Goal: Information Seeking & Learning: Learn about a topic

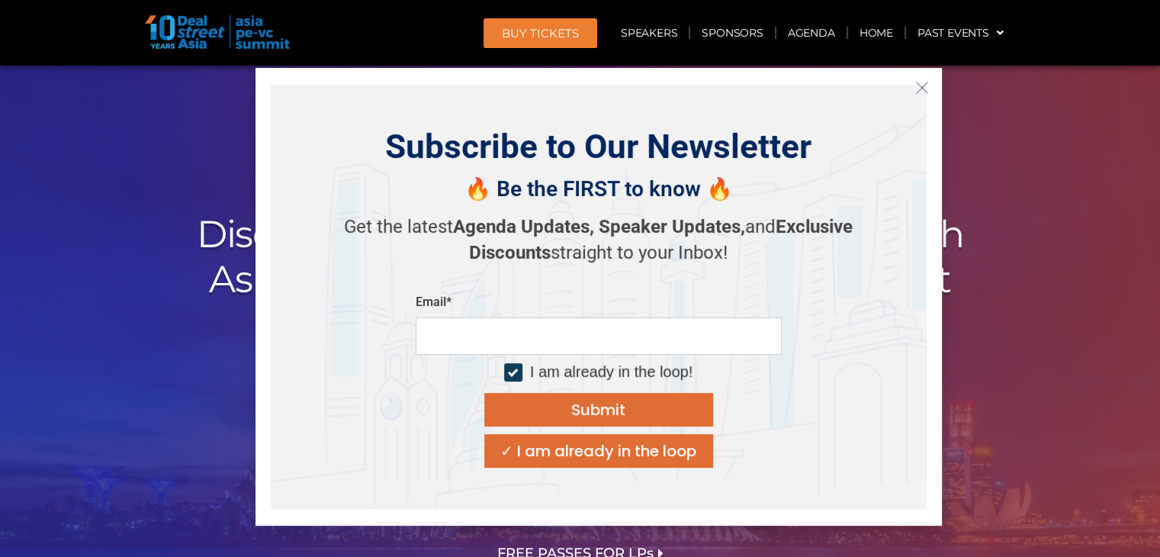
click at [915, 90] on icon "Close" at bounding box center [922, 88] width 14 height 14
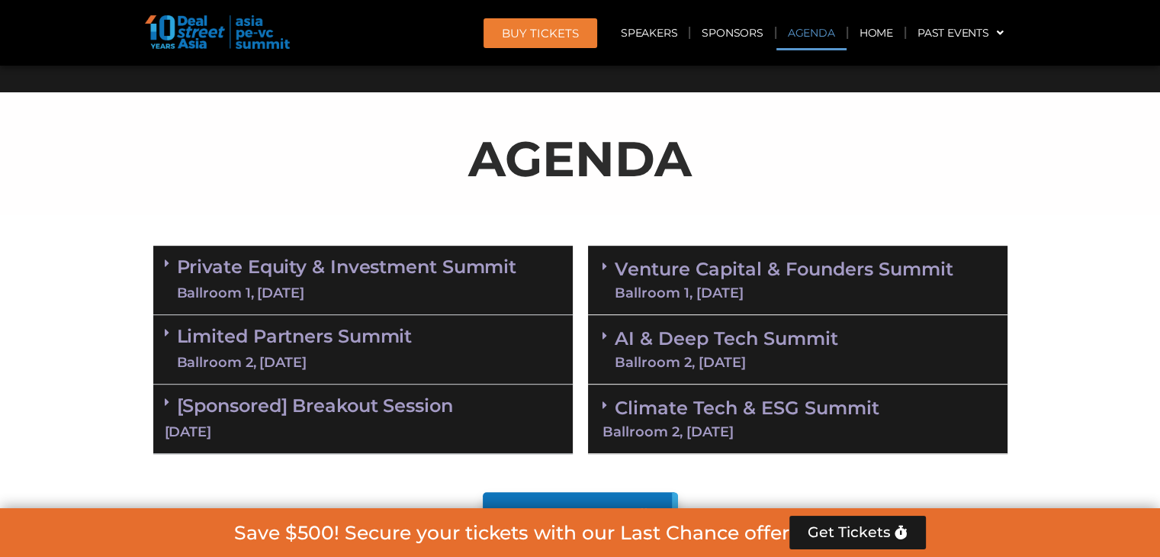
scroll to position [839, 0]
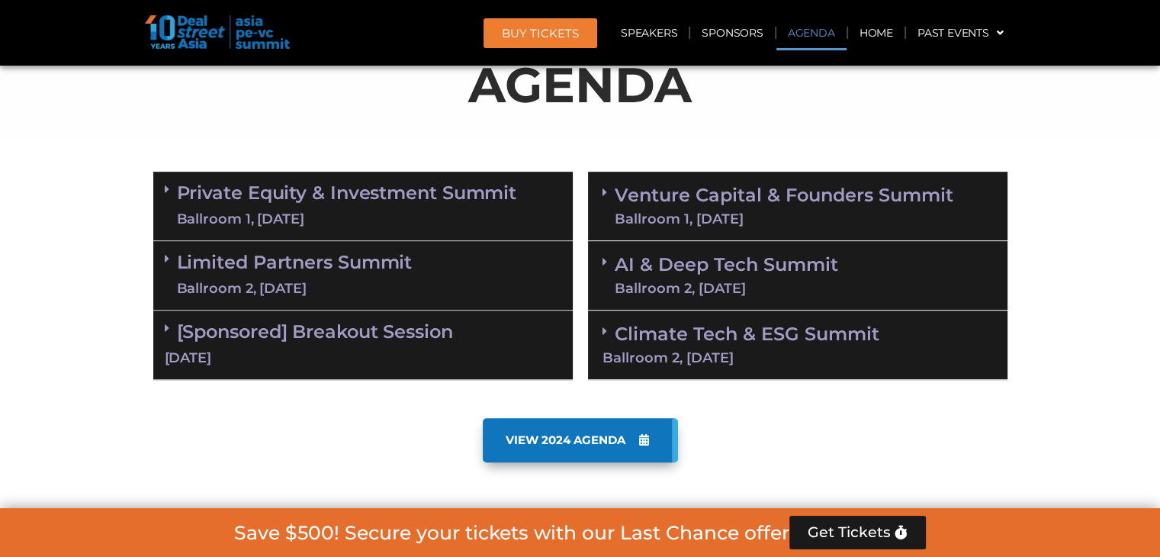
click at [689, 198] on link "Venture Capital & Founders​ Summit Ballroom 1, 11 Sept" at bounding box center [784, 206] width 339 height 40
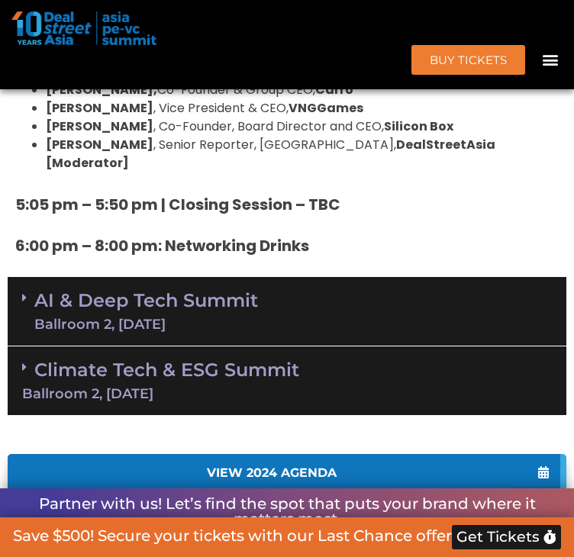
scroll to position [2669, 0]
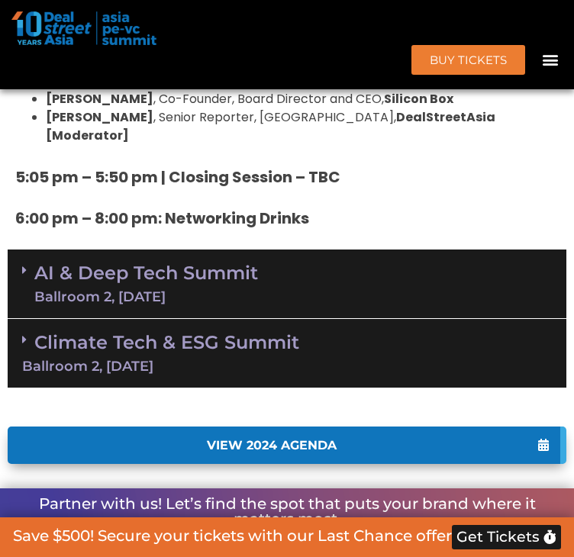
click at [317, 359] on div "Ballroom 2, [DATE]" at bounding box center [286, 366] width 529 height 14
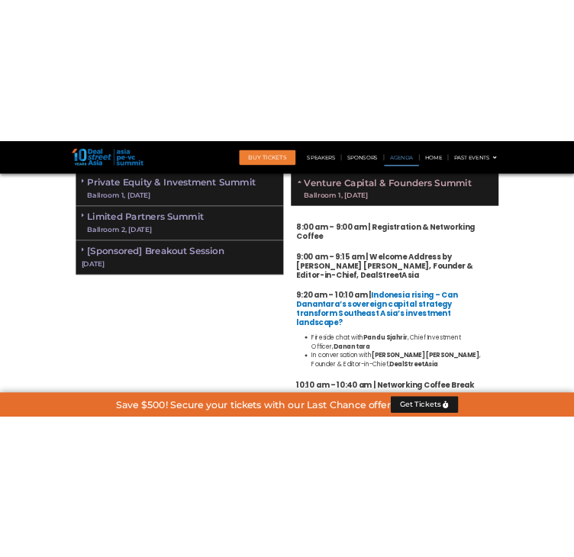
scroll to position [839, 0]
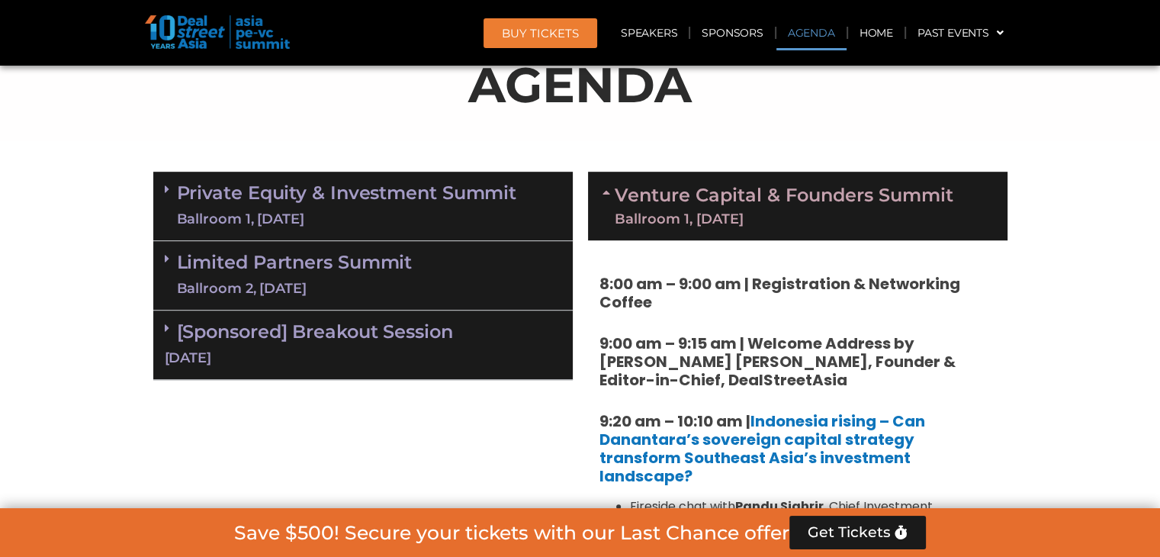
click at [436, 206] on link "Private Equity & Investment Summit Ballroom 1, [DATE]" at bounding box center [347, 206] width 340 height 46
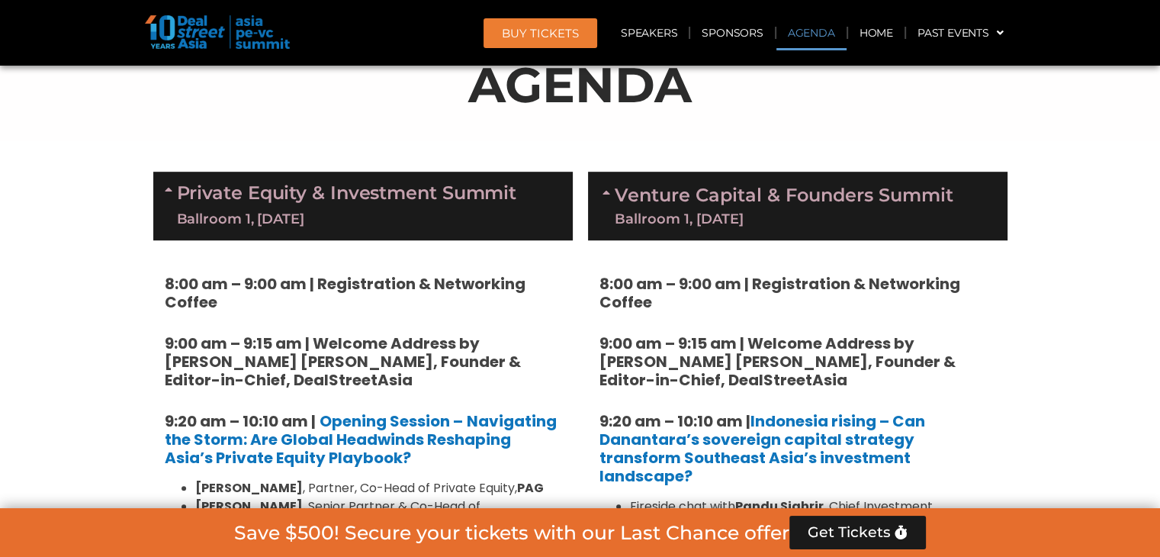
click at [833, 208] on link "Venture Capital & Founders​ Summit Ballroom 1, 11 Sept" at bounding box center [784, 206] width 339 height 40
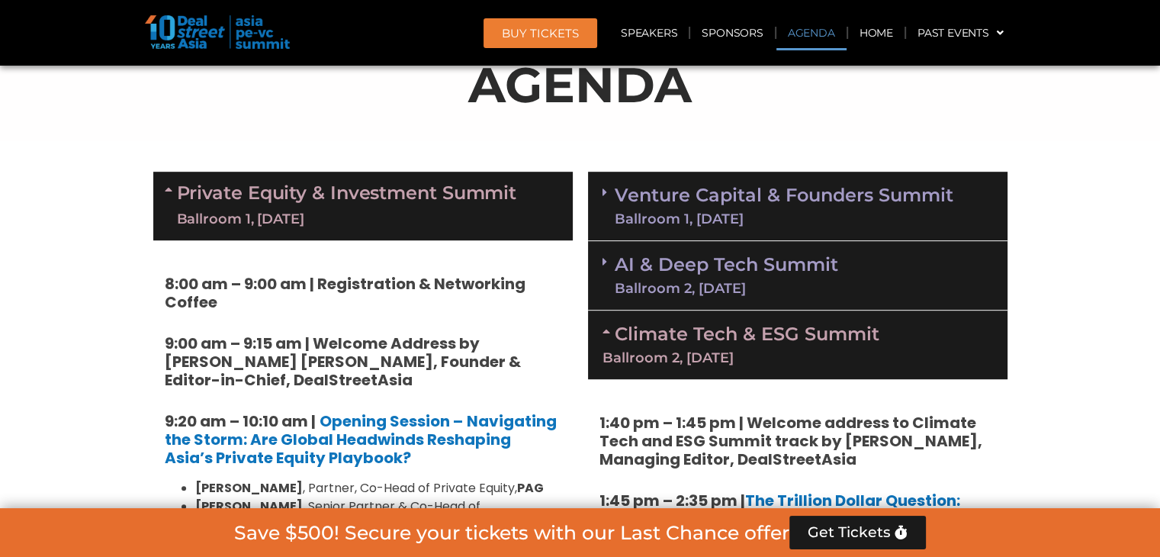
click at [688, 323] on link "Climate Tech & ESG Summit Ballroom 2, 11 Sept" at bounding box center [798, 344] width 390 height 42
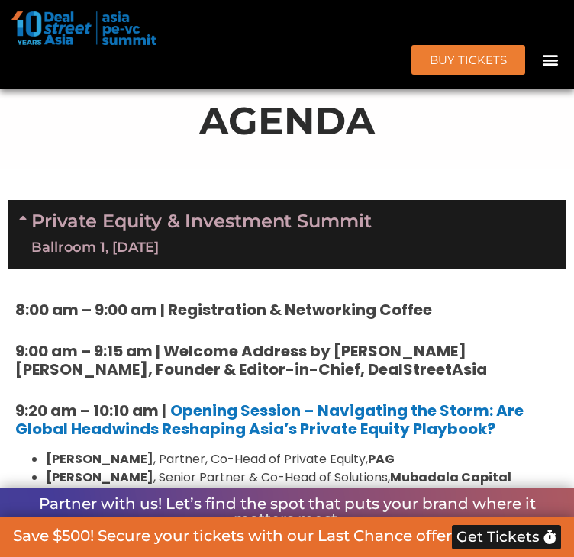
scroll to position [915, 0]
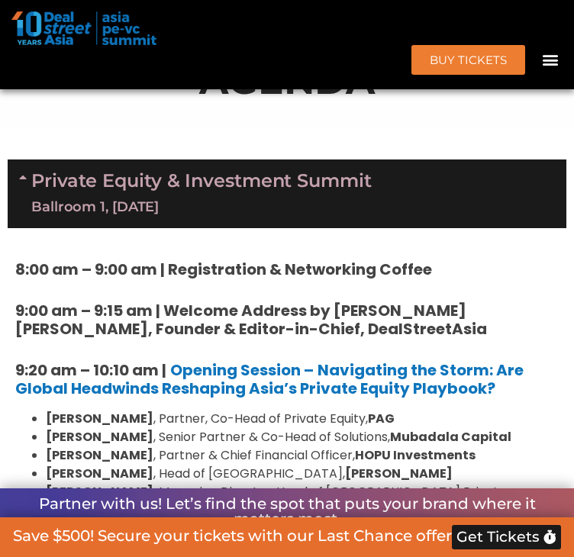
click at [224, 217] on link "Private Equity & Investment Summit Ballroom 1, [DATE]" at bounding box center [201, 194] width 340 height 46
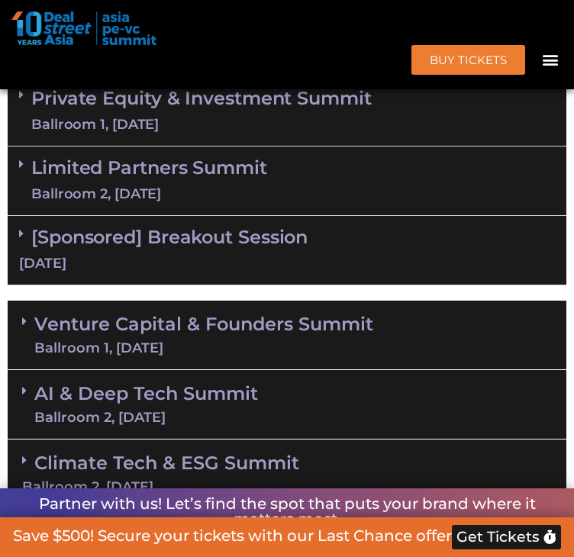
scroll to position [991, 0]
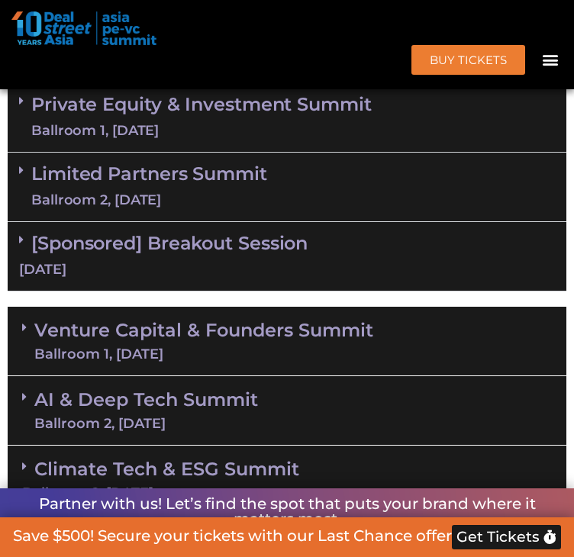
click at [217, 210] on link "Limited Partners [GEOGRAPHIC_DATA] 2, [DATE]" at bounding box center [149, 187] width 236 height 46
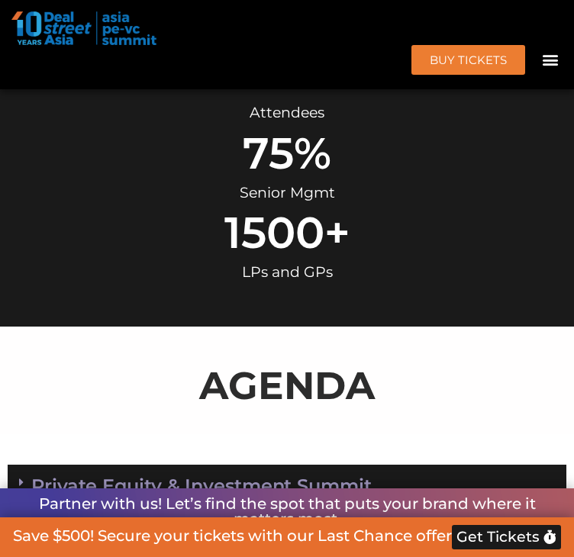
scroll to position [839, 0]
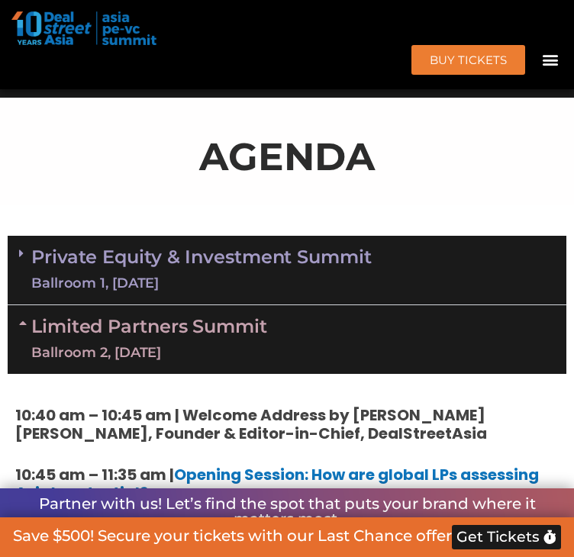
drag, startPoint x: 284, startPoint y: 384, endPoint x: 306, endPoint y: 371, distance: 26.0
click at [284, 374] on div "Limited Partners [GEOGRAPHIC_DATA] 2, [DATE]" at bounding box center [287, 339] width 558 height 69
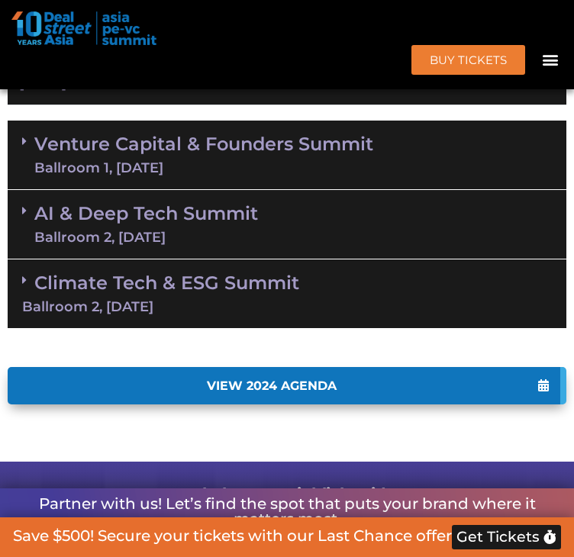
scroll to position [1220, 0]
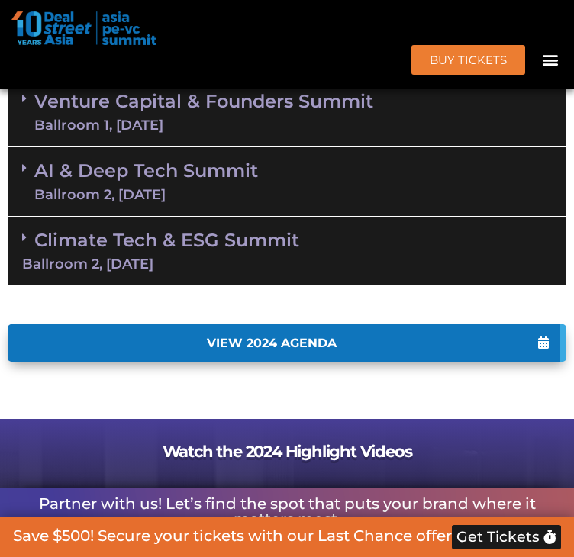
click at [172, 201] on link "AI & Deep Tech Summit Ballroom 2, 11 Sept" at bounding box center [145, 182] width 223 height 40
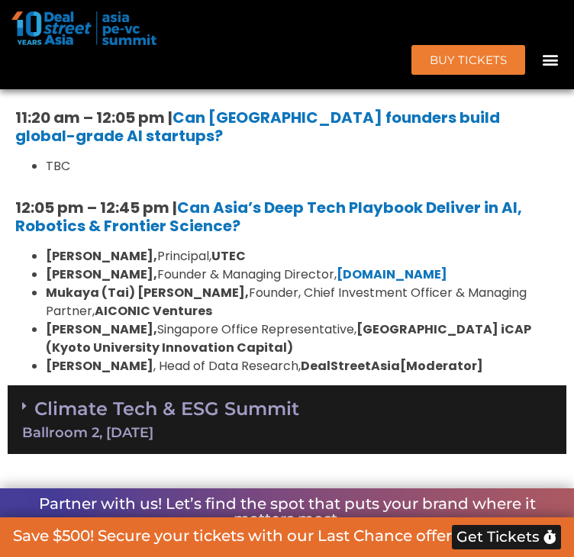
scroll to position [1678, 0]
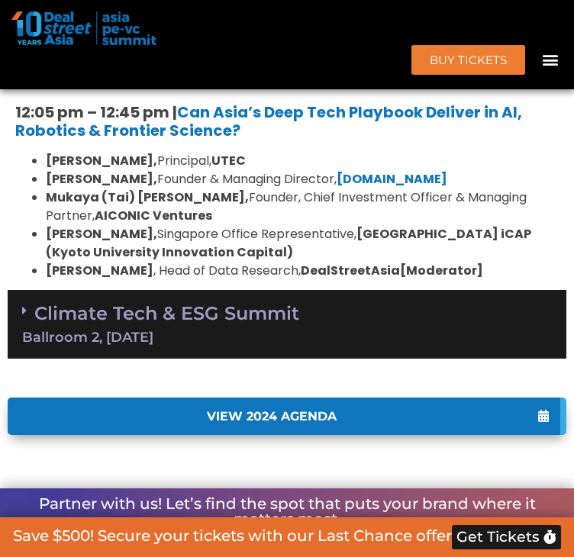
drag, startPoint x: 475, startPoint y: 359, endPoint x: 486, endPoint y: 358, distance: 10.8
click at [475, 359] on div "Climate Tech & ESG Summit Ballroom 2, 11 Sept" at bounding box center [287, 324] width 558 height 69
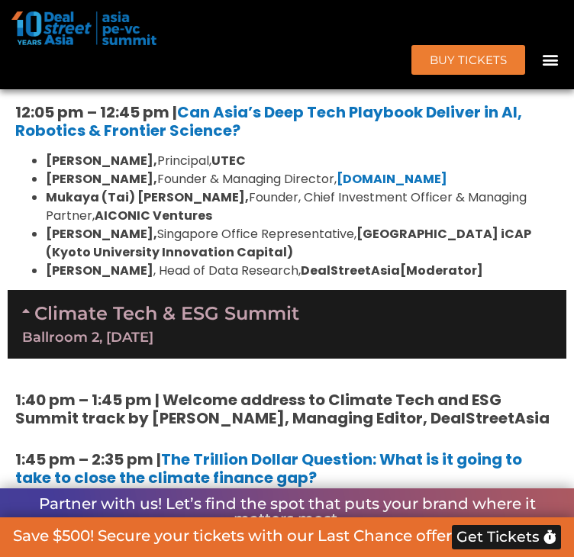
click at [34, 317] on icon at bounding box center [28, 310] width 12 height 12
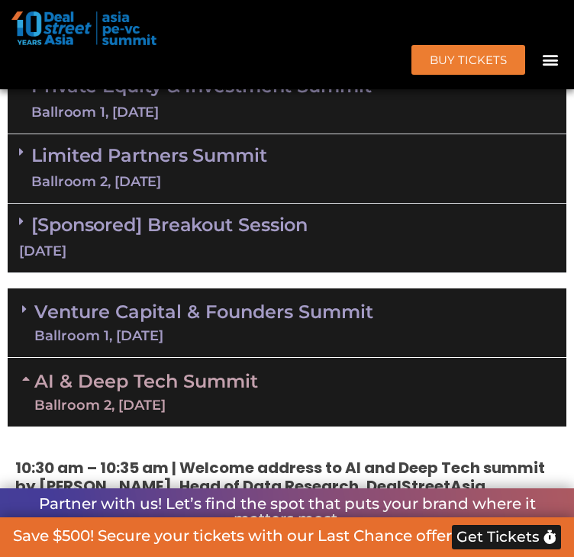
scroll to position [1068, 0]
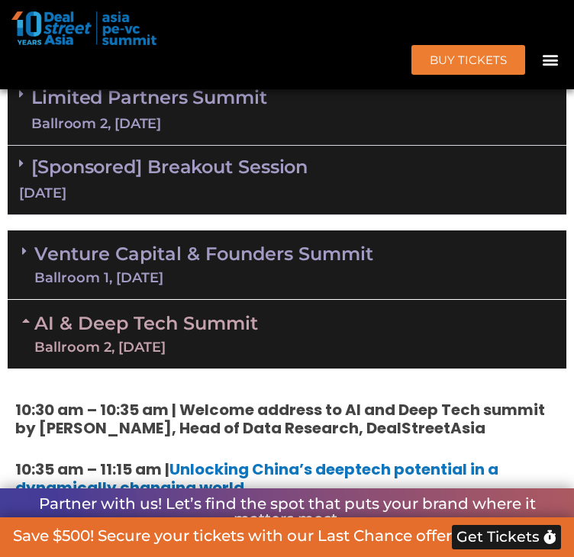
click at [69, 142] on div "Limited Partners [GEOGRAPHIC_DATA] 2, [DATE]" at bounding box center [287, 110] width 558 height 69
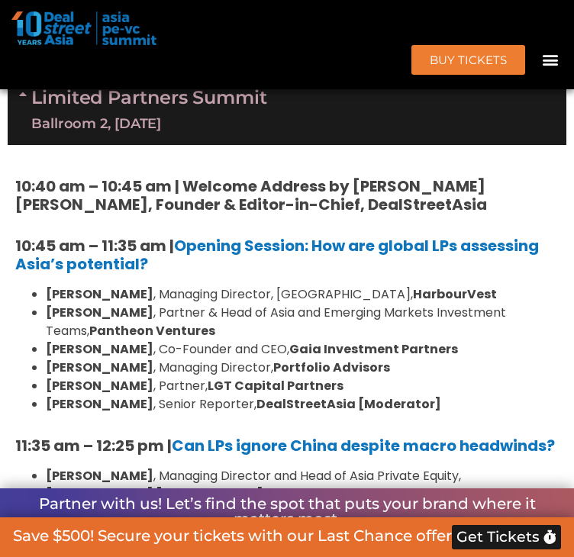
click at [140, 64] on link "Private Equity & Investment Summit Ballroom 1, [DATE]" at bounding box center [201, 41] width 340 height 46
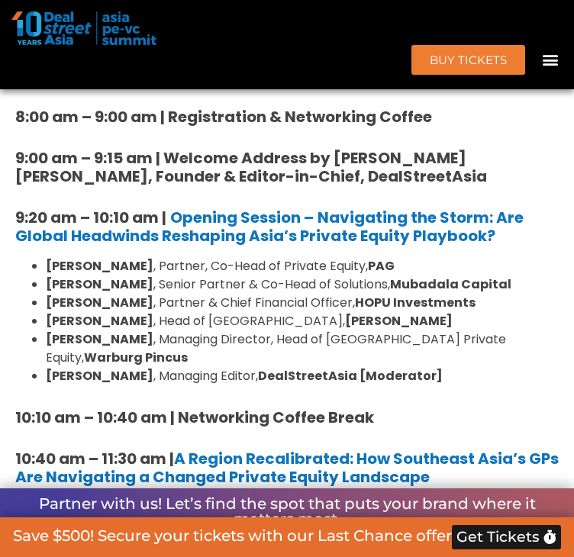
click at [140, 64] on link "Private Equity & Investment Summit Ballroom 1, [DATE]" at bounding box center [201, 41] width 340 height 46
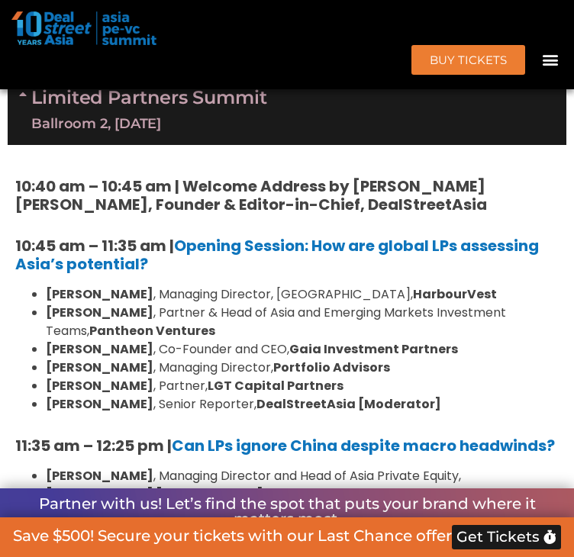
click at [336, 64] on div "Ballroom 1, [DATE]" at bounding box center [201, 54] width 340 height 19
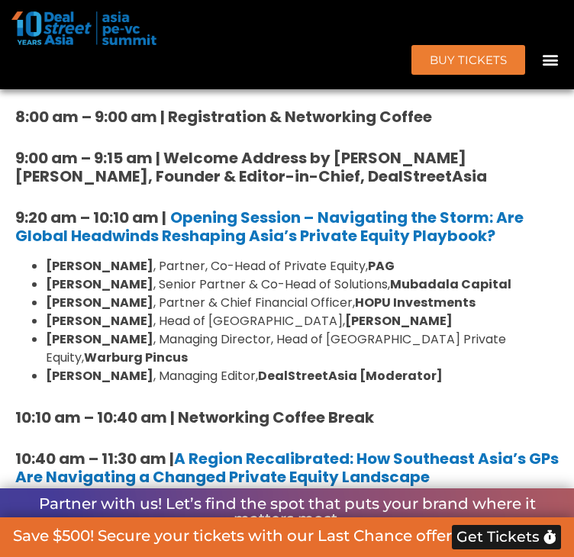
click at [336, 64] on div "Ballroom 1, [DATE]" at bounding box center [201, 54] width 340 height 19
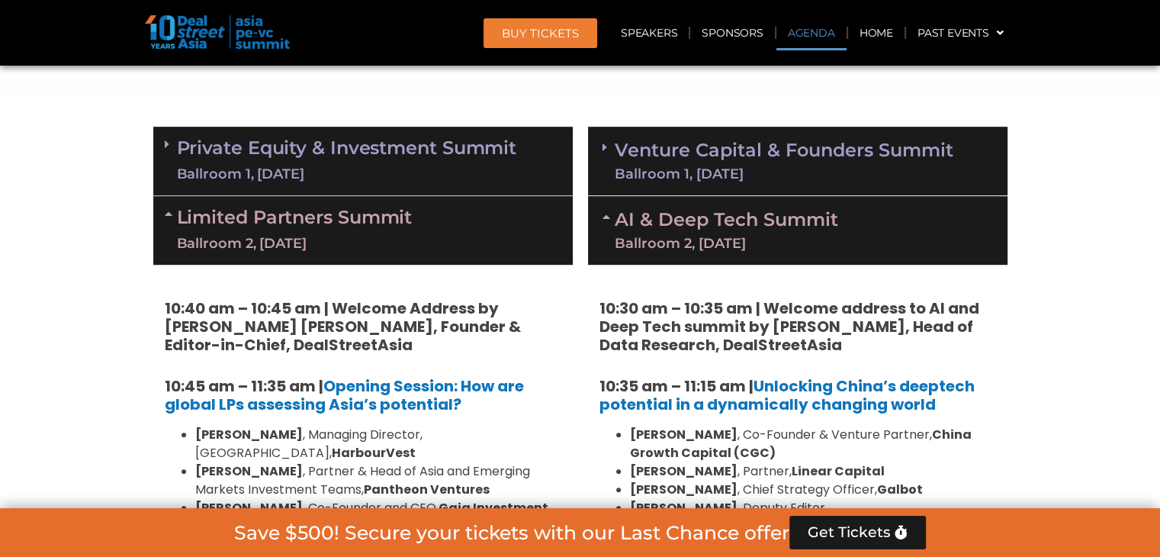
scroll to position [839, 0]
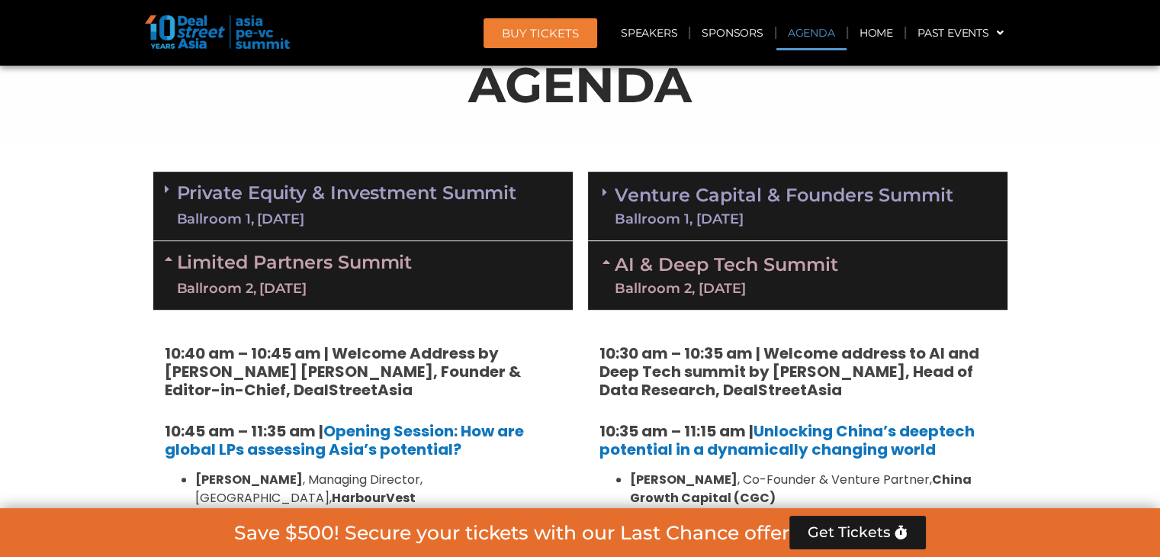
click at [830, 212] on div "Ballroom 1, [DATE]" at bounding box center [784, 219] width 339 height 14
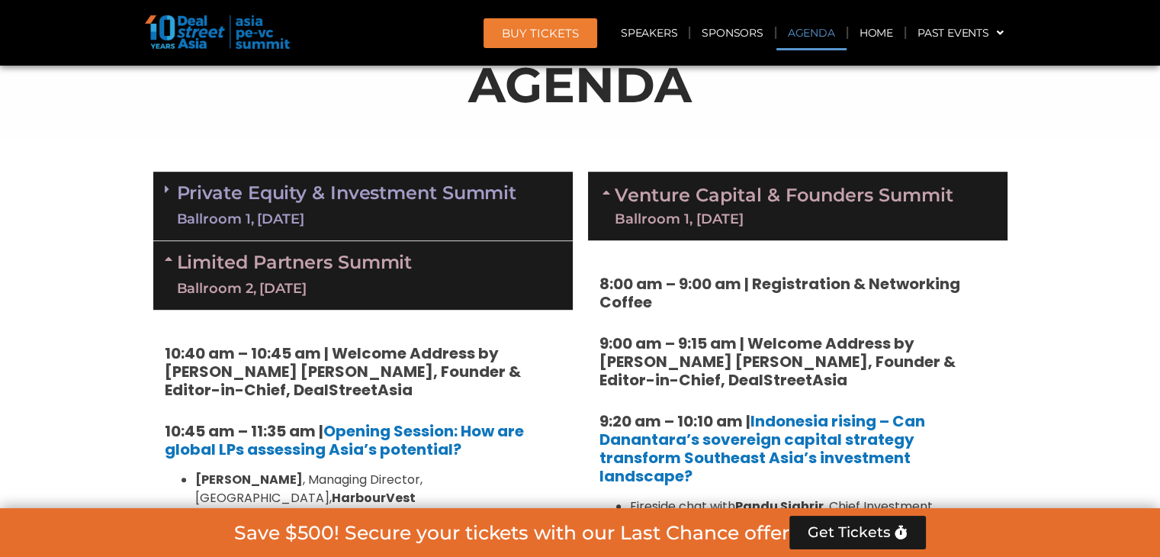
click at [830, 212] on div "Ballroom 1, [DATE]" at bounding box center [784, 219] width 339 height 14
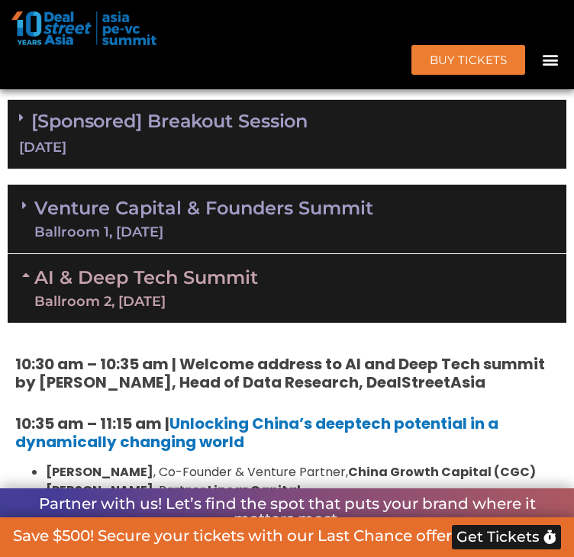
scroll to position [2358, 0]
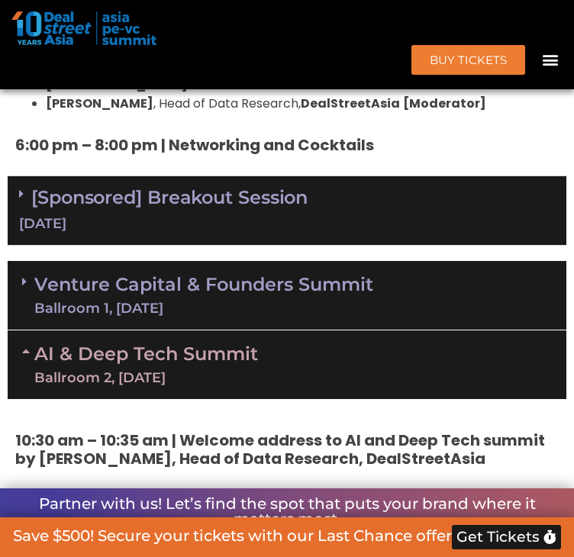
click at [296, 378] on div "AI & Deep Tech Summit Ballroom 2, 11 Sept" at bounding box center [287, 364] width 558 height 69
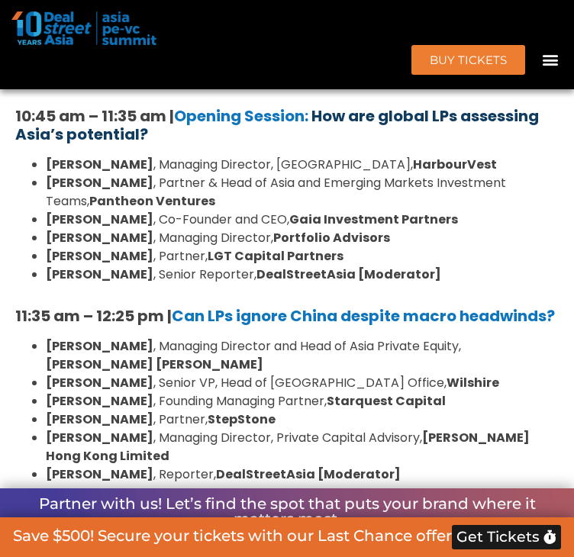
scroll to position [1214, 0]
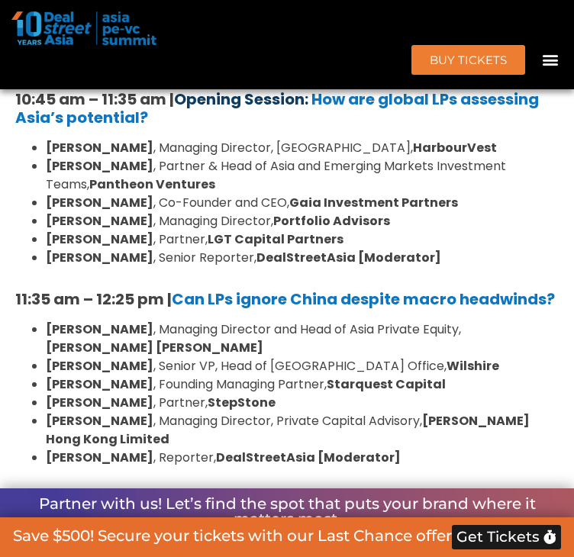
click at [210, 110] on link "Opening Session:" at bounding box center [241, 98] width 134 height 21
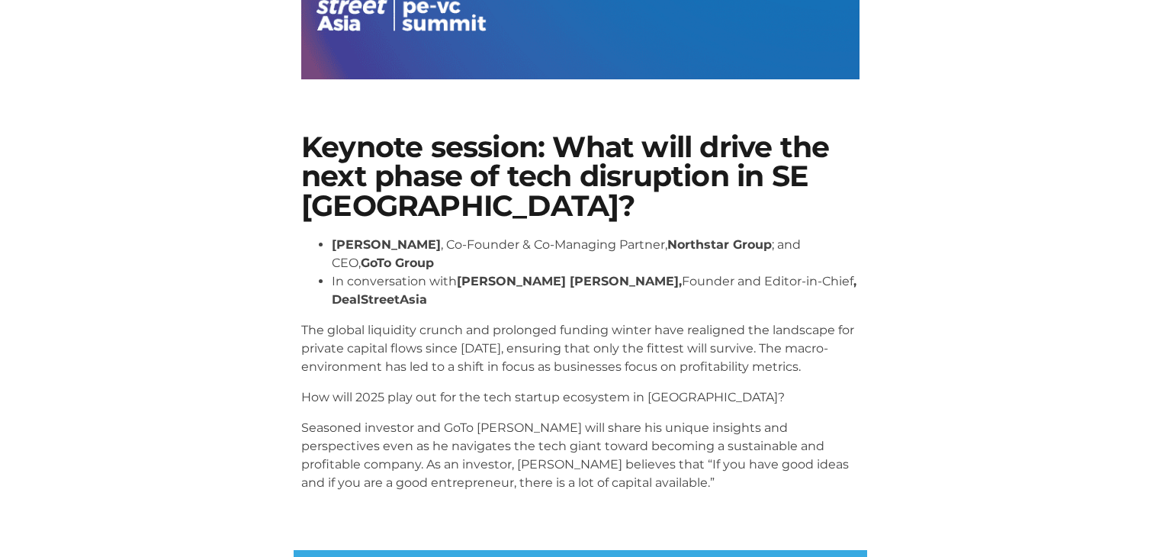
scroll to position [229, 0]
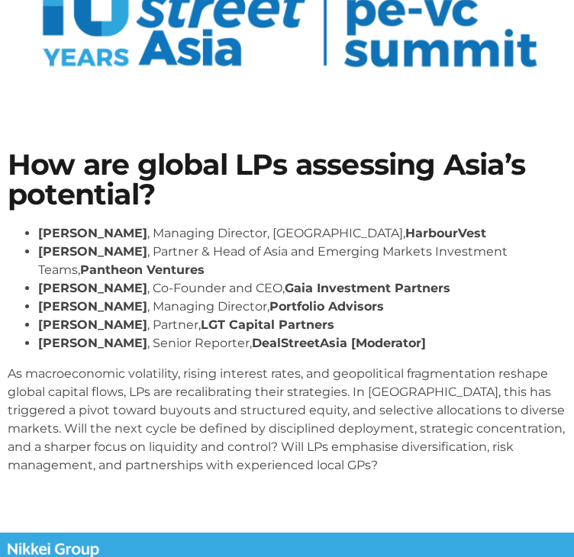
scroll to position [76, 0]
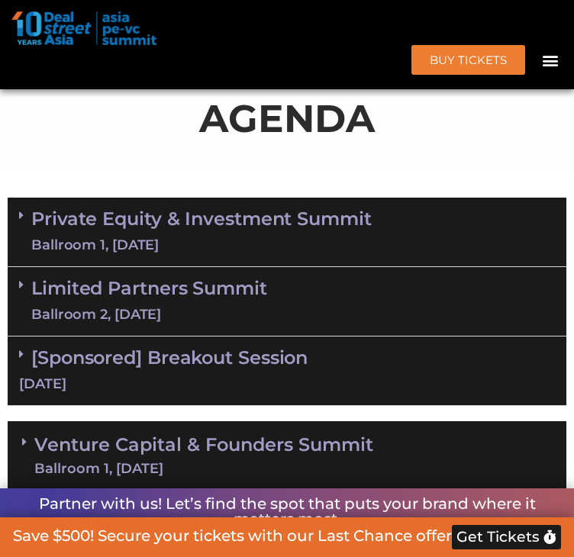
scroll to position [1062, 0]
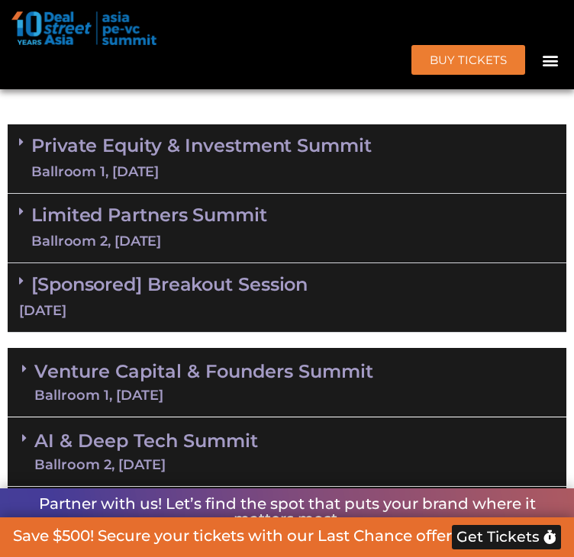
click at [154, 251] on link "Limited Partners [GEOGRAPHIC_DATA] 2, [DATE]" at bounding box center [149, 228] width 236 height 46
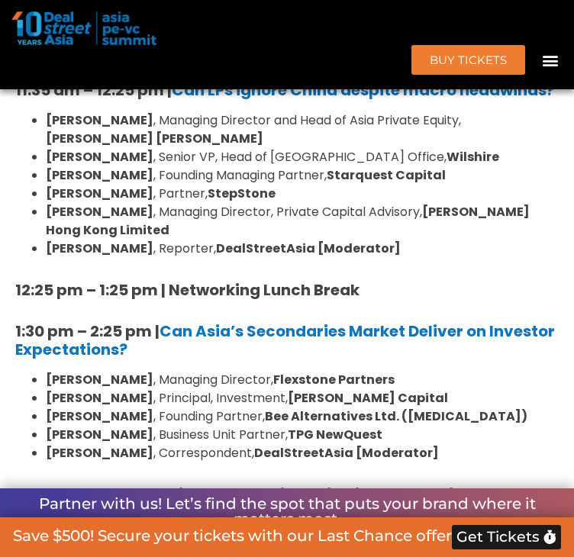
scroll to position [1519, 0]
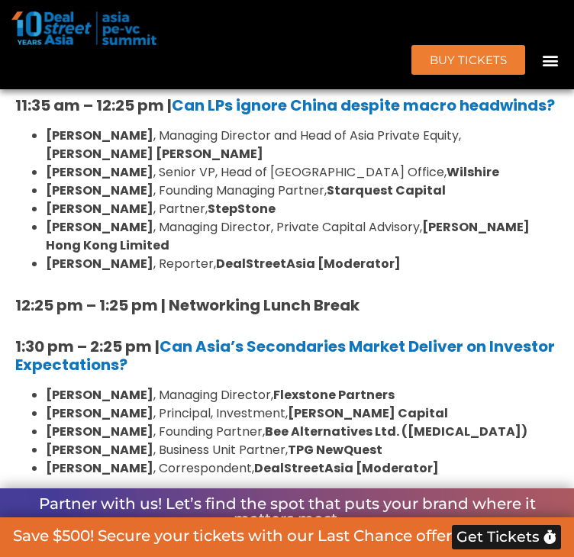
click at [409, 273] on li "[PERSON_NAME] , Reporter, DealStreetAsia [Moderator]" at bounding box center [302, 264] width 513 height 18
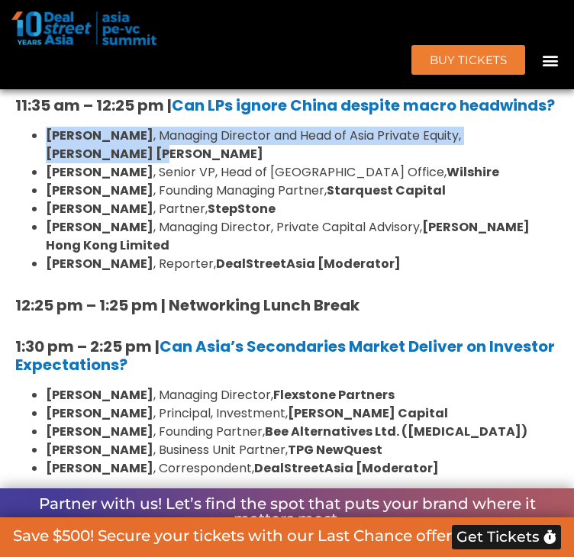
drag, startPoint x: 49, startPoint y: 220, endPoint x: 555, endPoint y: 214, distance: 506.4
click at [555, 214] on div "10:40 am – 10:45 am | Welcome Address by [PERSON_NAME] [PERSON_NAME], Founder &…" at bounding box center [287, 466] width 558 height 1322
copy li "[PERSON_NAME] , Managing Director and Head of Asia Private Equity, [PERSON_NAME…"
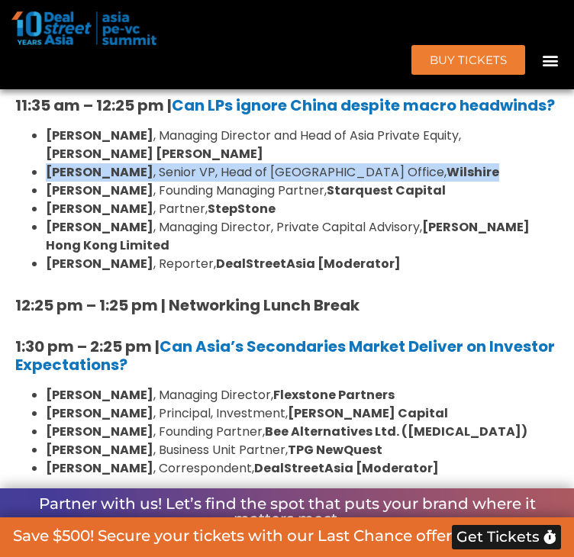
drag, startPoint x: 50, startPoint y: 238, endPoint x: 389, endPoint y: 242, distance: 338.6
click at [389, 182] on li "[PERSON_NAME] , Senior VP, Head of [GEOGRAPHIC_DATA] Office, [GEOGRAPHIC_DATA]" at bounding box center [302, 172] width 513 height 18
copy li "[PERSON_NAME] , Senior VP, Head of [GEOGRAPHIC_DATA] Office, [GEOGRAPHIC_DATA]"
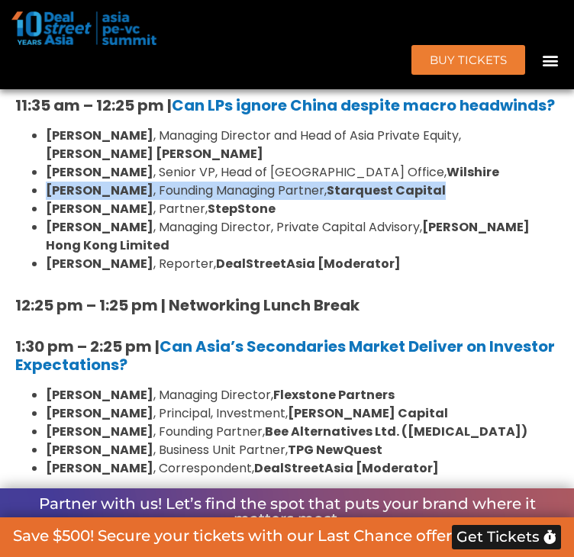
drag, startPoint x: 47, startPoint y: 257, endPoint x: 450, endPoint y: 261, distance: 403.5
click at [450, 261] on ul "[PERSON_NAME] , Managing Director and Head of Asia Private Equity, [PERSON_NAME…" at bounding box center [286, 200] width 543 height 146
copy li "[PERSON_NAME] , Founding Managing Partner, Starquest Capital"
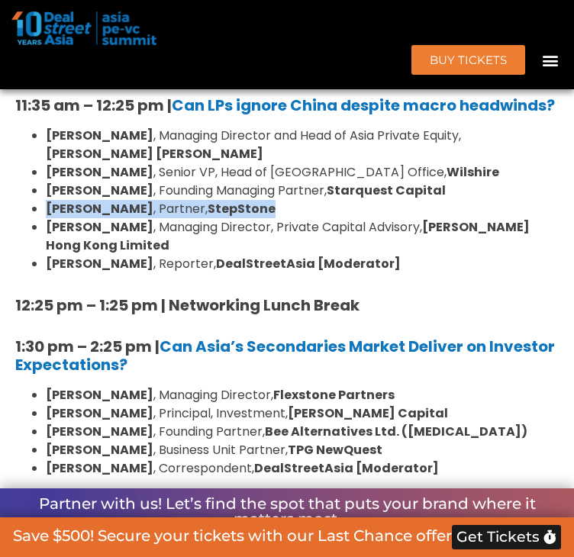
drag, startPoint x: 53, startPoint y: 278, endPoint x: 250, endPoint y: 277, distance: 197.5
click at [250, 218] on li "[PERSON_NAME] , Partner, StepStone" at bounding box center [302, 209] width 513 height 18
copy li "[PERSON_NAME] , Partner, StepStone"
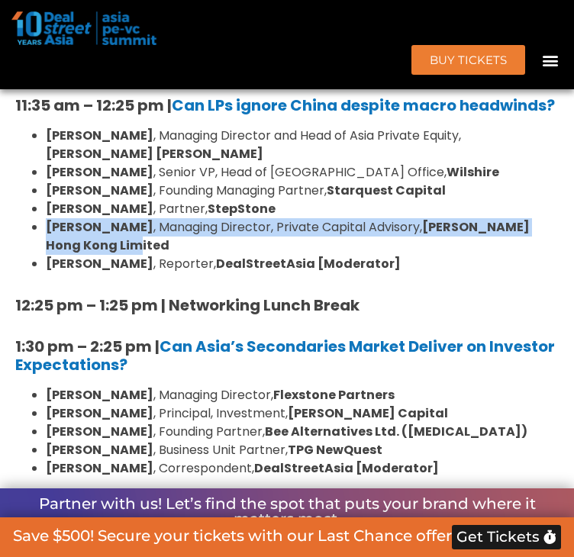
drag, startPoint x: 53, startPoint y: 291, endPoint x: 97, endPoint y: 307, distance: 46.8
click at [98, 255] on li "[PERSON_NAME] , Managing Director, Private Capital Advisory, [PERSON_NAME] Hong…" at bounding box center [302, 236] width 513 height 37
copy li "[PERSON_NAME] , Managing Director, Private Capital Advisory, [PERSON_NAME] Hong…"
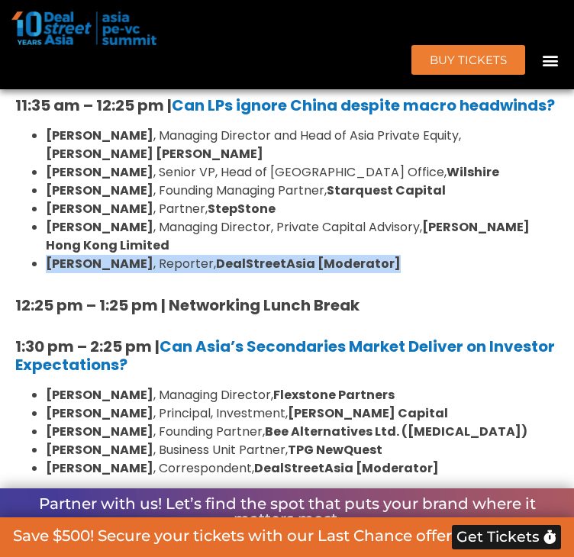
drag, startPoint x: 49, startPoint y: 334, endPoint x: 371, endPoint y: 326, distance: 322.7
click at [371, 273] on ul "[PERSON_NAME] , Managing Director and Head of Asia Private Equity, [PERSON_NAME…" at bounding box center [286, 200] width 543 height 146
copy li "[PERSON_NAME] , Reporter, DealStreetAsia [Moderator]"
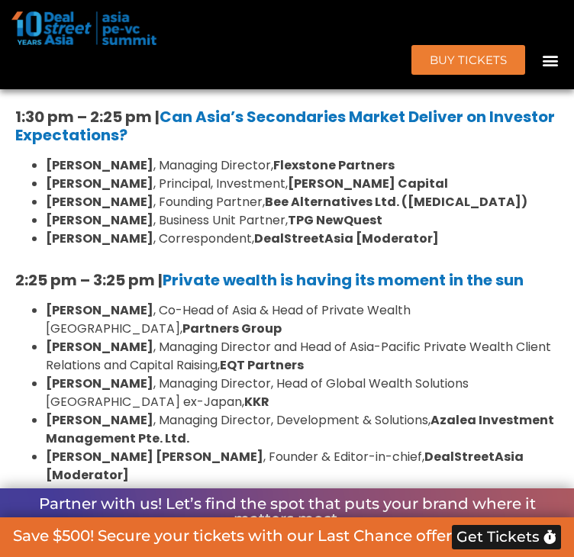
scroll to position [1824, 0]
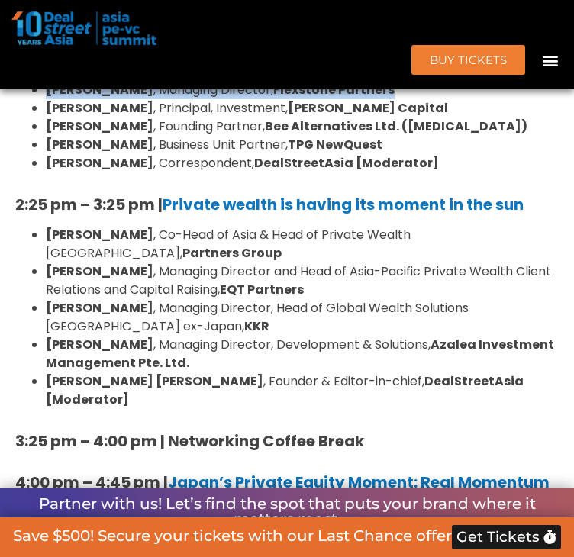
drag, startPoint x: 50, startPoint y: 157, endPoint x: 387, endPoint y: 149, distance: 337.2
click at [394, 99] on li "[PERSON_NAME] , Managing Director, Flexstone Partners" at bounding box center [302, 90] width 513 height 18
copy li "[PERSON_NAME] , Managing Director, Flexstone Partners"
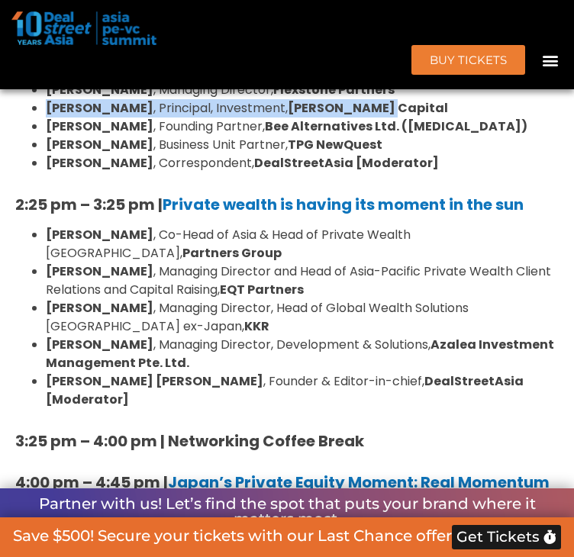
drag, startPoint x: 45, startPoint y: 172, endPoint x: 354, endPoint y: 175, distance: 308.9
click at [354, 172] on ul "[PERSON_NAME] , Managing Director, Flexstone Partners [PERSON_NAME] , Principal…" at bounding box center [286, 127] width 543 height 92
copy li "[PERSON_NAME] , Principal, Investment, [PERSON_NAME] Capital"
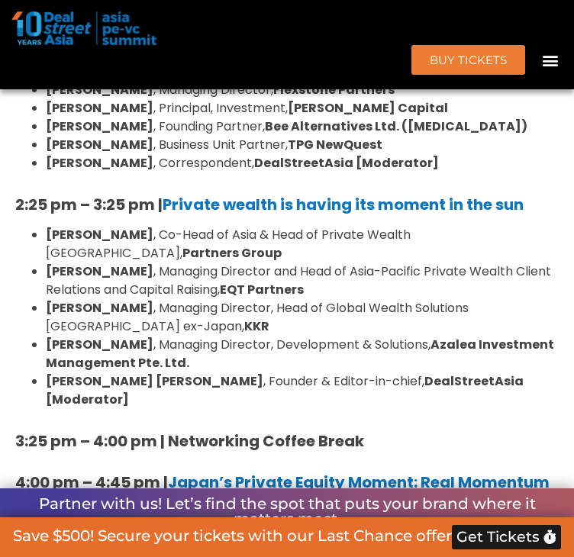
click at [51, 135] on strong "[PERSON_NAME]" at bounding box center [100, 126] width 108 height 18
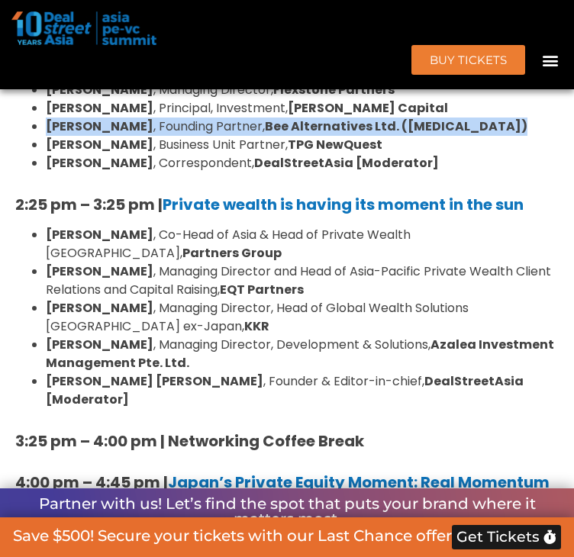
drag, startPoint x: 51, startPoint y: 193, endPoint x: 423, endPoint y: 193, distance: 372.2
click at [423, 136] on li "[PERSON_NAME] , Founding Partner, Bee Alternatives Ltd. ([MEDICAL_DATA])" at bounding box center [302, 126] width 513 height 18
copy ul "[PERSON_NAME] , Founding Partner, Bee Alternatives Ltd. ([MEDICAL_DATA])"
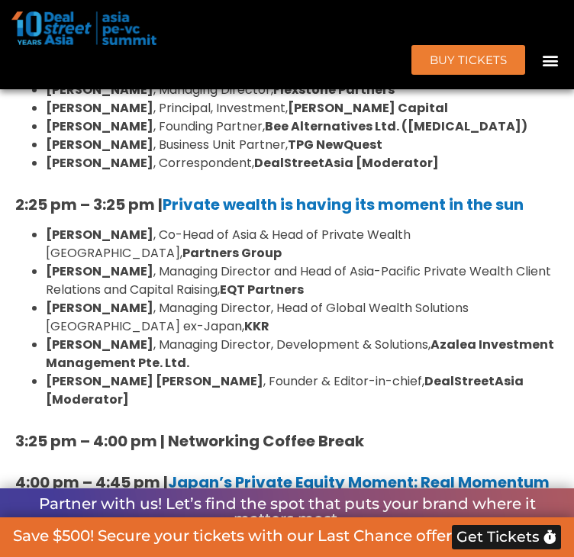
click at [387, 154] on li "[PERSON_NAME] , Business Unit Partner, TPG NewQuest" at bounding box center [302, 145] width 513 height 18
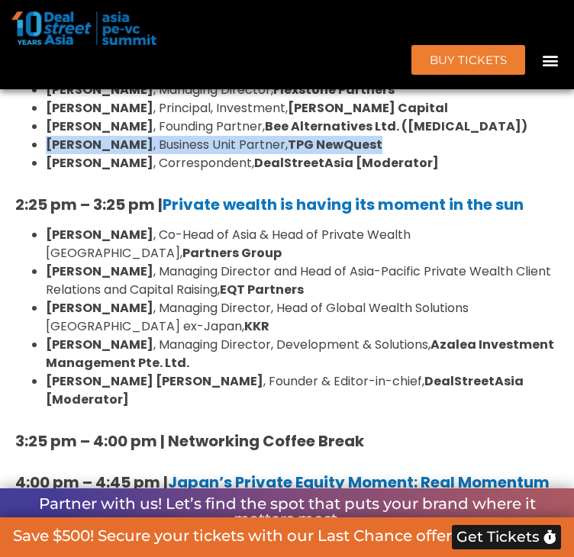
drag, startPoint x: 49, startPoint y: 209, endPoint x: 378, endPoint y: 213, distance: 328.7
click at [378, 154] on li "[PERSON_NAME] , Business Unit Partner, TPG NewQuest" at bounding box center [302, 145] width 513 height 18
copy li "[PERSON_NAME] , Business Unit Partner, TPG NewQuest"
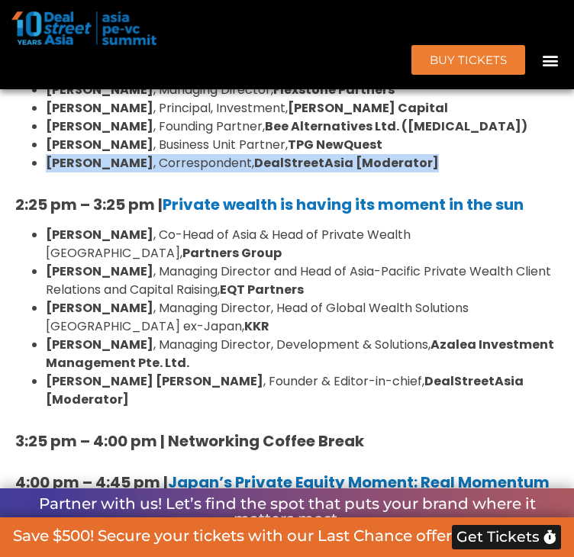
drag, startPoint x: 49, startPoint y: 230, endPoint x: 417, endPoint y: 230, distance: 368.4
click at [417, 172] on li "[PERSON_NAME] , Correspondent, DealStreetAsia [Moderator]" at bounding box center [302, 163] width 513 height 18
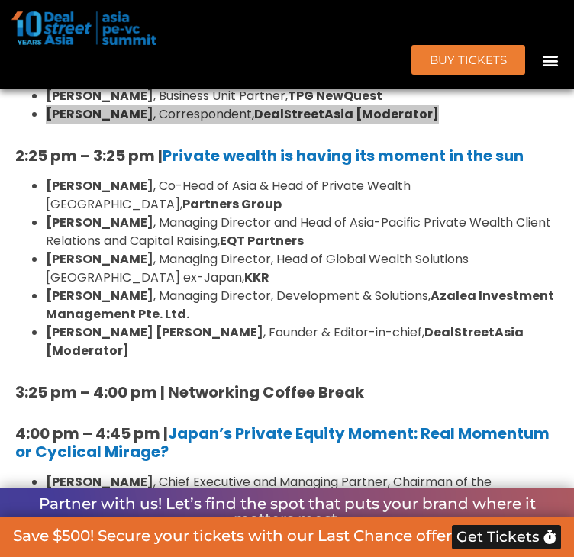
scroll to position [1901, 0]
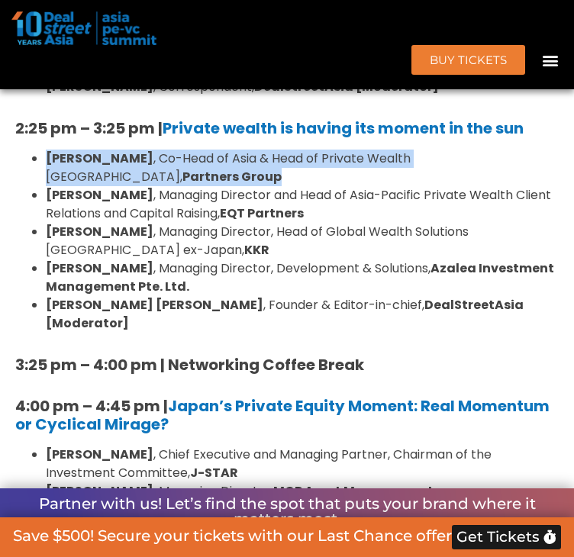
drag, startPoint x: 49, startPoint y: 223, endPoint x: 556, endPoint y: 218, distance: 507.2
click at [556, 218] on div "10:40 am – 10:45 am | Welcome Address by [PERSON_NAME] [PERSON_NAME], Founder &…" at bounding box center [287, 84] width 558 height 1322
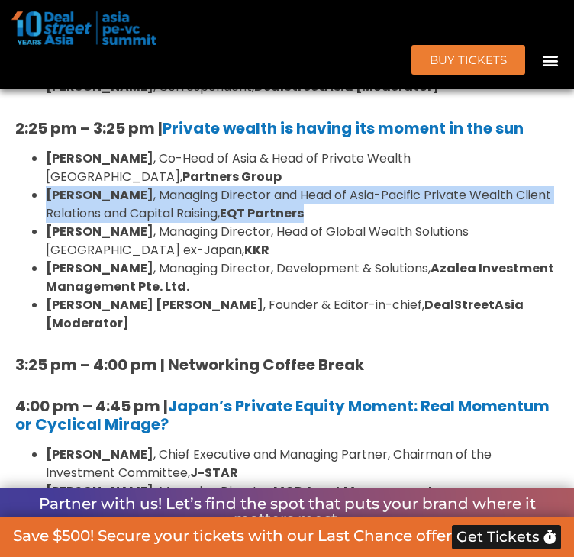
drag, startPoint x: 43, startPoint y: 243, endPoint x: 325, endPoint y: 259, distance: 282.6
click at [325, 259] on ul "[PERSON_NAME] , Co-Head of Asia & Head of Private Wealth Asia Pacific, Partners…" at bounding box center [286, 240] width 543 height 183
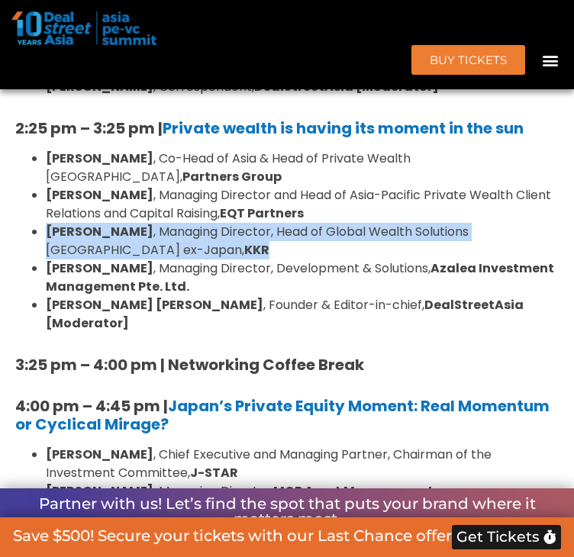
drag, startPoint x: 52, startPoint y: 278, endPoint x: 188, endPoint y: 297, distance: 137.8
click at [188, 259] on li "[PERSON_NAME] , Managing Director, Head of Global Wealth Solutions [GEOGRAPHIC_…" at bounding box center [302, 241] width 513 height 37
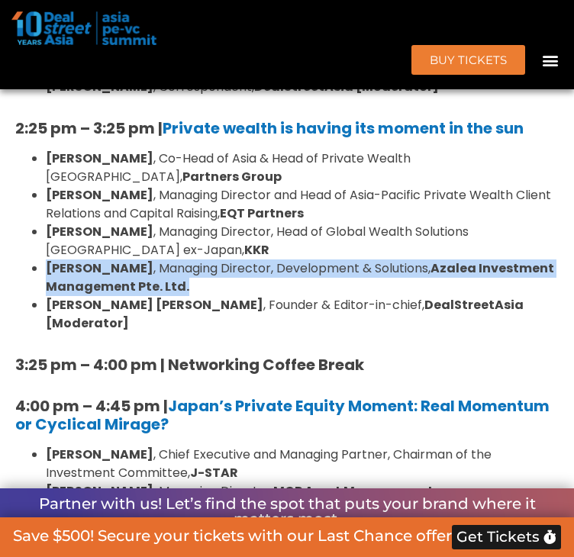
drag, startPoint x: 49, startPoint y: 313, endPoint x: 186, endPoint y: 327, distance: 138.0
click at [186, 327] on ul "[PERSON_NAME] , Co-Head of Asia & Head of Private Wealth Asia Pacific, Partners…" at bounding box center [286, 240] width 543 height 183
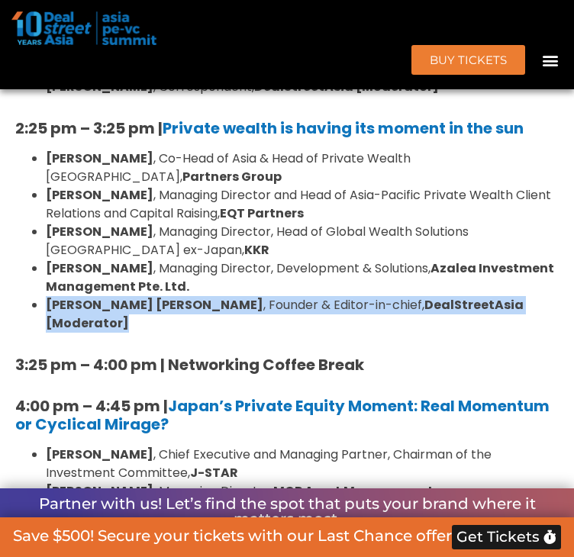
drag, startPoint x: 52, startPoint y: 355, endPoint x: 525, endPoint y: 352, distance: 473.6
click at [525, 333] on li "[PERSON_NAME] [PERSON_NAME] , Founder & Editor-in-chief, DealStreetAsia [Modera…" at bounding box center [302, 314] width 513 height 37
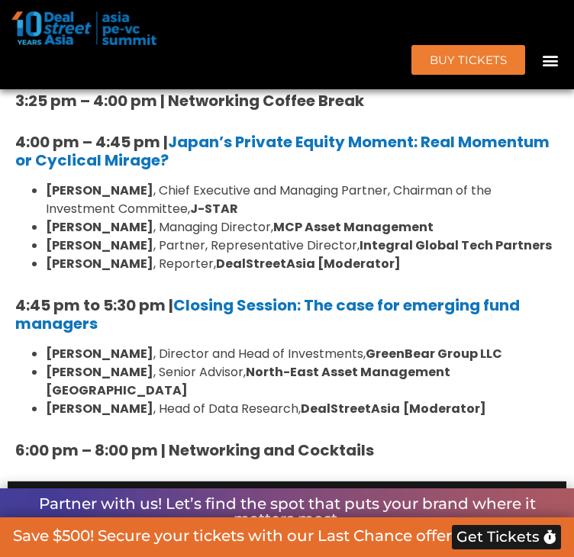
scroll to position [2206, 0]
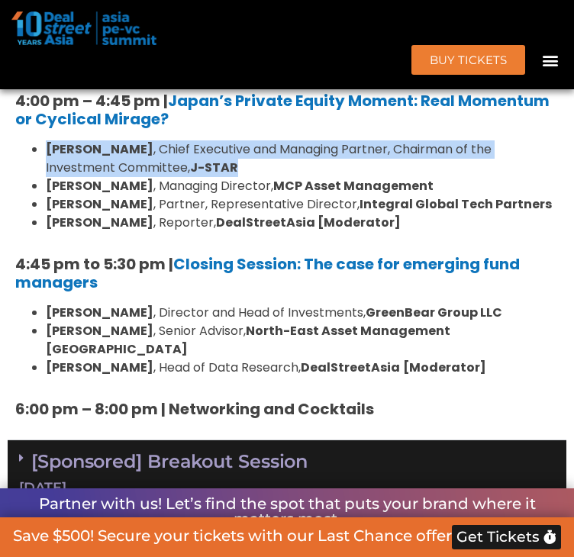
drag, startPoint x: 50, startPoint y: 182, endPoint x: 247, endPoint y: 200, distance: 198.4
click at [247, 177] on li "[PERSON_NAME] , Chief Executive and Managing Partner, Chairman of the Investmen…" at bounding box center [302, 158] width 513 height 37
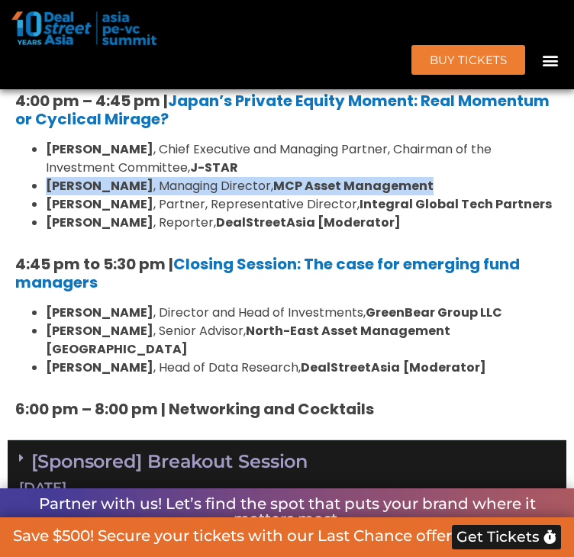
drag, startPoint x: 47, startPoint y: 215, endPoint x: 483, endPoint y: 214, distance: 435.5
click at [483, 214] on ul "[PERSON_NAME] , Chief Executive and Managing Partner, Chairman of the Investmen…" at bounding box center [286, 186] width 543 height 92
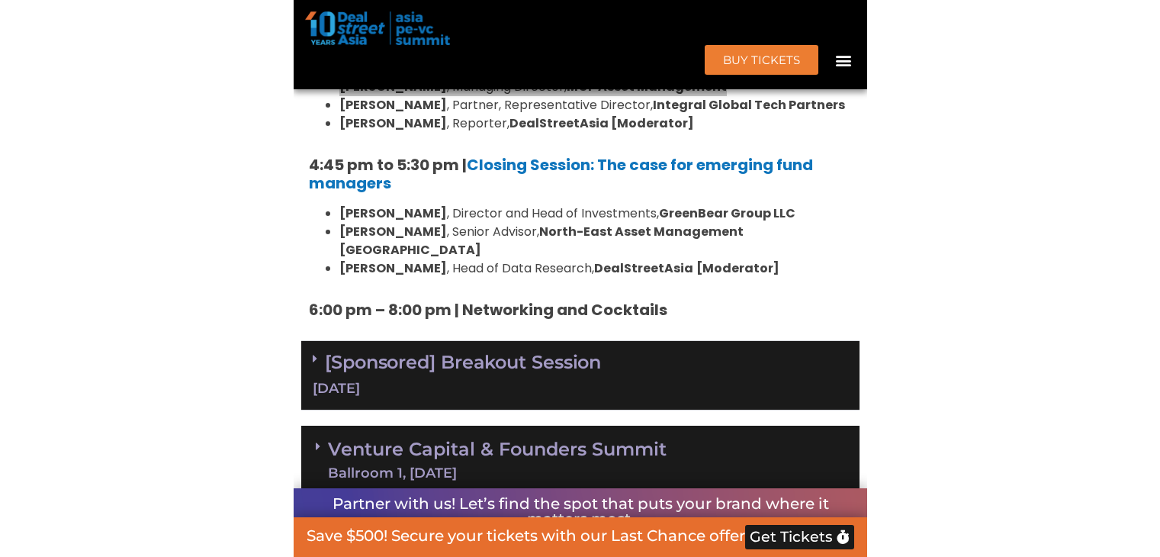
scroll to position [2282, 0]
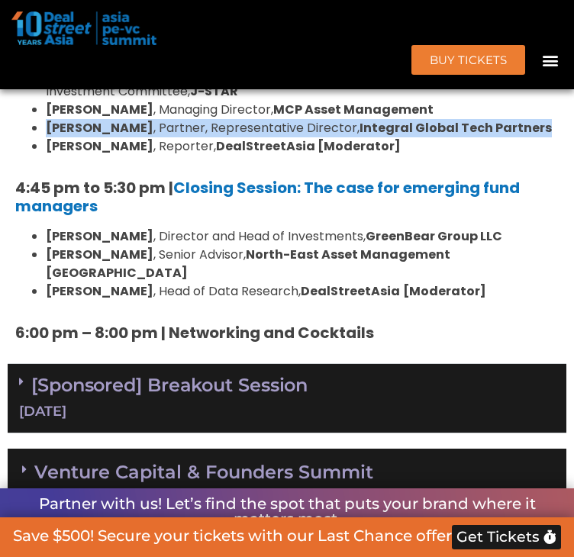
drag, startPoint x: 52, startPoint y: 157, endPoint x: 513, endPoint y: 156, distance: 460.7
click at [513, 156] on ul "[PERSON_NAME] , Chief Executive and Managing Partner, Chairman of the Investmen…" at bounding box center [286, 110] width 543 height 92
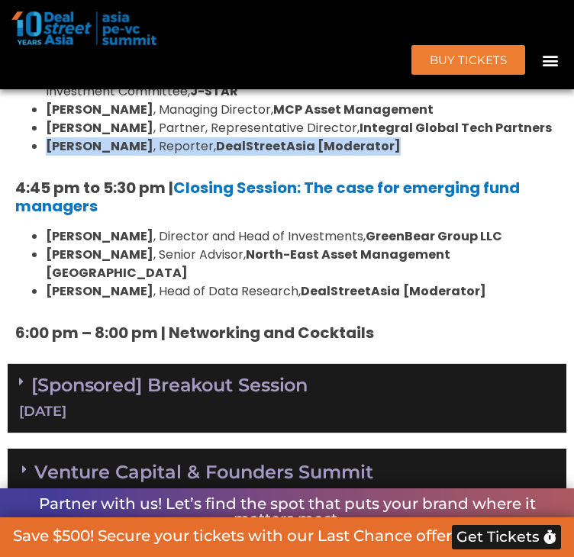
drag, startPoint x: 52, startPoint y: 178, endPoint x: 385, endPoint y: 168, distance: 333.4
click at [385, 156] on li "[PERSON_NAME] , Reporter, DealStreetAsia [Moderator]" at bounding box center [302, 146] width 513 height 18
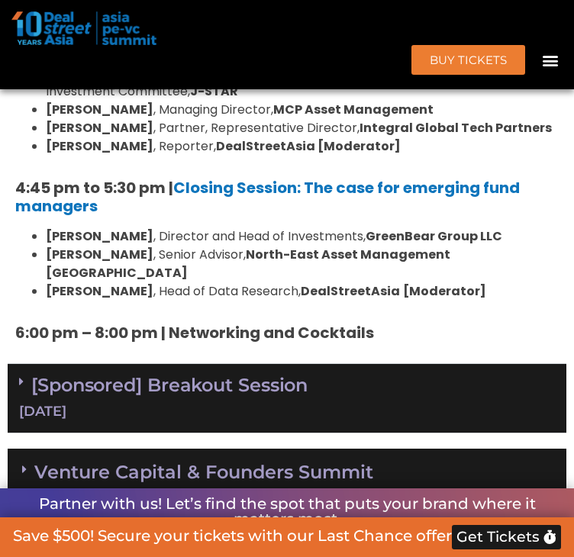
click at [235, 215] on h5 "4:45 pm to 5:30 pm | Closing Session: The case for emerging fund managers" at bounding box center [286, 196] width 543 height 37
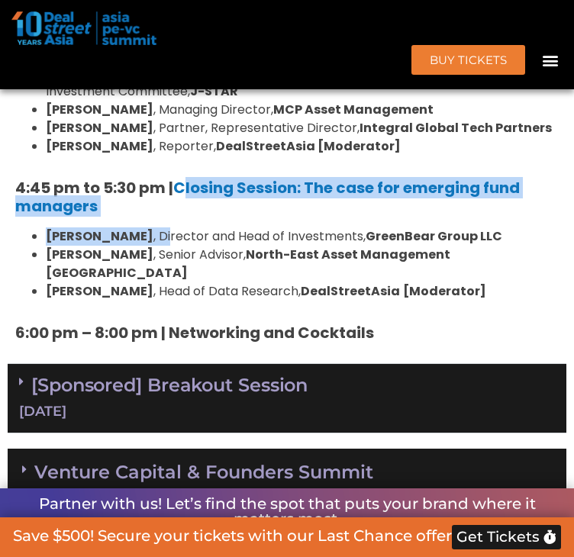
drag, startPoint x: 153, startPoint y: 246, endPoint x: 174, endPoint y: 235, distance: 23.6
click at [178, 215] on h5 "4:45 pm to 5:30 pm | Closing Session: The case for emerging fund managers" at bounding box center [286, 196] width 543 height 37
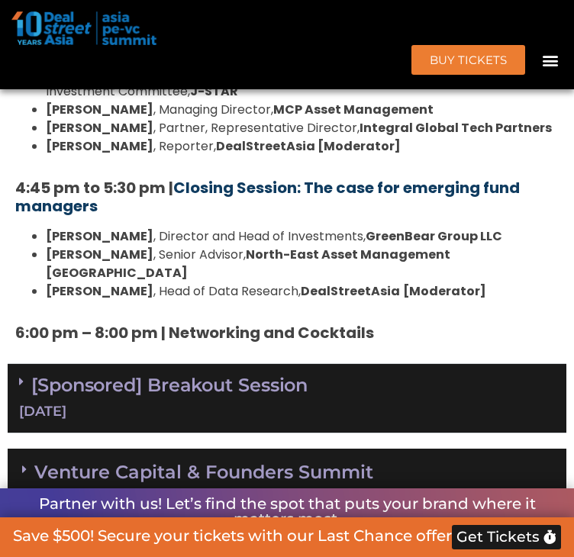
drag, startPoint x: 132, startPoint y: 233, endPoint x: 183, endPoint y: 220, distance: 52.5
click at [183, 215] on h5 "4:45 pm to 5:30 pm | Closing Session: The case for emerging fund managers" at bounding box center [286, 196] width 543 height 37
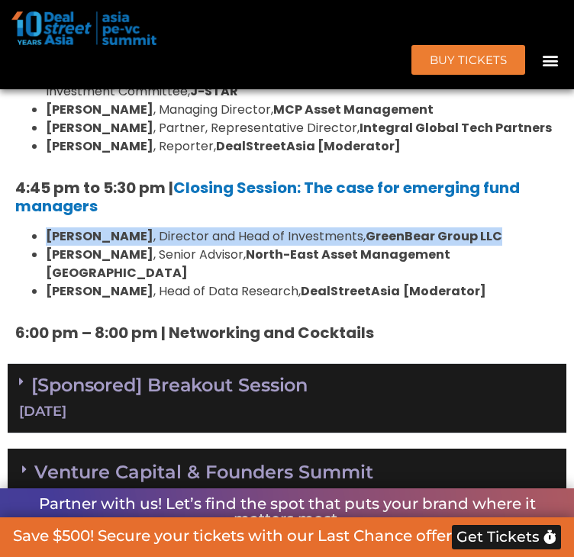
drag, startPoint x: 53, startPoint y: 265, endPoint x: 485, endPoint y: 248, distance: 432.0
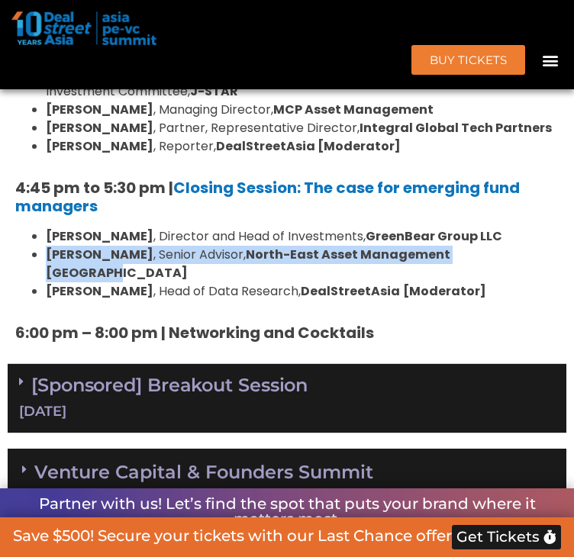
drag, startPoint x: 47, startPoint y: 286, endPoint x: 513, endPoint y: 288, distance: 465.2
click at [513, 288] on ul "[PERSON_NAME] , Director and Head of Investments, GreenBear Group LLC [PERSON_N…" at bounding box center [286, 263] width 543 height 73
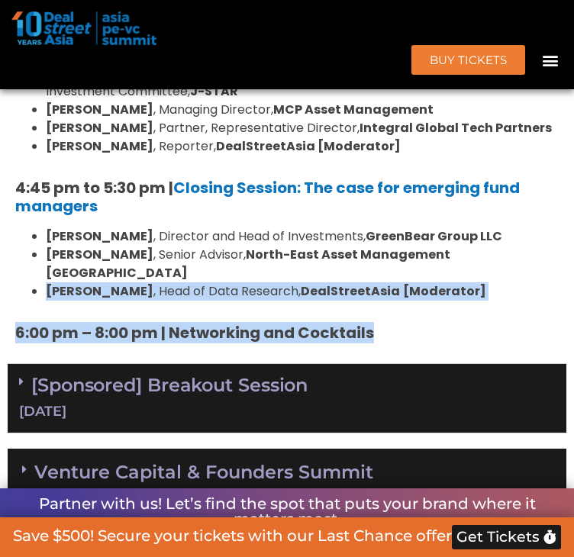
drag, startPoint x: 51, startPoint y: 307, endPoint x: 468, endPoint y: 313, distance: 417.2
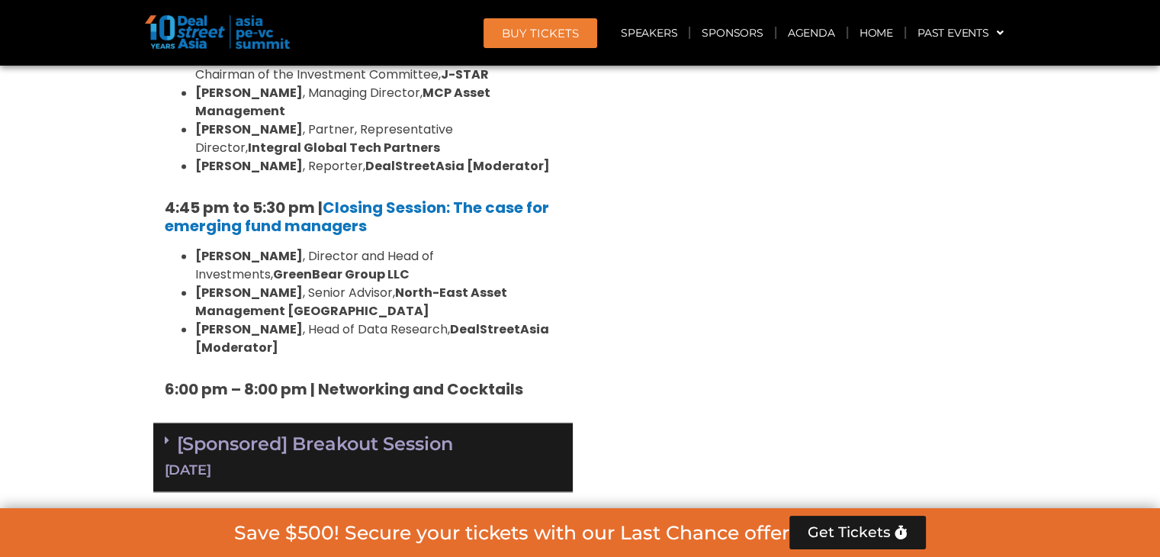
scroll to position [2358, 0]
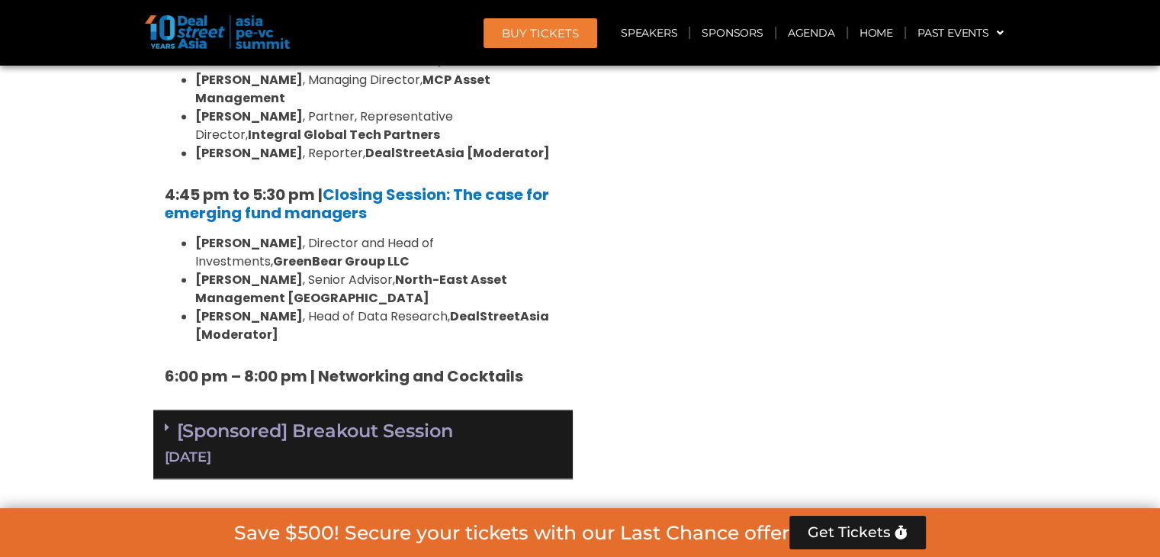
click at [362, 419] on link "[Sponsored] Breakout Session [DATE]" at bounding box center [363, 442] width 397 height 47
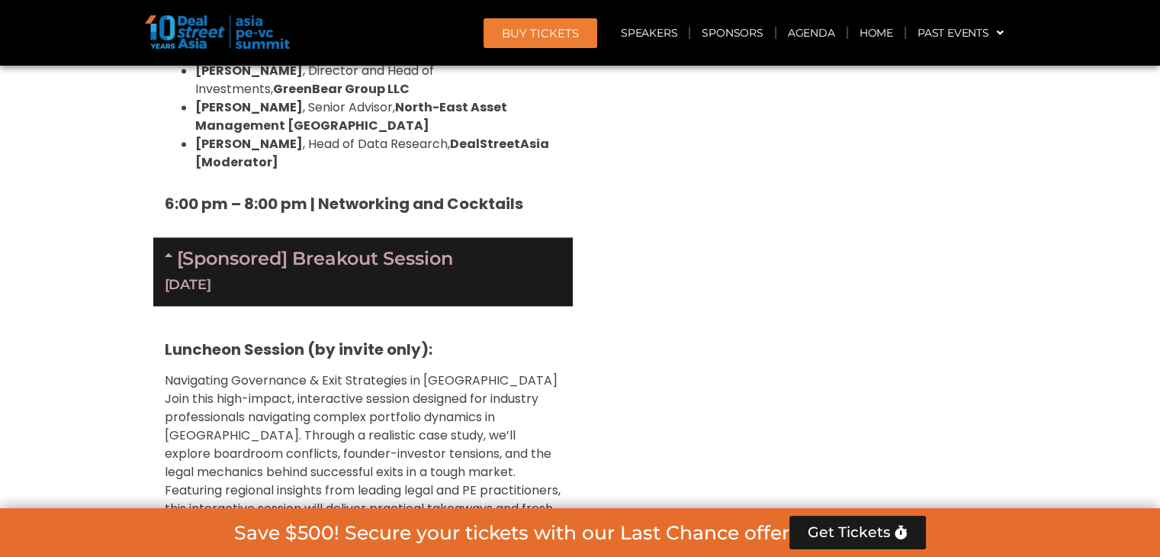
scroll to position [2434, 0]
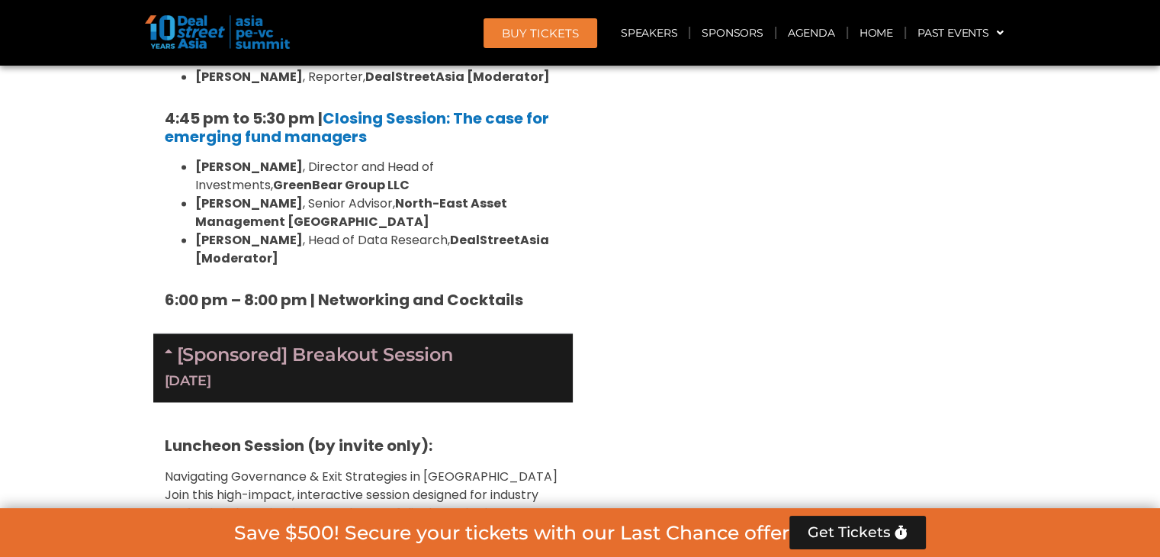
click at [358, 333] on div "[Sponsored] Breakout Session [DATE]" at bounding box center [362, 367] width 419 height 69
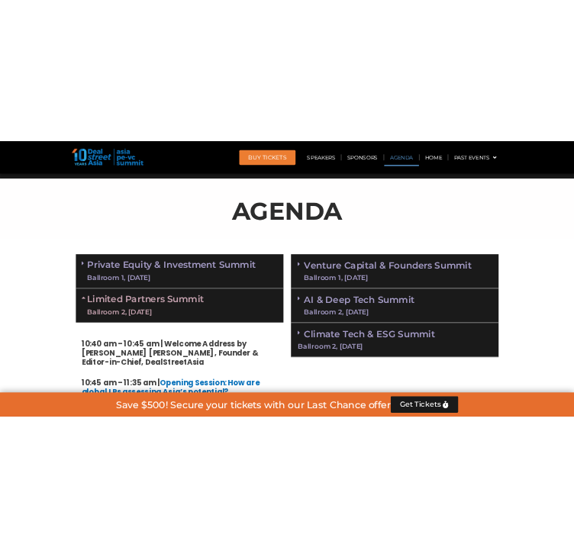
scroll to position [757, 0]
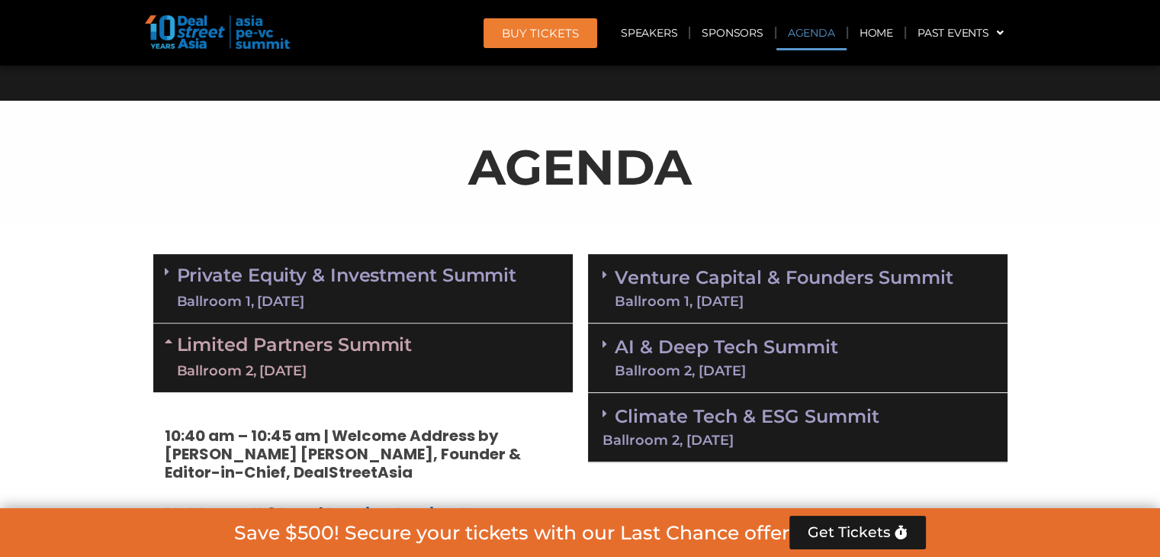
click at [342, 346] on link "Limited Partners [GEOGRAPHIC_DATA] 2, [DATE]" at bounding box center [295, 358] width 236 height 46
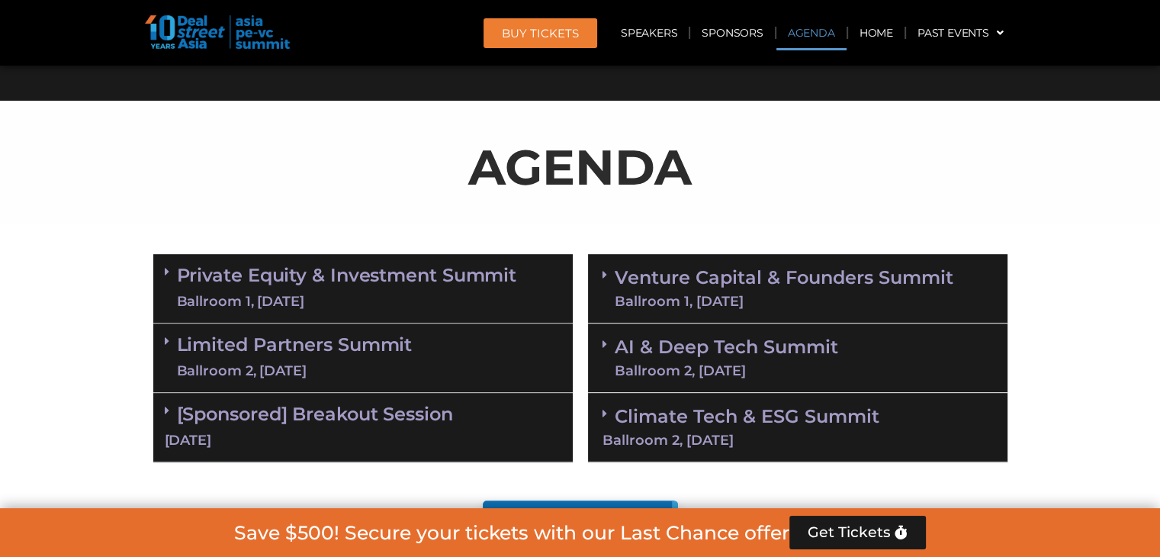
click at [472, 273] on link "Private Equity & Investment Summit Ballroom 1, [DATE]" at bounding box center [347, 288] width 340 height 46
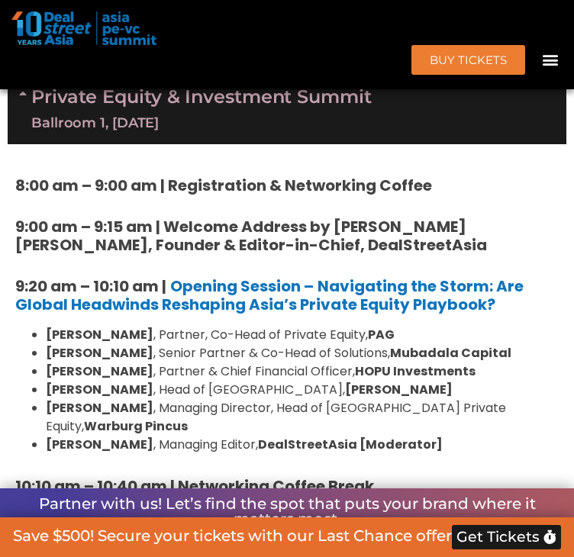
scroll to position [1062, 0]
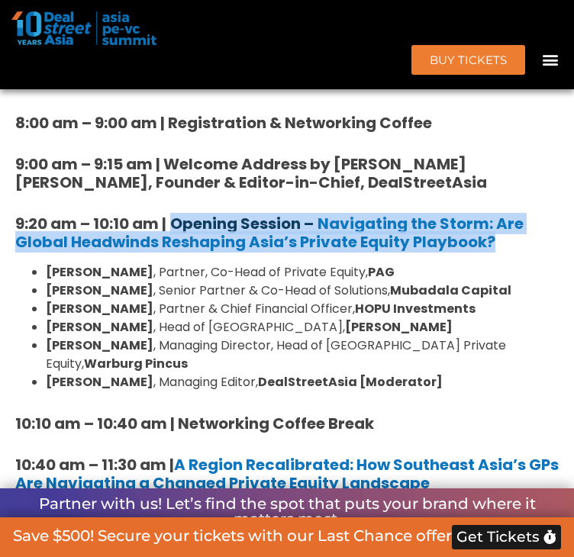
drag, startPoint x: 505, startPoint y: 308, endPoint x: 178, endPoint y: 285, distance: 327.2
click at [178, 251] on h5 "9:20 am – 10:10 am | Opening Session – Navigating the Storm: Are Global Headwin…" at bounding box center [286, 232] width 543 height 37
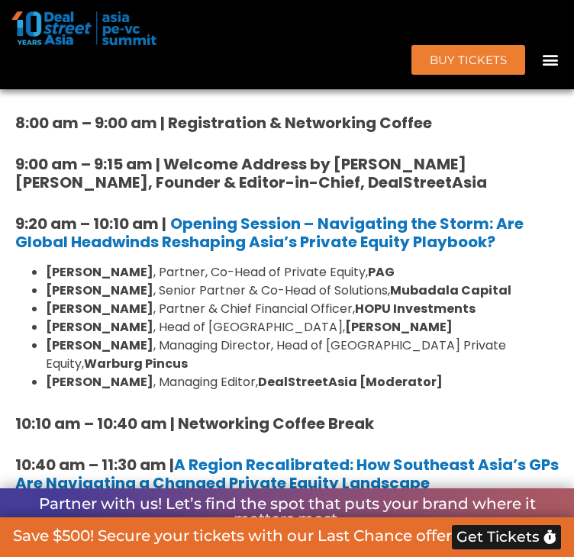
click at [98, 299] on strong "[PERSON_NAME]" at bounding box center [100, 290] width 108 height 18
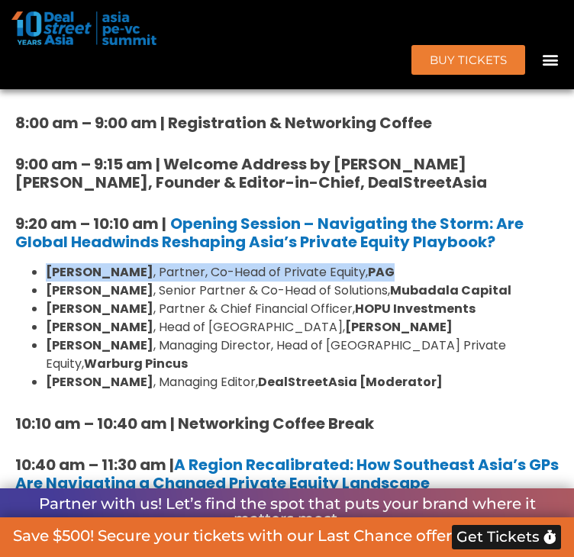
drag, startPoint x: 49, startPoint y: 336, endPoint x: 447, endPoint y: 342, distance: 398.2
click at [447, 281] on li "[PERSON_NAME] , Partner, Co-Head of Private Equity, PAG" at bounding box center [302, 272] width 513 height 18
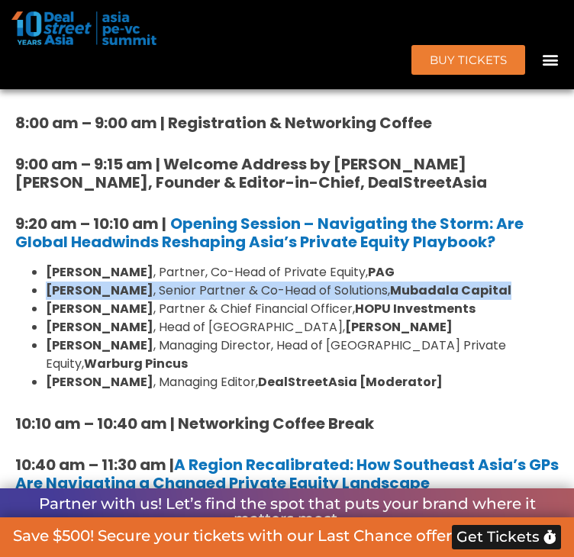
drag, startPoint x: 47, startPoint y: 355, endPoint x: 515, endPoint y: 358, distance: 468.3
click at [515, 358] on ul "[PERSON_NAME] , Partner, Co-Head of Private Equity, PAG [PERSON_NAME] , Senior …" at bounding box center [286, 327] width 543 height 128
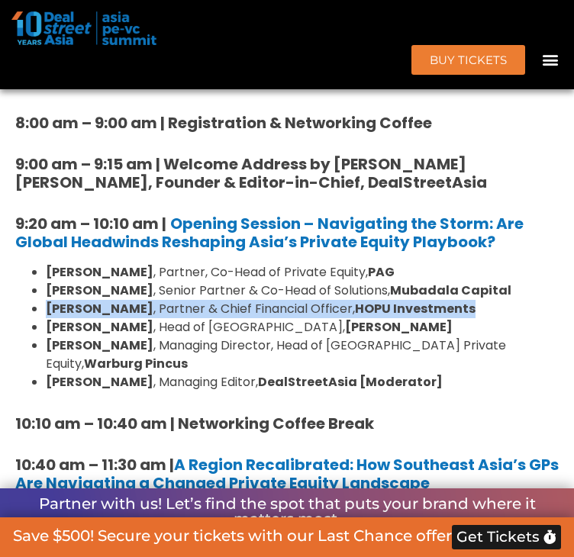
drag, startPoint x: 49, startPoint y: 374, endPoint x: 476, endPoint y: 376, distance: 427.1
click at [476, 318] on li "[PERSON_NAME] , Partner & Chief Financial Officer, HOPU Investments" at bounding box center [302, 309] width 513 height 18
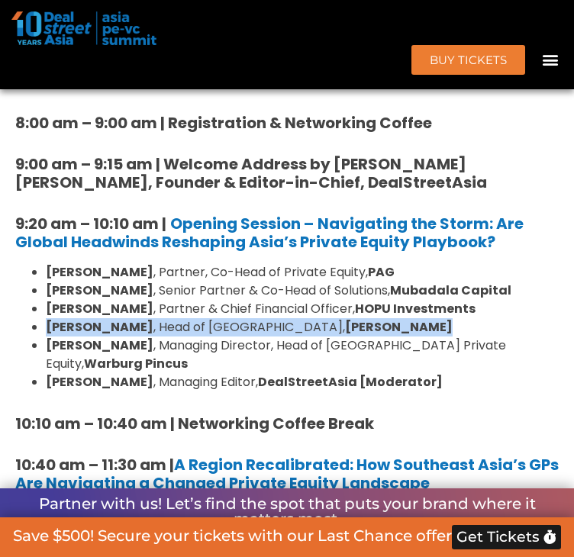
drag, startPoint x: 46, startPoint y: 390, endPoint x: 369, endPoint y: 393, distance: 323.4
click at [369, 391] on ul "[PERSON_NAME] , Partner, Co-Head of Private Equity, PAG [PERSON_NAME] , Senior …" at bounding box center [286, 327] width 543 height 128
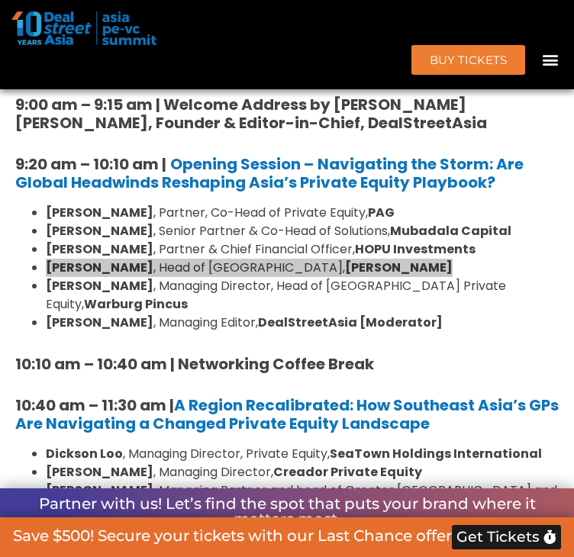
scroll to position [1138, 0]
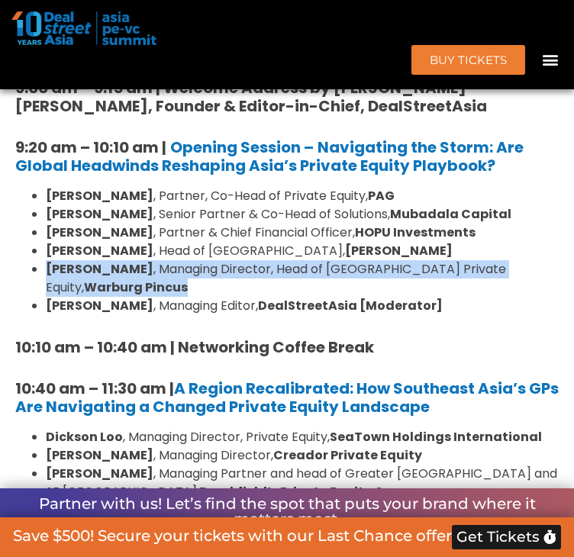
drag, startPoint x: 52, startPoint y: 333, endPoint x: 159, endPoint y: 358, distance: 109.7
click at [159, 297] on li "[PERSON_NAME] , Managing Director, Head of [GEOGRAPHIC_DATA] Private Equity, Wa…" at bounding box center [302, 278] width 513 height 37
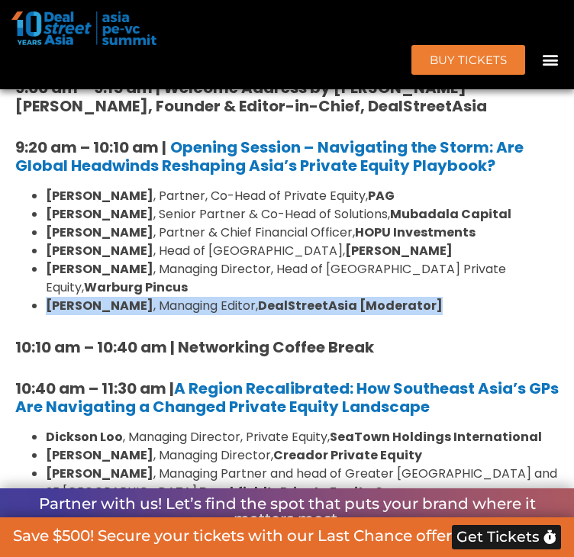
drag, startPoint x: 50, startPoint y: 371, endPoint x: 417, endPoint y: 374, distance: 367.6
click at [417, 315] on li "[PERSON_NAME] , Managing Editor, DealStreetAsia [Moderator]" at bounding box center [302, 306] width 513 height 18
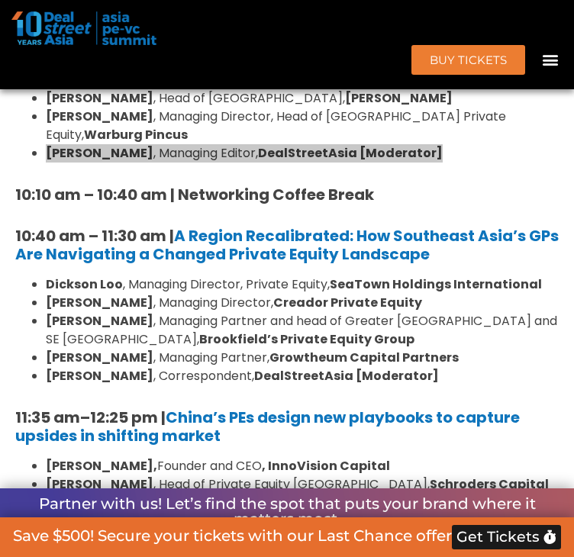
scroll to position [1367, 0]
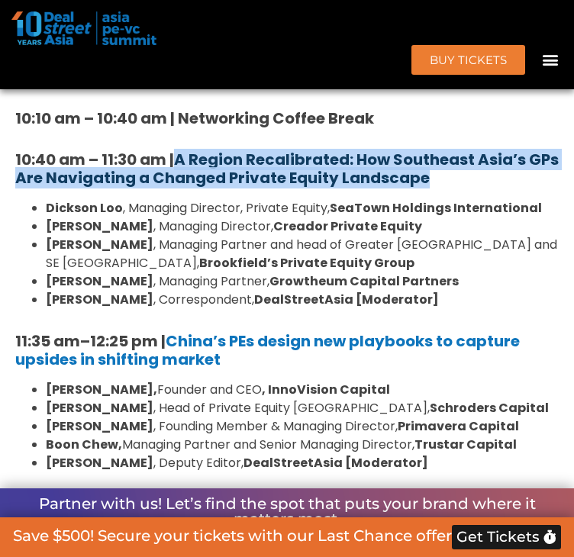
drag, startPoint x: 476, startPoint y: 250, endPoint x: 187, endPoint y: 223, distance: 290.4
click at [187, 187] on h5 "10:40 am – 11:30 am | A Region Recalibrated: How Southeast Asia’s GPs Are Navig…" at bounding box center [286, 168] width 543 height 37
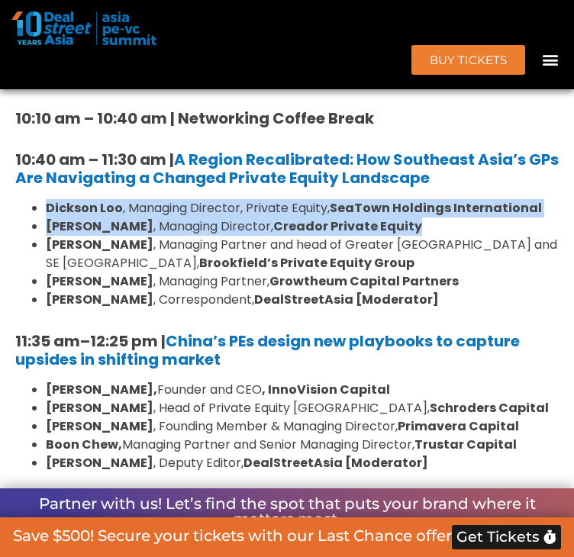
drag, startPoint x: 50, startPoint y: 272, endPoint x: 556, endPoint y: 288, distance: 505.9
click at [52, 235] on strong "[PERSON_NAME]" at bounding box center [100, 226] width 108 height 18
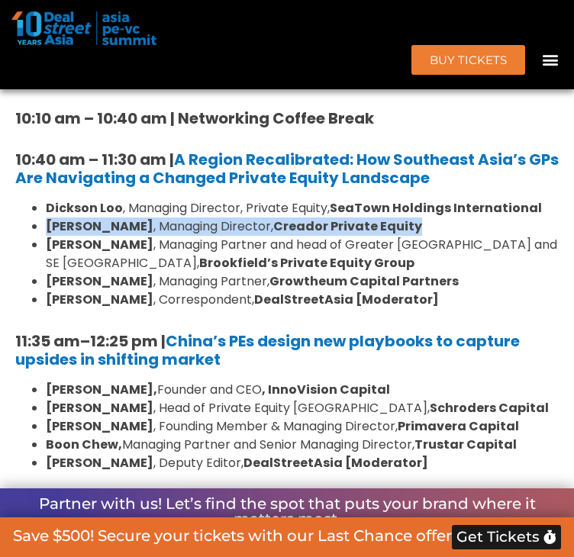
drag, startPoint x: 48, startPoint y: 294, endPoint x: 426, endPoint y: 296, distance: 377.5
click at [426, 296] on ul "[PERSON_NAME] , Managing Director, Private Equity, SeaTown Holdings Internation…" at bounding box center [286, 254] width 543 height 110
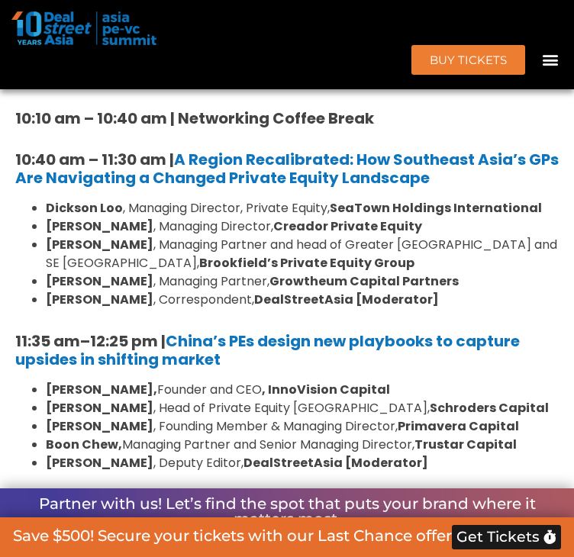
click at [50, 217] on strong "Dickson Loo" at bounding box center [84, 208] width 77 height 18
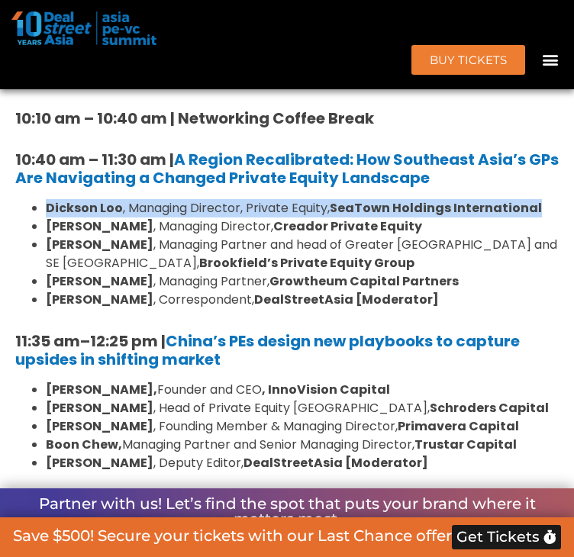
drag, startPoint x: 50, startPoint y: 272, endPoint x: 509, endPoint y: 280, distance: 460.0
click at [509, 217] on li "[PERSON_NAME] , Managing Director, Private Equity, SeaTown Holdings Internation…" at bounding box center [302, 208] width 513 height 18
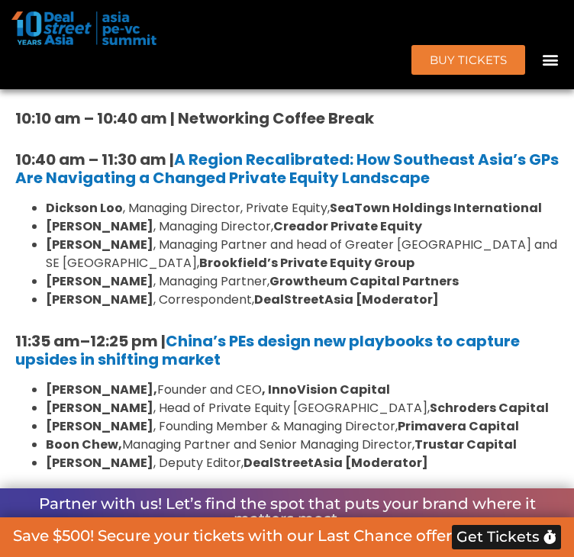
click at [46, 236] on li "[PERSON_NAME] , Managing Director, Creador Private Equity" at bounding box center [302, 226] width 513 height 18
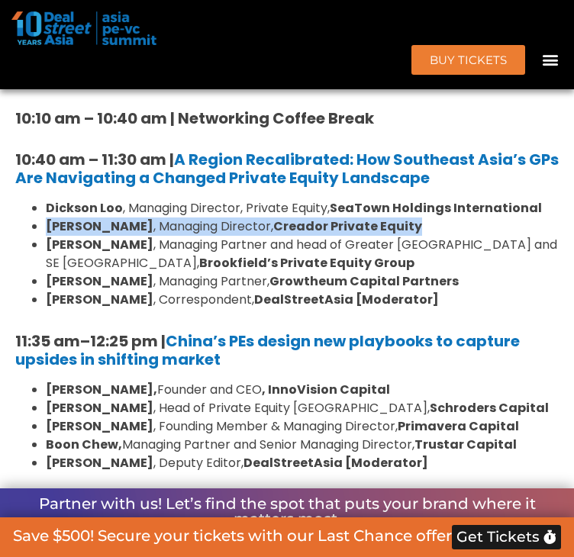
drag, startPoint x: 47, startPoint y: 291, endPoint x: 419, endPoint y: 300, distance: 371.5
click at [419, 300] on ul "[PERSON_NAME] , Managing Director, Private Equity, SeaTown Holdings Internation…" at bounding box center [286, 254] width 543 height 110
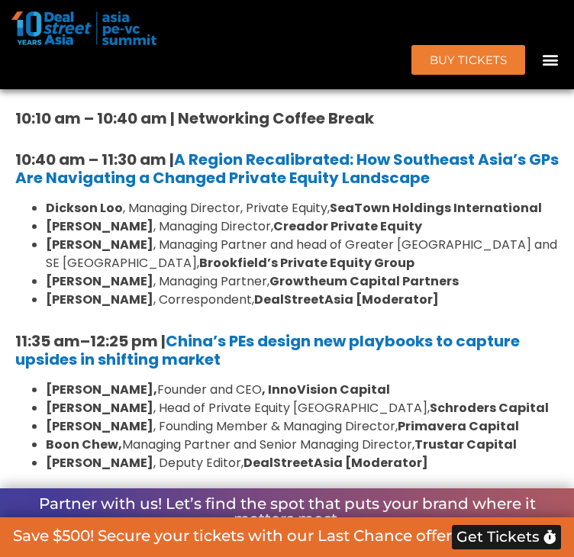
click at [46, 309] on ul "[PERSON_NAME] , Managing Director, Private Equity, SeaTown Holdings Internation…" at bounding box center [286, 254] width 543 height 110
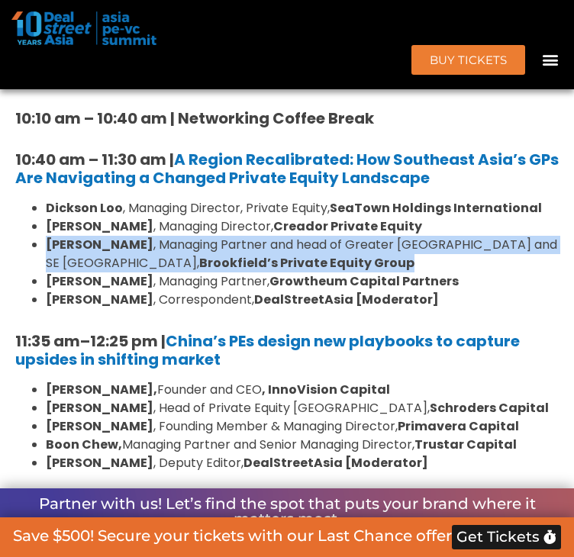
drag, startPoint x: 47, startPoint y: 312, endPoint x: 178, endPoint y: 322, distance: 131.6
click at [178, 309] on ul "[PERSON_NAME] , Managing Director, Private Equity, SeaTown Holdings Internation…" at bounding box center [286, 254] width 543 height 110
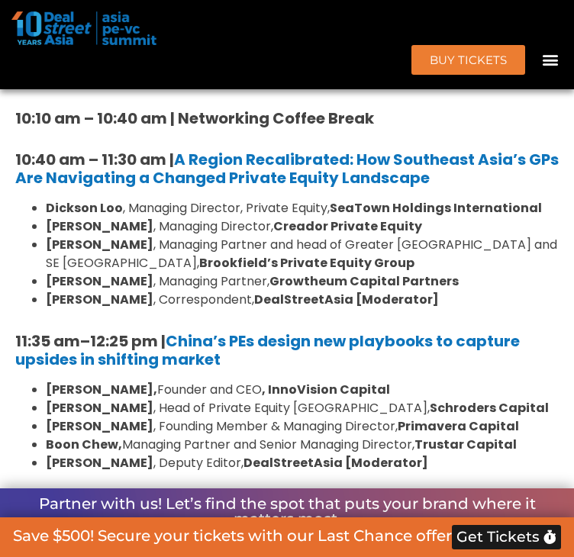
drag, startPoint x: 92, startPoint y: 346, endPoint x: 73, endPoint y: 351, distance: 18.9
click at [92, 290] on strong "[PERSON_NAME]" at bounding box center [100, 281] width 108 height 18
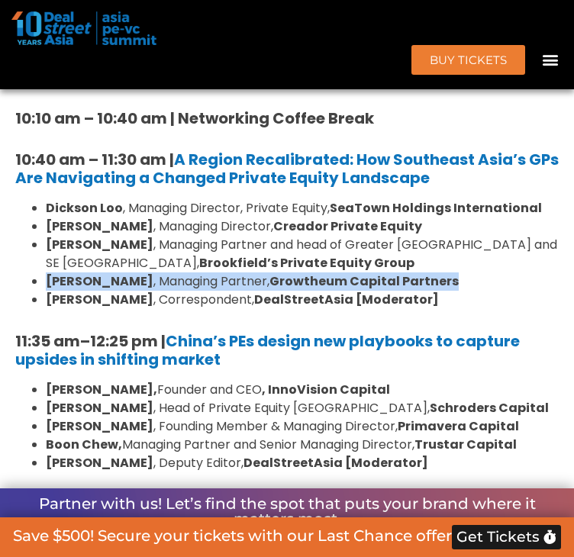
drag, startPoint x: 50, startPoint y: 347, endPoint x: 419, endPoint y: 352, distance: 369.9
click at [419, 291] on li "[PERSON_NAME] , Managing Partner, Growtheum Capital Partners" at bounding box center [302, 281] width 513 height 18
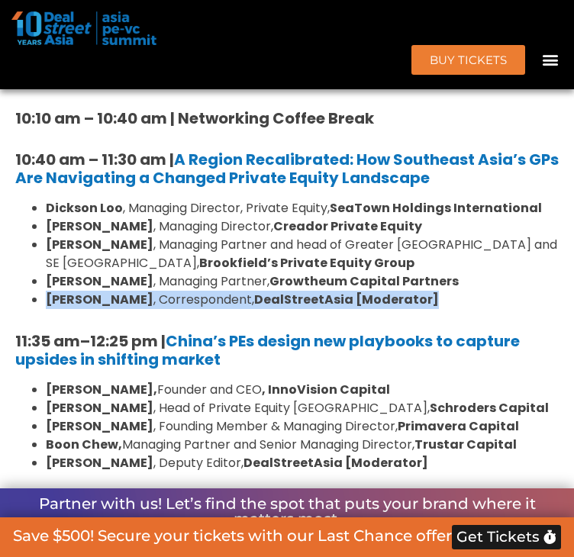
drag, startPoint x: 47, startPoint y: 365, endPoint x: 414, endPoint y: 361, distance: 367.6
click at [414, 309] on ul "[PERSON_NAME] , Managing Director, Private Equity, SeaTown Holdings Internation…" at bounding box center [286, 254] width 543 height 110
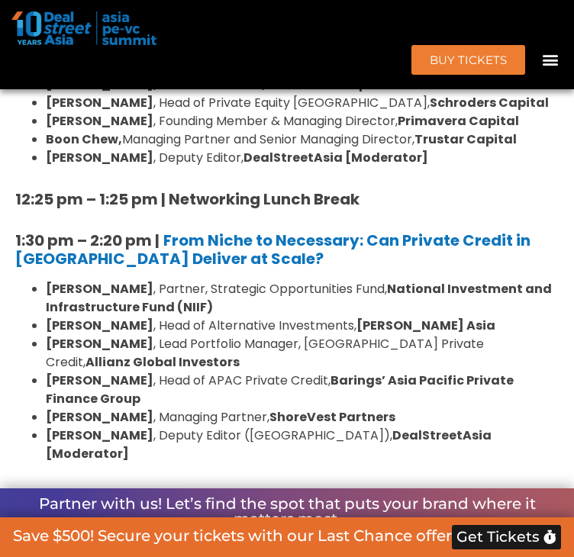
scroll to position [1443, 0]
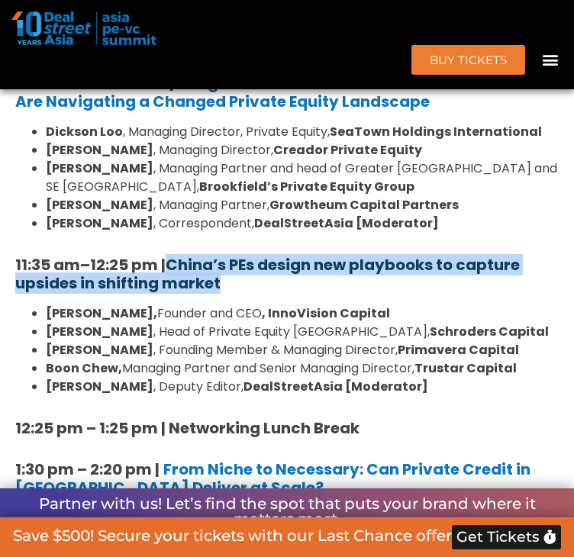
drag, startPoint x: 233, startPoint y: 351, endPoint x: 182, endPoint y: 330, distance: 55.1
click at [182, 292] on h5 "11:35 am – 12:25 pm | China’s PEs design new playbooks to capture upsides in sh…" at bounding box center [286, 273] width 543 height 37
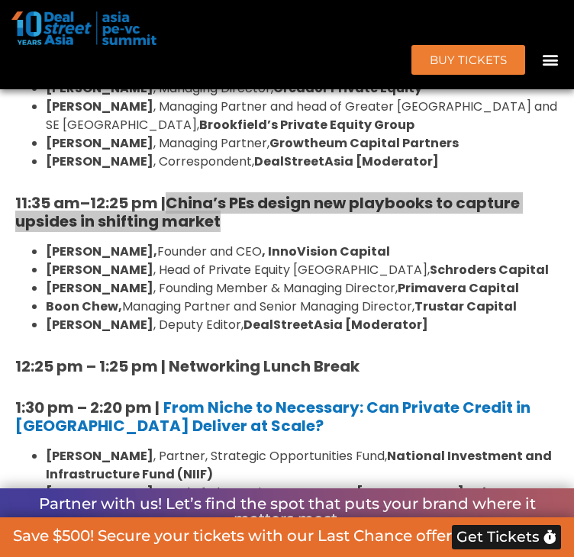
scroll to position [1596, 0]
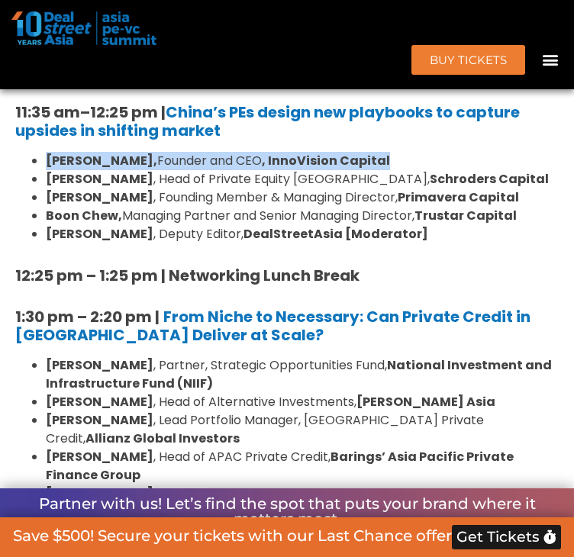
drag, startPoint x: 47, startPoint y: 230, endPoint x: 381, endPoint y: 223, distance: 333.3
click at [381, 223] on ul "[PERSON_NAME], Founder and CEO , InnoVision Capital [PERSON_NAME] , Head of Pri…" at bounding box center [286, 198] width 543 height 92
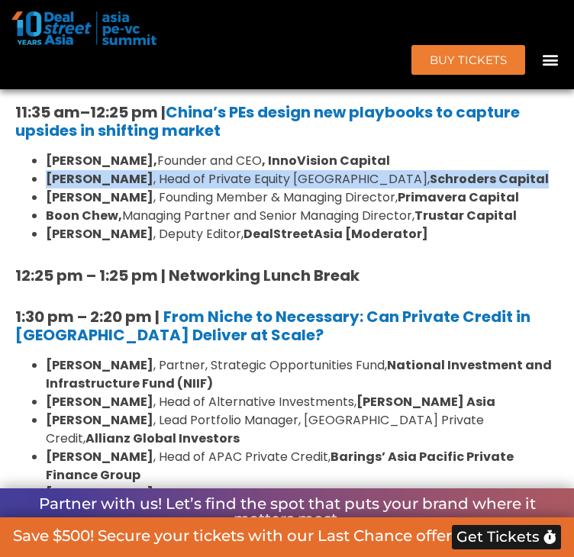
drag, startPoint x: 48, startPoint y: 248, endPoint x: 425, endPoint y: 239, distance: 376.9
click at [425, 239] on ul "[PERSON_NAME], Founder and CEO , InnoVision Capital [PERSON_NAME] , Head of Pri…" at bounding box center [286, 198] width 543 height 92
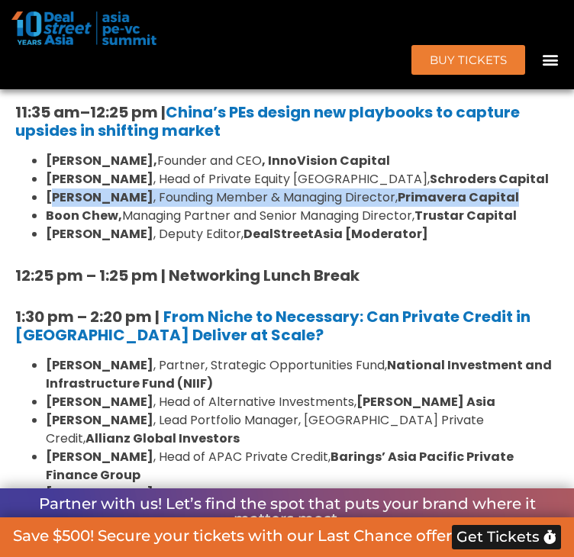
drag, startPoint x: 53, startPoint y: 263, endPoint x: 482, endPoint y: 265, distance: 428.6
click at [482, 207] on li "[PERSON_NAME] , Founding Member & Managing Director, Primavera Capital" at bounding box center [302, 197] width 513 height 18
drag, startPoint x: 49, startPoint y: 283, endPoint x: 539, endPoint y: 280, distance: 490.4
click at [539, 243] on ul "[PERSON_NAME], Founder and CEO , InnoVision Capital [PERSON_NAME] , Head of Pri…" at bounding box center [286, 198] width 543 height 92
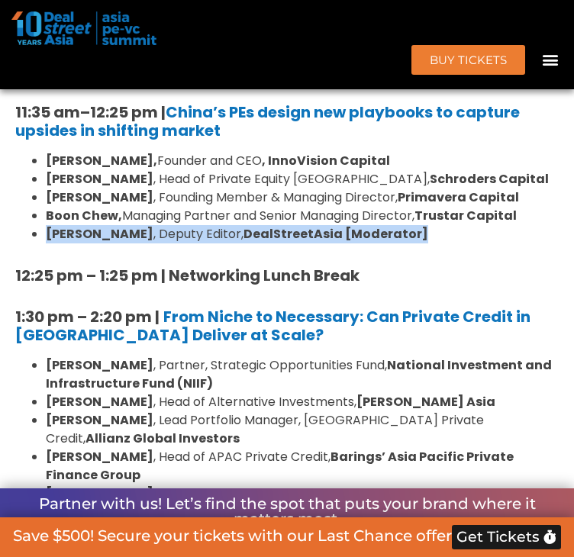
drag, startPoint x: 51, startPoint y: 303, endPoint x: 412, endPoint y: 300, distance: 360.8
click at [412, 243] on li "[PERSON_NAME] , Deputy Editor, DealStreetAsia [Moderator]" at bounding box center [302, 234] width 513 height 18
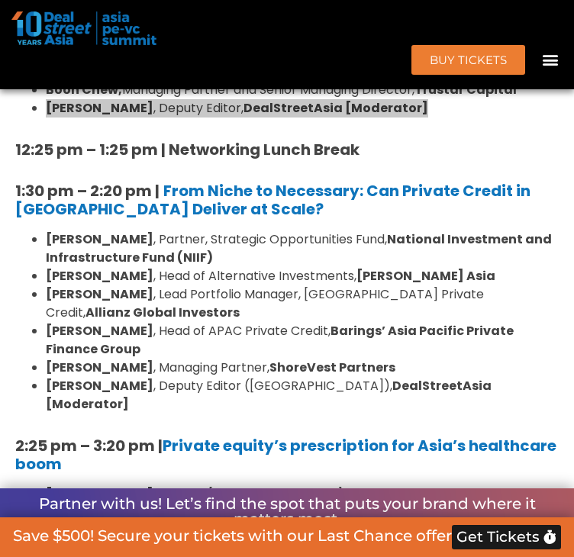
scroll to position [1824, 0]
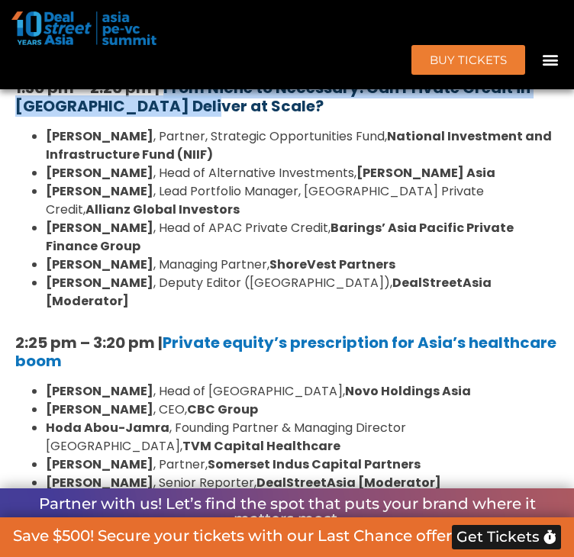
drag, startPoint x: 185, startPoint y: 177, endPoint x: 169, endPoint y: 159, distance: 23.2
click at [169, 115] on h5 "1:30 pm – 2:20 pm | From Niche to Necessary: Can Private Credit in [GEOGRAPHIC_…" at bounding box center [286, 97] width 543 height 37
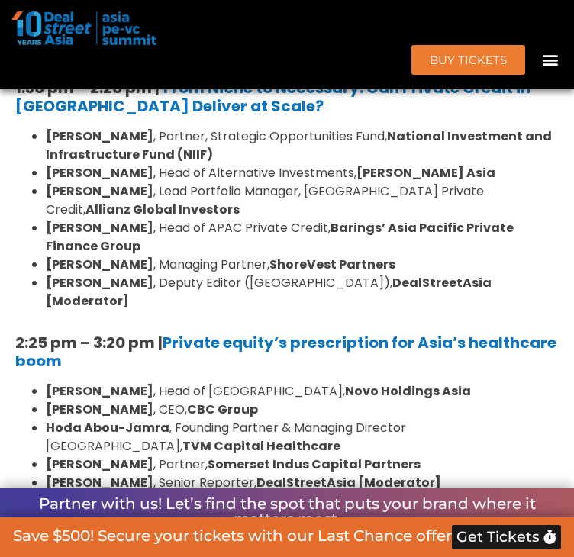
click at [241, 164] on li "[PERSON_NAME] , Partner, Strategic Opportunities Fund, National Investment and …" at bounding box center [302, 145] width 513 height 37
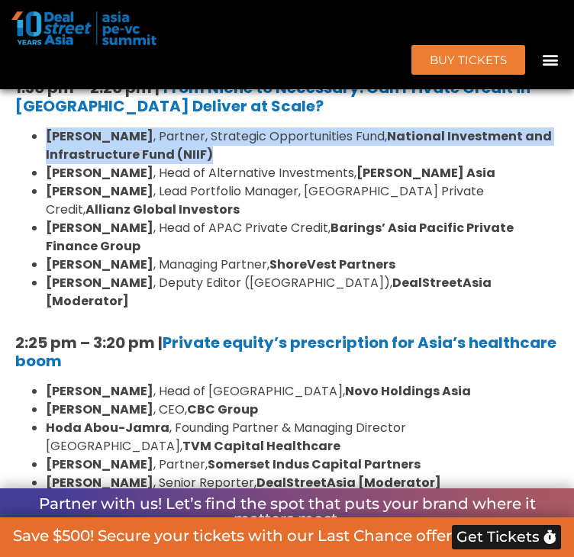
drag, startPoint x: 239, startPoint y: 221, endPoint x: 45, endPoint y: 208, distance: 194.2
click at [45, 208] on ul "[PERSON_NAME] , Partner, Strategic Opportunities Fund, National Investment and …" at bounding box center [286, 218] width 543 height 183
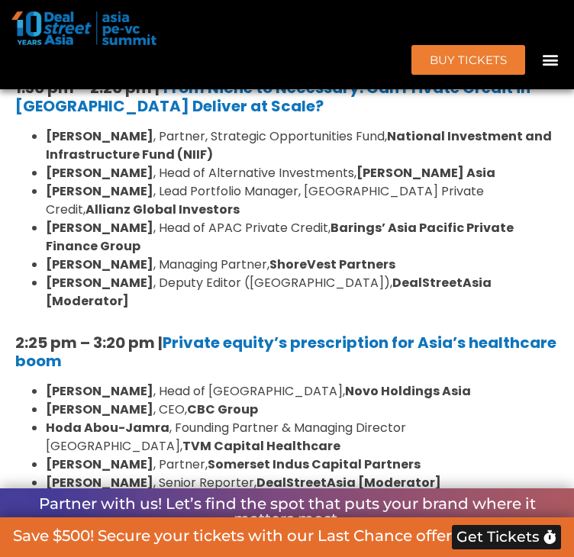
click at [53, 182] on strong "[PERSON_NAME]" at bounding box center [100, 173] width 108 height 18
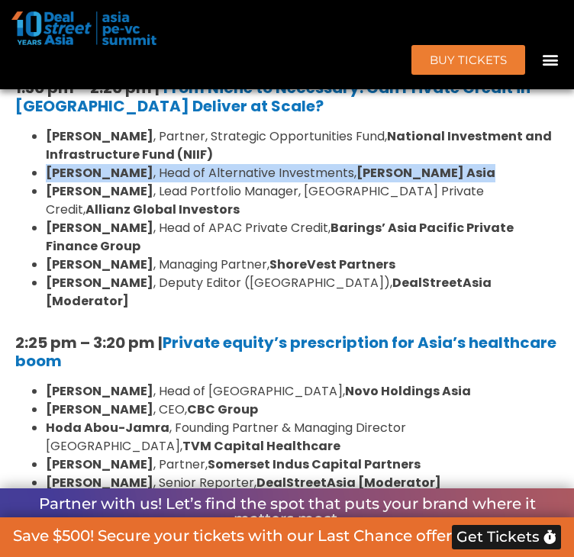
drag, startPoint x: 53, startPoint y: 241, endPoint x: 418, endPoint y: 236, distance: 365.4
click at [418, 182] on li "[PERSON_NAME] , Head of Alternative Investments, [PERSON_NAME][GEOGRAPHIC_DATA]" at bounding box center [302, 173] width 513 height 18
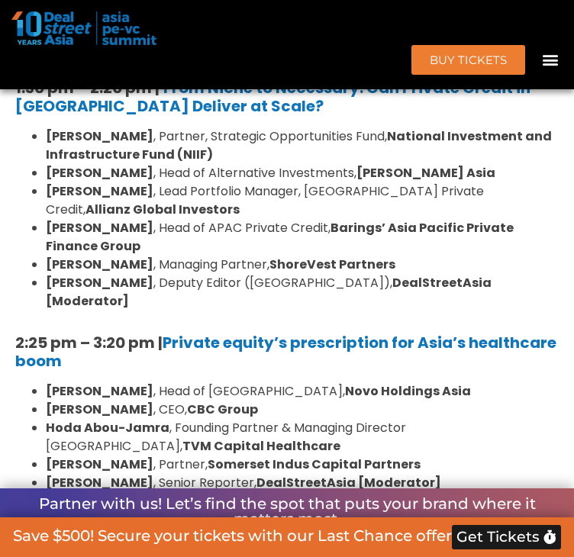
click at [153, 255] on li "[PERSON_NAME] , Head of APAC Private Credit, Barings’ Asia Pacific Private Fina…" at bounding box center [302, 237] width 513 height 37
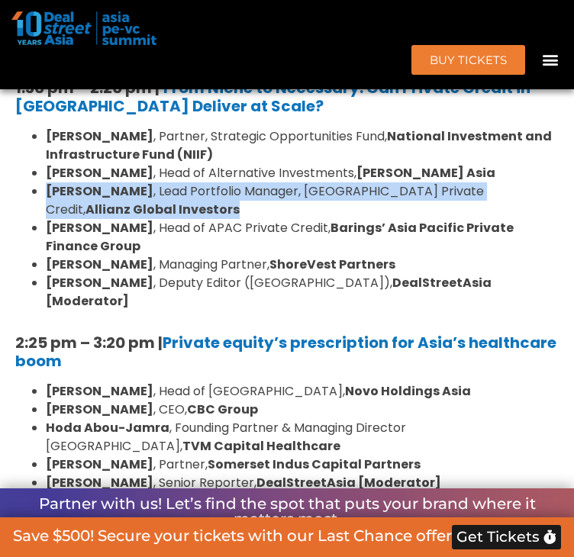
drag, startPoint x: 49, startPoint y: 259, endPoint x: 107, endPoint y: 275, distance: 60.1
click at [107, 275] on ul "[PERSON_NAME] , Partner, Strategic Opportunities Fund, National Investment and …" at bounding box center [286, 218] width 543 height 183
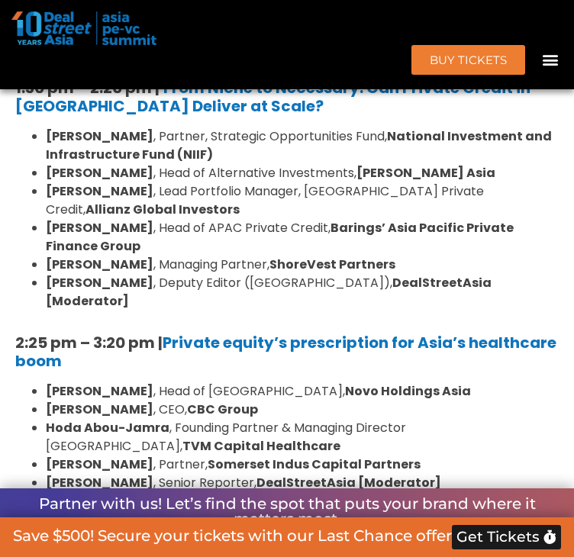
click at [82, 255] on strong "Barings’ Asia Pacific Private Finance Group" at bounding box center [280, 237] width 468 height 36
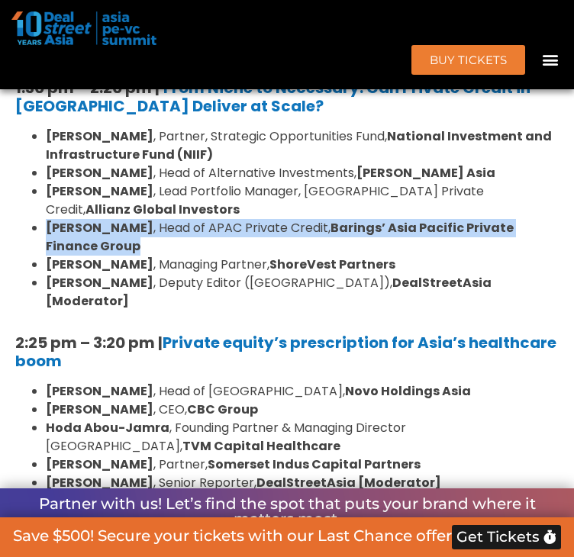
drag, startPoint x: 50, startPoint y: 294, endPoint x: 89, endPoint y: 313, distance: 43.3
click at [89, 255] on li "[PERSON_NAME] , Head of APAC Private Credit, Barings’ Asia Pacific Private Fina…" at bounding box center [302, 237] width 513 height 37
click at [157, 274] on li "[PERSON_NAME] , Managing Partner, ShoreVest Partners" at bounding box center [302, 264] width 513 height 18
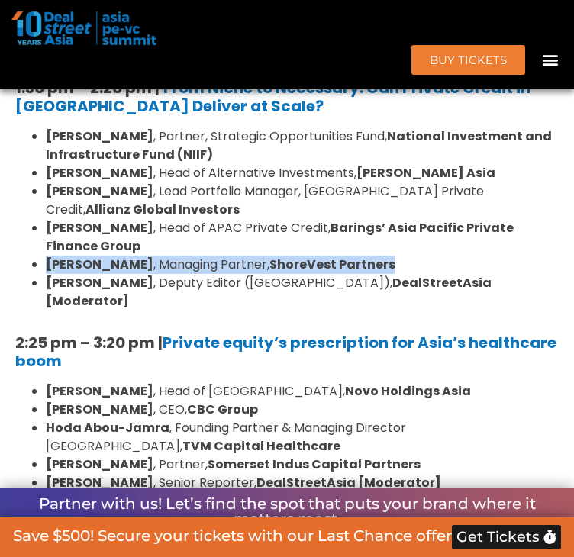
drag, startPoint x: 43, startPoint y: 329, endPoint x: 410, endPoint y: 335, distance: 367.7
click at [410, 310] on ul "[PERSON_NAME] , Partner, Strategic Opportunities Fund, National Investment and …" at bounding box center [286, 218] width 543 height 183
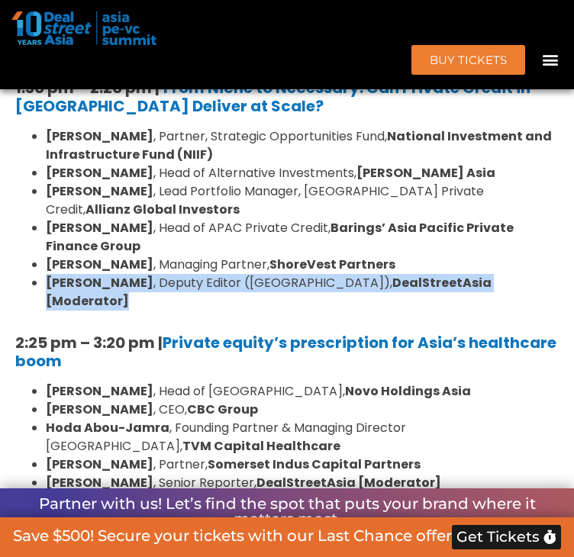
drag, startPoint x: 53, startPoint y: 349, endPoint x: 481, endPoint y: 342, distance: 428.7
click at [481, 310] on li "[PERSON_NAME] , Deputy Editor ([GEOGRAPHIC_DATA]), DealStreetAsia [Moderator]" at bounding box center [302, 292] width 513 height 37
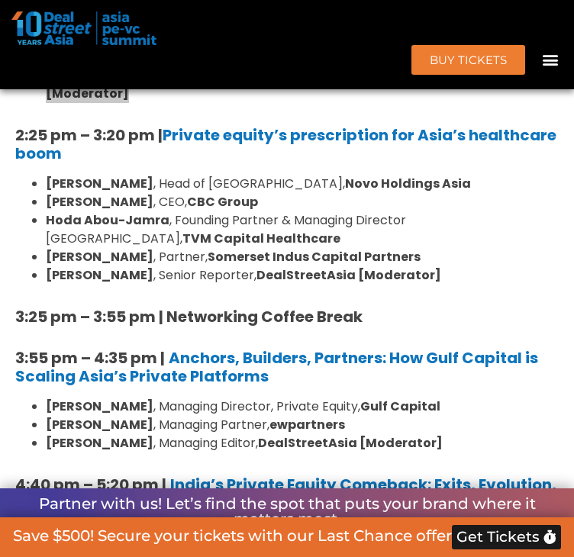
scroll to position [2053, 0]
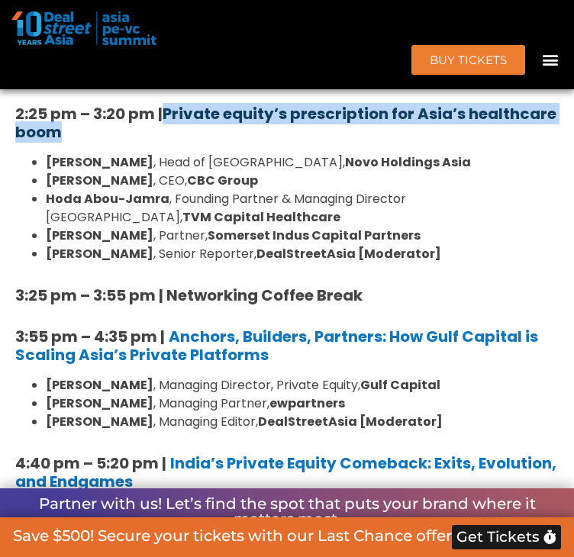
drag, startPoint x: 170, startPoint y: 184, endPoint x: 172, endPoint y: 159, distance: 24.5
click at [172, 141] on h5 "2:25 pm – 3:20 pm | Private equity’s prescription for Asia’s healthcare boom" at bounding box center [286, 122] width 543 height 37
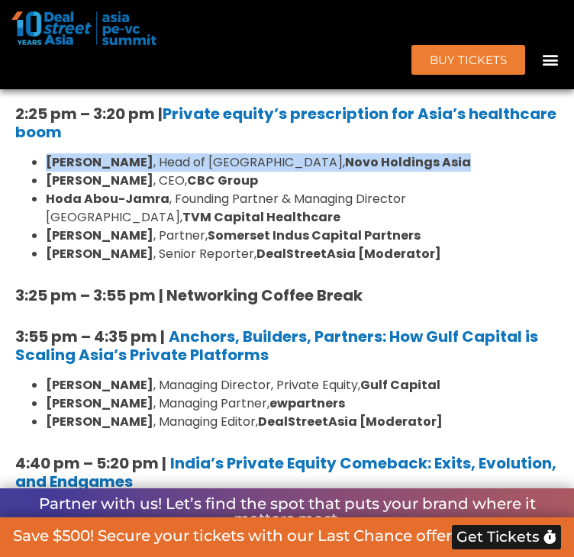
drag, startPoint x: 52, startPoint y: 210, endPoint x: 349, endPoint y: 209, distance: 296.7
click at [349, 172] on li "[PERSON_NAME] , Head of [GEOGRAPHIC_DATA], Novo Holdings [GEOGRAPHIC_DATA]" at bounding box center [302, 162] width 513 height 18
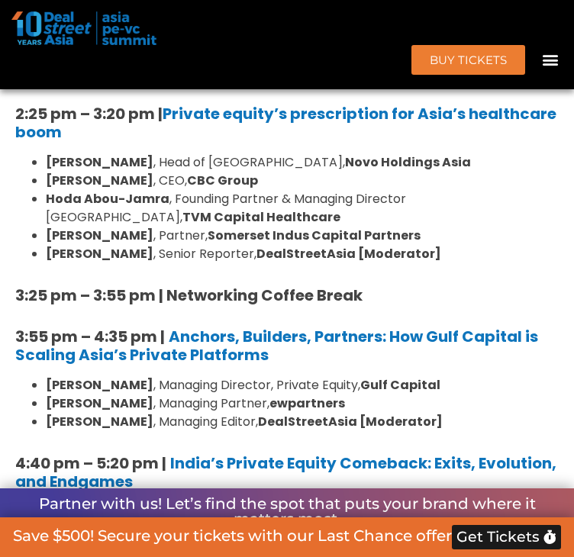
click at [47, 227] on ul "[PERSON_NAME] , Head of Asia, Novo Holdings [PERSON_NAME] , CEO, CBC Group [PER…" at bounding box center [286, 208] width 543 height 110
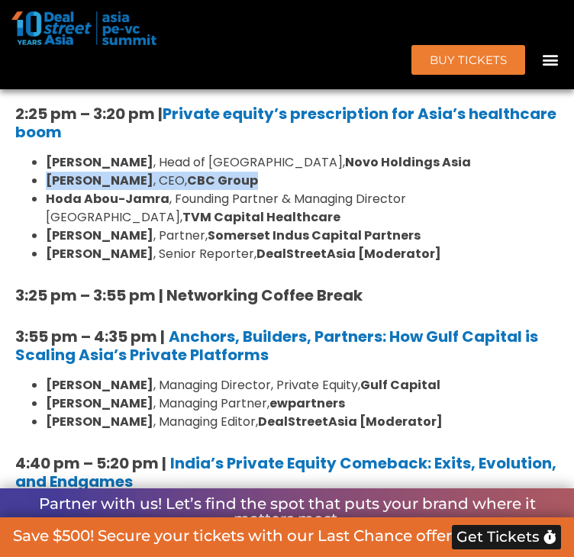
drag, startPoint x: 51, startPoint y: 227, endPoint x: 210, endPoint y: 223, distance: 158.7
click at [210, 190] on li "[PERSON_NAME] , CEO, CBC Group" at bounding box center [302, 181] width 513 height 18
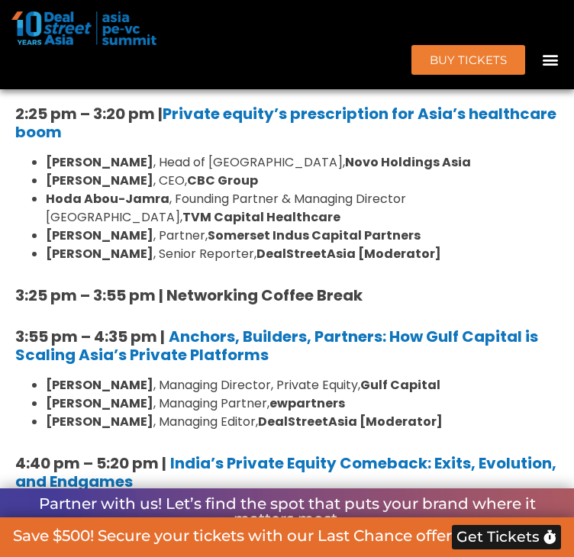
click at [52, 207] on strong "Hoda Abou-Jamra" at bounding box center [108, 199] width 124 height 18
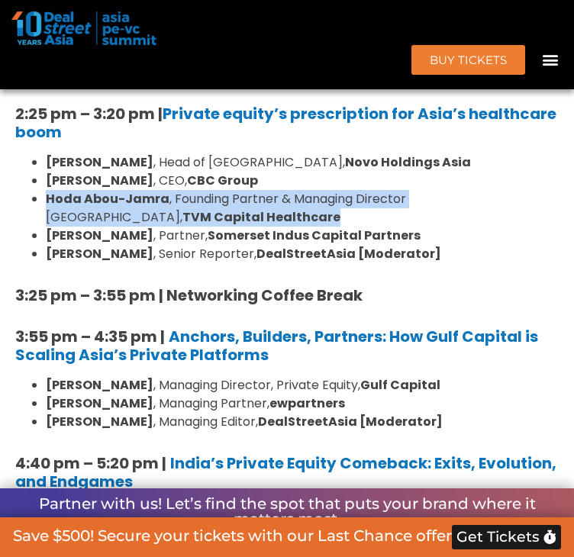
drag, startPoint x: 52, startPoint y: 244, endPoint x: 180, endPoint y: 266, distance: 130.0
click at [180, 227] on li "[PERSON_NAME] , Founding Partner & Managing Director [GEOGRAPHIC_DATA], TVM Cap…" at bounding box center [302, 208] width 513 height 37
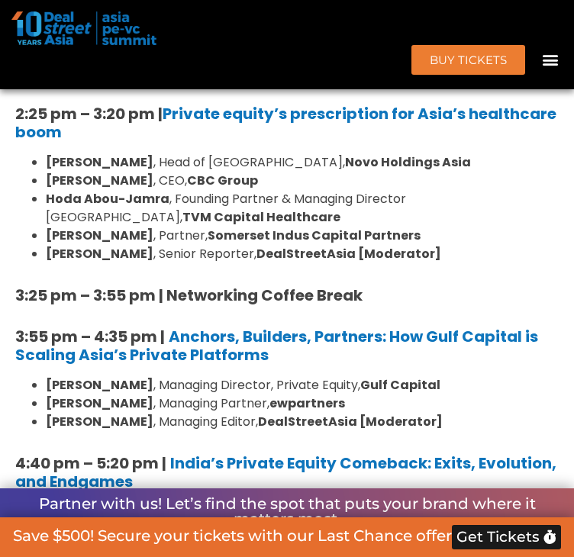
click at [61, 244] on strong "[PERSON_NAME]" at bounding box center [100, 236] width 108 height 18
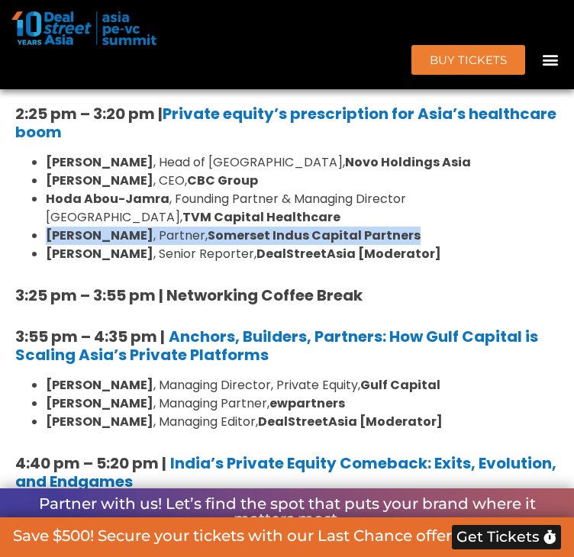
drag, startPoint x: 325, startPoint y: 320, endPoint x: 456, endPoint y: 275, distance: 138.4
click at [456, 245] on li "[PERSON_NAME] , Partner, [GEOGRAPHIC_DATA] Indus Capital Partners" at bounding box center [302, 236] width 513 height 18
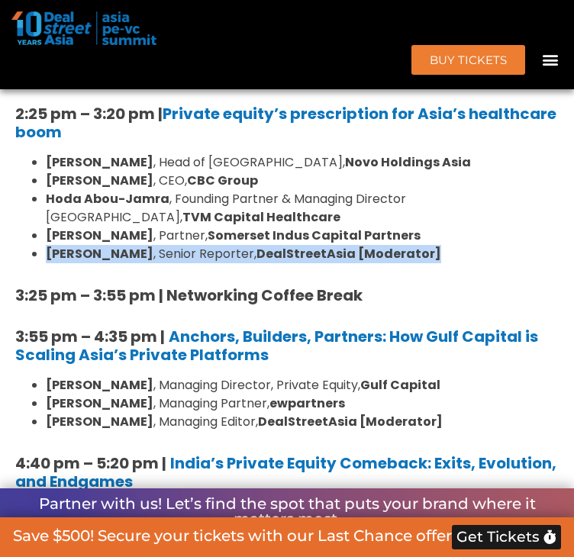
drag, startPoint x: 49, startPoint y: 304, endPoint x: 413, endPoint y: 300, distance: 363.8
click at [413, 263] on li "[PERSON_NAME] , Senior Reporter, DealStreetAsia [Moderator]" at bounding box center [302, 254] width 513 height 18
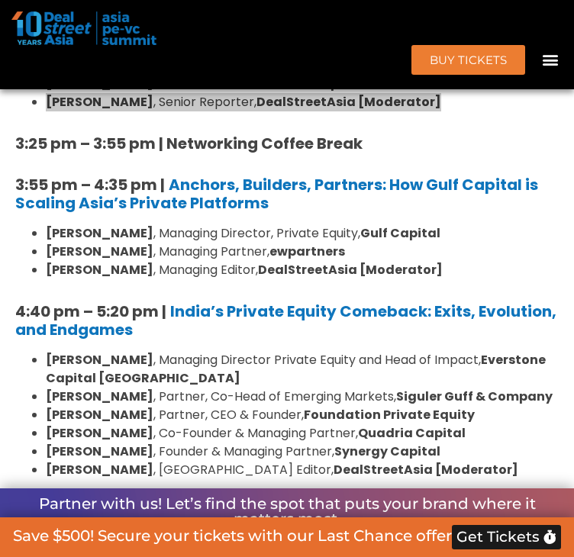
scroll to position [2206, 0]
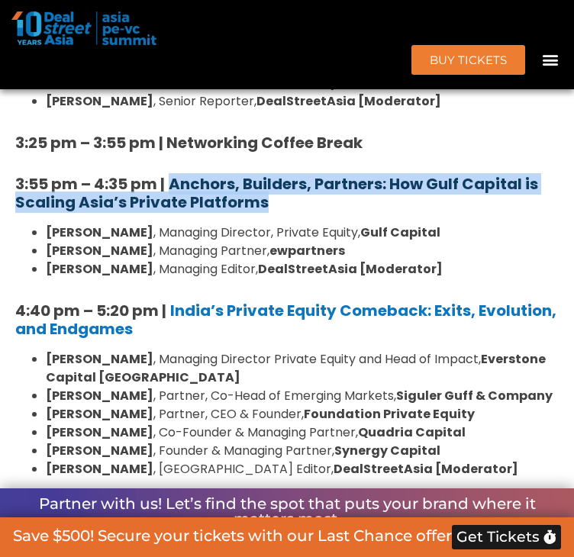
drag, startPoint x: 282, startPoint y: 259, endPoint x: 174, endPoint y: 229, distance: 112.5
click at [174, 211] on h5 "3:55 pm – 4:35 pm | Anchors, Builders, Partners: How Gulf Capital is Scaling As…" at bounding box center [286, 193] width 543 height 37
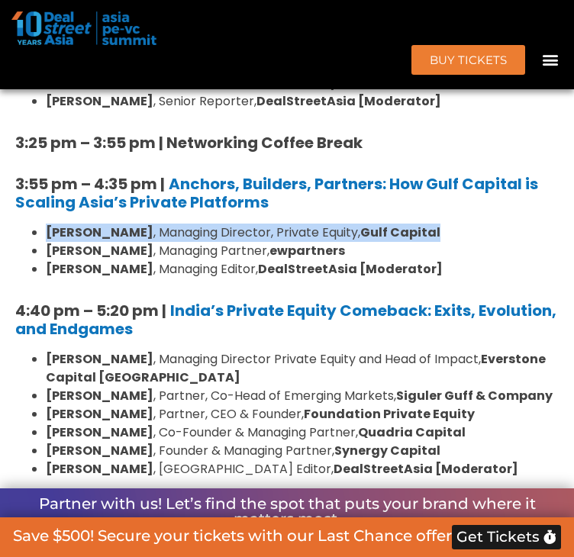
drag, startPoint x: 49, startPoint y: 277, endPoint x: 549, endPoint y: 276, distance: 500.3
click at [549, 242] on li "[PERSON_NAME] , Managing Director, Private Equity, Gulf Capital" at bounding box center [302, 232] width 513 height 18
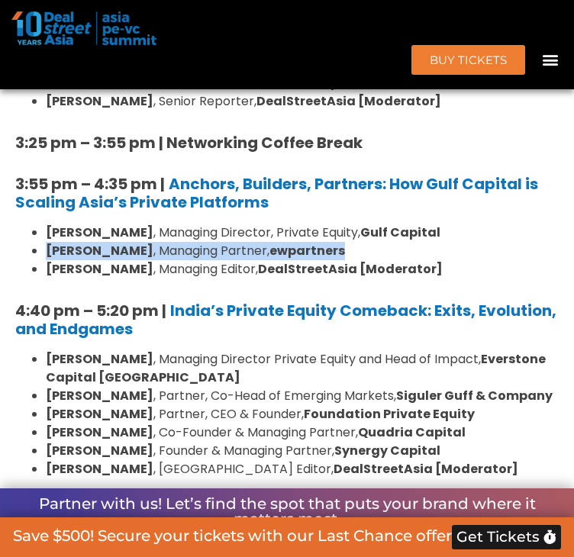
drag, startPoint x: 49, startPoint y: 300, endPoint x: 313, endPoint y: 302, distance: 264.7
click at [317, 260] on li "[PERSON_NAME] , Managing Partner, ewpartners" at bounding box center [302, 251] width 513 height 18
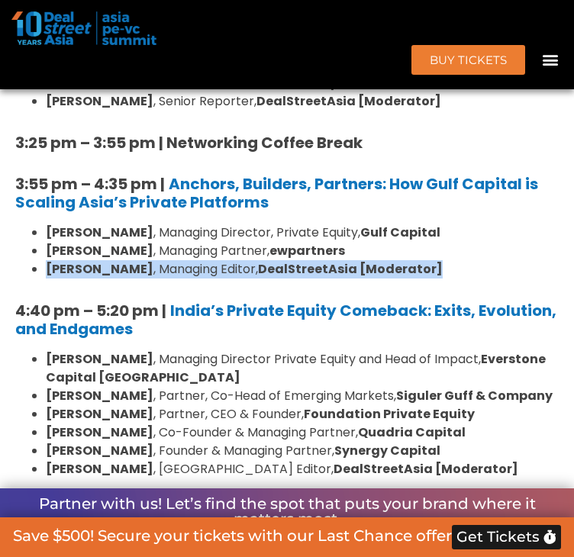
drag, startPoint x: 50, startPoint y: 318, endPoint x: 436, endPoint y: 319, distance: 385.9
click at [436, 278] on li "[PERSON_NAME] , Managing Editor, DealStreetAsia [Moderator]" at bounding box center [302, 269] width 513 height 18
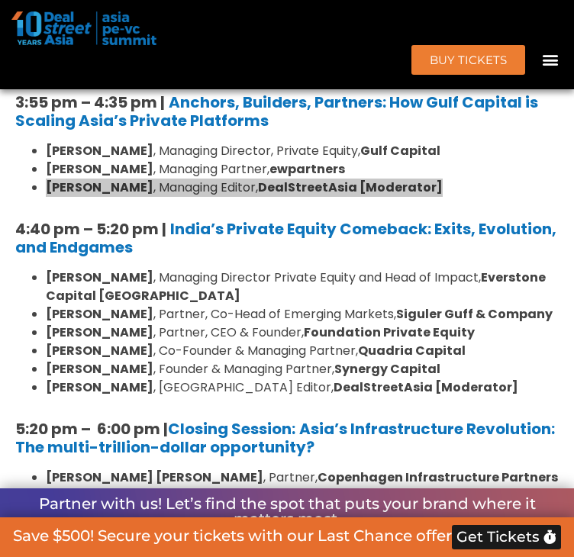
scroll to position [2282, 0]
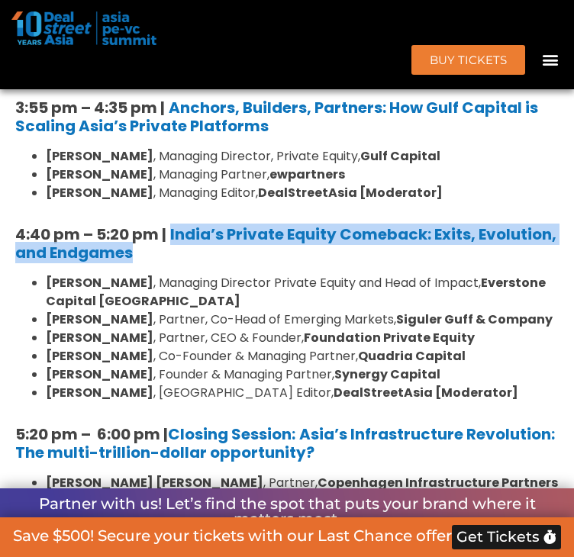
drag, startPoint x: 229, startPoint y: 300, endPoint x: 174, endPoint y: 278, distance: 58.9
click at [174, 262] on h5 "4:40 pm – 5:20 pm | India’s Private Equity Comeback: Exits, Evolution, and Endg…" at bounding box center [286, 243] width 543 height 37
click at [256, 262] on h5 "4:40 pm – 5:20 pm | India’s Private Equity Comeback: Exits, Evolution, and Endg…" at bounding box center [286, 243] width 543 height 37
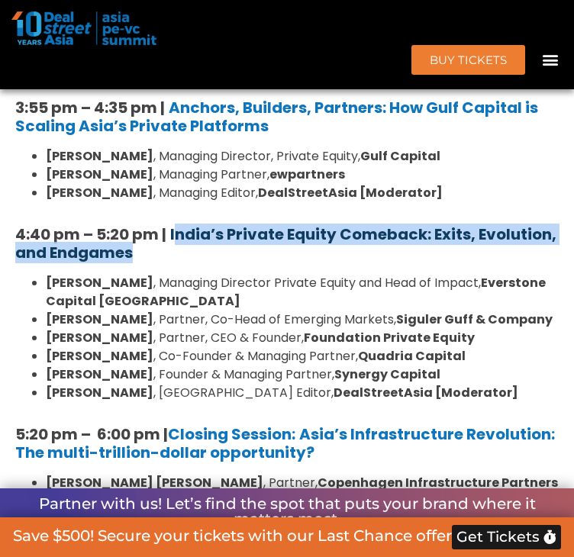
drag, startPoint x: 234, startPoint y: 304, endPoint x: 177, endPoint y: 282, distance: 61.1
click at [177, 262] on h5 "4:40 pm – 5:20 pm | India’s Private Equity Comeback: Exits, Evolution, and Endg…" at bounding box center [286, 243] width 543 height 37
click at [177, 263] on strong "India’s Private Equity Comeback: Exits, Evolution, and Endgames" at bounding box center [285, 243] width 541 height 40
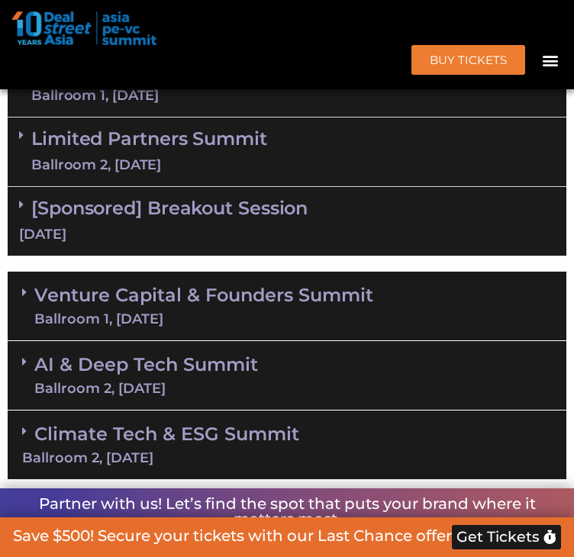
click at [184, 175] on div "Ballroom 2, [DATE]" at bounding box center [149, 165] width 236 height 19
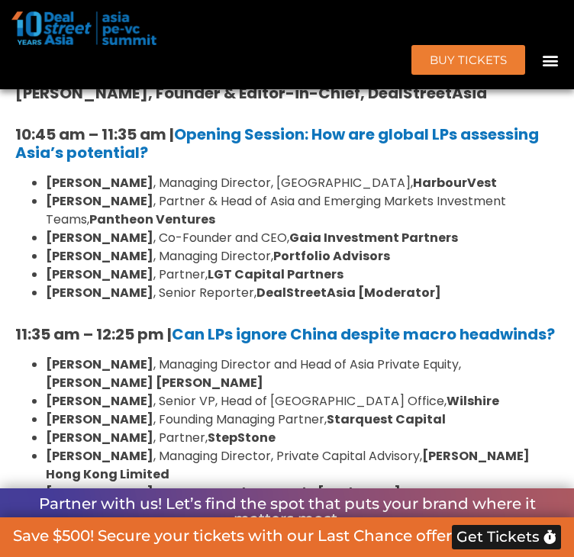
scroll to position [985, 0]
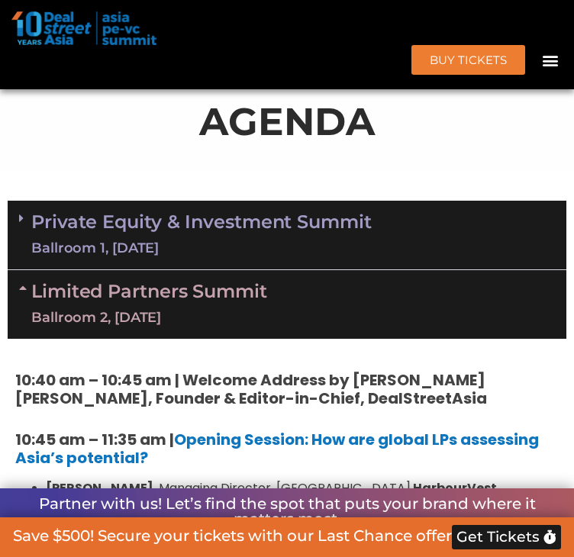
click at [156, 258] on link "Private Equity & Investment Summit Ballroom 1, [DATE]" at bounding box center [201, 235] width 340 height 46
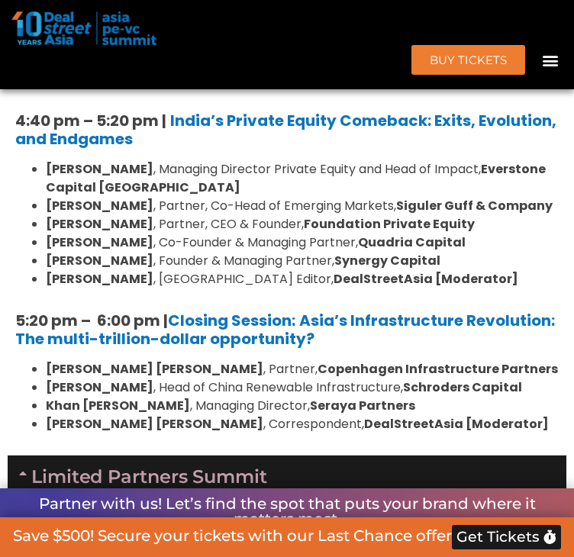
scroll to position [2511, 0]
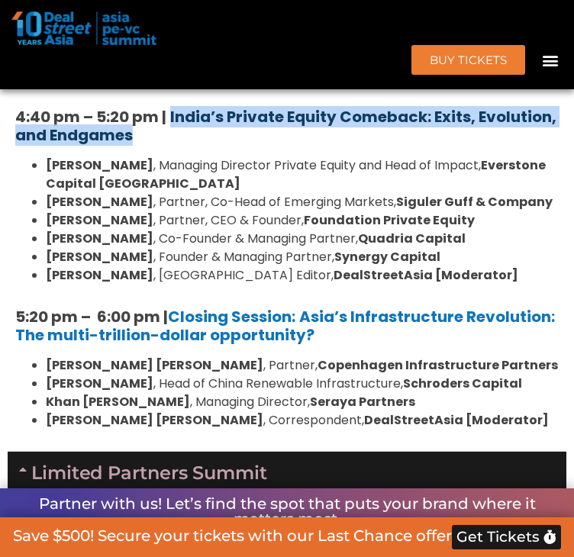
drag, startPoint x: 232, startPoint y: 188, endPoint x: 174, endPoint y: 162, distance: 63.5
click at [174, 144] on h5 "4:40 pm – 5:20 pm | India’s Private Equity Comeback: Exits, Evolution, and Endg…" at bounding box center [286, 126] width 543 height 37
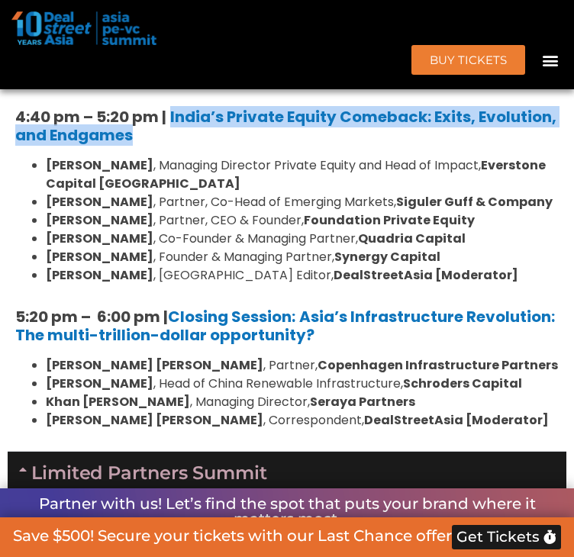
copy strong "India’s Private Equity Comeback: Exits, Evolution, and Endgames"
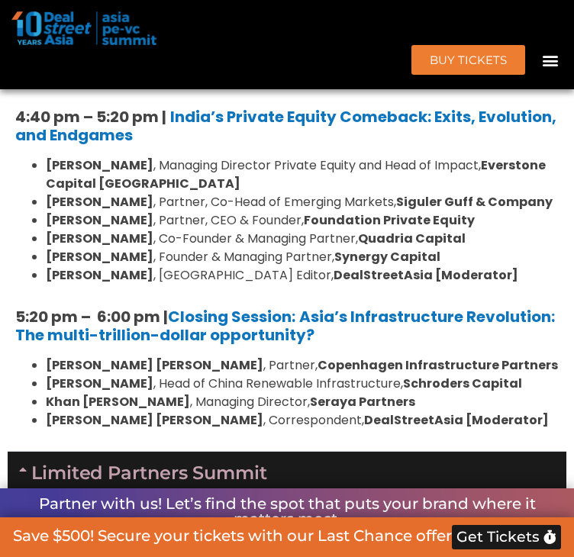
drag, startPoint x: 225, startPoint y: 245, endPoint x: 201, endPoint y: 242, distance: 23.8
click at [225, 211] on li "Shaun Khubchandani , Partner, Co-Head of Emerging Markets, Siguler Guff & Compa…" at bounding box center [302, 202] width 513 height 18
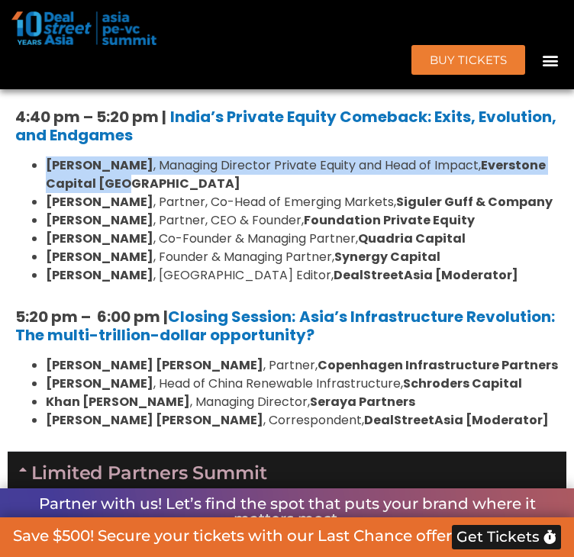
drag, startPoint x: 138, startPoint y: 230, endPoint x: 48, endPoint y: 217, distance: 90.8
click at [48, 217] on ul "Roshini Bakshi , Managing Director Private Equity and Head of Impact, Everstone…" at bounding box center [286, 220] width 543 height 128
copy li "Roshini Bakshi , Managing Director Private Equity and Head of Impact, Everstone…"
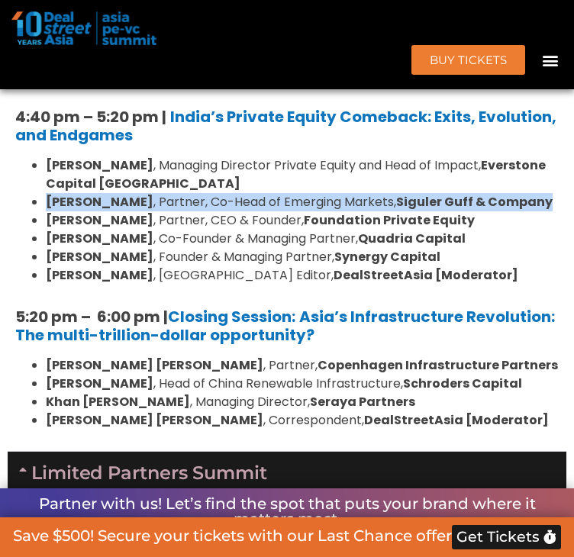
drag, startPoint x: 120, startPoint y: 271, endPoint x: 43, endPoint y: 255, distance: 78.7
click at [43, 255] on ul "Roshini Bakshi , Managing Director Private Equity and Head of Impact, Everstone…" at bounding box center [286, 220] width 543 height 128
copy li "Shaun Khubchandani , Partner, Co-Head of Emerging Markets, Siguler Guff & Compa…"
click at [183, 211] on li "Shaun Khubchandani , Partner, Co-Head of Emerging Markets, Siguler Guff & Compa…" at bounding box center [302, 202] width 513 height 18
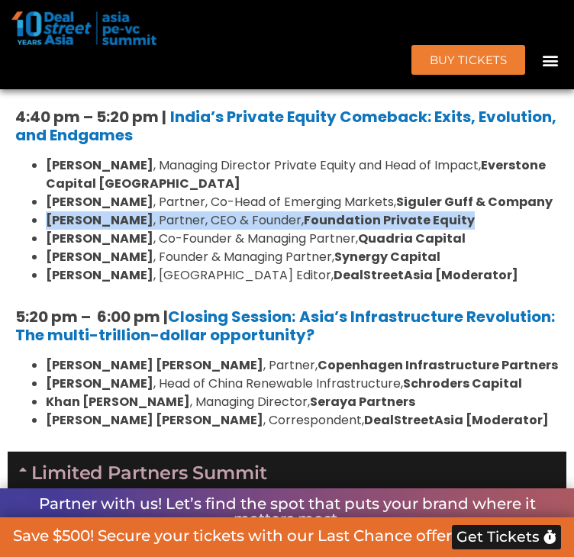
drag, startPoint x: 478, startPoint y: 285, endPoint x: 35, endPoint y: 288, distance: 443.1
click at [35, 284] on ul "Roshini Bakshi , Managing Director Private Equity and Head of Impact, Everstone…" at bounding box center [286, 220] width 543 height 128
copy li "Jason Sambanju , Partner, CEO & Founder, Foundation Private Equity"
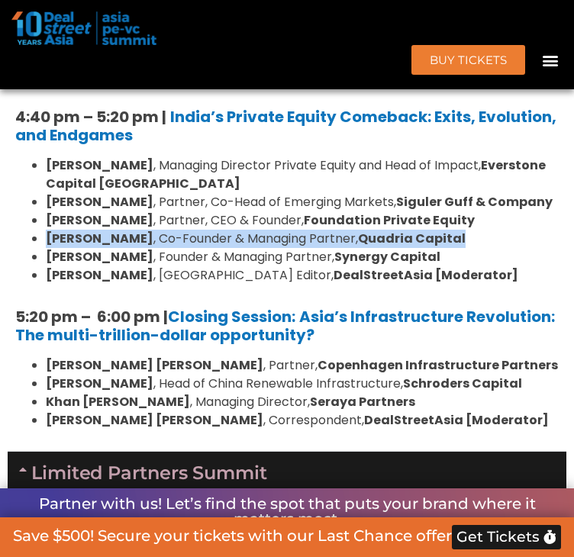
drag, startPoint x: 464, startPoint y: 300, endPoint x: 40, endPoint y: 306, distance: 424.1
click at [46, 248] on li "Dr. Amit Varma , Co-Founder & Managing Partner, Quadria Capital" at bounding box center [302, 239] width 513 height 18
copy li "Dr. Amit Varma , Co-Founder & Managing Partner, Quadria Capital"
drag, startPoint x: 467, startPoint y: 322, endPoint x: 3, endPoint y: 330, distance: 463.8
click at [6, 330] on div "Private Equity & Investment Summit Ballroom 1, 10 Sept 8:00 am – 9:00 am | Regi…" at bounding box center [287, 293] width 574 height 3251
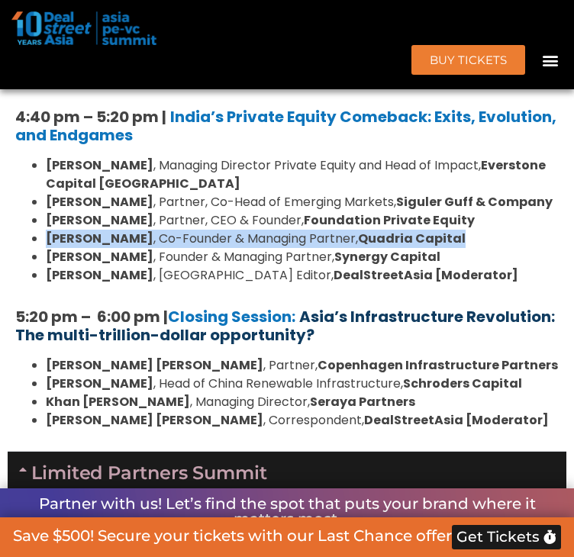
copy li "Sudhir Maheshwari , Founder & Managing Partner, Synergy Capital"
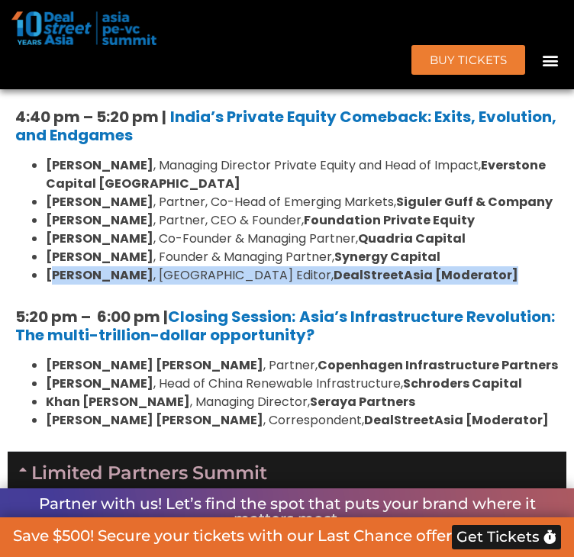
drag, startPoint x: 438, startPoint y: 349, endPoint x: 41, endPoint y: 336, distance: 396.8
click at [46, 284] on li "Paramita Chatterjee , India Editor, DealStreetAsia [Moderator]" at bounding box center [302, 275] width 513 height 18
copy li "Paramita Chatterjee , India Editor, DealStreetAsia [Moderator]"
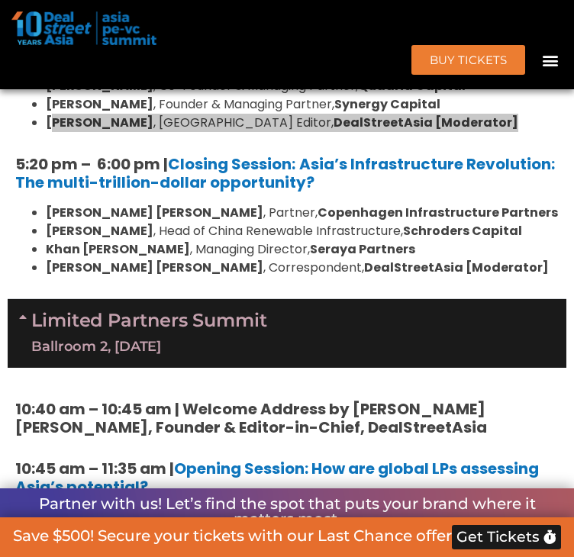
scroll to position [2587, 0]
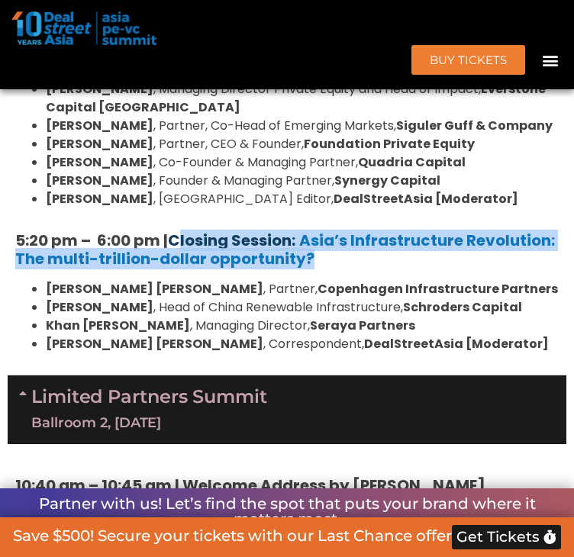
drag, startPoint x: 426, startPoint y: 326, endPoint x: 178, endPoint y: 304, distance: 248.2
click at [178, 268] on h5 "5:20 pm – 6:00 pm | Closing Session: Asia’s Infrastructure Revolution: The mult…" at bounding box center [286, 249] width 543 height 37
copy h5 "Closing Session: Asia’s Infrastructure Revolution: The multi-trillion-dollar op…"
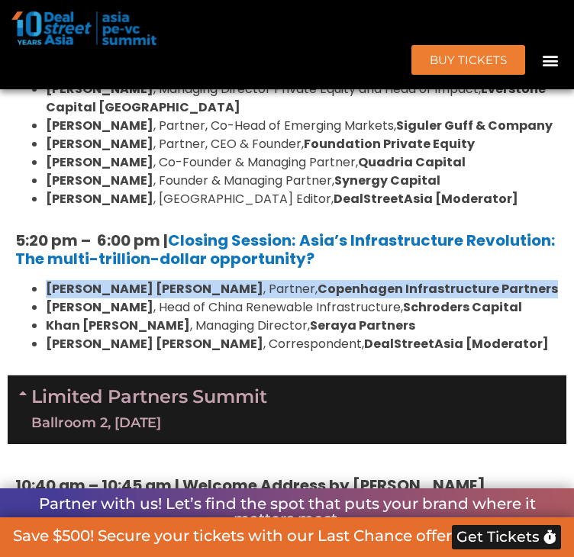
drag, startPoint x: 50, startPoint y: 358, endPoint x: 490, endPoint y: 362, distance: 440.1
click at [490, 298] on li "Niels Christian Holst , Partner, Copenhagen Infrastructure Partners" at bounding box center [302, 289] width 513 height 18
copy li "Niels Christian Holst , Partner, Copenhagen Infrastructure Partners"
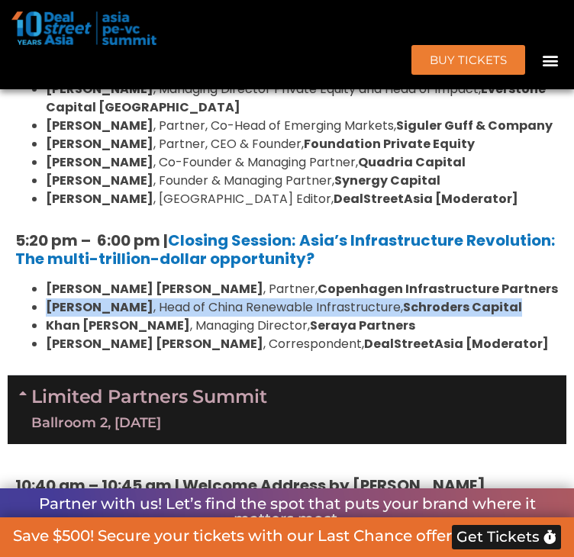
drag, startPoint x: 49, startPoint y: 373, endPoint x: 495, endPoint y: 373, distance: 446.2
click at [495, 317] on li "Yuyu Peng , Head of China Renewable Infrastructure, Schroders Capital" at bounding box center [302, 307] width 513 height 18
copy li "Yuyu Peng , Head of China Renewable Infrastructure, Schroders Capital"
drag, startPoint x: 48, startPoint y: 391, endPoint x: 356, endPoint y: 392, distance: 308.1
click at [356, 353] on ul "Niels Christian Holst , Partner, Copenhagen Infrastructure Partners Yuyu Peng ,…" at bounding box center [286, 316] width 543 height 73
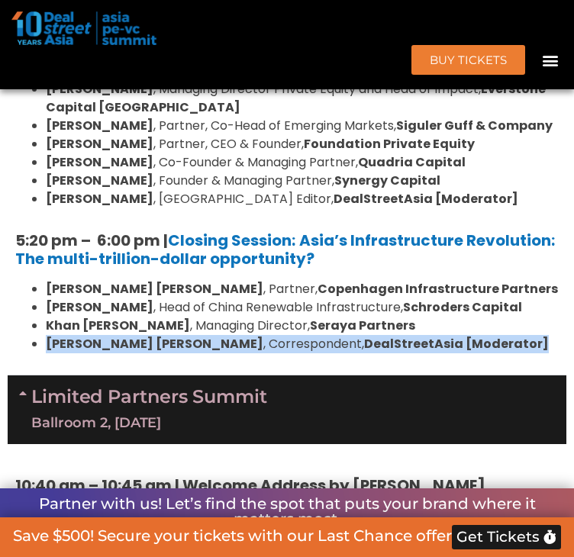
drag, startPoint x: 48, startPoint y: 414, endPoint x: 503, endPoint y: 413, distance: 454.6
click at [503, 353] on ul "Niels Christian Holst , Partner, Copenhagen Infrastructure Partners Yuyu Peng ,…" at bounding box center [286, 316] width 543 height 73
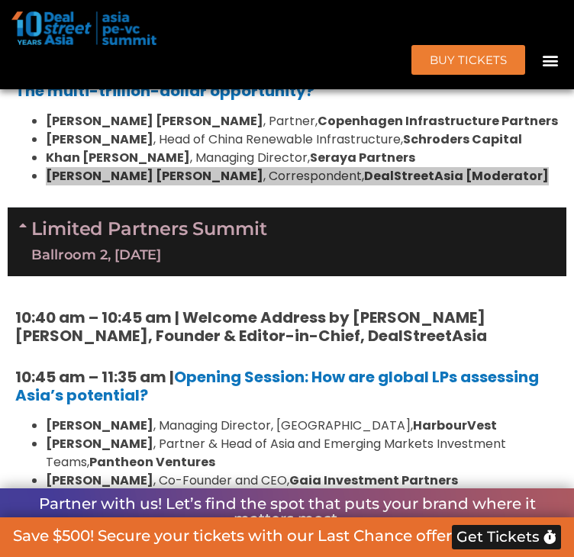
scroll to position [2663, 0]
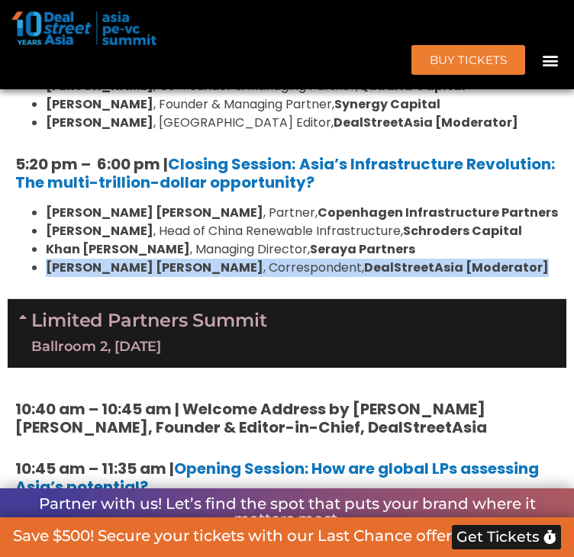
click at [140, 356] on div "Ballroom 2, [DATE]" at bounding box center [149, 346] width 236 height 19
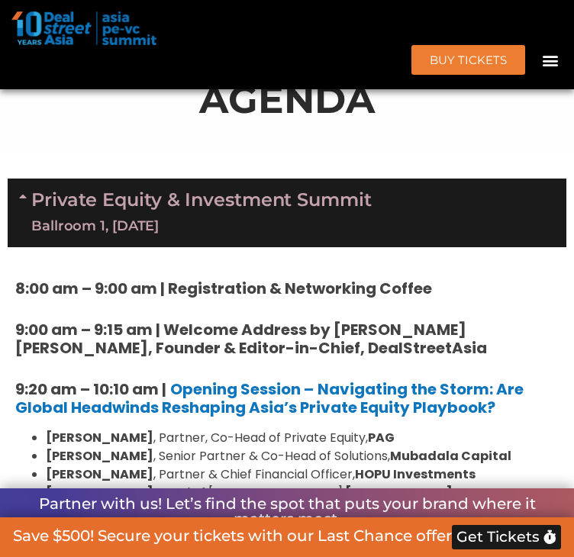
scroll to position [909, 0]
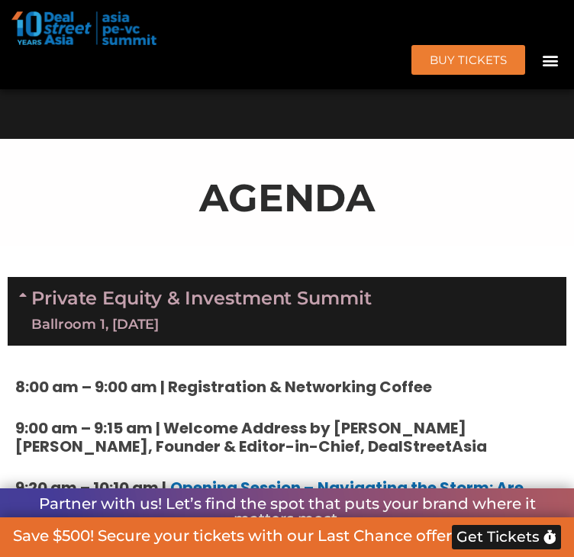
click at [152, 334] on div "Ballroom 1, [DATE]" at bounding box center [201, 324] width 340 height 19
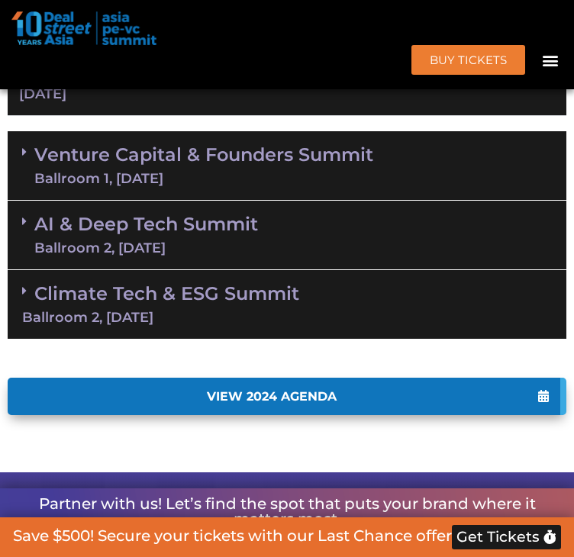
scroll to position [1214, 0]
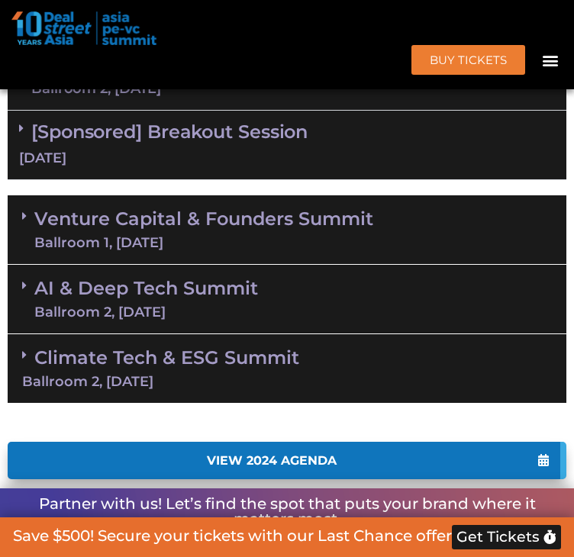
click at [238, 249] on link "Venture Capital & Founders​ Summit Ballroom 1, 11 Sept" at bounding box center [203, 230] width 339 height 40
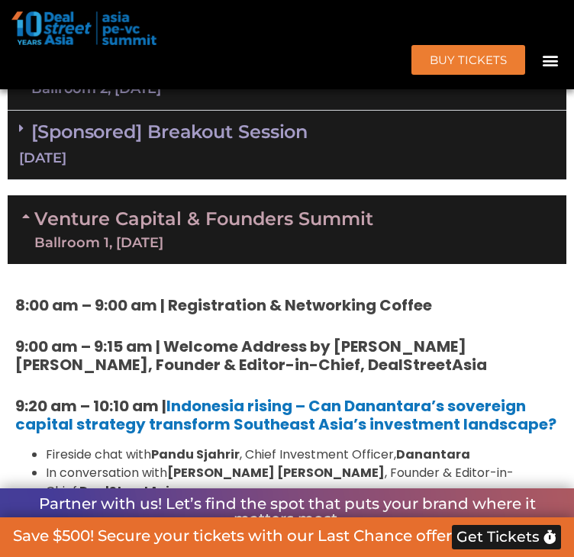
click at [238, 249] on link "Venture Capital & Founders​ Summit Ballroom 1, 11 Sept" at bounding box center [203, 230] width 339 height 40
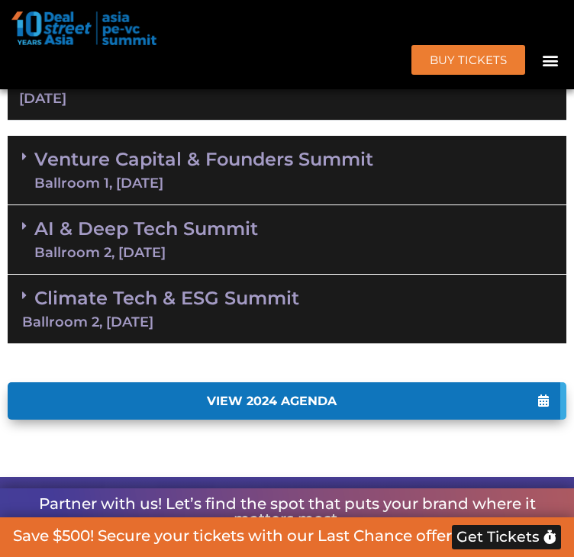
scroll to position [1290, 0]
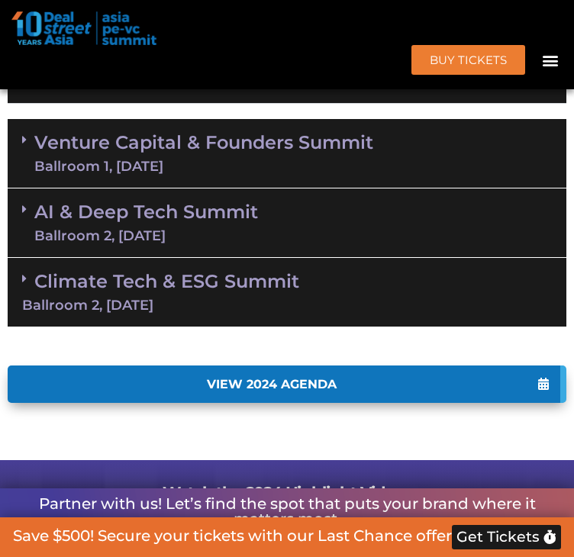
click at [210, 312] on link "Climate Tech & ESG Summit Ballroom 2, 11 Sept" at bounding box center [286, 291] width 529 height 42
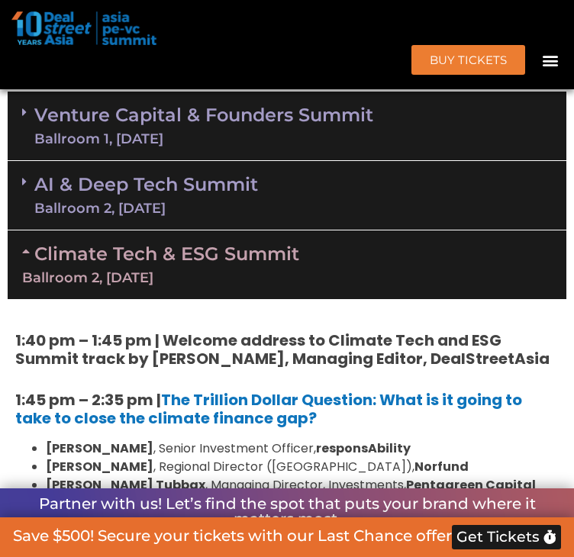
scroll to position [1367, 0]
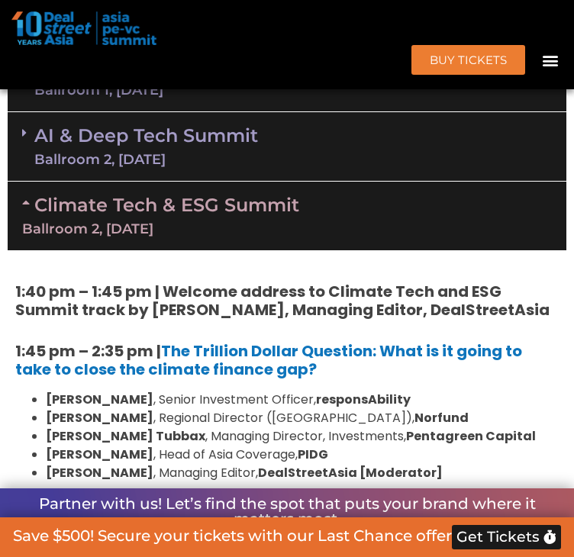
click at [233, 236] on link "Climate Tech & ESG Summit Ballroom 2, 11 Sept" at bounding box center [286, 215] width 529 height 42
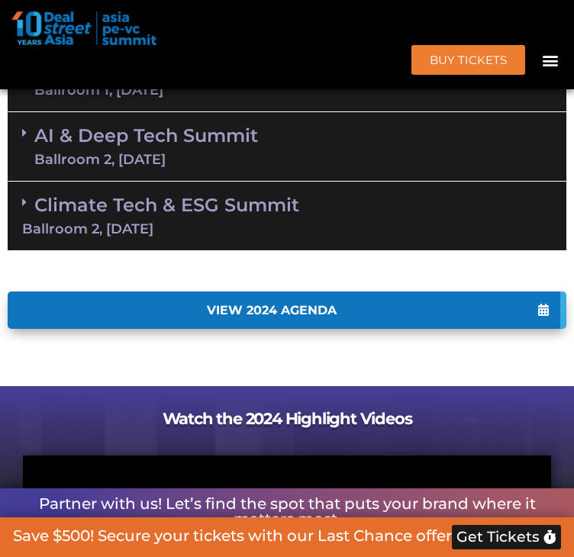
click at [234, 166] on div "Ballroom 2, [DATE]" at bounding box center [145, 160] width 223 height 14
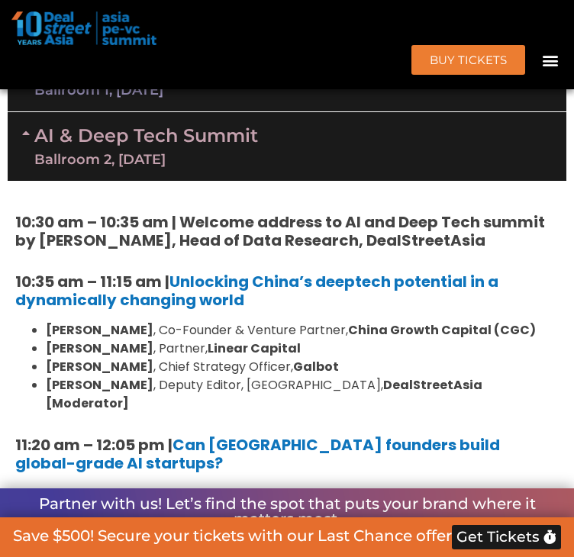
click at [234, 166] on div "Ballroom 2, [DATE]" at bounding box center [145, 160] width 223 height 14
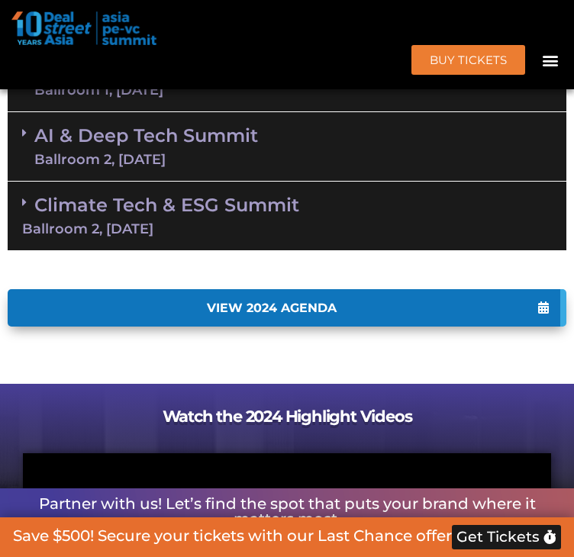
click at [246, 97] on link "Venture Capital & Founders​ Summit Ballroom 1, 11 Sept" at bounding box center [203, 77] width 339 height 40
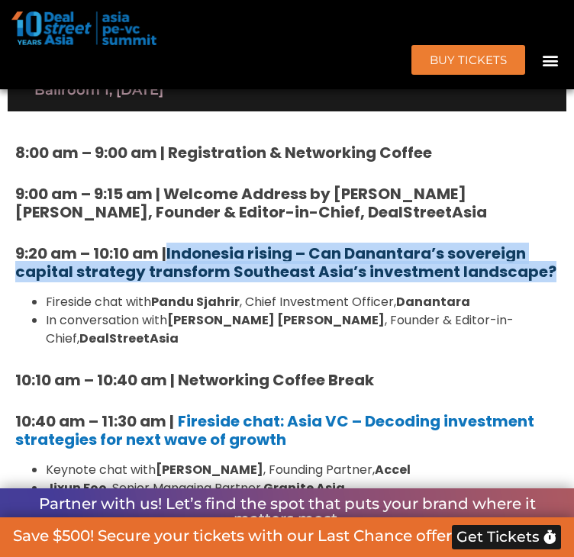
drag, startPoint x: 557, startPoint y: 335, endPoint x: 175, endPoint y: 317, distance: 382.5
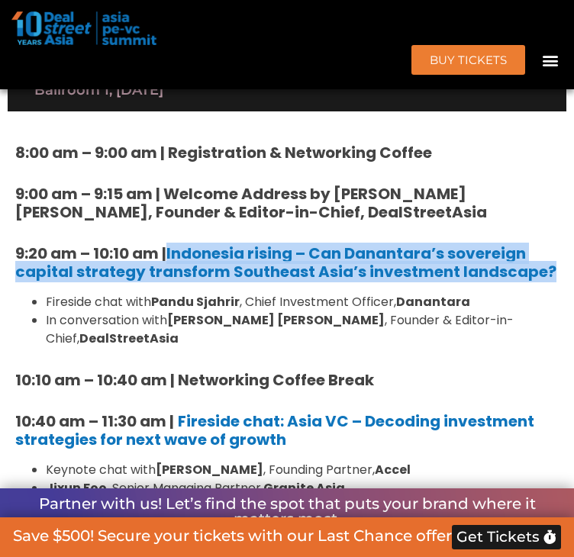
click at [105, 311] on li "Fireside chat with Pandu Sjahrir , Chief Investment Officer, Danantara" at bounding box center [302, 302] width 513 height 18
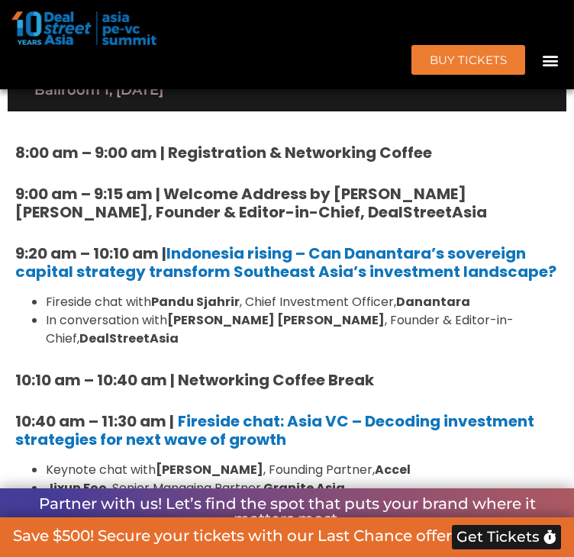
drag, startPoint x: 56, startPoint y: 369, endPoint x: 171, endPoint y: 384, distance: 115.3
click at [162, 311] on li "Fireside chat with Pandu Sjahrir , Chief Investment Officer, Danantara" at bounding box center [302, 302] width 513 height 18
click at [204, 329] on strong "[PERSON_NAME] [PERSON_NAME]" at bounding box center [275, 320] width 217 height 18
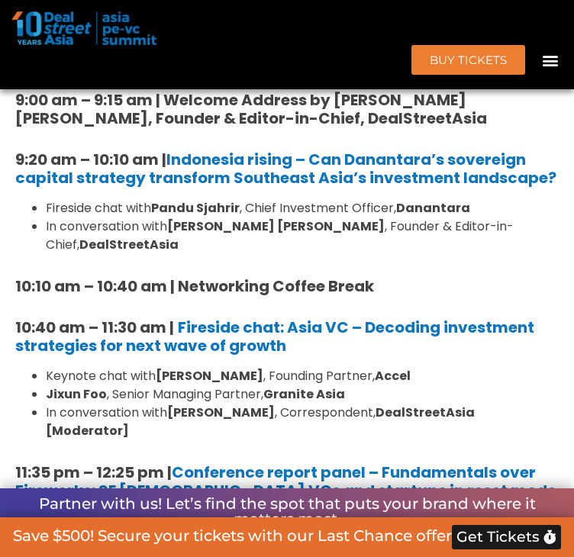
scroll to position [1443, 0]
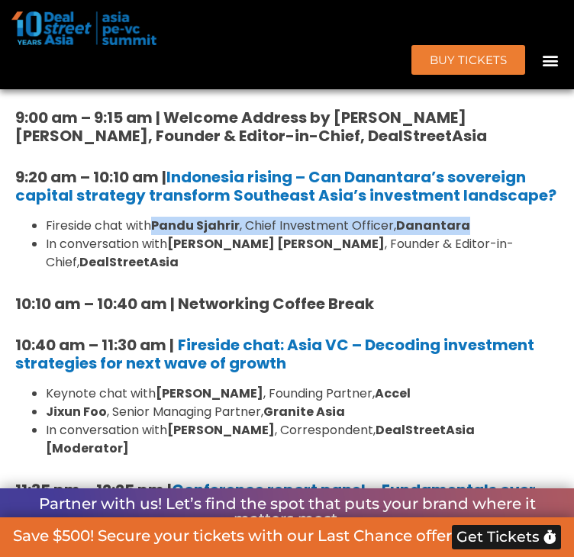
drag, startPoint x: 156, startPoint y: 293, endPoint x: 480, endPoint y: 294, distance: 323.4
click at [481, 235] on li "Fireside chat with Pandu Sjahrir , Chief Investment Officer, Danantara" at bounding box center [302, 226] width 513 height 18
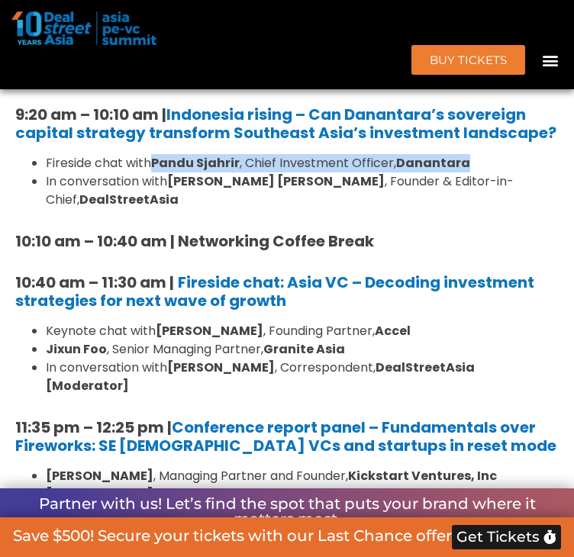
scroll to position [1596, 0]
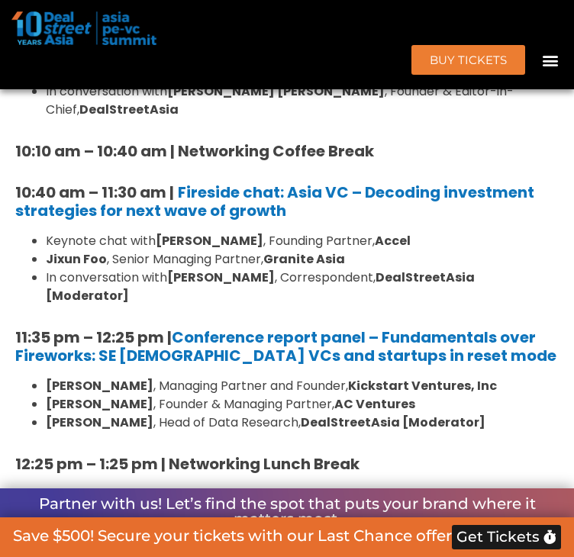
drag, startPoint x: 226, startPoint y: 169, endPoint x: 207, endPoint y: 169, distance: 19.1
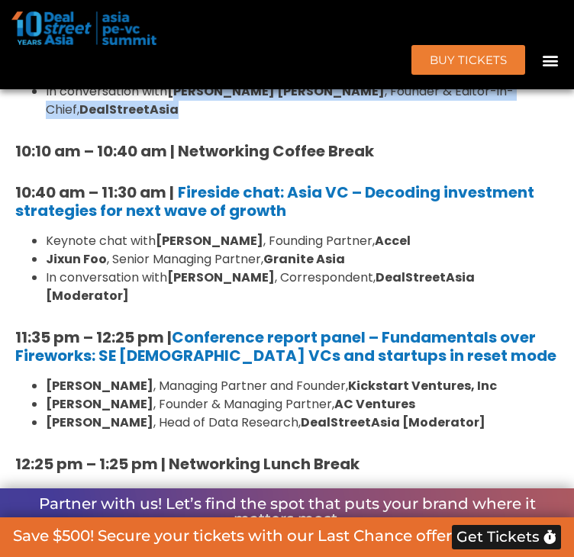
drag, startPoint x: 181, startPoint y: 154, endPoint x: 554, endPoint y: 158, distance: 373.0
click at [554, 119] on li "In conversation with Joji Thomas Philip , Founder & Editor-in-Chief, DealStreet…" at bounding box center [302, 100] width 513 height 37
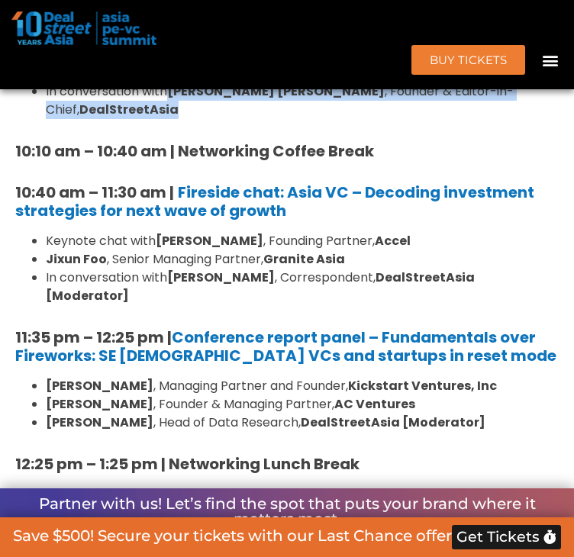
drag, startPoint x: 177, startPoint y: 157, endPoint x: 555, endPoint y: 162, distance: 378.3
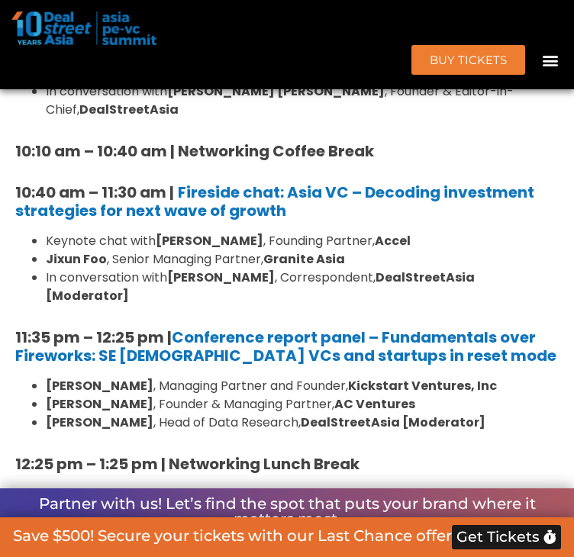
click at [317, 220] on h5 "10:40 am – 11:30 am | Fireside chat: Asia VC – Decoding investment strategies f…" at bounding box center [286, 201] width 543 height 37
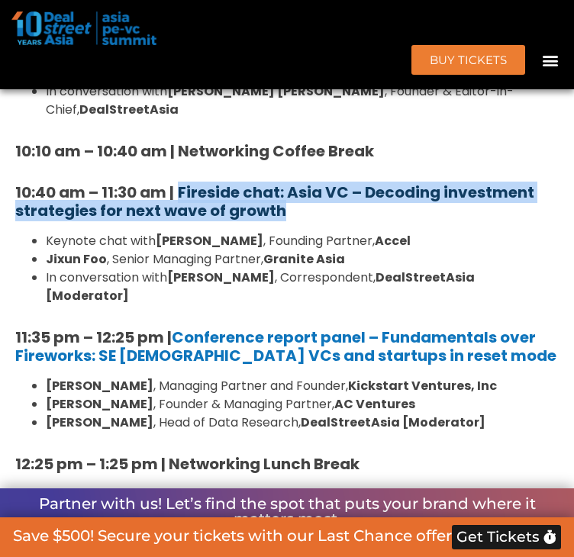
drag, startPoint x: 315, startPoint y: 257, endPoint x: 184, endPoint y: 238, distance: 132.6
click at [184, 220] on h5 "10:40 am – 11:30 am | Fireside chat: Asia VC – Decoding investment strategies f…" at bounding box center [286, 201] width 543 height 37
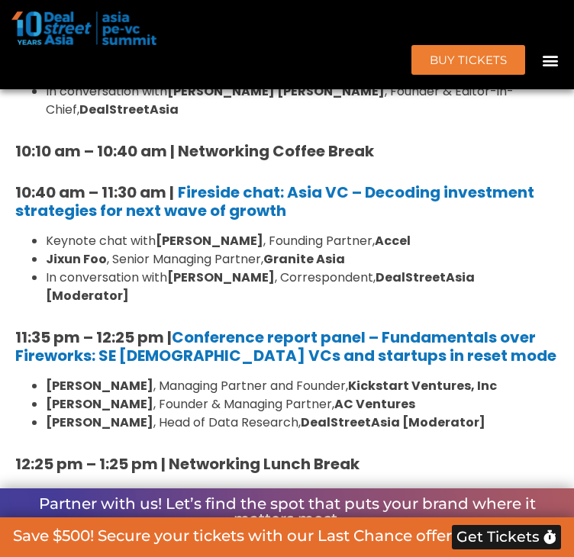
click at [53, 250] on li "Keynote chat with Prashanth Prakash , Founding Partner, Accel" at bounding box center [302, 241] width 513 height 18
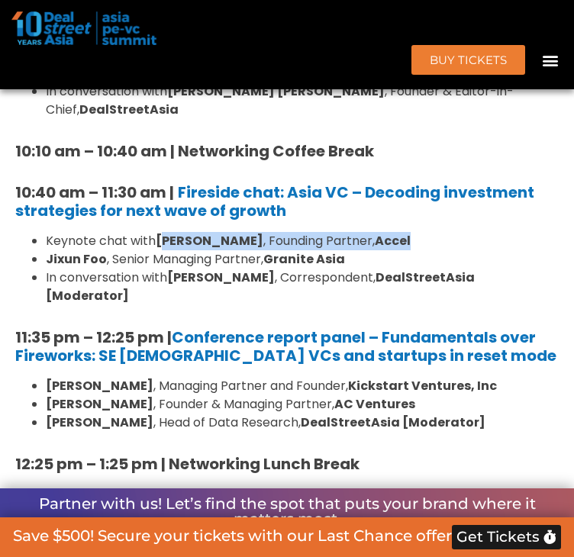
drag, startPoint x: 162, startPoint y: 285, endPoint x: 461, endPoint y: 285, distance: 299.0
click at [461, 250] on li "Keynote chat with Prashanth Prakash , Founding Partner, Accel" at bounding box center [302, 241] width 513 height 18
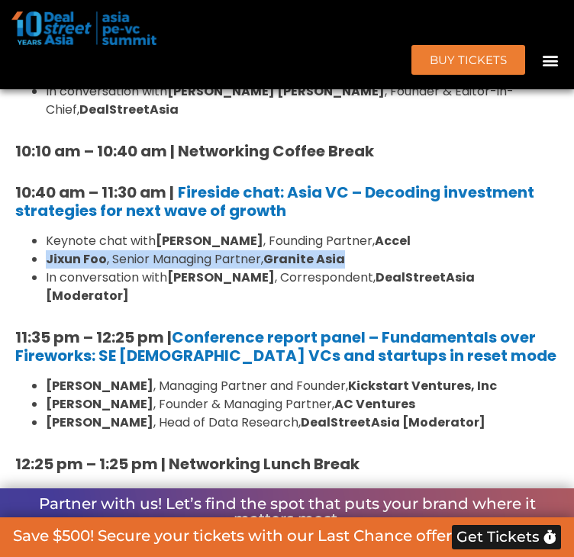
drag, startPoint x: 53, startPoint y: 304, endPoint x: 378, endPoint y: 312, distance: 325.8
click at [378, 268] on li "Jixun Foo , Senior Managing Partner, Granite Asia" at bounding box center [302, 259] width 513 height 18
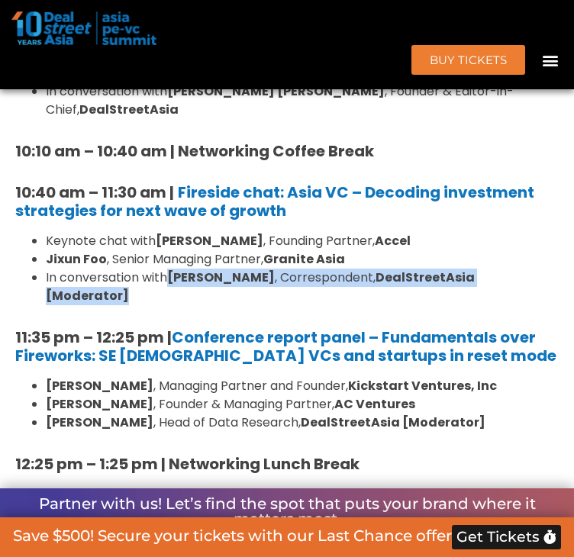
drag, startPoint x: 175, startPoint y: 324, endPoint x: 554, endPoint y: 324, distance: 378.3
click at [554, 305] on li "In conversation with Pimfha Chan , Correspondent, DealStreetAsia [Moderator]" at bounding box center [302, 286] width 513 height 37
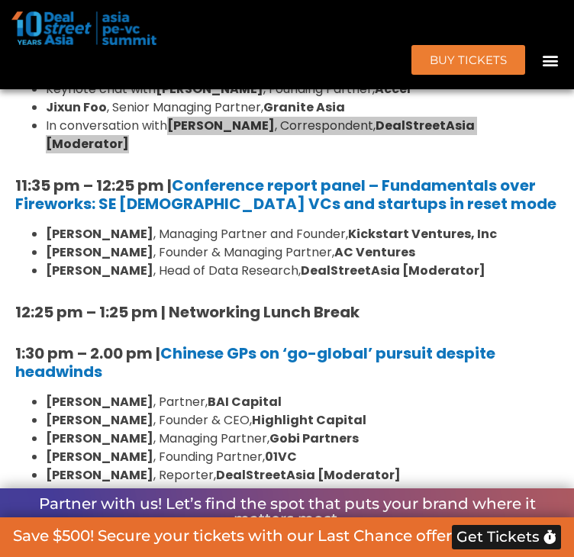
scroll to position [1748, 0]
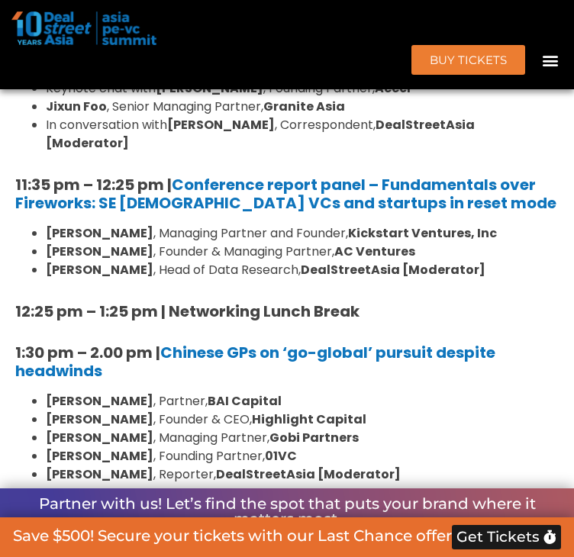
click at [429, 212] on h5 "11:35 pm – 12:25 pm | Conference report panel – Fundamentals over Fireworks: SE…" at bounding box center [286, 193] width 543 height 37
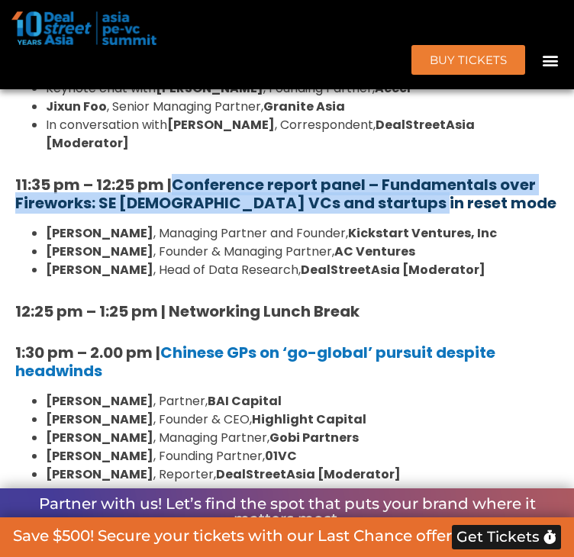
drag, startPoint x: 434, startPoint y: 229, endPoint x: 179, endPoint y: 218, distance: 255.0
click at [179, 212] on h5 "11:35 pm – 12:25 pm | Conference report panel – Fundamentals over Fireworks: SE…" at bounding box center [286, 193] width 543 height 37
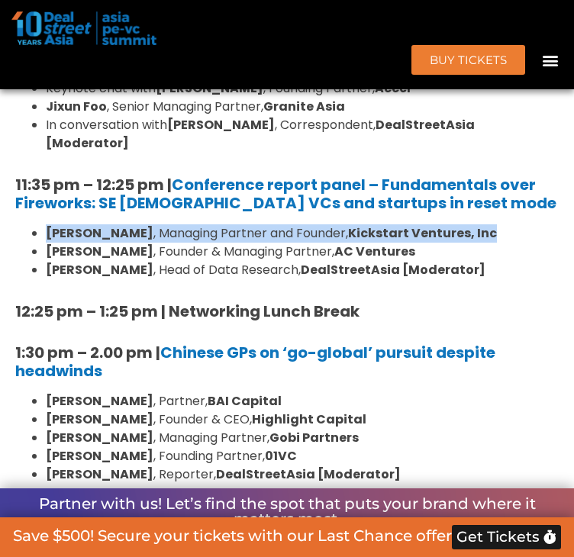
drag, startPoint x: 51, startPoint y: 260, endPoint x: 570, endPoint y: 252, distance: 518.7
click at [570, 252] on div "Venture Capital & Founders​ Summit Ballroom 1, 11 Sept 8:00 am – 9:00 am | Regi…" at bounding box center [287, 541] width 574 height 1775
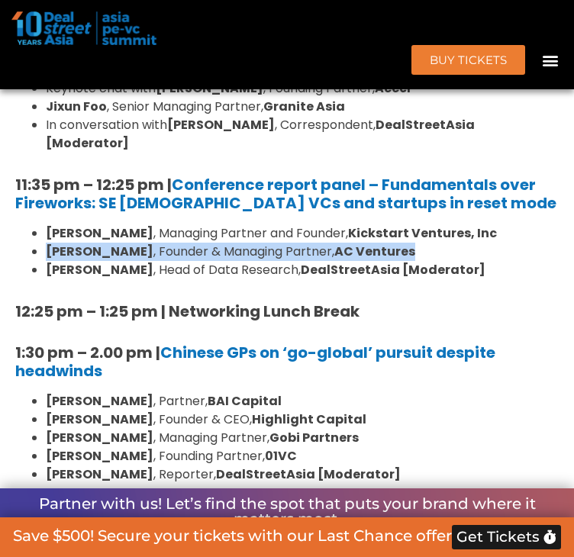
drag, startPoint x: 52, startPoint y: 281, endPoint x: 396, endPoint y: 278, distance: 344.0
click at [396, 261] on li "Adrian Li , Founder & Managing Partner, AC Ventures" at bounding box center [302, 252] width 513 height 18
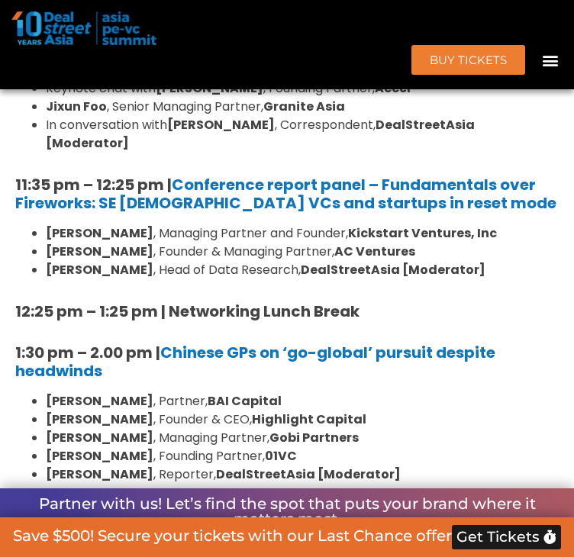
drag, startPoint x: 50, startPoint y: 302, endPoint x: 490, endPoint y: 288, distance: 440.3
click at [490, 279] on ul "Minette B. Navarrete , Managing Partner and Founder, Kickstart Ventures, Inc Ad…" at bounding box center [286, 251] width 543 height 55
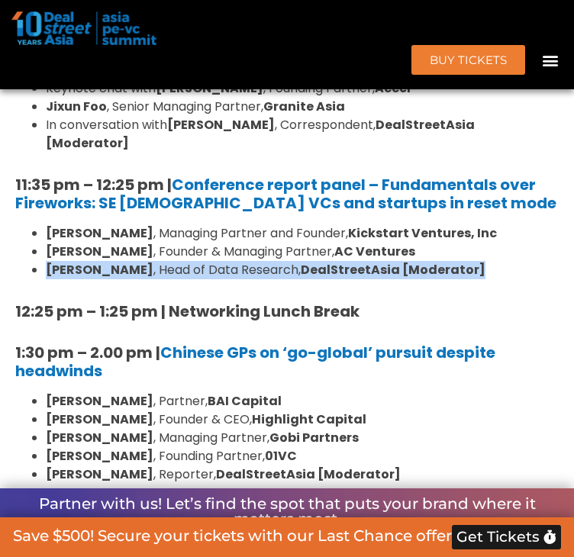
drag, startPoint x: 470, startPoint y: 307, endPoint x: 40, endPoint y: 307, distance: 429.4
click at [46, 279] on li "Andi Haswidi , Head of Data Research, DealStreetAsia [Moderator]" at bounding box center [302, 270] width 513 height 18
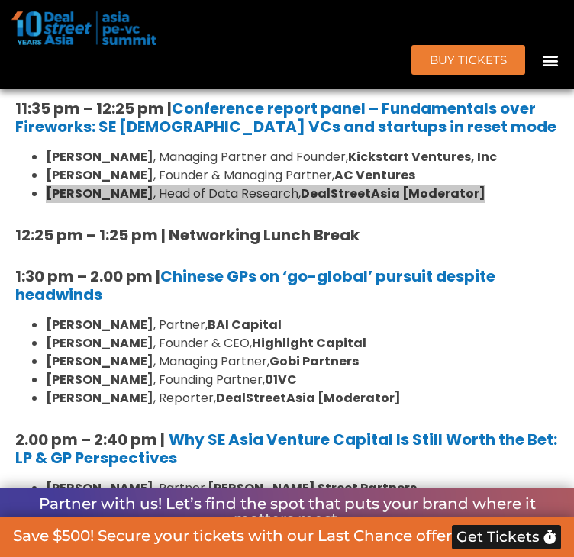
scroll to position [1977, 0]
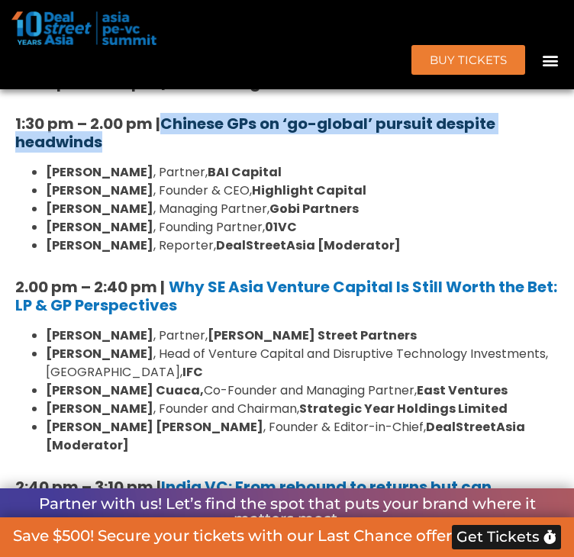
drag, startPoint x: 145, startPoint y: 173, endPoint x: 168, endPoint y: 153, distance: 30.3
click at [168, 151] on h5 "1:30 pm – 2.00 pm | Chinese GPs on ‘go-global’ pursuit despite headwinds" at bounding box center [286, 132] width 543 height 37
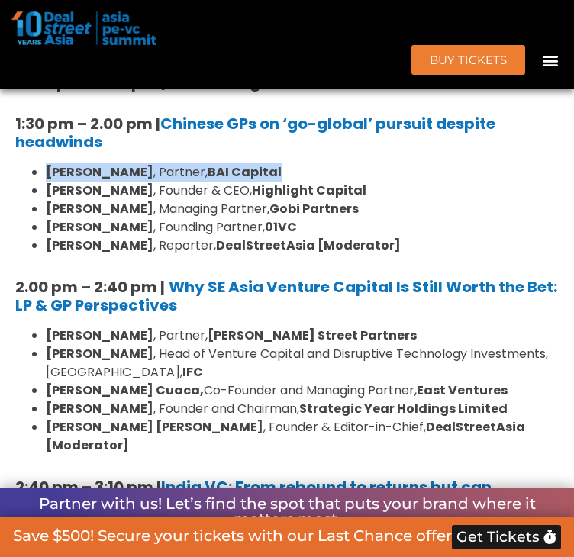
drag, startPoint x: 43, startPoint y: 200, endPoint x: 259, endPoint y: 202, distance: 215.8
click at [259, 202] on ul "William Zhao , Partner, BAI Capital Steven Wang , Founder & CEO, Highlight Capi…" at bounding box center [286, 209] width 543 height 92
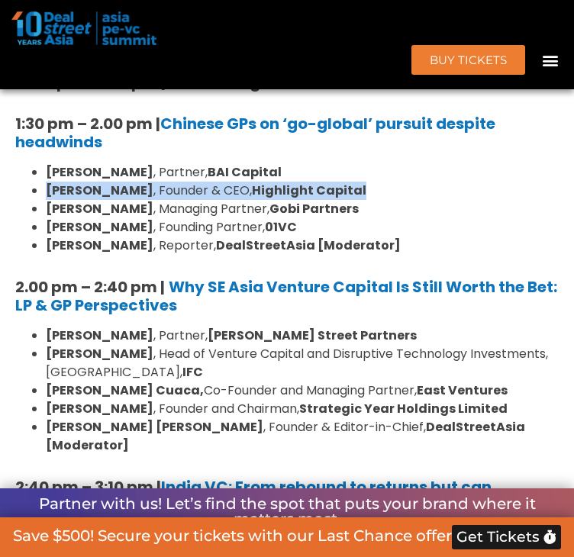
drag, startPoint x: 48, startPoint y: 219, endPoint x: 361, endPoint y: 218, distance: 312.7
click at [362, 220] on ul "William Zhao , Partner, BAI Capital Steven Wang , Founder & CEO, Highlight Capi…" at bounding box center [286, 209] width 543 height 92
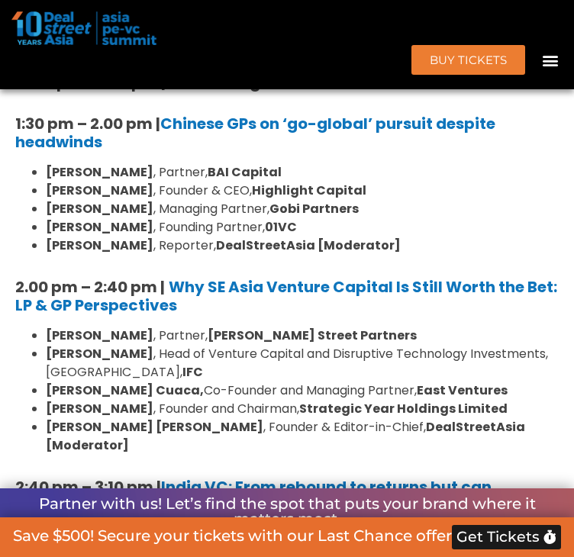
drag, startPoint x: 49, startPoint y: 238, endPoint x: 360, endPoint y: 227, distance: 311.4
click at [357, 230] on ul "William Zhao , Partner, BAI Capital Steven Wang , Founder & CEO, Highlight Capi…" at bounding box center [286, 209] width 543 height 92
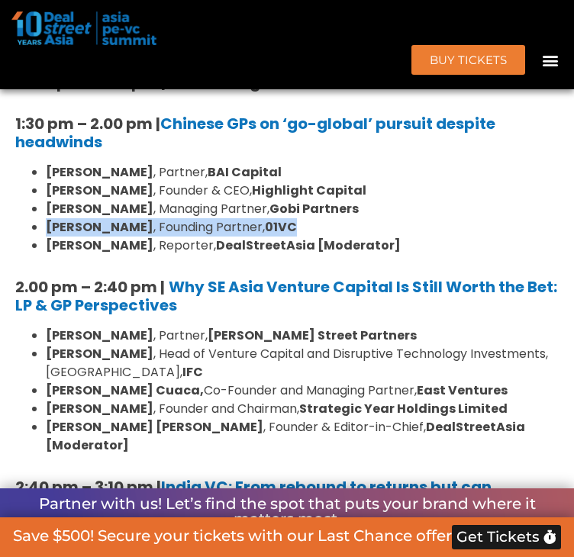
drag, startPoint x: 47, startPoint y: 259, endPoint x: 272, endPoint y: 252, distance: 224.4
click at [272, 252] on ul "William Zhao , Partner, BAI Capital Steven Wang , Founder & CEO, Highlight Capi…" at bounding box center [286, 209] width 543 height 92
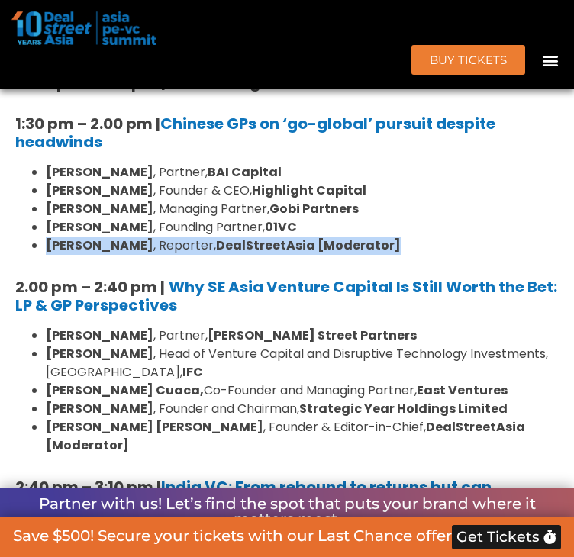
drag, startPoint x: 47, startPoint y: 272, endPoint x: 378, endPoint y: 272, distance: 331.0
click at [378, 255] on ul "William Zhao , Partner, BAI Capital Steven Wang , Founder & CEO, Highlight Capi…" at bounding box center [286, 209] width 543 height 92
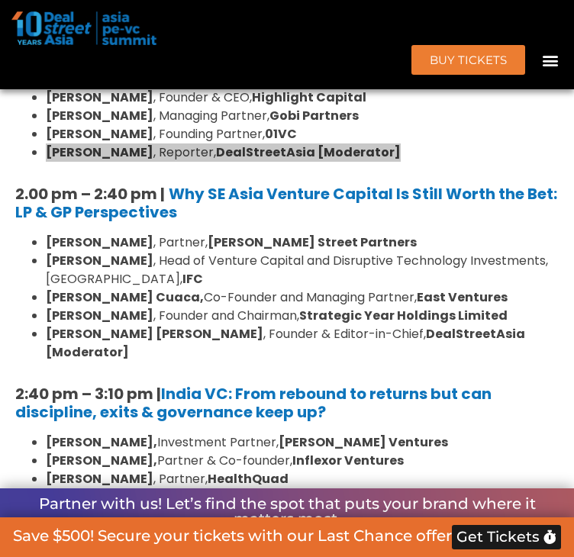
scroll to position [2053, 0]
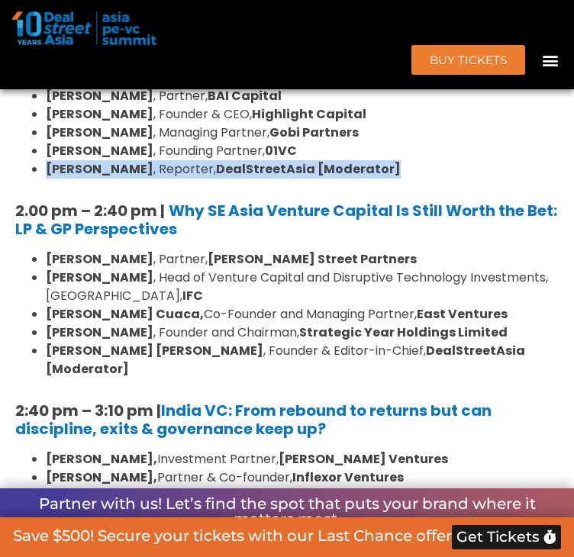
drag, startPoint x: 266, startPoint y: 267, endPoint x: 255, endPoint y: 274, distance: 13.3
click at [266, 238] on h5 "2.00 pm – 2:40 pm | Why SE Asia Venture Capital Is Still Worth the Bet: LP & GP…" at bounding box center [286, 219] width 543 height 37
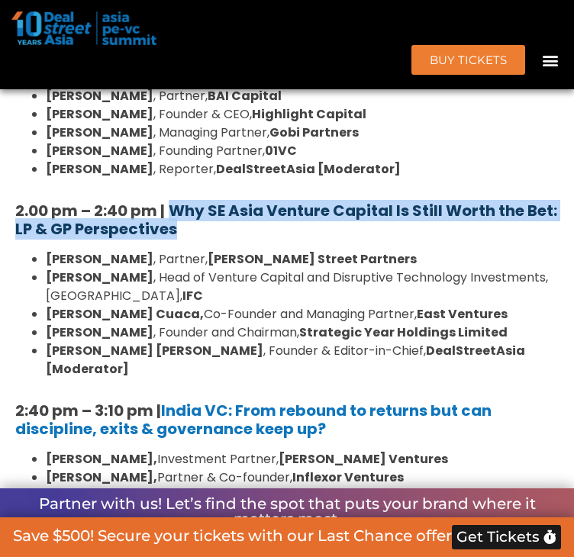
drag, startPoint x: 209, startPoint y: 257, endPoint x: 175, endPoint y: 235, distance: 40.2
click at [175, 235] on h5 "2.00 pm – 2:40 pm | Why SE Asia Venture Capital Is Still Worth the Bet: LP & GP…" at bounding box center [286, 219] width 543 height 37
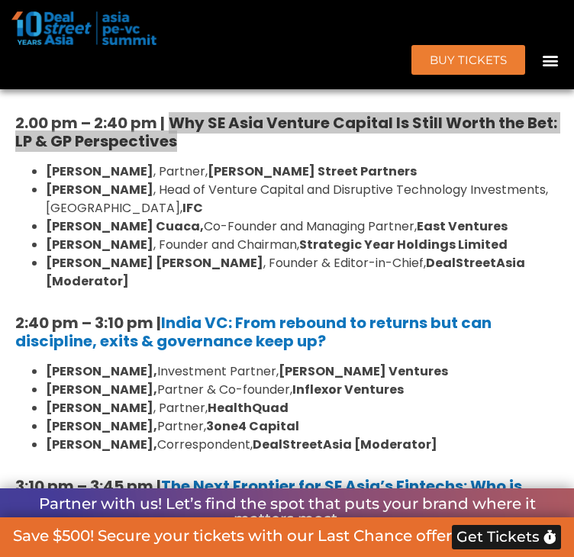
scroll to position [2206, 0]
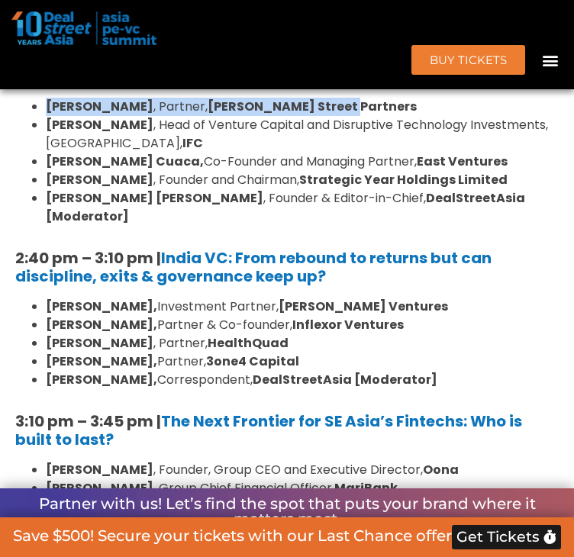
drag, startPoint x: 50, startPoint y: 138, endPoint x: 327, endPoint y: 136, distance: 276.9
click at [327, 116] on li "Sunil Mishra , Partner, Adams Street Partners" at bounding box center [302, 107] width 513 height 18
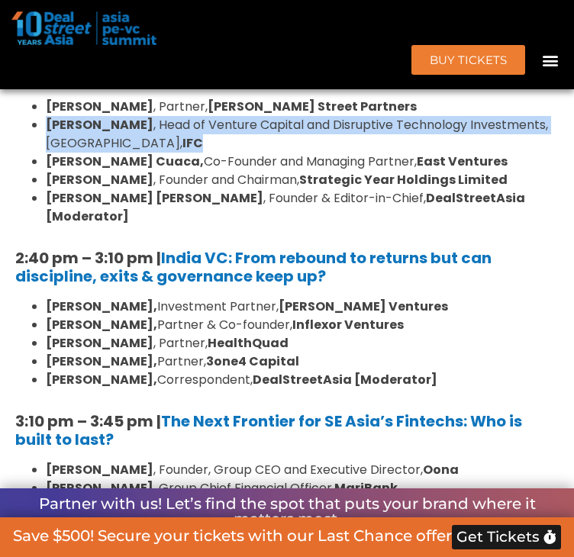
drag, startPoint x: 46, startPoint y: 153, endPoint x: 189, endPoint y: 172, distance: 144.5
click at [189, 172] on ul "Sunil Mishra , Partner, Adams Street Partners Geetali Kumar , Head of Venture C…" at bounding box center [286, 162] width 543 height 128
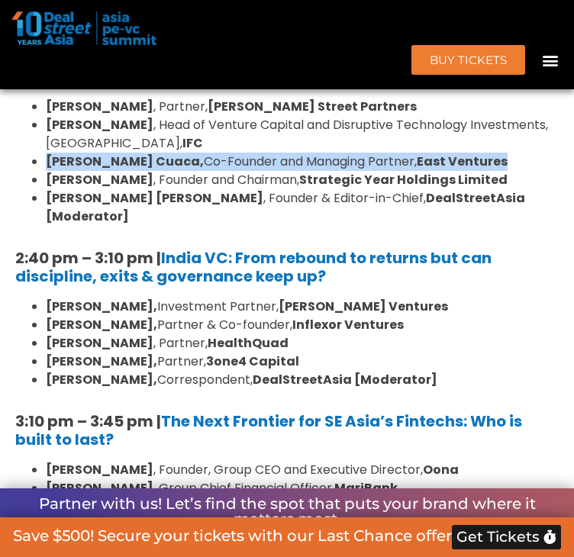
drag, startPoint x: 52, startPoint y: 191, endPoint x: 453, endPoint y: 199, distance: 401.3
click at [453, 171] on li "Willson Cuaca, Co-Founder and Managing Partner, East Ventures" at bounding box center [302, 162] width 513 height 18
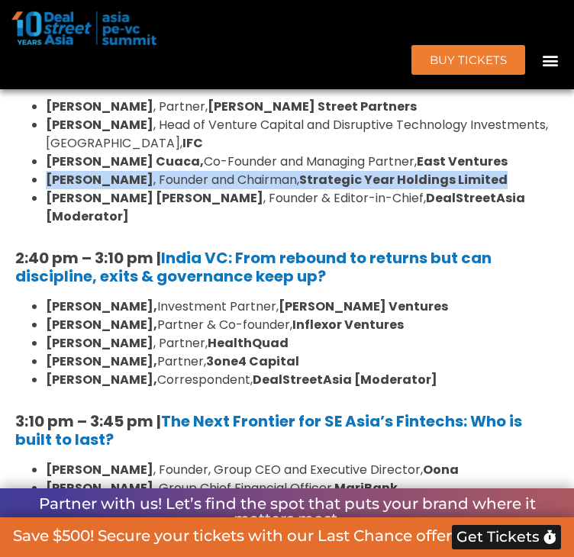
drag, startPoint x: 49, startPoint y: 206, endPoint x: 502, endPoint y: 204, distance: 453.0
click at [502, 204] on ul "Sunil Mishra , Partner, Adams Street Partners Geetali Kumar , Head of Venture C…" at bounding box center [286, 162] width 543 height 128
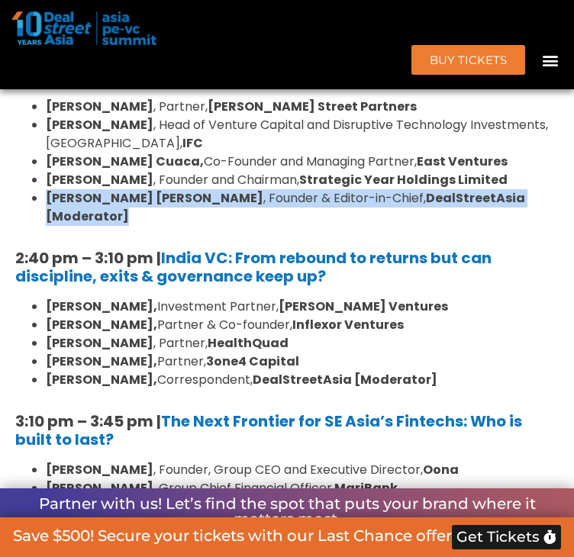
drag, startPoint x: 51, startPoint y: 231, endPoint x: 518, endPoint y: 226, distance: 466.8
click at [518, 226] on li "Joji Thomas Philip , Founder & Editor-in-Chief, DealStreetAsia [Moderator]" at bounding box center [302, 207] width 513 height 37
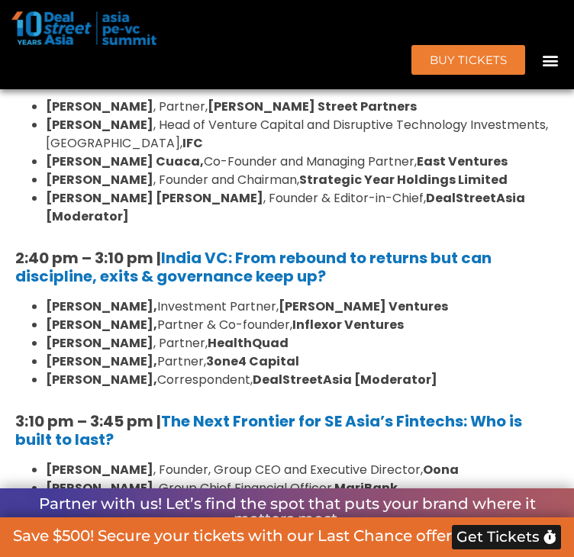
click at [340, 285] on h5 "2:40 pm – 3:10 pm | India VC: From rebound to returns but can discipline, exits…" at bounding box center [286, 267] width 543 height 37
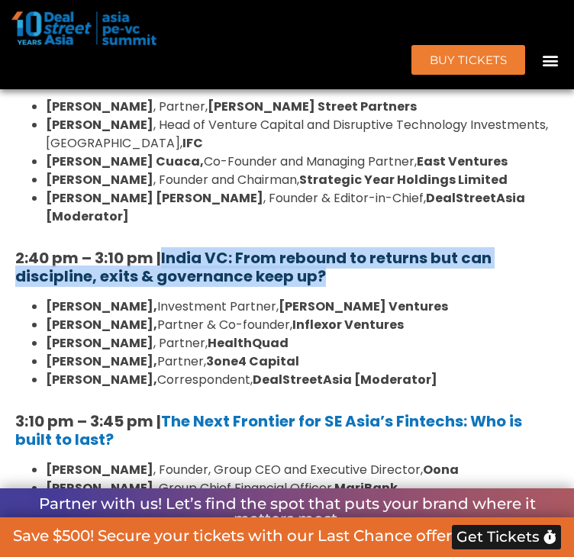
drag, startPoint x: 339, startPoint y: 288, endPoint x: 178, endPoint y: 268, distance: 161.4
click at [178, 268] on h5 "2:40 pm – 3:10 pm | India VC: From rebound to returns but can discipline, exits…" at bounding box center [286, 267] width 543 height 37
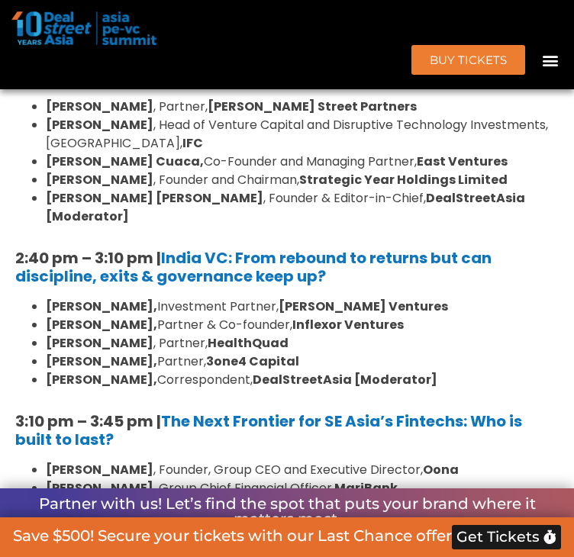
click at [165, 313] on li "Arpit Agarwal, Investment Partner, Blume Ventures" at bounding box center [302, 306] width 513 height 18
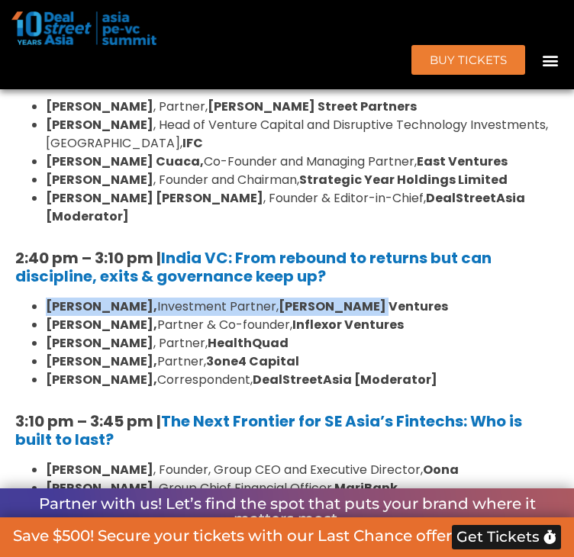
drag, startPoint x: 50, startPoint y: 318, endPoint x: 390, endPoint y: 318, distance: 340.1
click at [393, 316] on li "Arpit Agarwal, Investment Partner, Blume Ventures" at bounding box center [302, 306] width 513 height 18
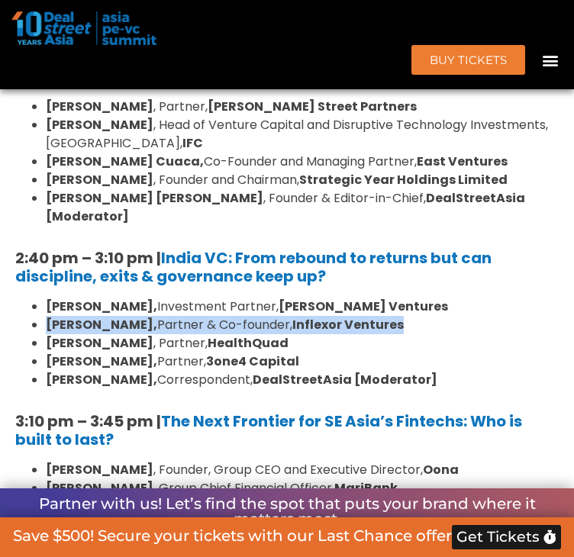
drag, startPoint x: 434, startPoint y: 334, endPoint x: 33, endPoint y: 329, distance: 401.2
click at [33, 329] on ul "Arpit Agarwal, Investment Partner, Blume Ventures Pratip Mazumdar, Partner & Co…" at bounding box center [286, 343] width 543 height 92
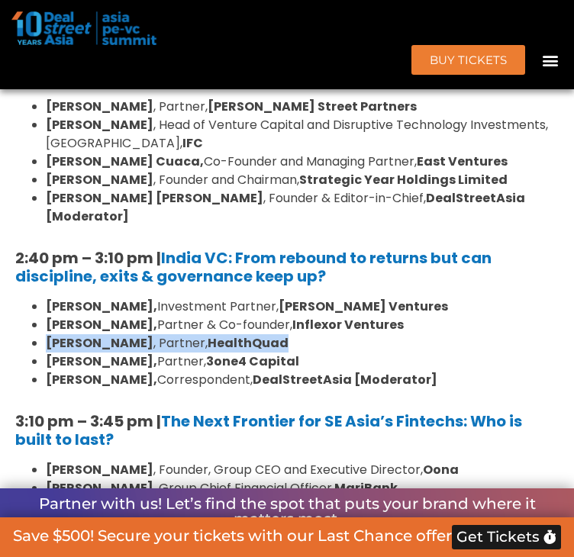
drag, startPoint x: 278, startPoint y: 359, endPoint x: 43, endPoint y: 351, distance: 234.3
click at [43, 351] on ul "Arpit Agarwal, Investment Partner, Blume Ventures Pratip Mazumdar, Partner & Co…" at bounding box center [286, 343] width 543 height 92
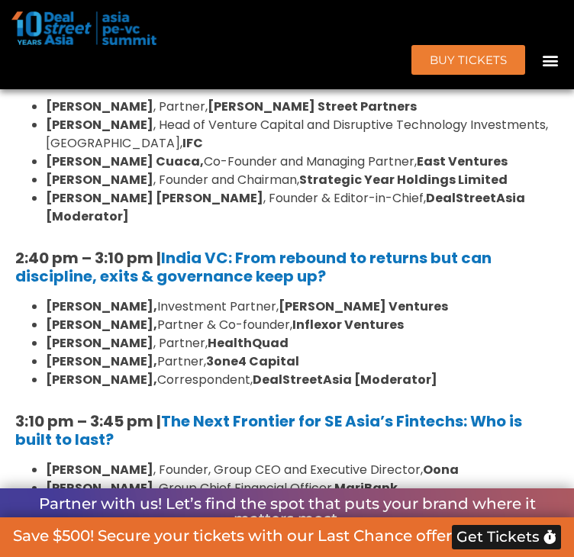
click at [445, 371] on li "Nruthya Madappa, Partner, 3one4 Capital" at bounding box center [302, 361] width 513 height 18
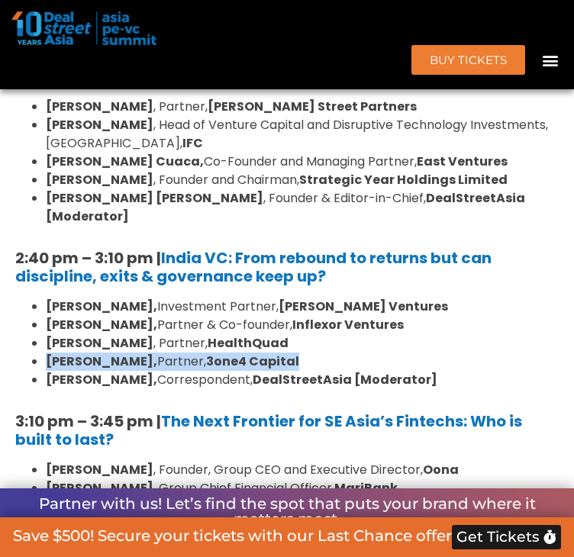
drag, startPoint x: 329, startPoint y: 371, endPoint x: 43, endPoint y: 374, distance: 286.0
click at [43, 374] on ul "Arpit Agarwal, Investment Partner, Blume Ventures Pratip Mazumdar, Partner & Co…" at bounding box center [286, 343] width 543 height 92
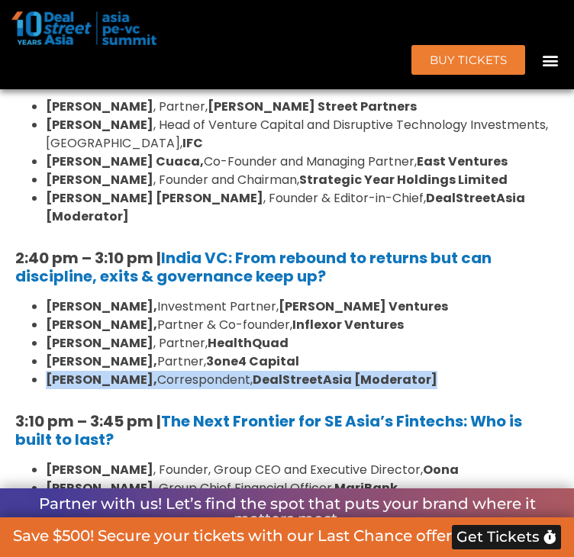
drag, startPoint x: 447, startPoint y: 384, endPoint x: 37, endPoint y: 391, distance: 409.6
click at [46, 389] on li "Vibhuti Sharma, Correspondent, DealStreetAsia [Moderator]" at bounding box center [302, 380] width 513 height 18
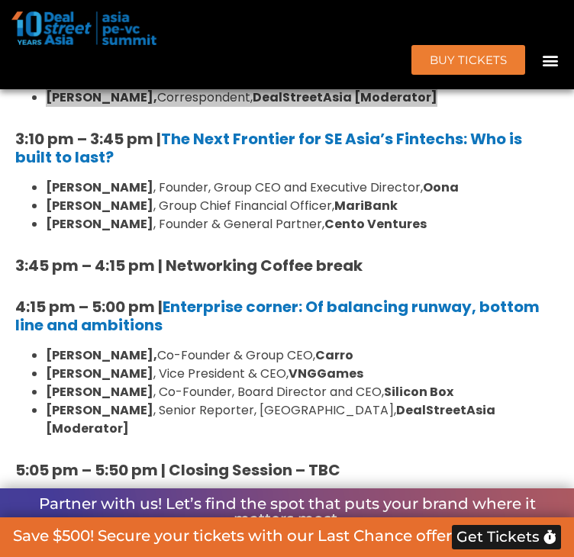
scroll to position [2434, 0]
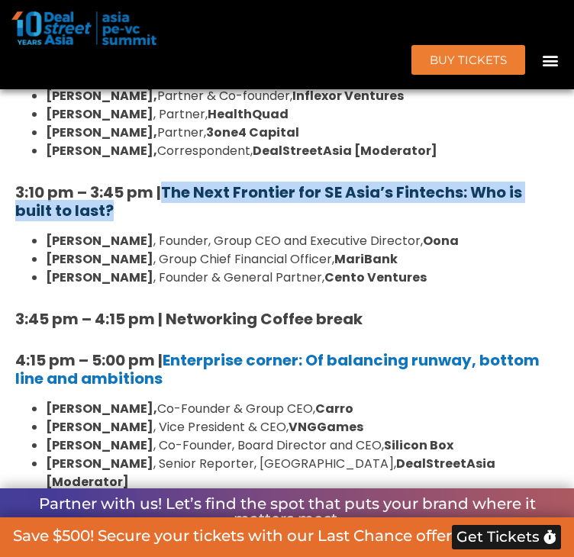
drag, startPoint x: 148, startPoint y: 224, endPoint x: 169, endPoint y: 202, distance: 30.7
click at [169, 201] on h5 "3:10 pm – 3:45 pm | The Next Frontier for SE Asia’s Fintechs: Who is built to l…" at bounding box center [286, 201] width 543 height 37
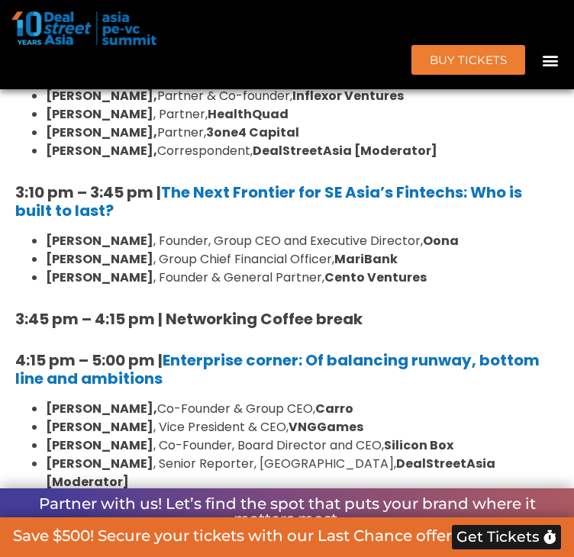
click at [88, 249] on strong "[PERSON_NAME]" at bounding box center [100, 241] width 108 height 18
drag, startPoint x: 47, startPoint y: 251, endPoint x: 477, endPoint y: 255, distance: 430.9
click at [477, 255] on ul "Abhishek Bhatia , Founder, Group CEO and Executive Director, Oona Kevan Chow , …" at bounding box center [286, 259] width 543 height 55
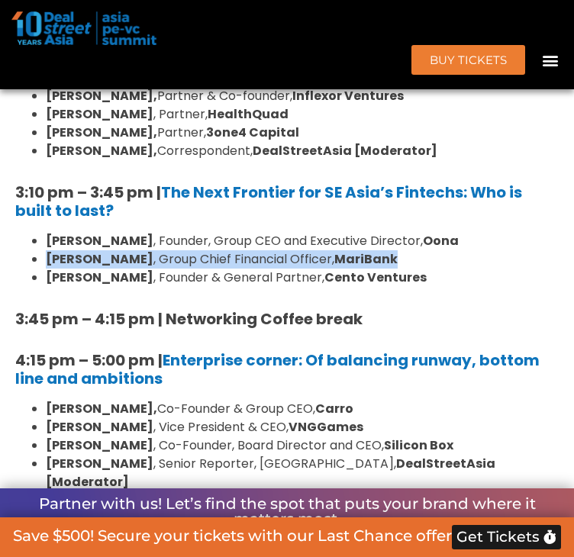
drag, startPoint x: 52, startPoint y: 272, endPoint x: 404, endPoint y: 268, distance: 352.4
click at [404, 268] on li "Kevan Chow , Group Chief Financial Officer, MariBank" at bounding box center [302, 259] width 513 height 18
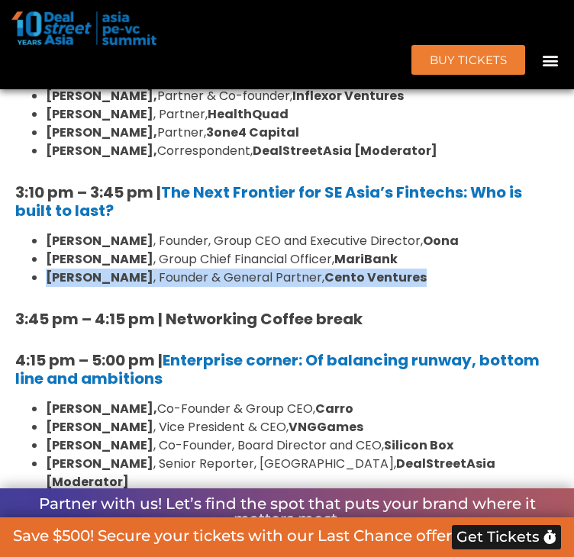
drag, startPoint x: 46, startPoint y: 288, endPoint x: 407, endPoint y: 295, distance: 361.6
click at [407, 287] on ul "Abhishek Bhatia , Founder, Group CEO and Executive Director, Oona Kevan Chow , …" at bounding box center [286, 259] width 543 height 55
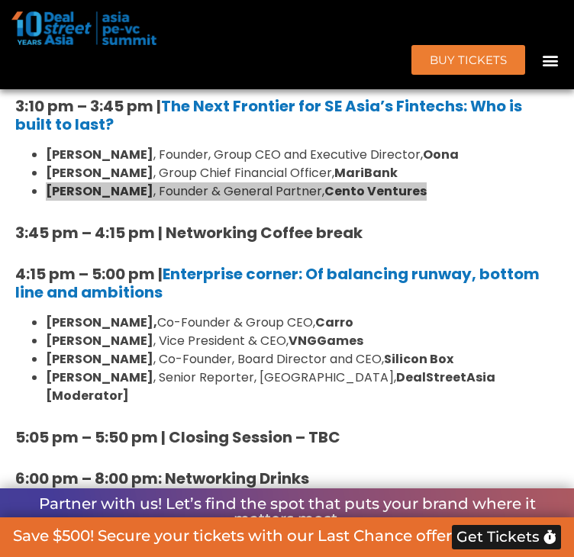
scroll to position [2511, 0]
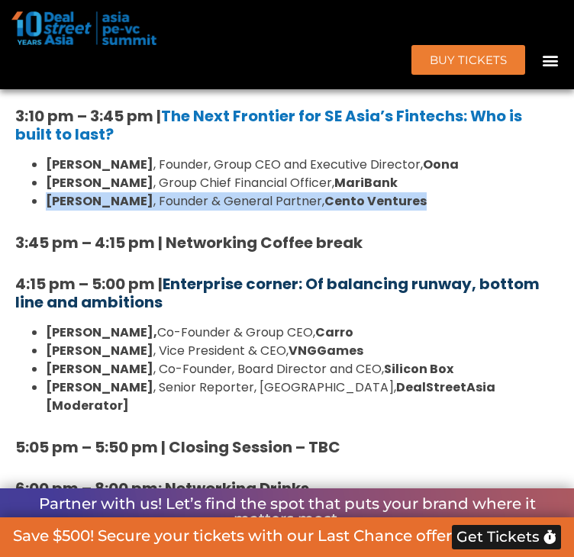
drag, startPoint x: 185, startPoint y: 312, endPoint x: 171, endPoint y: 292, distance: 24.1
click at [171, 292] on h5 "4:15 pm – 5:00 pm | Enterprise corner: Of balancing runway, bottom line and amb…" at bounding box center [286, 293] width 543 height 37
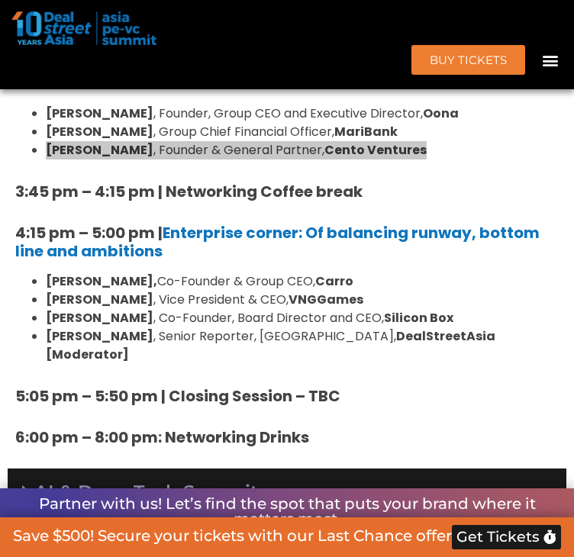
scroll to position [2587, 0]
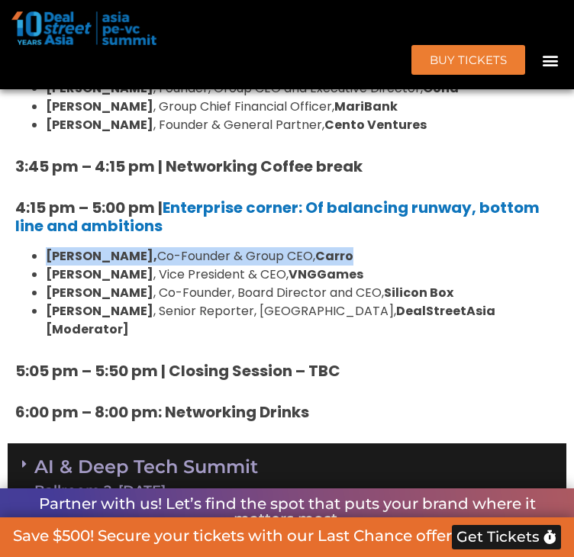
drag, startPoint x: 49, startPoint y: 268, endPoint x: 326, endPoint y: 268, distance: 276.8
click at [326, 268] on ul "Aaron Tan, Co-Founder & Group CEO, Carro Kelly Wong , Vice President & CEO, VNG…" at bounding box center [286, 293] width 543 height 92
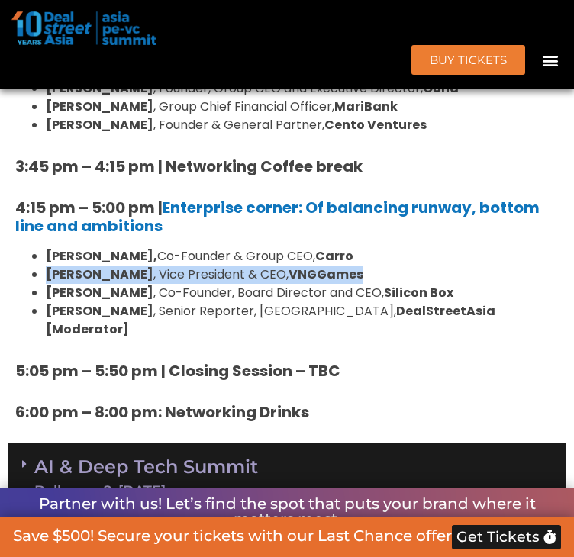
drag, startPoint x: 49, startPoint y: 288, endPoint x: 378, endPoint y: 281, distance: 328.8
click at [378, 281] on li "Kelly Wong , Vice President & CEO, VNGGames" at bounding box center [302, 274] width 513 height 18
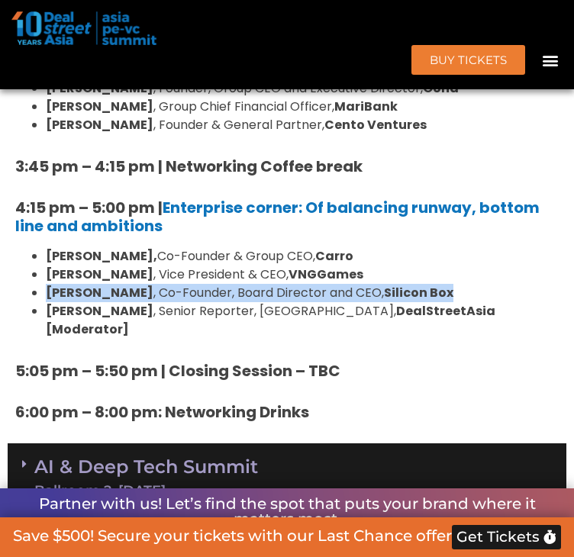
drag, startPoint x: 52, startPoint y: 306, endPoint x: 435, endPoint y: 305, distance: 382.9
click at [435, 302] on li "Dr. BJ Han , Co-Founder, Board Director and CEO, Silicon Box" at bounding box center [302, 293] width 513 height 18
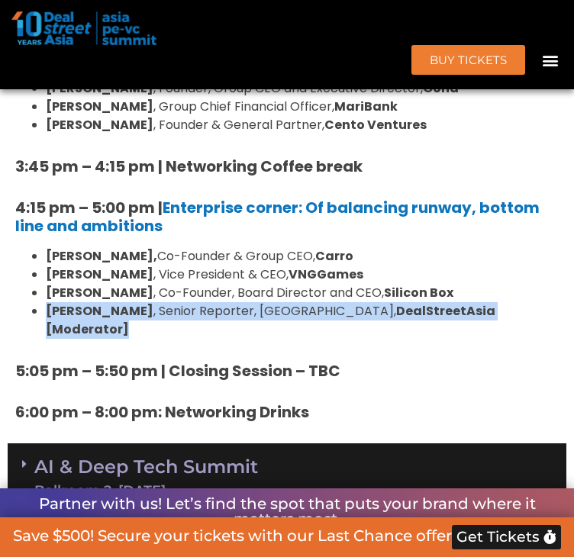
drag, startPoint x: 57, startPoint y: 323, endPoint x: 525, endPoint y: 323, distance: 467.5
click at [525, 323] on li "Aastha Maheshwari , Senior Reporter, Indonesia, DealStreetAsia [Moderator]" at bounding box center [302, 320] width 513 height 37
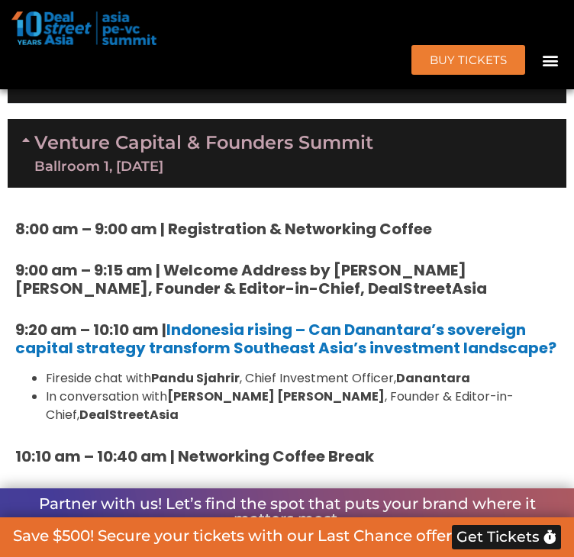
scroll to position [1138, 0]
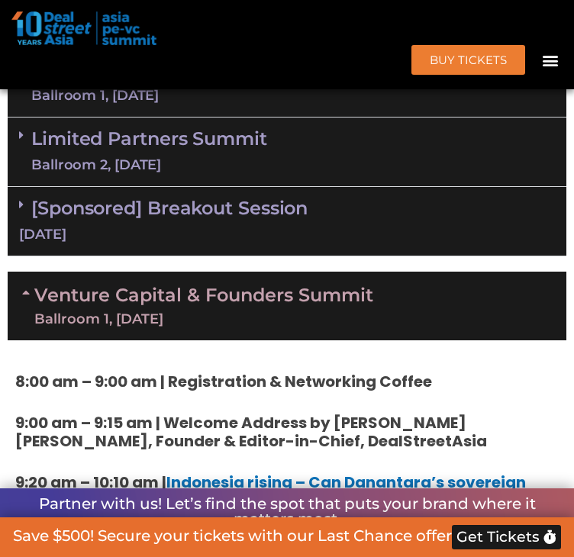
click at [214, 326] on link "Venture Capital & Founders​ Summit Ballroom 1, 11 Sept" at bounding box center [203, 306] width 339 height 40
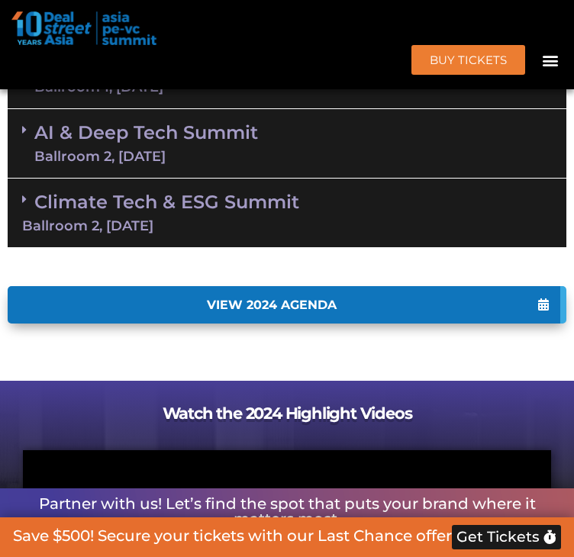
scroll to position [1290, 0]
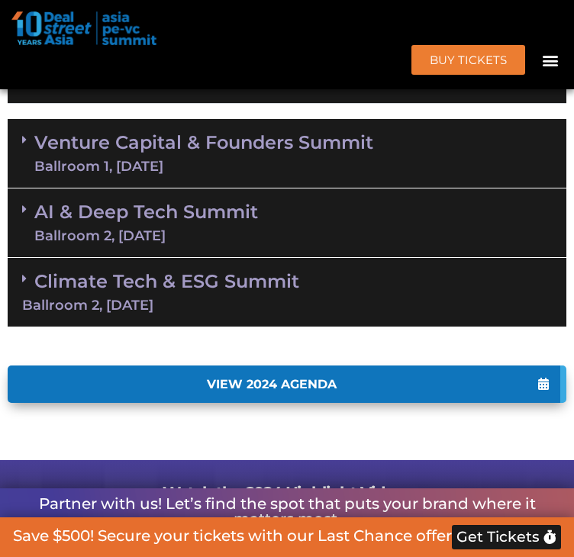
click at [229, 243] on div "Ballroom 2, [DATE]" at bounding box center [145, 236] width 223 height 14
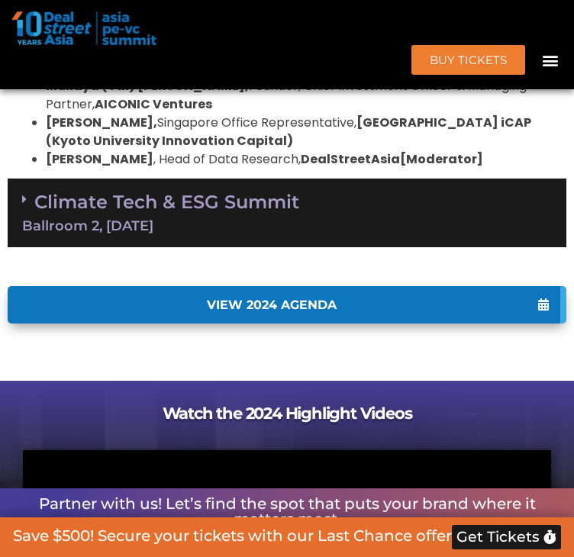
click at [222, 233] on div "Ballroom 2, [DATE]" at bounding box center [286, 226] width 529 height 14
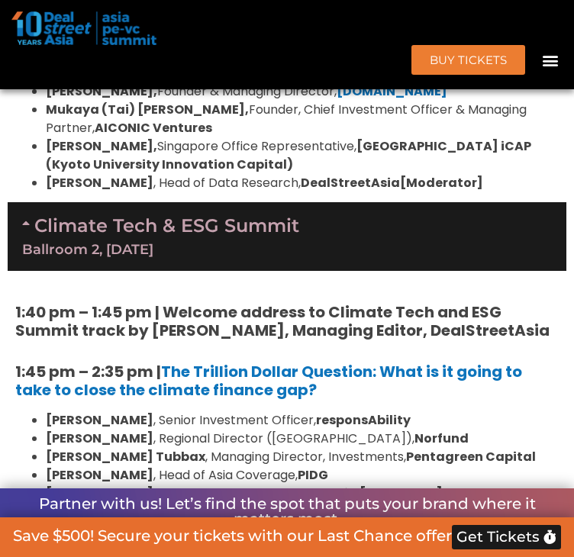
scroll to position [1748, 0]
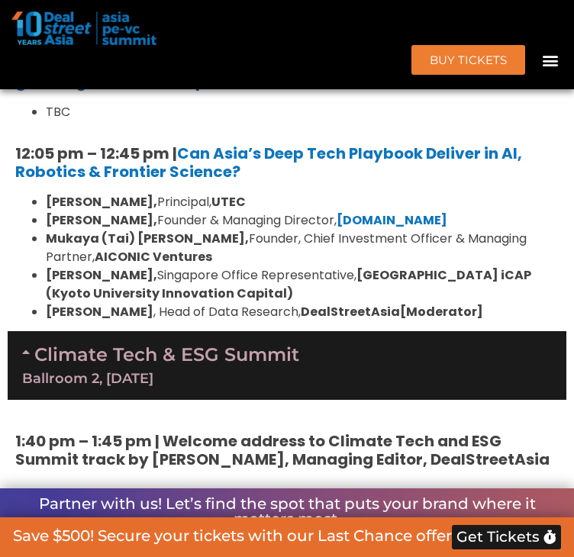
click at [318, 400] on div "Climate Tech & ESG Summit Ballroom 2, 11 Sept" at bounding box center [287, 365] width 558 height 69
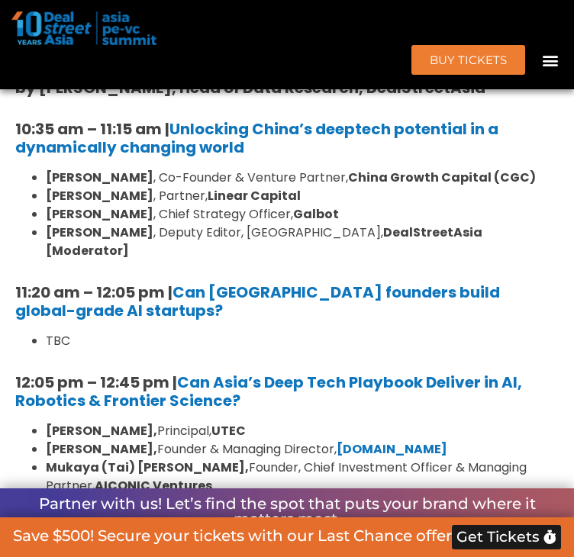
scroll to position [1367, 0]
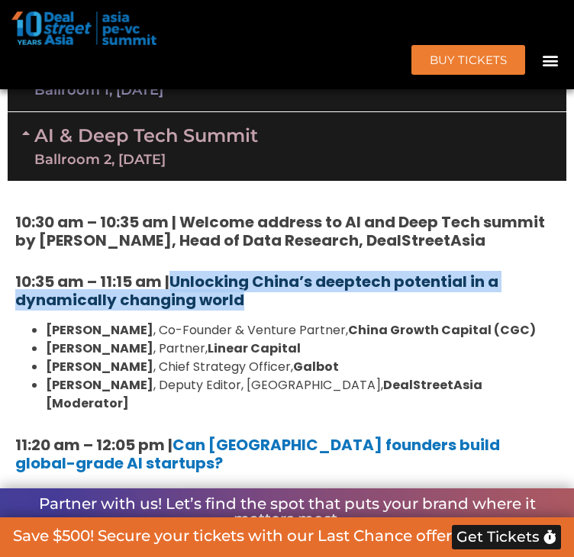
drag, startPoint x: 272, startPoint y: 362, endPoint x: 177, endPoint y: 355, distance: 94.9
click at [177, 309] on h5 "10:35 am – 11:15 am | Unlocking China’s deeptech potential in a dynamically cha…" at bounding box center [286, 290] width 543 height 37
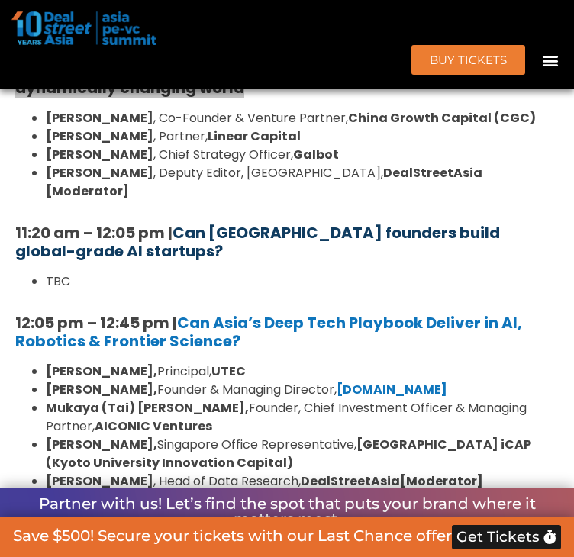
scroll to position [1596, 0]
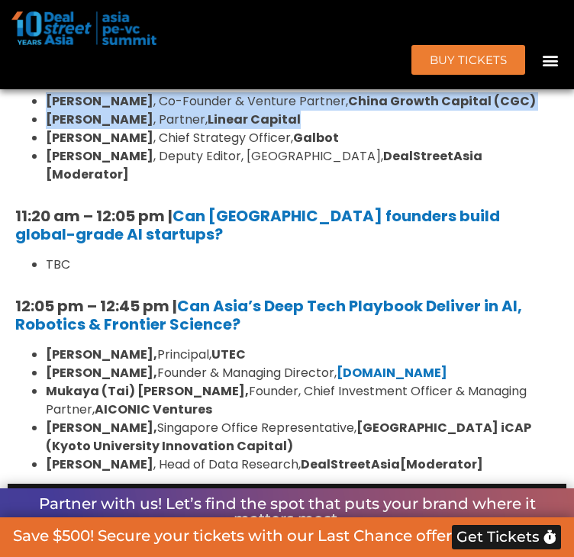
drag, startPoint x: 50, startPoint y: 167, endPoint x: 559, endPoint y: 184, distance: 509.7
click at [559, 184] on div "10:30 am – 10:35 am | Welcome address to AI and Deep Tech summit by Andi Haswid…" at bounding box center [287, 218] width 558 height 532
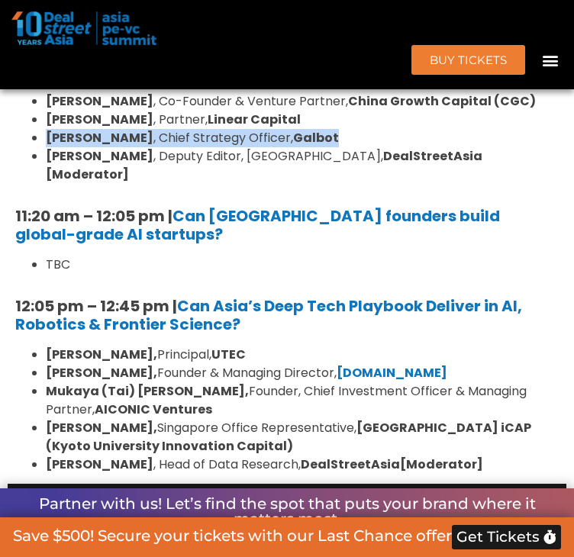
drag, startPoint x: 47, startPoint y: 203, endPoint x: 302, endPoint y: 197, distance: 254.8
click at [302, 184] on ul "Wayne Shiong , Co-Founder & Venture Partner, China Growth Capital (CGC) Neil Ze…" at bounding box center [286, 138] width 543 height 92
click at [47, 184] on ul "Wayne Shiong , Co-Founder & Venture Partner, China Growth Capital (CGC) Neil Ze…" at bounding box center [286, 138] width 543 height 92
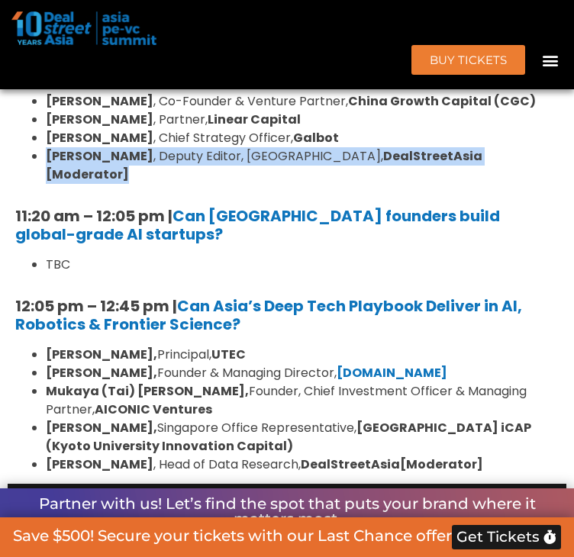
drag, startPoint x: 49, startPoint y: 221, endPoint x: 502, endPoint y: 217, distance: 453.0
click at [502, 184] on li "Eudora Wang , Deputy Editor, Greater China, DealStreetAsia [Moderator]" at bounding box center [302, 165] width 513 height 37
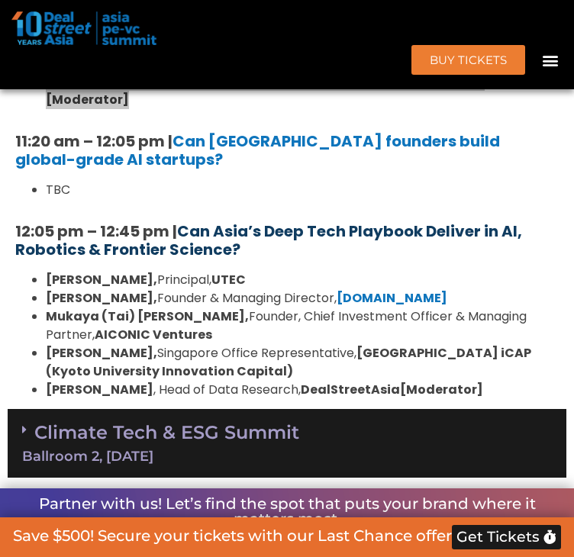
scroll to position [1672, 0]
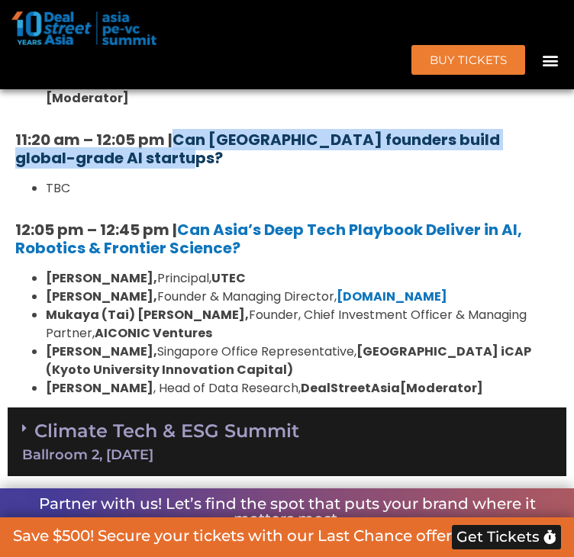
drag, startPoint x: 223, startPoint y: 206, endPoint x: 181, endPoint y: 181, distance: 49.6
click at [181, 167] on h5 "11:20 am – 12:05 pm | Can Southeast Asia founders build global-grade AI startup…" at bounding box center [286, 148] width 543 height 37
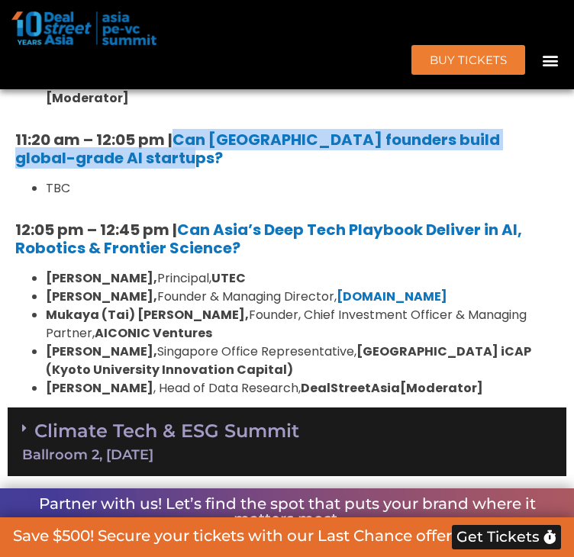
click at [188, 167] on h5 "11:20 am – 12:05 pm | Can Southeast Asia founders build global-grade AI startup…" at bounding box center [286, 148] width 543 height 37
drag, startPoint x: 182, startPoint y: 204, endPoint x: 176, endPoint y: 188, distance: 17.9
click at [176, 167] on h5 "11:20 am – 12:05 pm | Can Southeast Asia founders build global-grade AI startup…" at bounding box center [286, 148] width 543 height 37
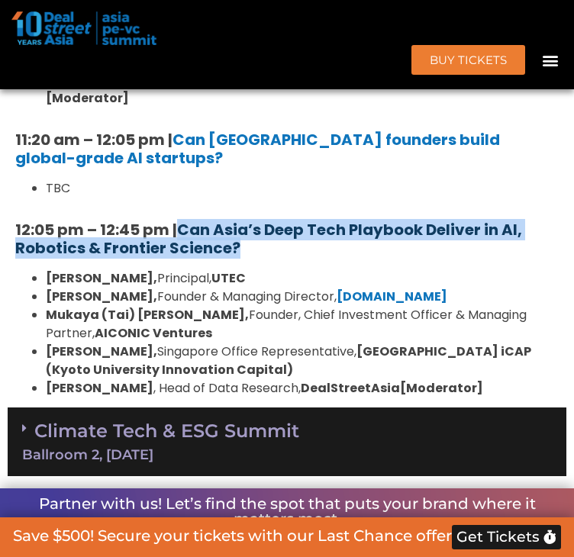
drag, startPoint x: 265, startPoint y: 295, endPoint x: 186, endPoint y: 277, distance: 81.4
click at [186, 257] on h5 "12:05 pm – 12:45 pm | Can Asia’s Deep Tech Playbook Deliver in AI, Robotics & F…" at bounding box center [286, 238] width 543 height 37
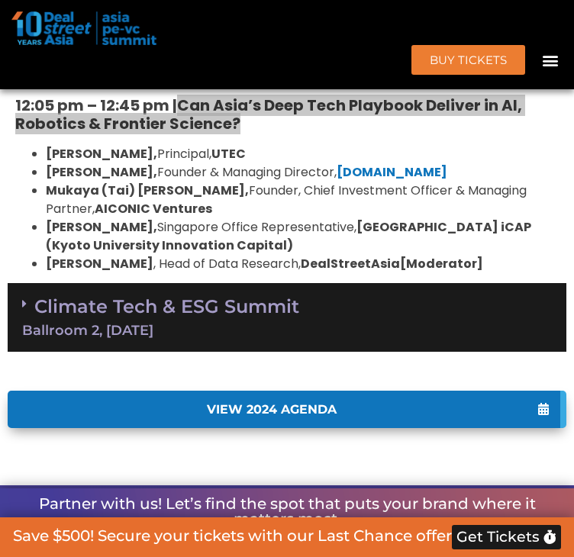
scroll to position [1824, 0]
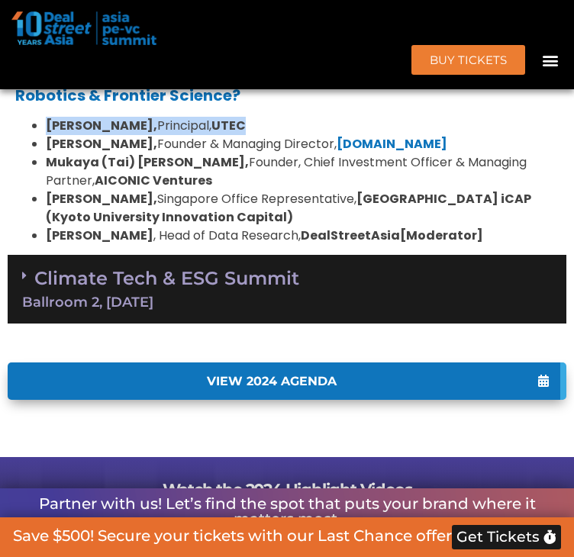
drag, startPoint x: 238, startPoint y: 172, endPoint x: 50, endPoint y: 172, distance: 188.4
click at [50, 135] on li "Kiran Mysore, Principal, UTEC" at bounding box center [302, 126] width 513 height 18
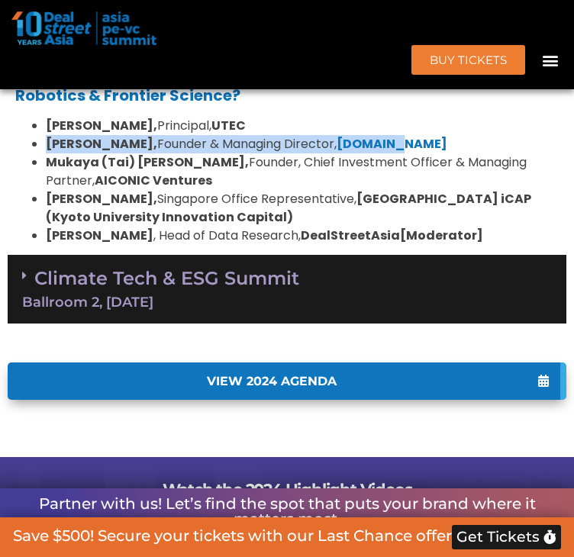
drag, startPoint x: 399, startPoint y: 194, endPoint x: 44, endPoint y: 201, distance: 354.7
click at [44, 201] on ul "Kiran Mysore, Principal, UTEC Aditya Mathur, Founder & Managing Director, Elev8…" at bounding box center [286, 181] width 543 height 128
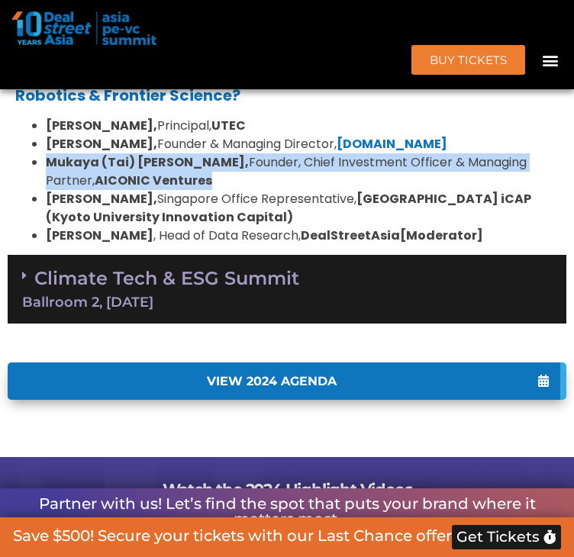
drag, startPoint x: 333, startPoint y: 231, endPoint x: 52, endPoint y: 207, distance: 281.7
click at [52, 190] on li "Mukaya (Tai) Panich, Founder, Chief Investment Officer & Managing Partner, AICO…" at bounding box center [302, 171] width 513 height 37
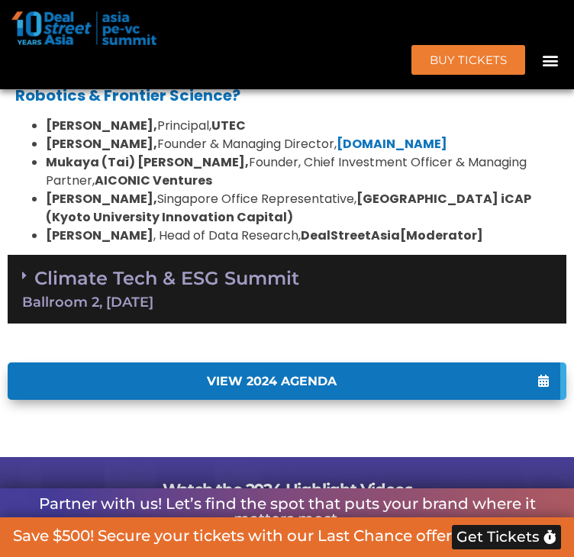
drag, startPoint x: 317, startPoint y: 272, endPoint x: 306, endPoint y: 272, distance: 11.5
click at [317, 227] on li "Raymond Woo, Singapore Office Representative, Kyoto University & Kyoto iCAP (Ky…" at bounding box center [302, 208] width 513 height 37
drag, startPoint x: 299, startPoint y: 272, endPoint x: 49, endPoint y: 246, distance: 251.5
click at [49, 245] on ul "Kiran Mysore, Principal, UTEC Aditya Mathur, Founder & Managing Director, Elev8…" at bounding box center [286, 181] width 543 height 128
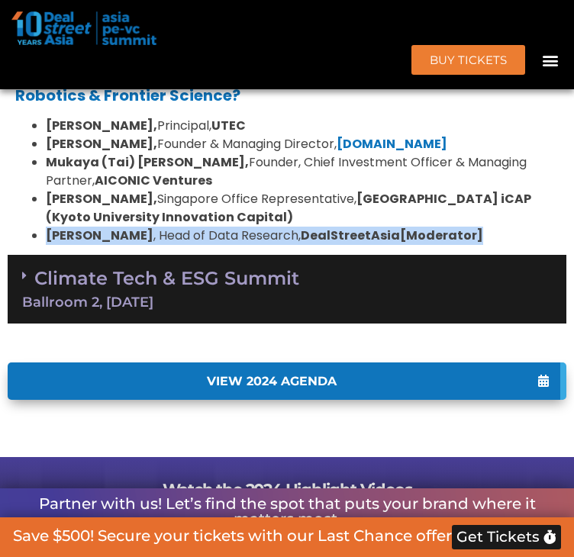
drag, startPoint x: 476, startPoint y: 285, endPoint x: 50, endPoint y: 289, distance: 425.6
click at [50, 245] on li "Andi Haswidi , Head of Data Research, DealStreetAsia [Moderator]" at bounding box center [302, 236] width 513 height 18
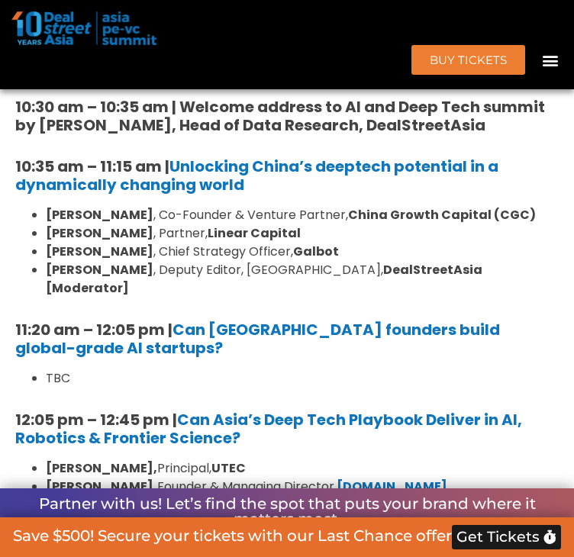
scroll to position [1443, 0]
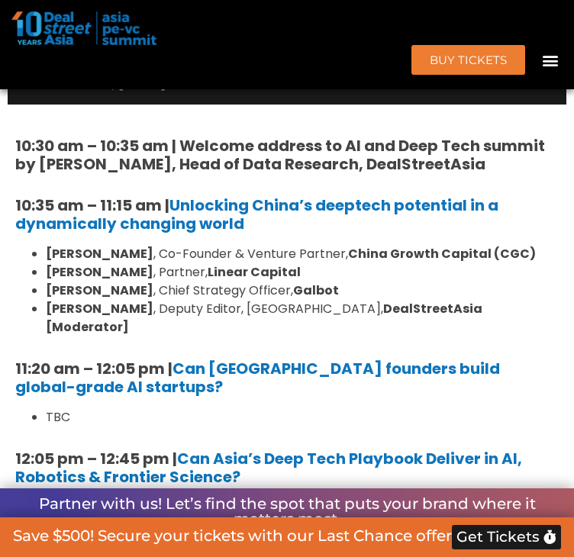
click at [176, 90] on div "Ballroom 2, [DATE]" at bounding box center [145, 83] width 223 height 14
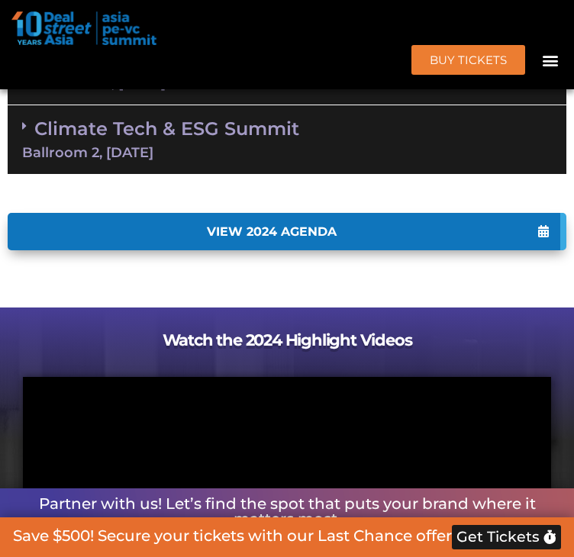
click at [162, 159] on link "Climate Tech & ESG Summit Ballroom 2, 11 Sept" at bounding box center [286, 138] width 529 height 42
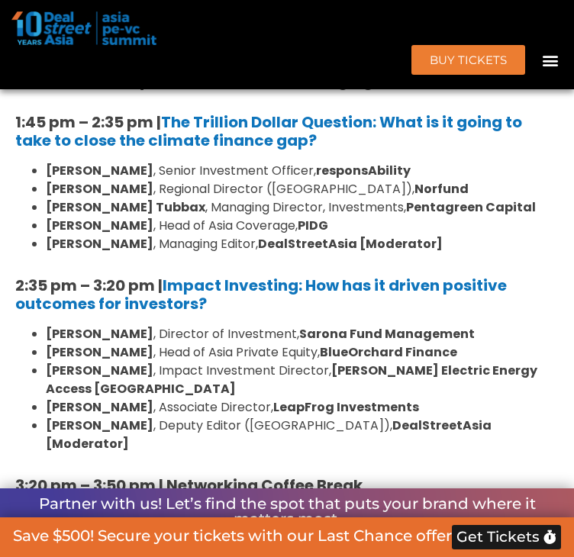
scroll to position [1672, 0]
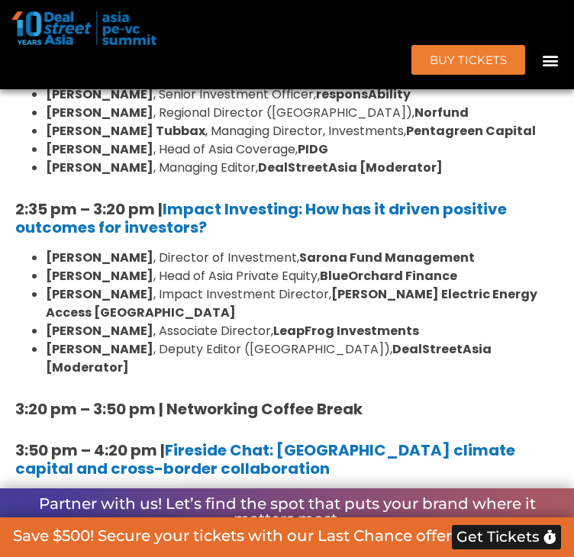
drag, startPoint x: 329, startPoint y: 130, endPoint x: 168, endPoint y: 111, distance: 162.9
click at [168, 73] on h5 "1:45 pm – 2:35 pm | The Trillion Dollar Question: What is it going to take to c…" at bounding box center [286, 55] width 543 height 37
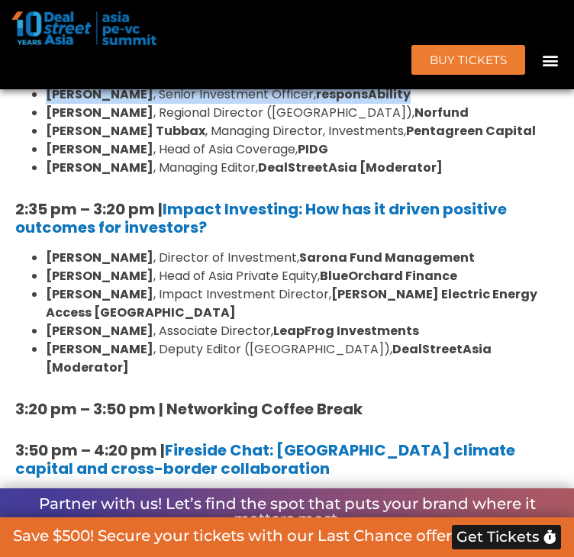
drag, startPoint x: 50, startPoint y: 153, endPoint x: 371, endPoint y: 149, distance: 321.1
click at [371, 149] on div "1:40 pm – 1:45 pm | Welcome address to Climate Tech and ESG Summit track by Mic…" at bounding box center [287, 394] width 558 height 898
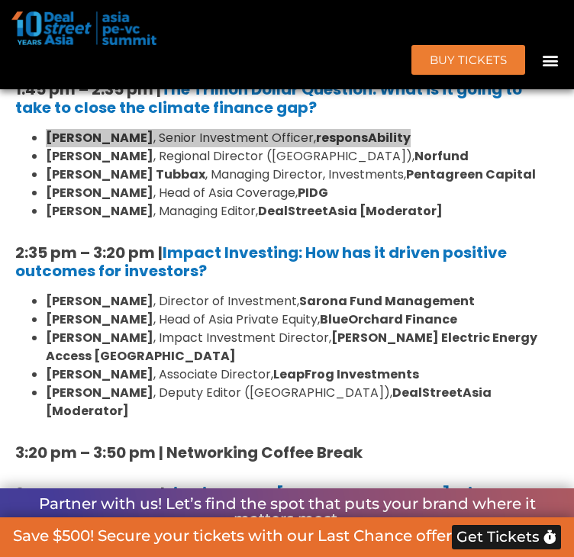
scroll to position [1596, 0]
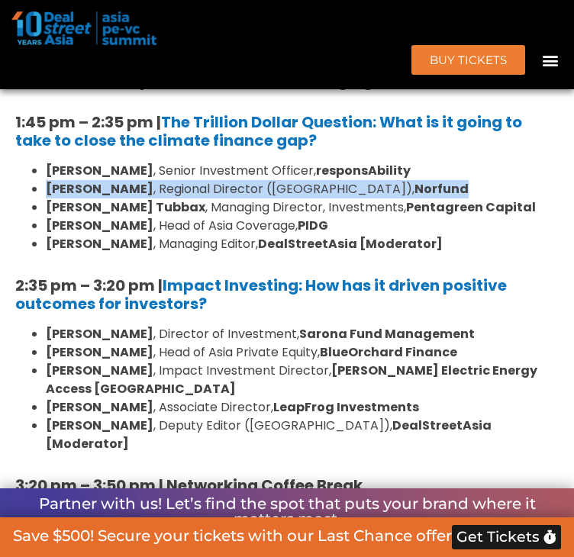
drag, startPoint x: 202, startPoint y: 243, endPoint x: 381, endPoint y: 259, distance: 179.9
click at [381, 198] on li "Fay Chetnakarnkul , Regional Director (Asia), Norfund" at bounding box center [302, 189] width 513 height 18
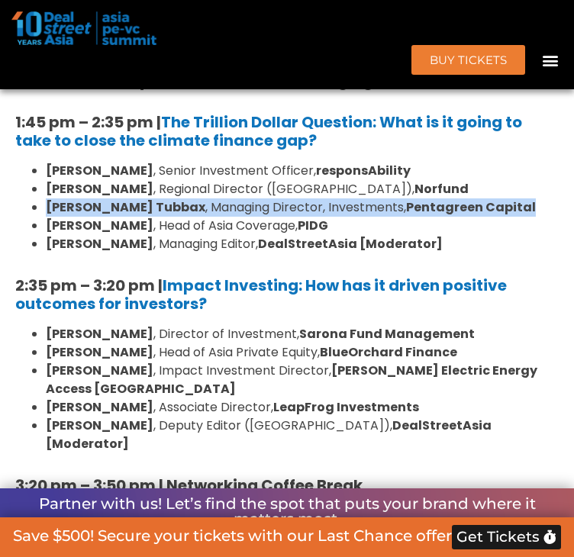
drag, startPoint x: 46, startPoint y: 272, endPoint x: 482, endPoint y: 275, distance: 436.3
click at [482, 253] on ul "Kean Ng , Senior Investment Officer, responsAbility Fay Chetnakarnkul , Regiona…" at bounding box center [286, 208] width 543 height 92
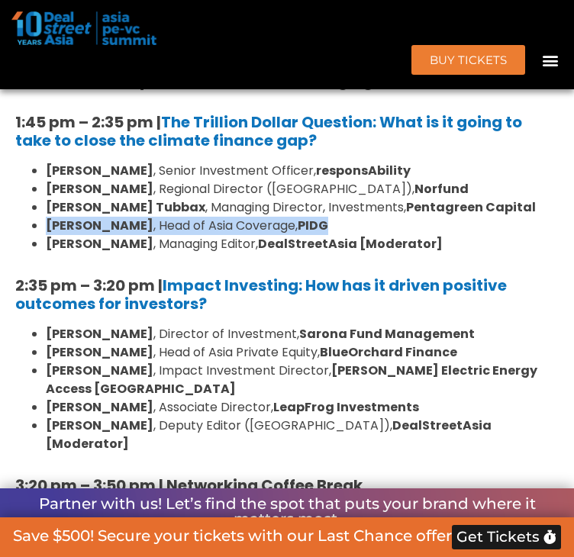
drag, startPoint x: 47, startPoint y: 288, endPoint x: 392, endPoint y: 290, distance: 344.7
click at [392, 253] on ul "Kean Ng , Senior Investment Officer, responsAbility Fay Chetnakarnkul , Regiona…" at bounding box center [286, 208] width 543 height 92
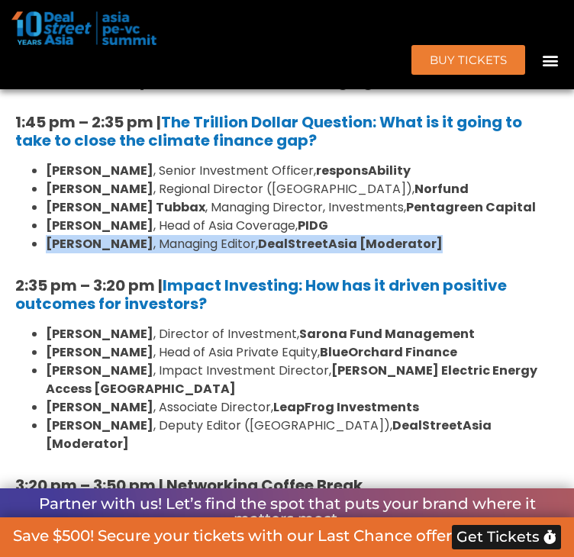
drag, startPoint x: 52, startPoint y: 310, endPoint x: 557, endPoint y: 288, distance: 505.4
click at [423, 253] on li "Michelle Teo , Managing Editor, DealStreetAsia [Moderator]" at bounding box center [302, 244] width 513 height 18
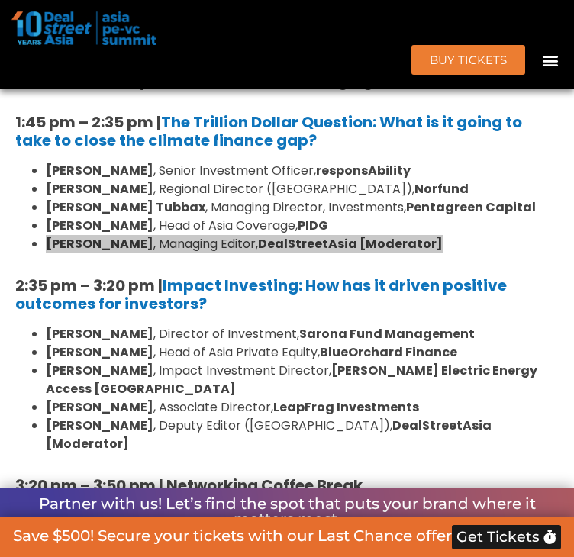
scroll to position [1672, 0]
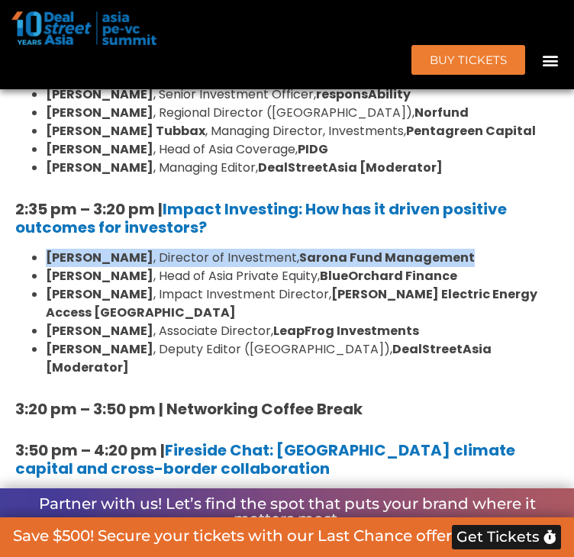
drag, startPoint x: 46, startPoint y: 325, endPoint x: 465, endPoint y: 324, distance: 419.5
click at [465, 324] on ul "Linda Mok , Director of Investment, Sarona Fund Management Mahesh Joshi , Head …" at bounding box center [286, 313] width 543 height 128
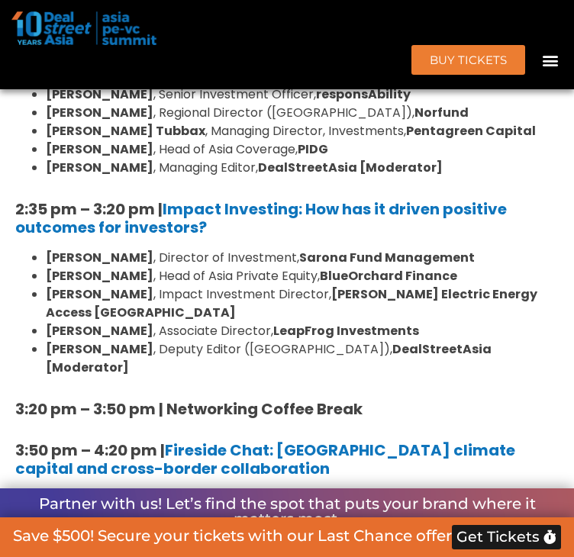
click at [280, 236] on h5 "2:35 pm – 3:20 pm | Impact Investing: How has it driven positive outcomes for i…" at bounding box center [286, 218] width 543 height 37
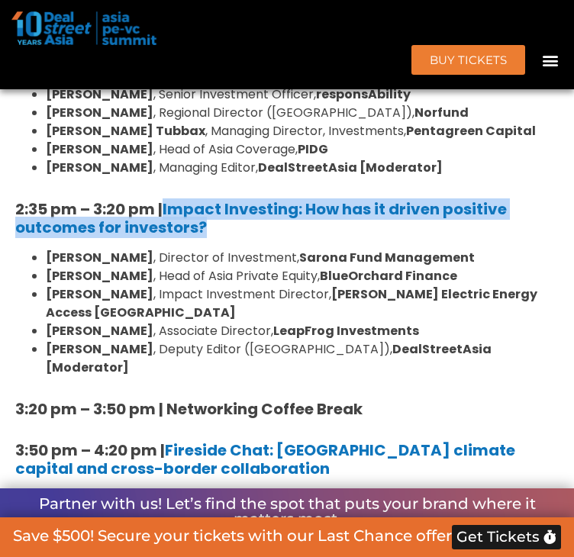
drag, startPoint x: 232, startPoint y: 294, endPoint x: 169, endPoint y: 274, distance: 66.3
click at [169, 236] on h5 "2:35 pm – 3:20 pm | Impact Investing: How has it driven positive outcomes for i…" at bounding box center [286, 218] width 543 height 37
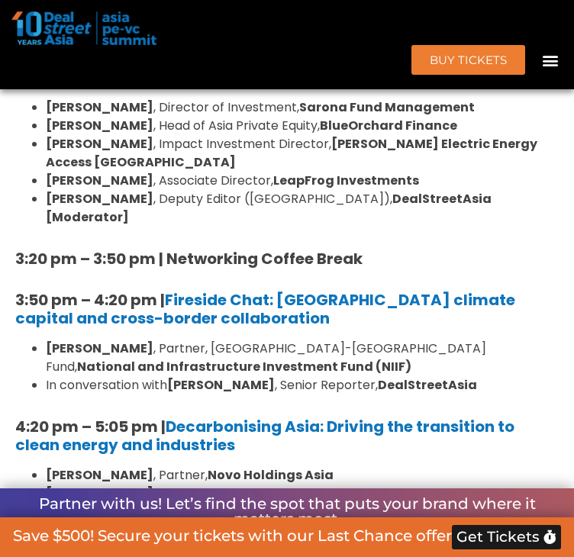
scroll to position [1824, 0]
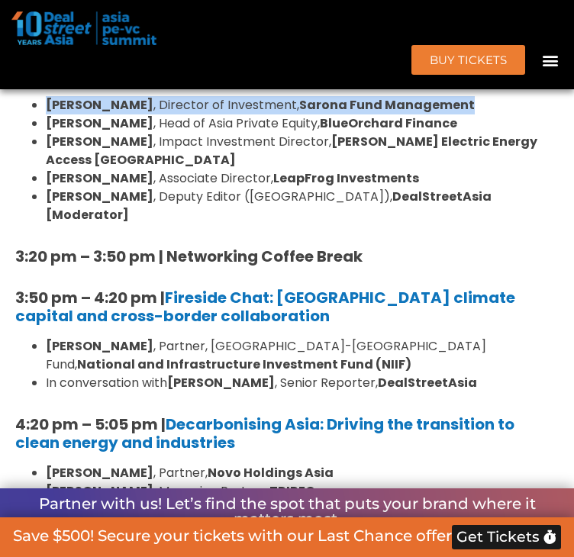
drag, startPoint x: 49, startPoint y: 166, endPoint x: 464, endPoint y: 158, distance: 415.0
click at [464, 158] on div "1:40 pm – 1:45 pm | Welcome address to Climate Tech and ESG Summit track by Mic…" at bounding box center [287, 242] width 558 height 898
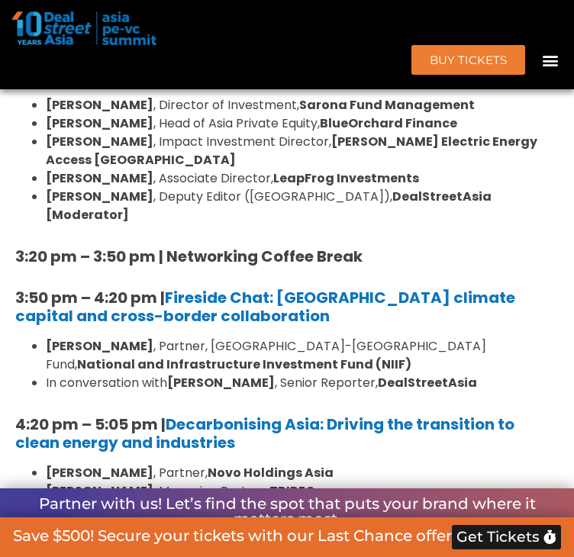
click at [58, 132] on b "[PERSON_NAME]" at bounding box center [100, 123] width 108 height 18
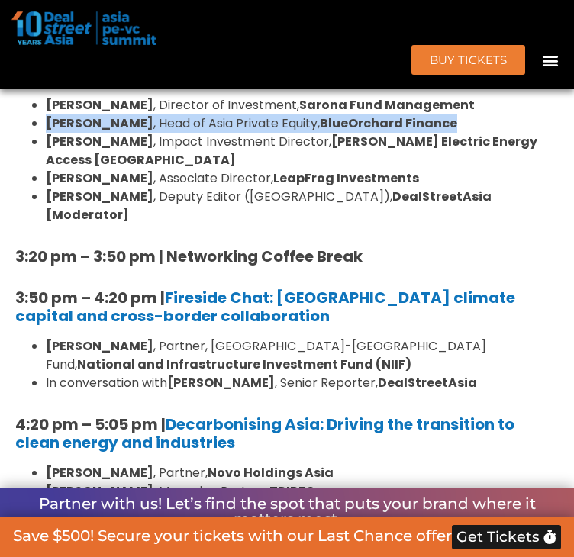
drag, startPoint x: 50, startPoint y: 188, endPoint x: 500, endPoint y: 192, distance: 449.2
click at [500, 133] on li "Mahesh Joshi , Head of Asia Private Equity, BlueOrchard Finance" at bounding box center [302, 123] width 513 height 18
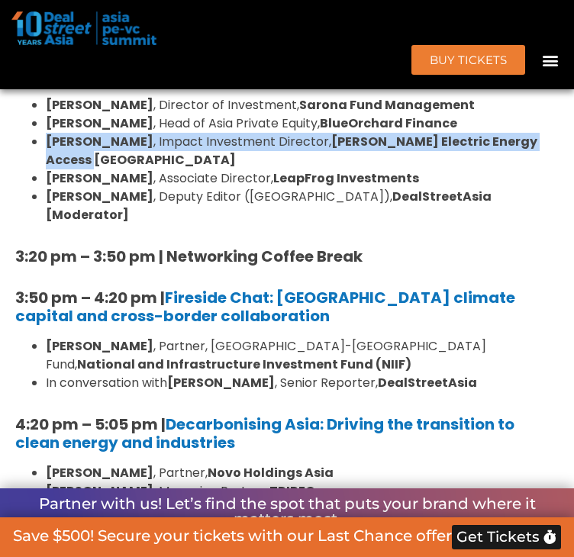
drag, startPoint x: 49, startPoint y: 199, endPoint x: 87, endPoint y: 223, distance: 45.3
click at [87, 223] on ul "Linda Mok , Director of Investment, Sarona Fund Management Mahesh Joshi , Head …" at bounding box center [286, 160] width 543 height 128
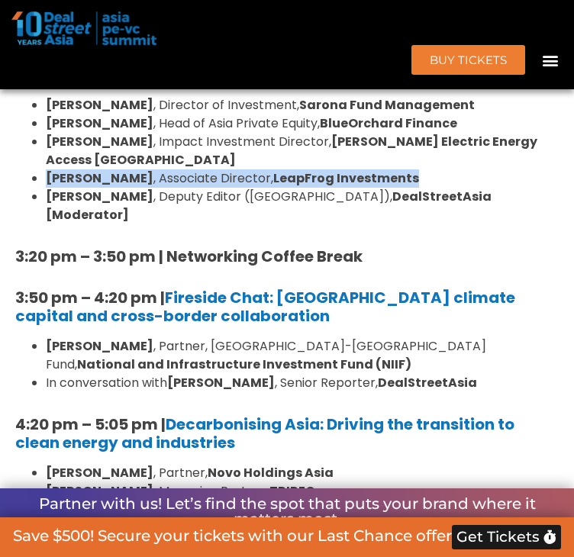
drag, startPoint x: 53, startPoint y: 245, endPoint x: 427, endPoint y: 245, distance: 374.5
click at [427, 188] on li "Nandita Beri , Associate Director, LeapFrog Investments" at bounding box center [302, 178] width 513 height 18
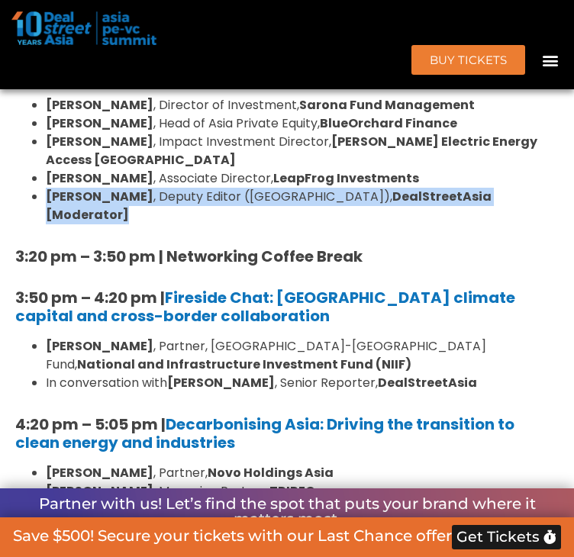
drag, startPoint x: 50, startPoint y: 262, endPoint x: 474, endPoint y: 263, distance: 424.0
click at [474, 224] on li "Ngoc Nguyen , Deputy Editor (Vietnam), DealStreetAsia [Moderator]" at bounding box center [302, 206] width 513 height 37
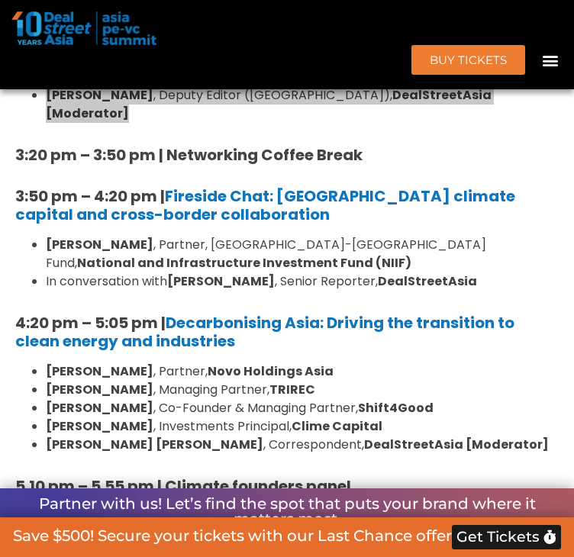
scroll to position [1901, 0]
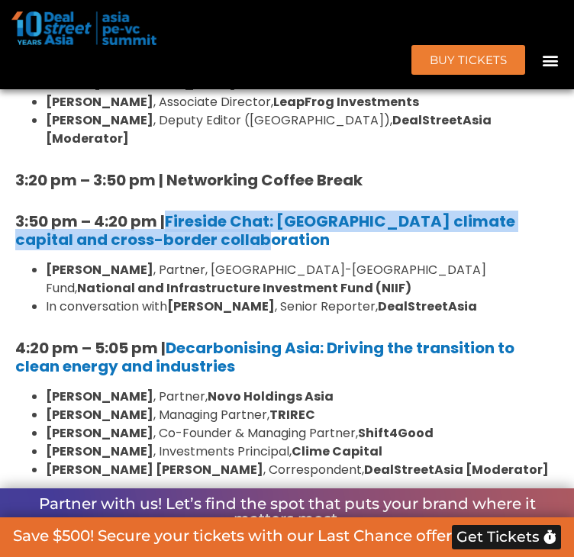
drag, startPoint x: 252, startPoint y: 288, endPoint x: 171, endPoint y: 265, distance: 83.8
click at [171, 249] on h5 "3:50 pm – 4:20 pm | Fireside Chat: Catalysing climate capital and cross-border …" at bounding box center [286, 230] width 543 height 37
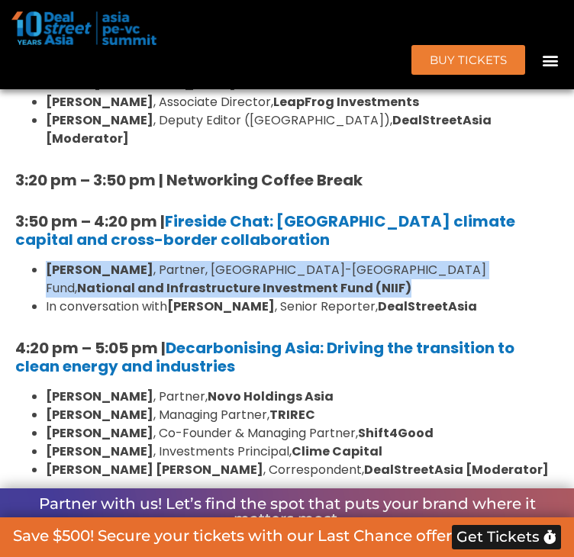
drag, startPoint x: 51, startPoint y: 316, endPoint x: 224, endPoint y: 341, distance: 174.9
click at [224, 297] on li "Krishna Kumar , Partner, India-Japan Fund, National and Infrastructure Investme…" at bounding box center [302, 279] width 513 height 37
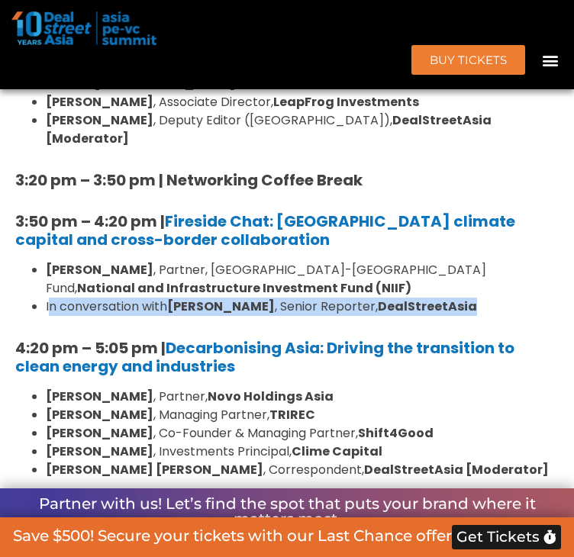
drag, startPoint x: 53, startPoint y: 354, endPoint x: 458, endPoint y: 352, distance: 404.2
click at [458, 316] on li "In conversation with Kavitha Nair , Senior Reporter, DealStreetAsia" at bounding box center [302, 306] width 513 height 18
drag, startPoint x: 178, startPoint y: 355, endPoint x: 465, endPoint y: 352, distance: 286.8
click at [465, 316] on li "In conversation with Kavitha Nair , Senior Reporter, DealStreetAsia" at bounding box center [302, 306] width 513 height 18
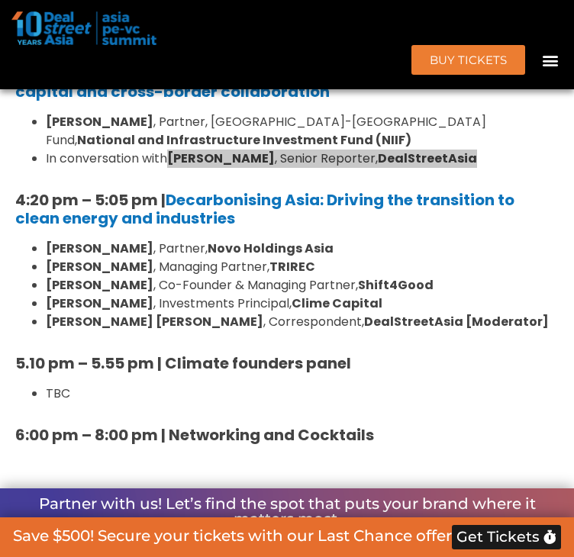
scroll to position [2053, 0]
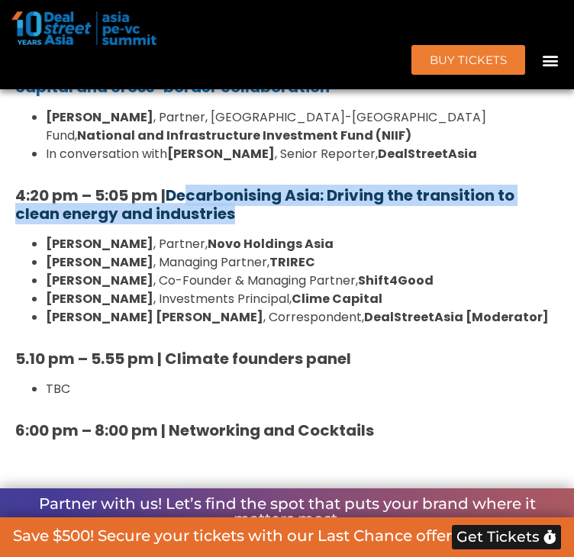
drag, startPoint x: 243, startPoint y: 257, endPoint x: 193, endPoint y: 242, distance: 52.6
click at [193, 223] on h5 "4:20 pm – 5:05 pm | Decarbonising Asia: Driving the transition to clean energy …" at bounding box center [286, 204] width 543 height 37
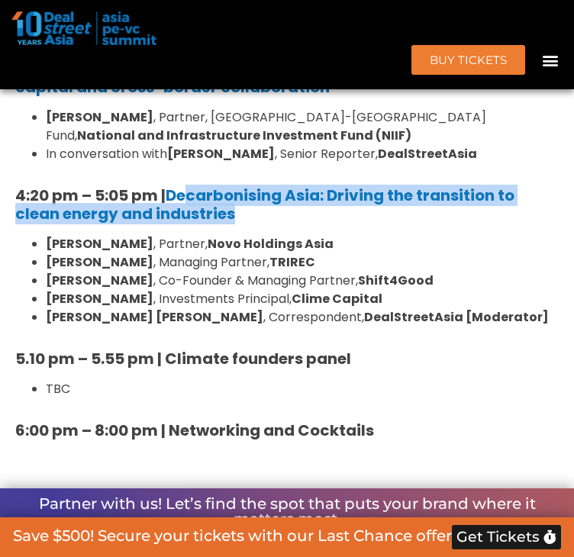
click at [265, 223] on h5 "4:20 pm – 5:05 pm | Decarbonising Asia: Driving the transition to clean energy …" at bounding box center [286, 204] width 543 height 37
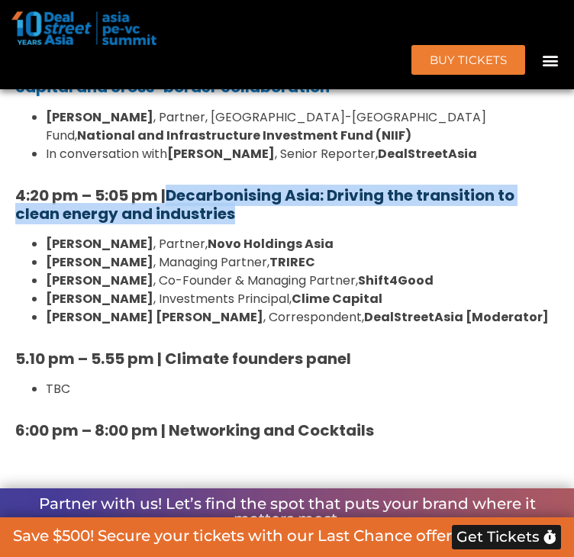
drag, startPoint x: 256, startPoint y: 265, endPoint x: 179, endPoint y: 233, distance: 83.7
click at [179, 223] on h5 "4:20 pm – 5:05 pm | Decarbonising Asia: Driving the transition to clean energy …" at bounding box center [286, 204] width 543 height 37
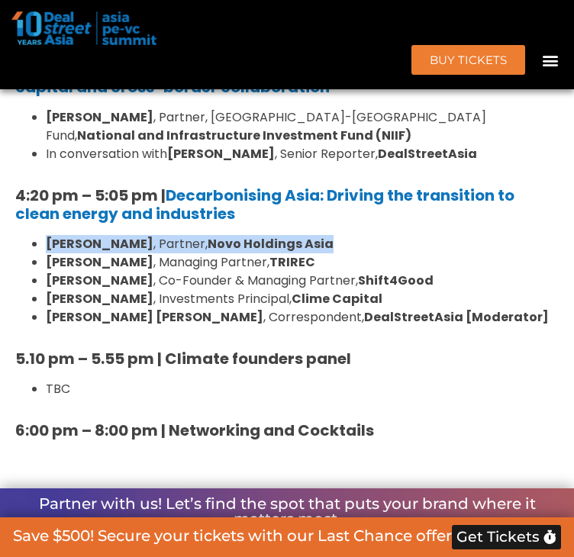
drag, startPoint x: 341, startPoint y: 286, endPoint x: 47, endPoint y: 295, distance: 293.8
click at [47, 295] on ul "Deepa Hingorani , Partner, Novo Holdings Asia Melvyn Yeo , Managing Partner, TR…" at bounding box center [286, 281] width 543 height 92
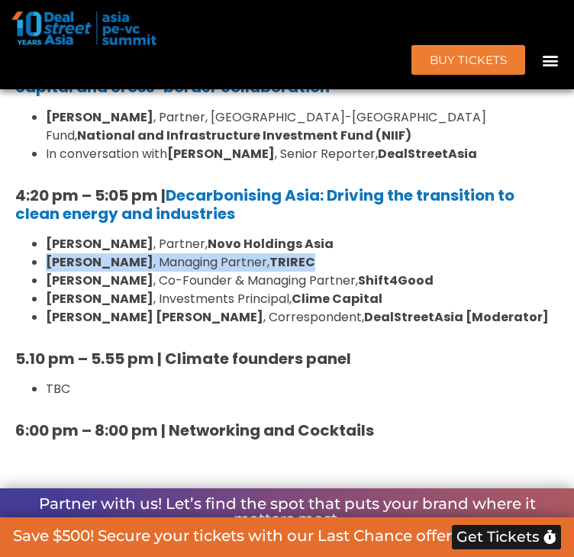
drag, startPoint x: 288, startPoint y: 312, endPoint x: 49, endPoint y: 310, distance: 239.5
click at [49, 272] on li "Melvyn Yeo , Managing Partner, TRIREC" at bounding box center [302, 262] width 513 height 18
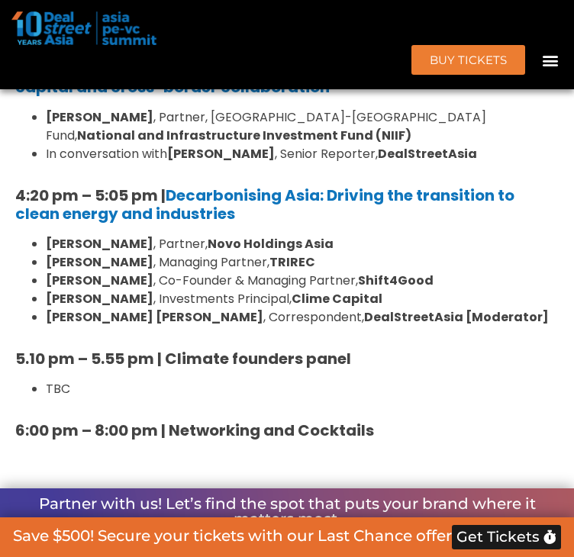
click at [493, 308] on li "Namrata Singh , Investments Principal, Clime Capital" at bounding box center [302, 299] width 513 height 18
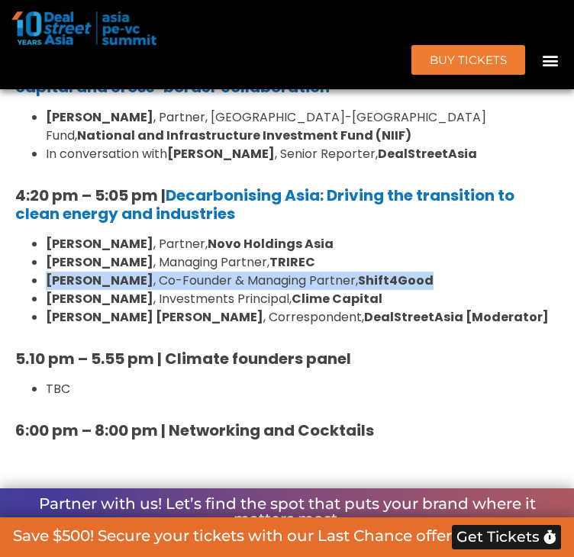
drag, startPoint x: 485, startPoint y: 331, endPoint x: 47, endPoint y: 330, distance: 438.5
click at [47, 326] on ul "Deepa Hingorani , Partner, Novo Holdings Asia Melvyn Yeo , Managing Partner, TR…" at bounding box center [286, 281] width 543 height 92
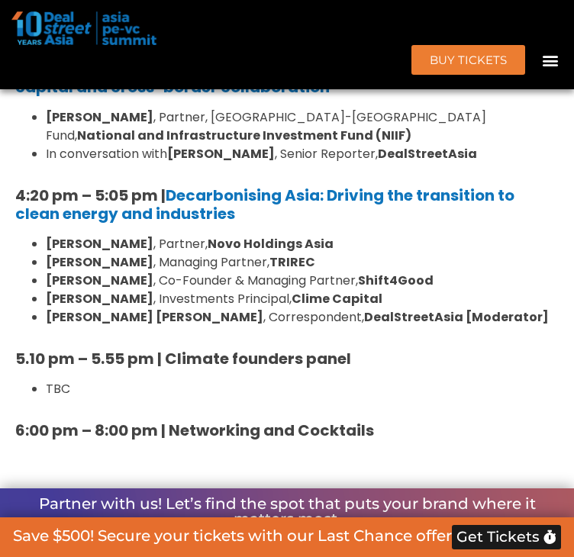
drag, startPoint x: 418, startPoint y: 355, endPoint x: 418, endPoint y: 336, distance: 18.3
click at [416, 326] on ul "Deepa Hingorani , Partner, Novo Holdings Asia Melvyn Yeo , Managing Partner, TR…" at bounding box center [286, 281] width 543 height 92
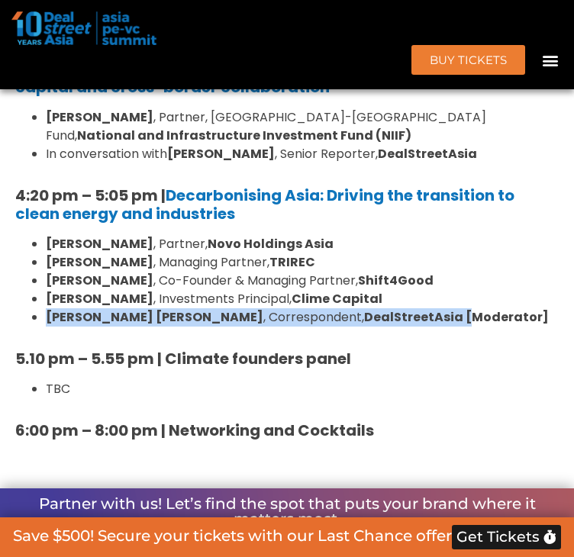
click at [394, 308] on li "Namrata Singh , Investments Principal, Clime Capital" at bounding box center [302, 299] width 513 height 18
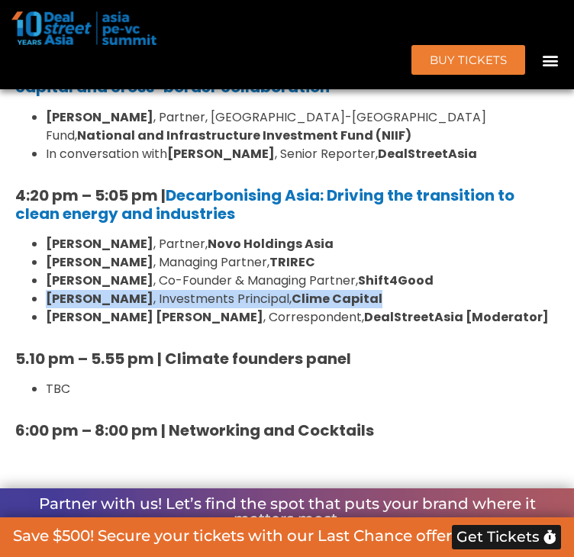
drag, startPoint x: 392, startPoint y: 345, endPoint x: 43, endPoint y: 336, distance: 349.4
click at [43, 326] on ul "Deepa Hingorani , Partner, Novo Holdings Asia Melvyn Yeo , Managing Partner, TR…" at bounding box center [286, 281] width 543 height 92
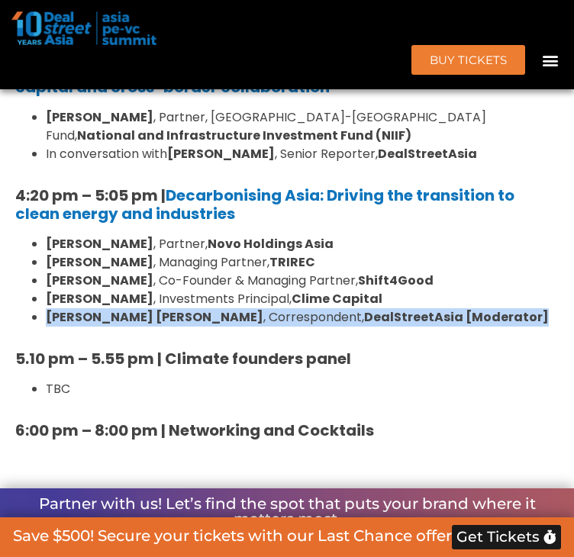
drag, startPoint x: 510, startPoint y: 358, endPoint x: 45, endPoint y: 370, distance: 465.4
click at [45, 326] on ul "Deepa Hingorani , Partner, Novo Holdings Asia Melvyn Yeo , Managing Partner, TR…" at bounding box center [286, 281] width 543 height 92
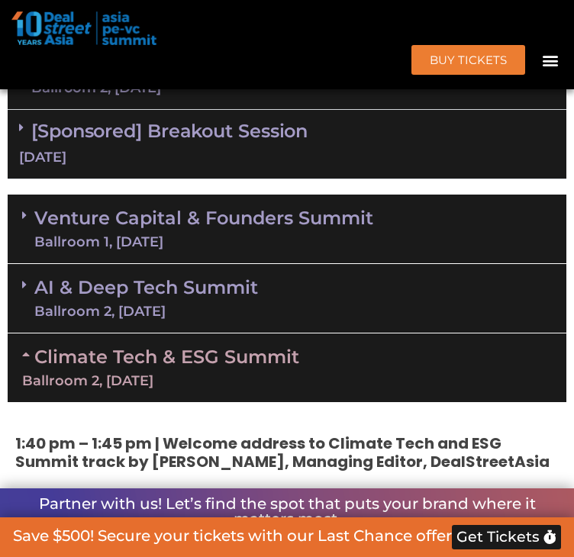
scroll to position [1214, 0]
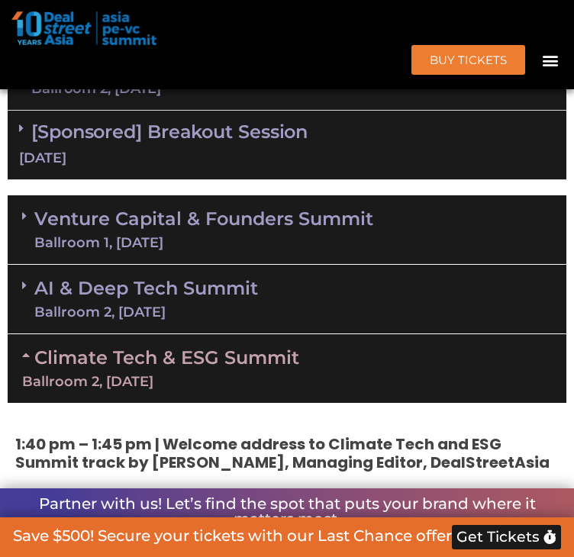
click at [333, 249] on link "Venture Capital & Founders​ Summit Ballroom 1, 11 Sept" at bounding box center [203, 230] width 339 height 40
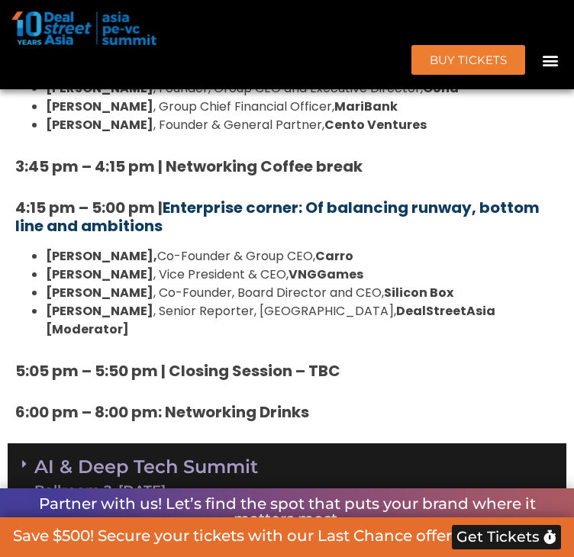
scroll to position [2892, 0]
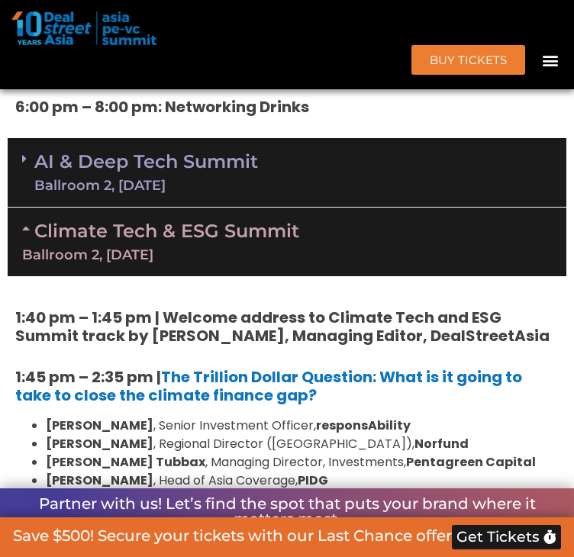
click at [155, 156] on link "AI & Deep Tech Summit Ballroom 2, 11 Sept" at bounding box center [145, 173] width 223 height 40
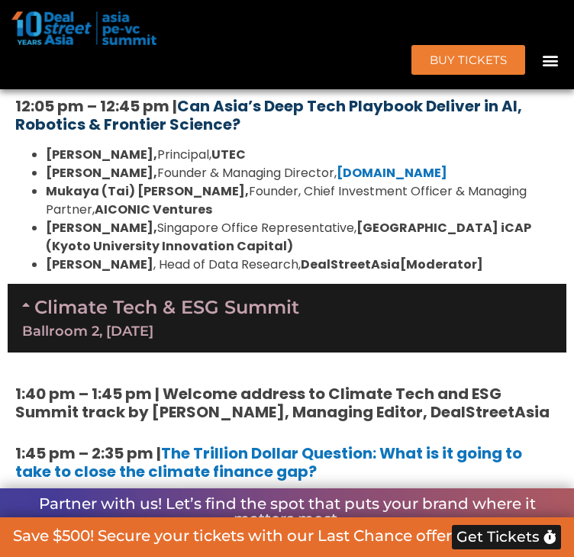
scroll to position [3350, 0]
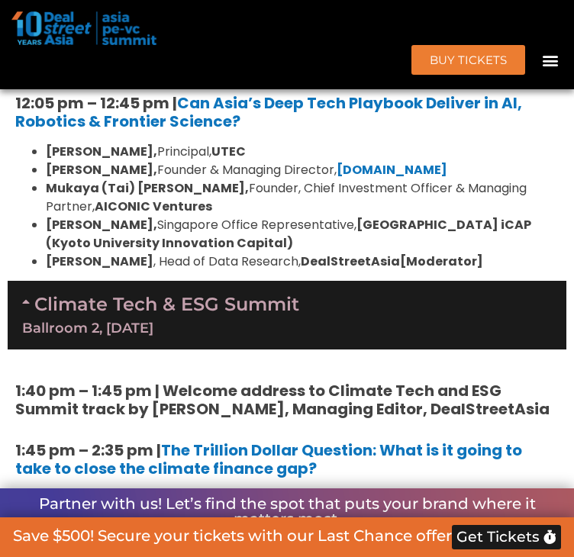
click at [322, 281] on div "Climate Tech & ESG Summit Ballroom 2, 11 Sept" at bounding box center [287, 315] width 558 height 69
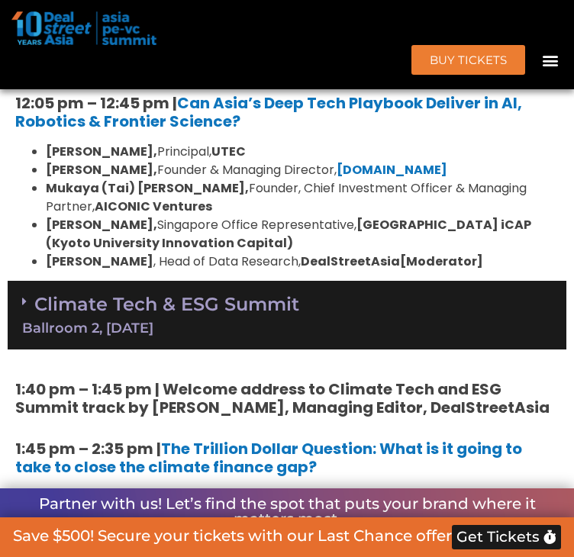
click at [322, 281] on div "Climate Tech & ESG Summit Ballroom 2, 11 Sept" at bounding box center [287, 315] width 558 height 69
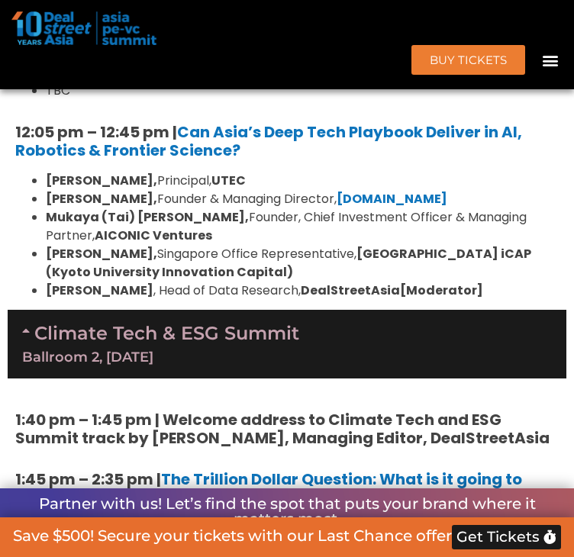
scroll to position [3286, 0]
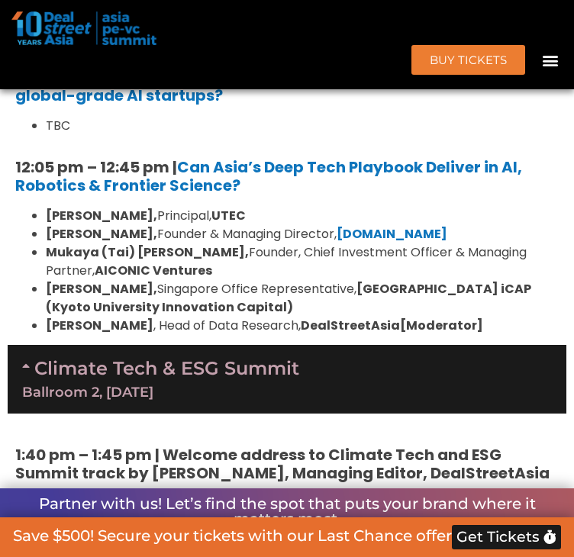
click at [128, 357] on link "Climate Tech & ESG Summit Ballroom 2, 11 Sept" at bounding box center [286, 378] width 529 height 42
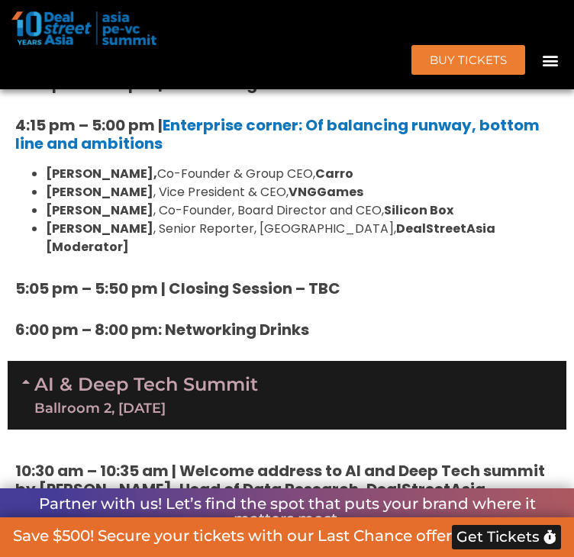
scroll to position [2672, 0]
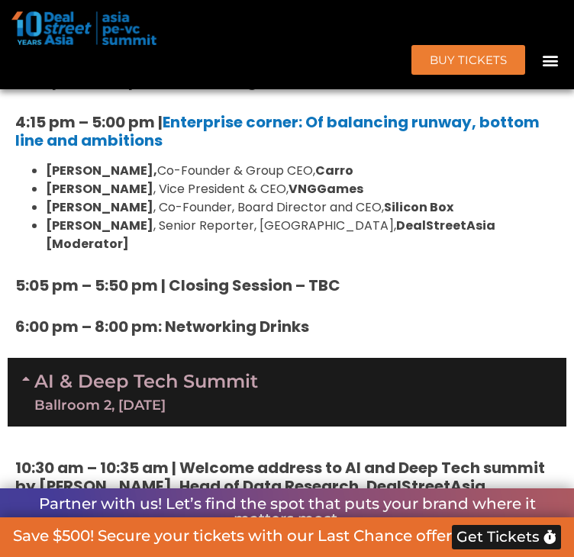
click at [70, 398] on div "Ballroom 2, [DATE]" at bounding box center [145, 405] width 223 height 14
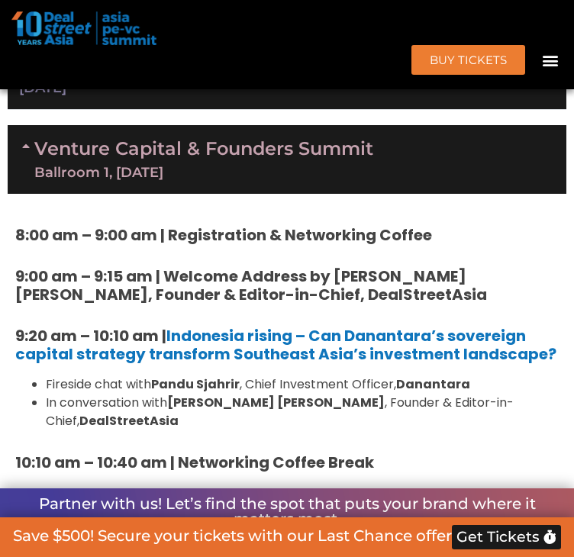
scroll to position [1284, 0]
click at [149, 179] on link "Venture Capital & Founders​ Summit Ballroom 1, 11 Sept" at bounding box center [203, 160] width 339 height 40
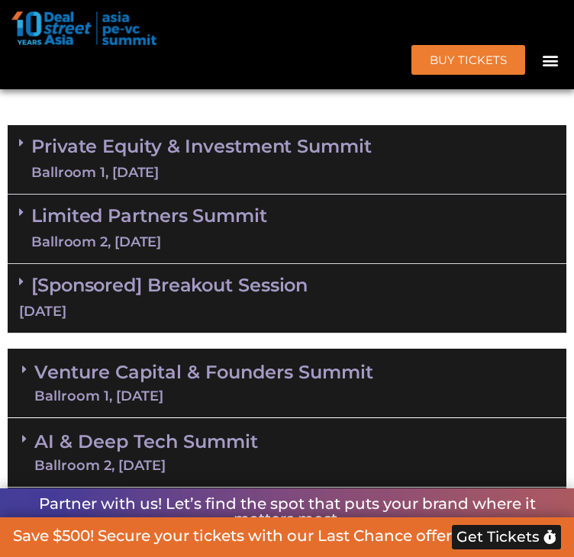
scroll to position [1056, 0]
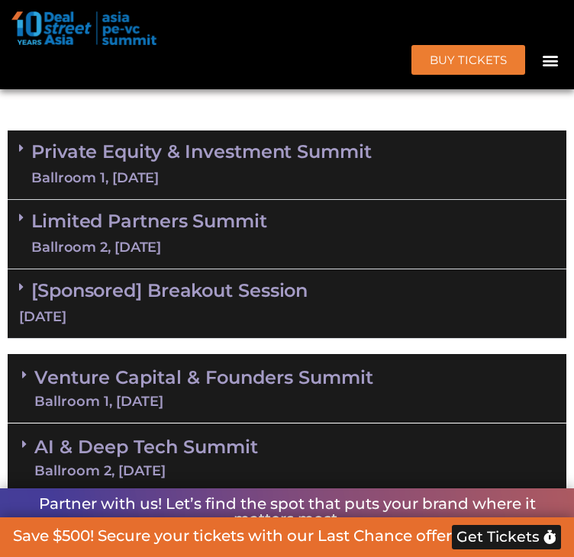
click at [149, 188] on link "Private Equity & Investment Summit Ballroom 1, [DATE]" at bounding box center [201, 165] width 340 height 46
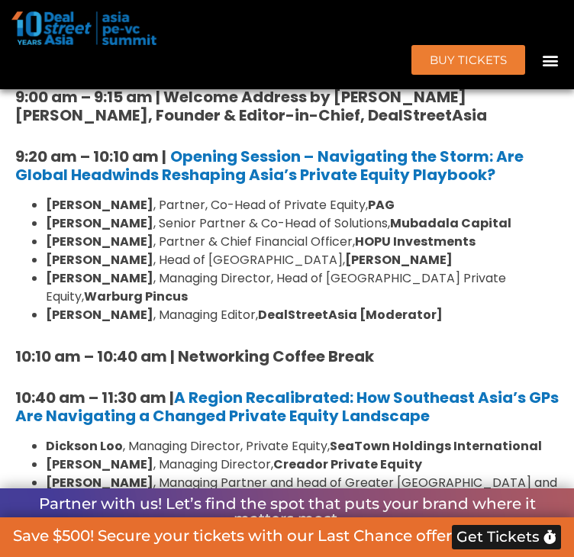
scroll to position [935, 0]
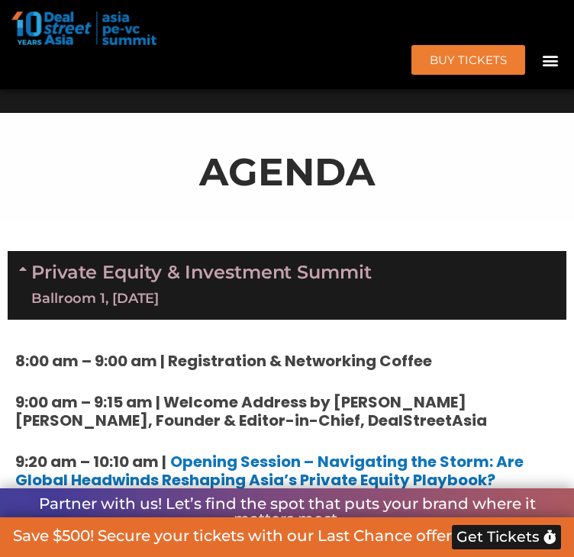
click at [439, 320] on div "Private Equity & Investment Summit Ballroom 1, [DATE]" at bounding box center [287, 285] width 558 height 69
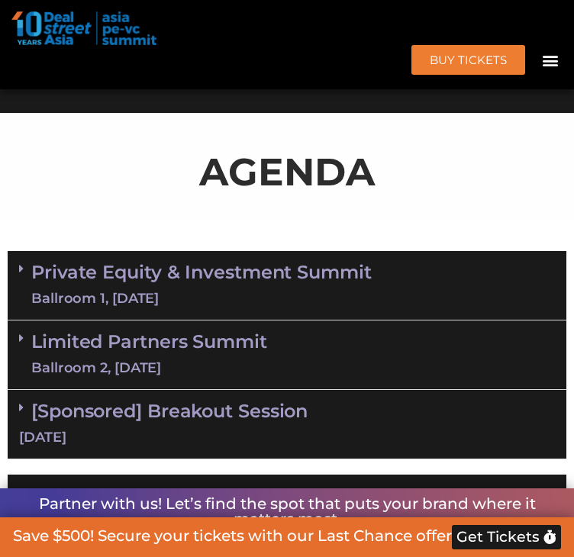
scroll to position [1240, 0]
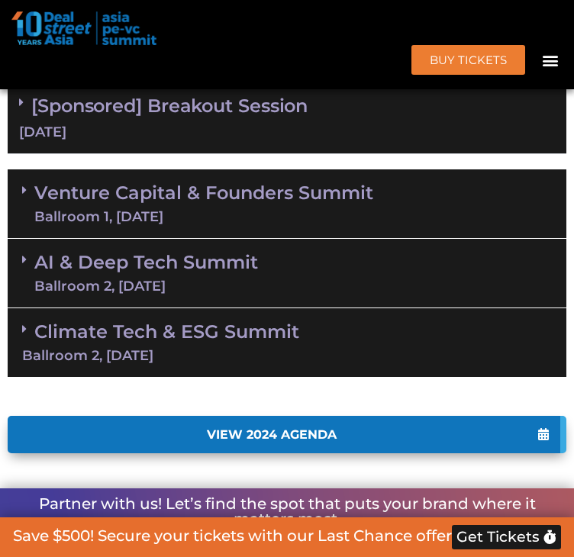
click at [271, 362] on link "Climate Tech & ESG Summit Ballroom 2, 11 Sept" at bounding box center [286, 341] width 529 height 42
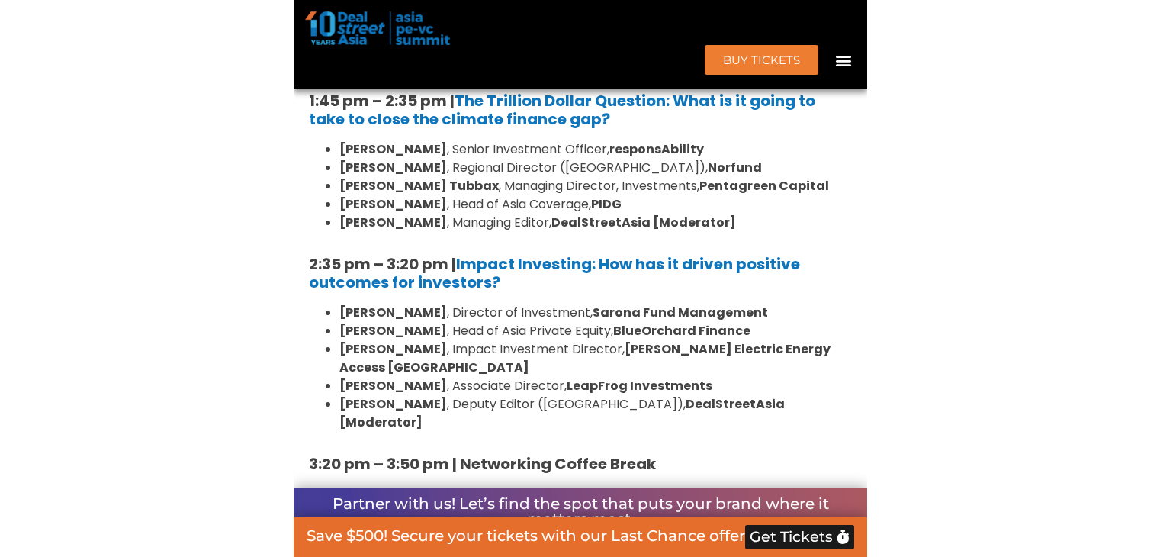
scroll to position [1545, 0]
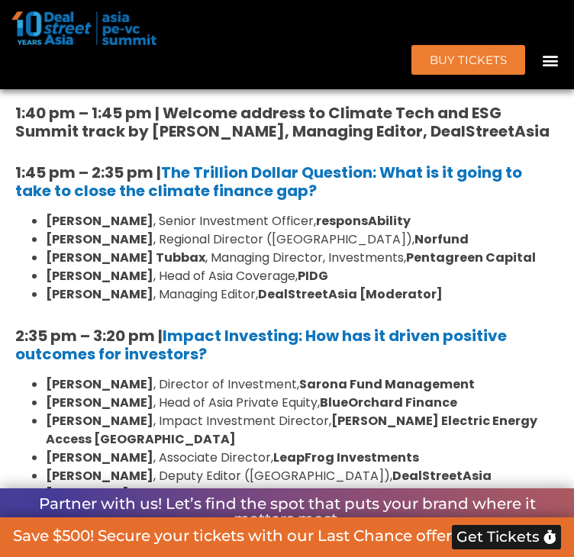
click at [40, 57] on link "Climate Tech & ESG Summit Ballroom 2, 11 Sept" at bounding box center [286, 36] width 529 height 42
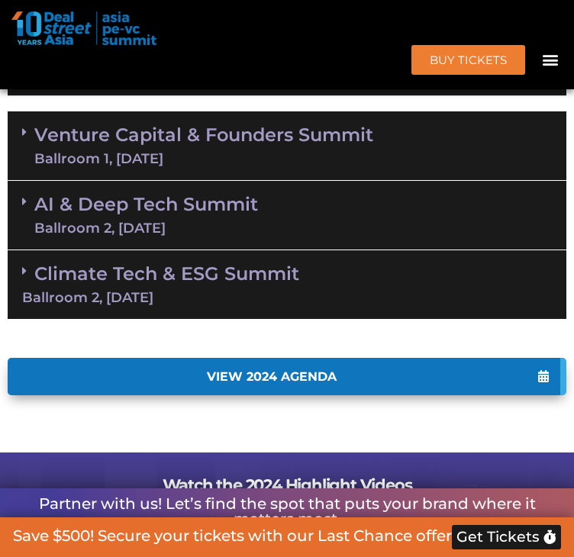
scroll to position [1034, 0]
click at [137, 304] on link "Climate Tech & ESG Summit Ballroom 2, 11 Sept" at bounding box center [286, 283] width 529 height 42
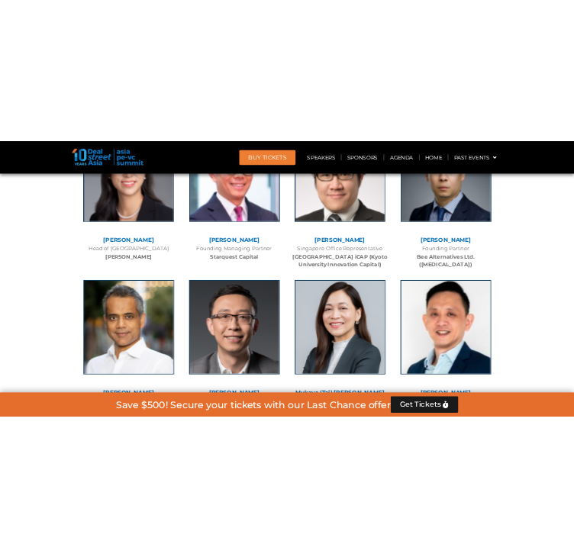
scroll to position [7727, 0]
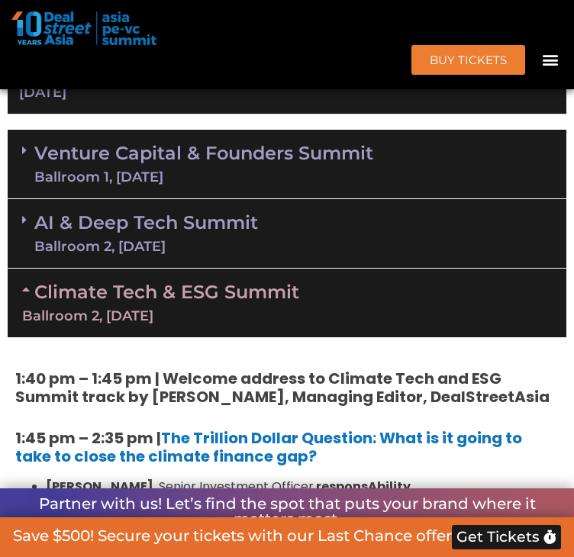
click at [142, 323] on link "Climate Tech & ESG Summit Ballroom 2, 11 Sept" at bounding box center [286, 302] width 529 height 42
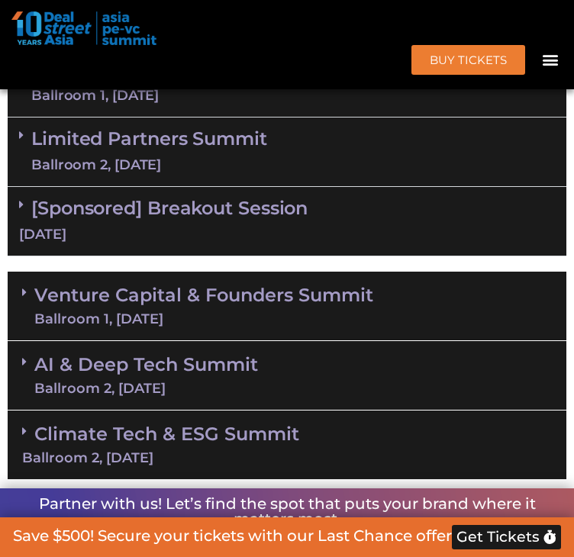
scroll to position [863, 0]
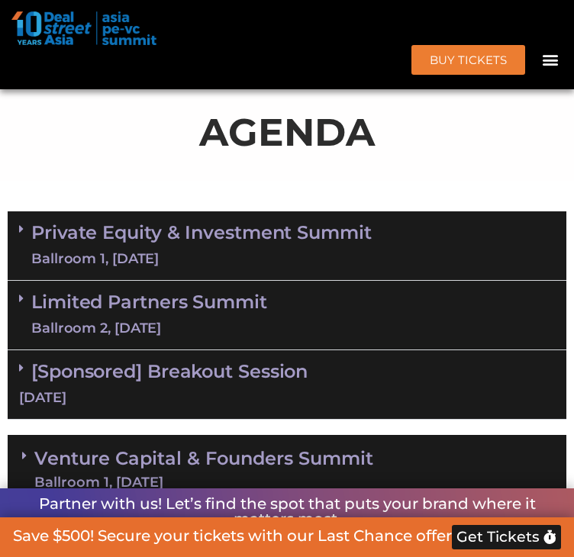
click at [168, 281] on div "Private Equity & Investment Summit Ballroom 1, [DATE]" at bounding box center [287, 245] width 558 height 69
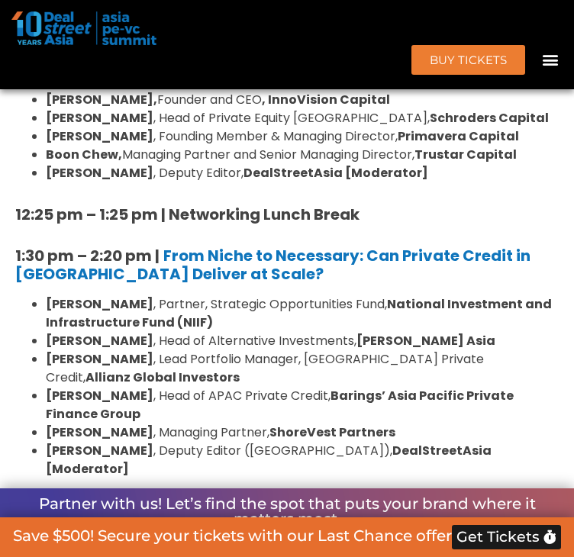
scroll to position [1619, 0]
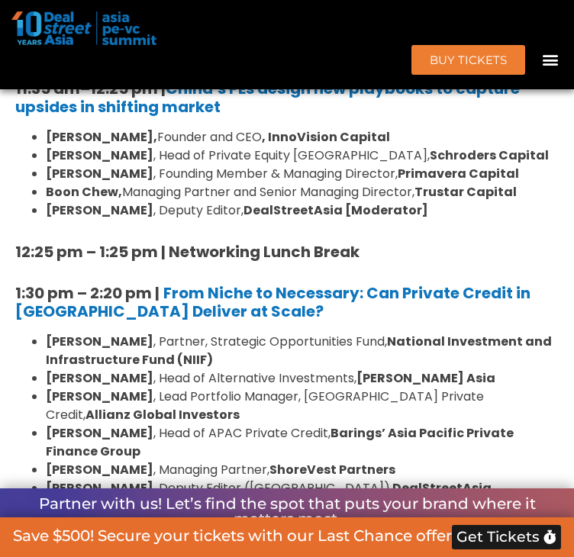
click at [403, 165] on li "Jun Qian , Head of Private Equity China, Schroders Capital" at bounding box center [302, 155] width 513 height 18
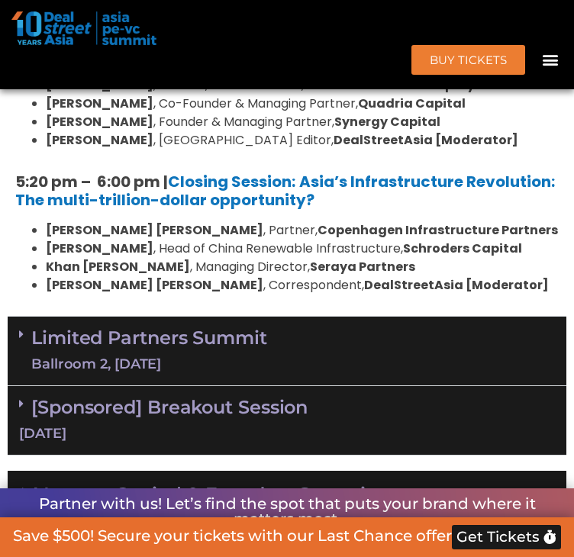
scroll to position [6738, 0]
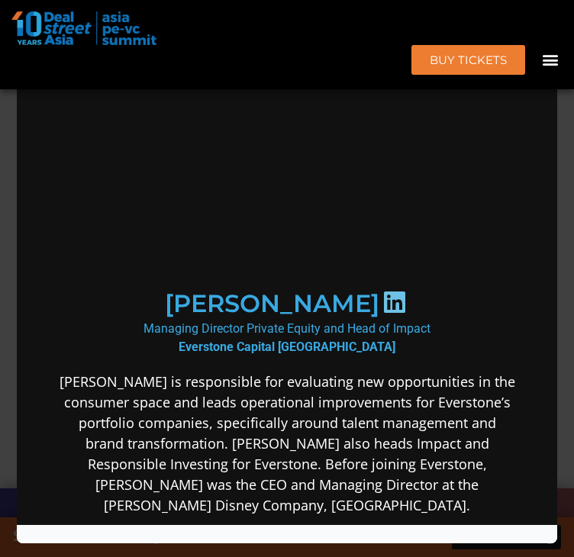
scroll to position [0, 0]
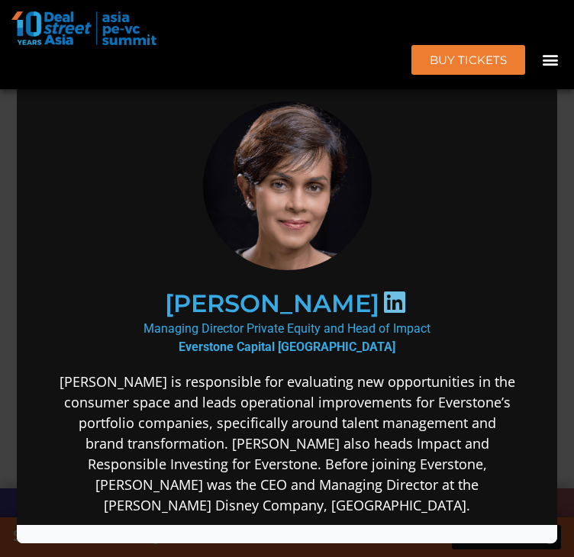
drag, startPoint x: 275, startPoint y: 194, endPoint x: 445, endPoint y: 164, distance: 172.7
click at [445, 164] on div at bounding box center [286, 186] width 458 height 172
click at [412, 157] on div at bounding box center [286, 186] width 458 height 172
click at [564, 235] on div "Speaker Profile ×" at bounding box center [287, 278] width 574 height 557
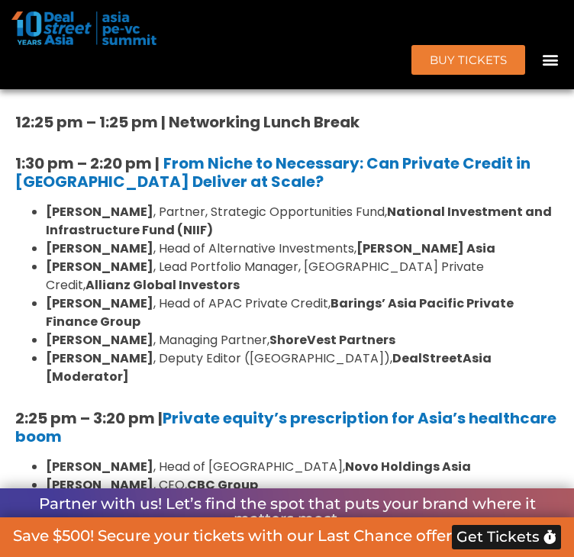
scroll to position [5099, 0]
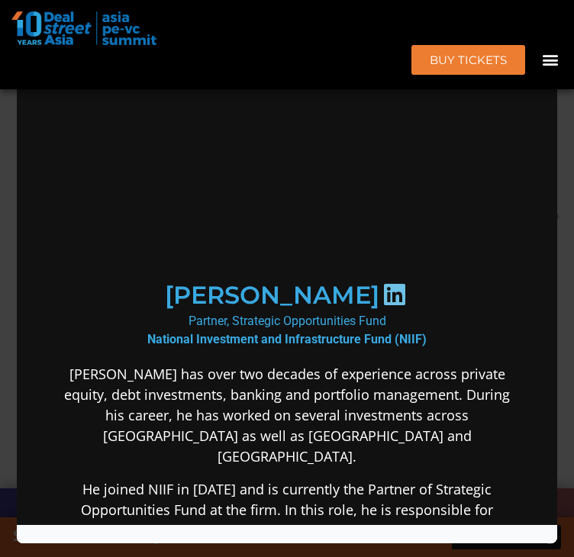
scroll to position [0, 0]
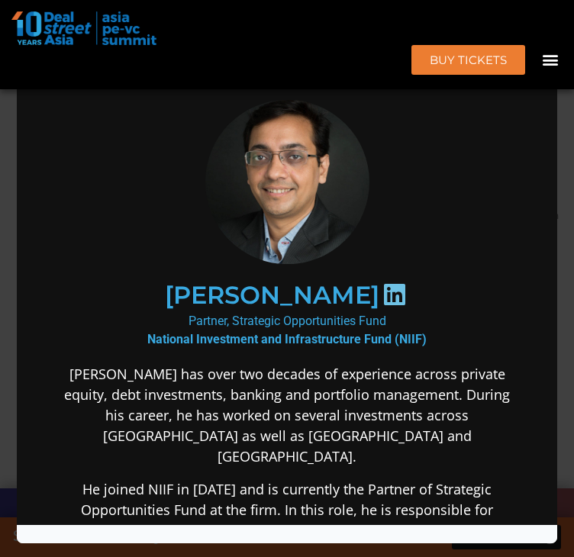
click at [1, 246] on div "Speaker Profile ×" at bounding box center [287, 278] width 574 height 557
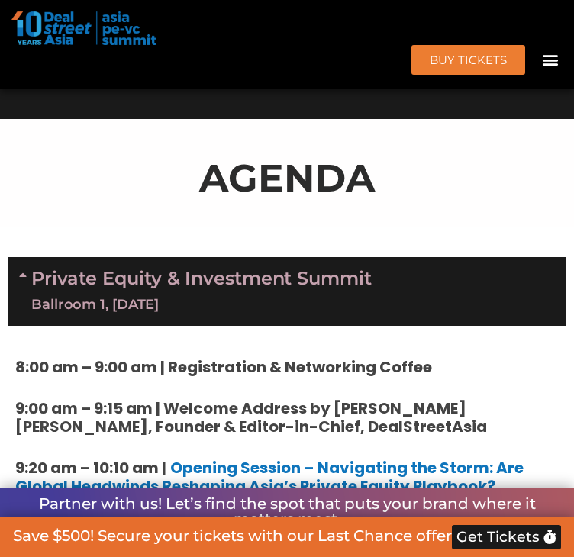
scroll to position [817, 0]
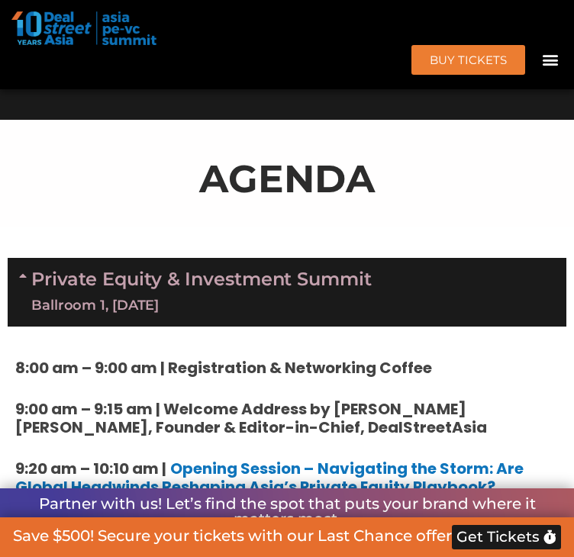
click at [272, 315] on link "Private Equity & Investment Summit Ballroom 1, [DATE]" at bounding box center [201, 292] width 340 height 46
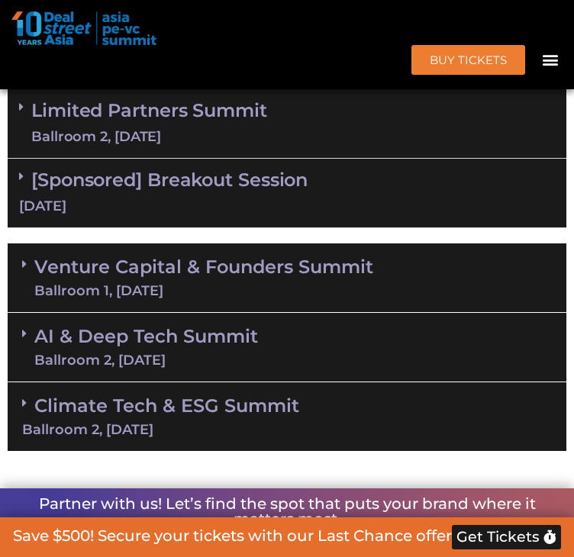
scroll to position [998, 0]
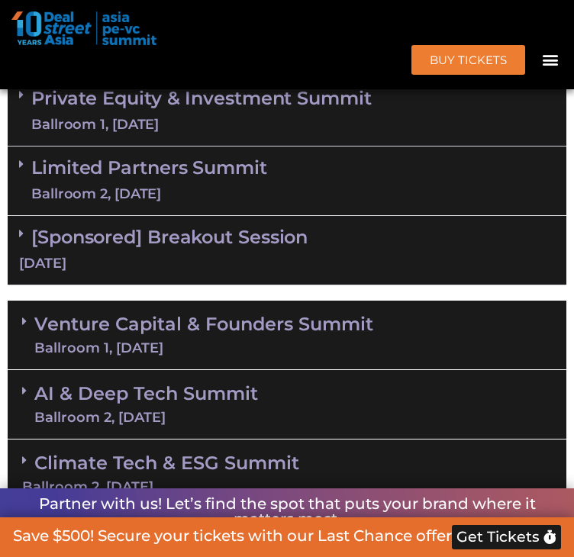
drag, startPoint x: 279, startPoint y: 260, endPoint x: 287, endPoint y: 233, distance: 28.5
click at [279, 216] on div "Limited Partners [GEOGRAPHIC_DATA] 2, [DATE]" at bounding box center [287, 180] width 558 height 69
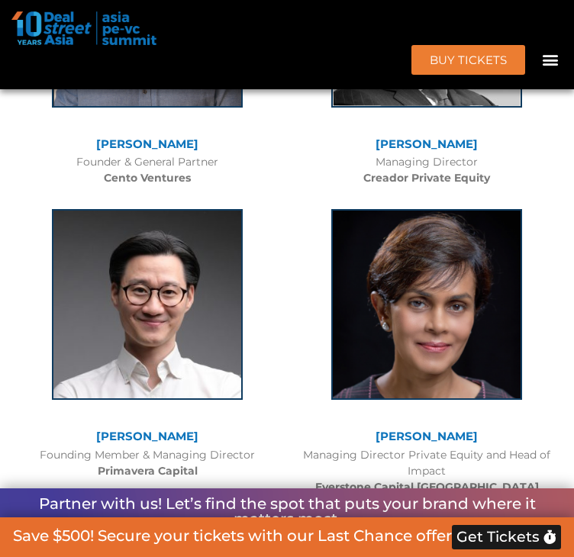
scroll to position [1405, 0]
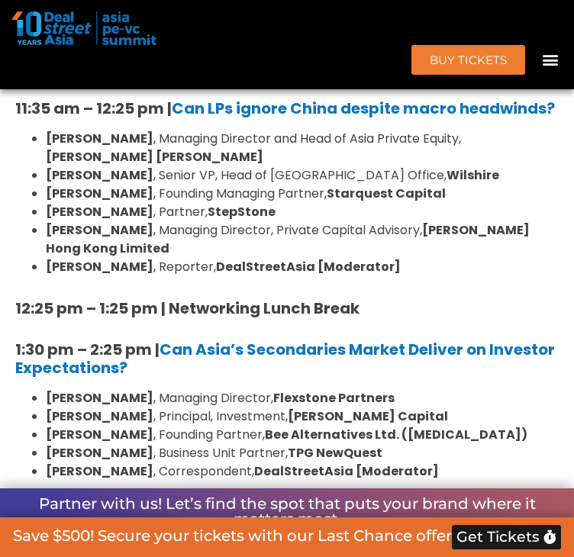
click at [233, 258] on li "[PERSON_NAME] , Managing Director, Private Capital Advisory, [PERSON_NAME] Hong…" at bounding box center [302, 239] width 513 height 37
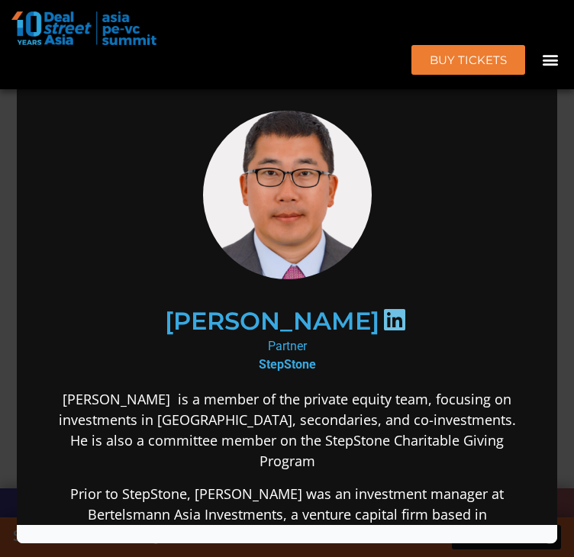
scroll to position [0, 0]
drag, startPoint x: 284, startPoint y: 187, endPoint x: 265, endPoint y: 176, distance: 21.9
click at [265, 176] on img at bounding box center [287, 194] width 169 height 189
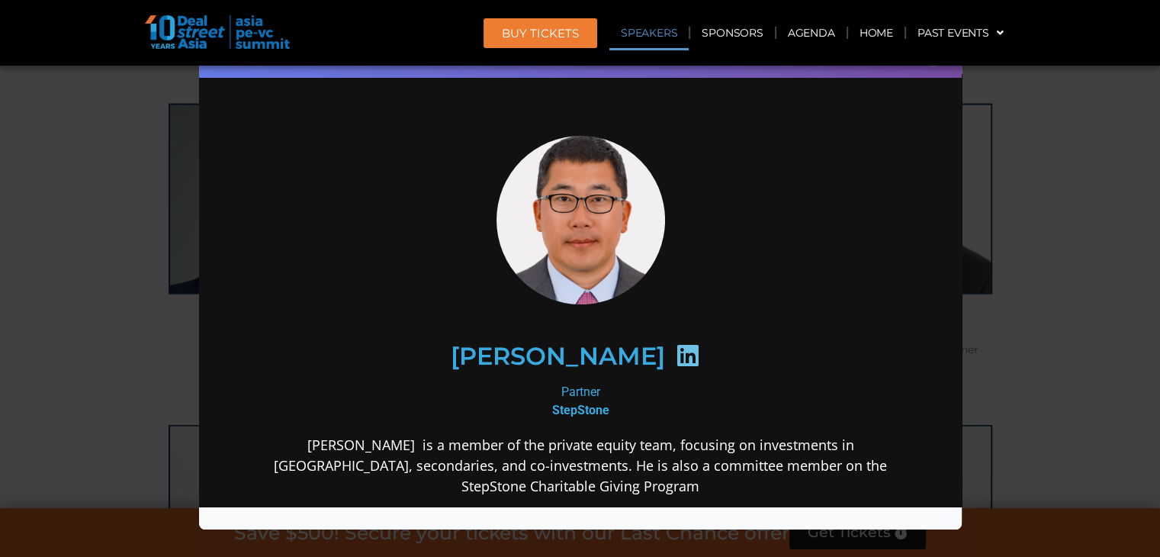
click at [573, 236] on div "Speaker Profile ×" at bounding box center [580, 278] width 1160 height 557
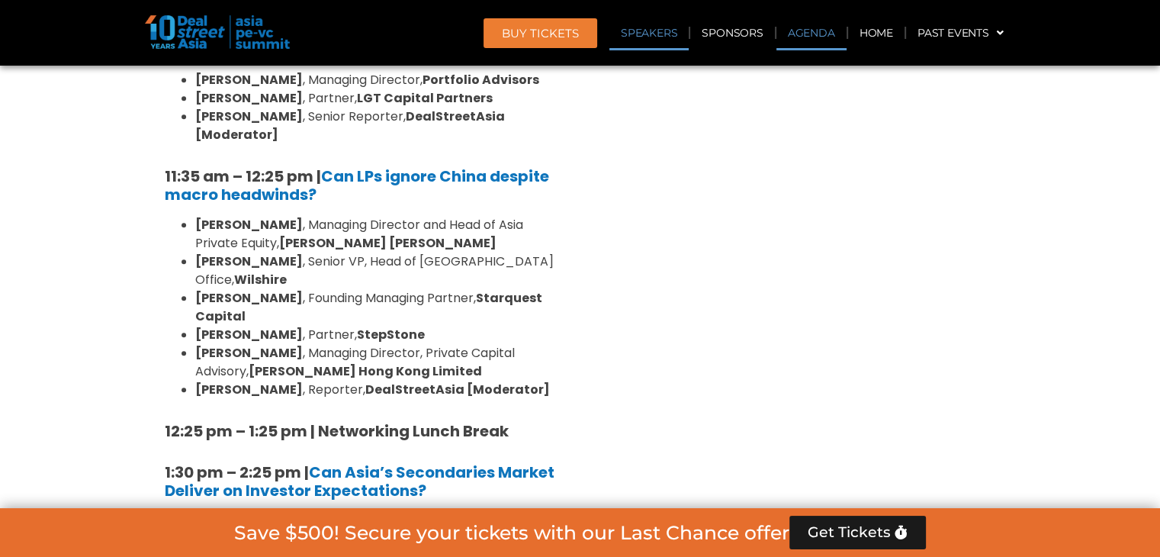
scroll to position [10970, 0]
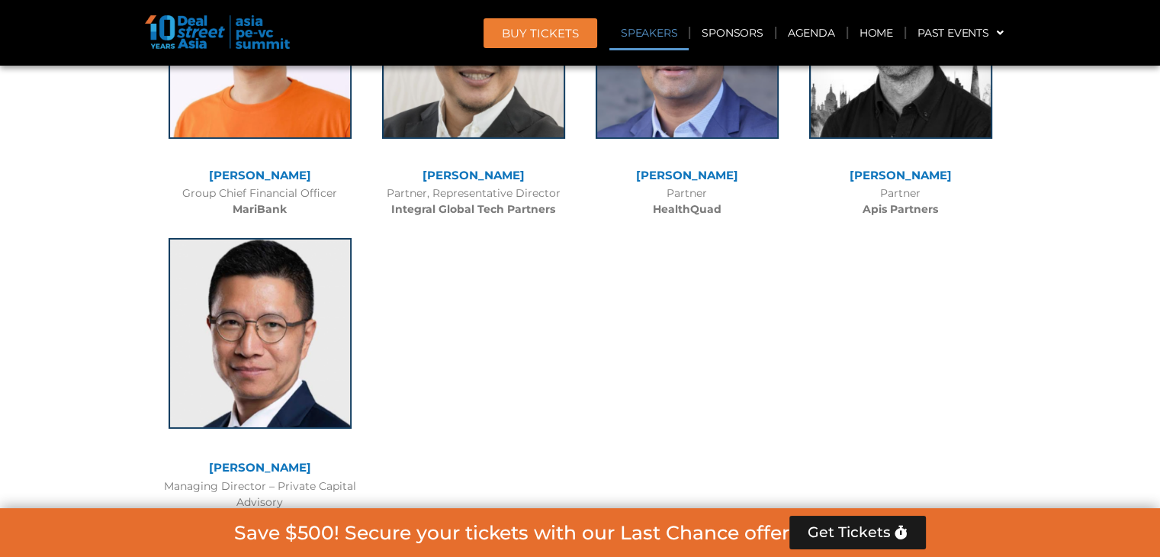
click at [287, 238] on img at bounding box center [260, 333] width 183 height 191
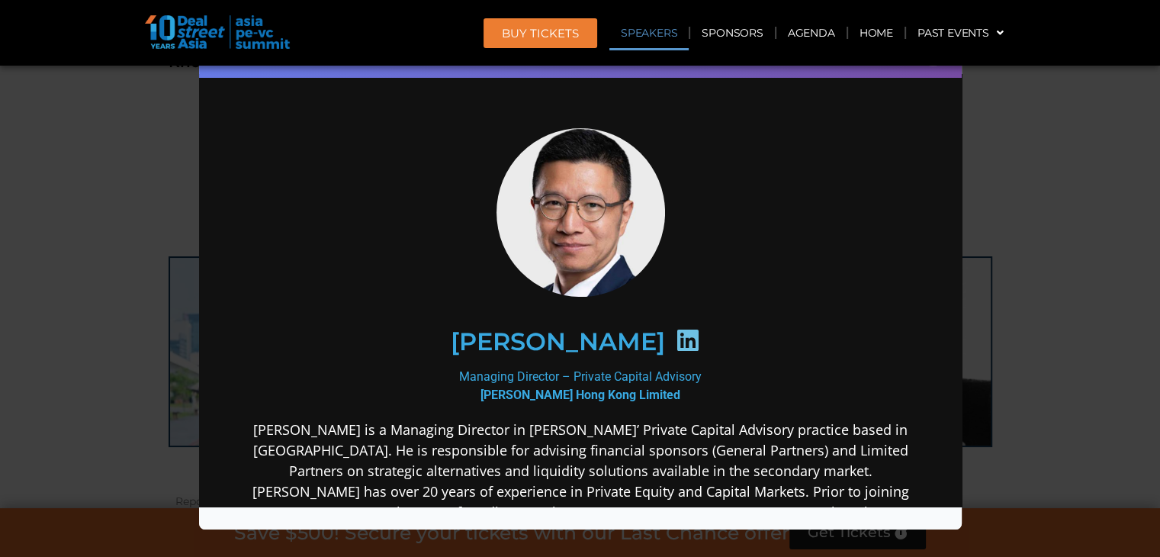
scroll to position [1348, 0]
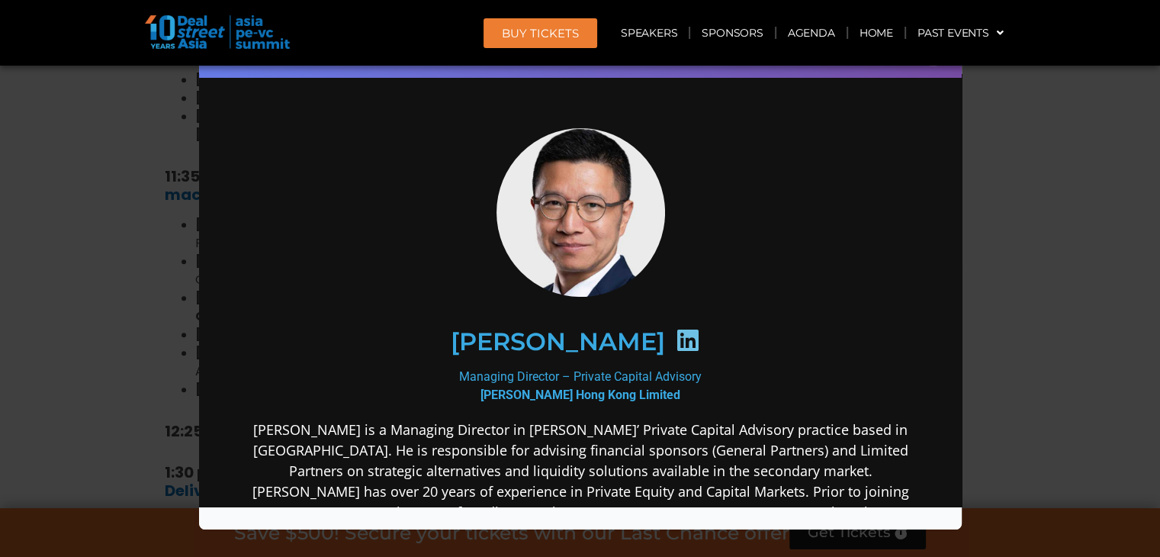
click at [573, 140] on div "Speaker Profile ×" at bounding box center [580, 278] width 1160 height 557
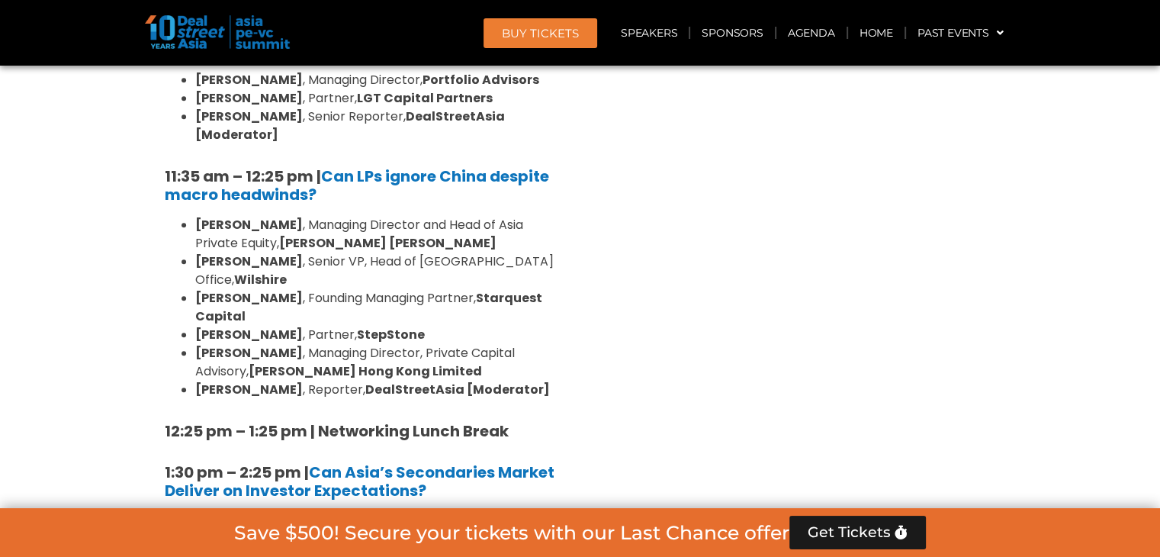
scroll to position [11485, 0]
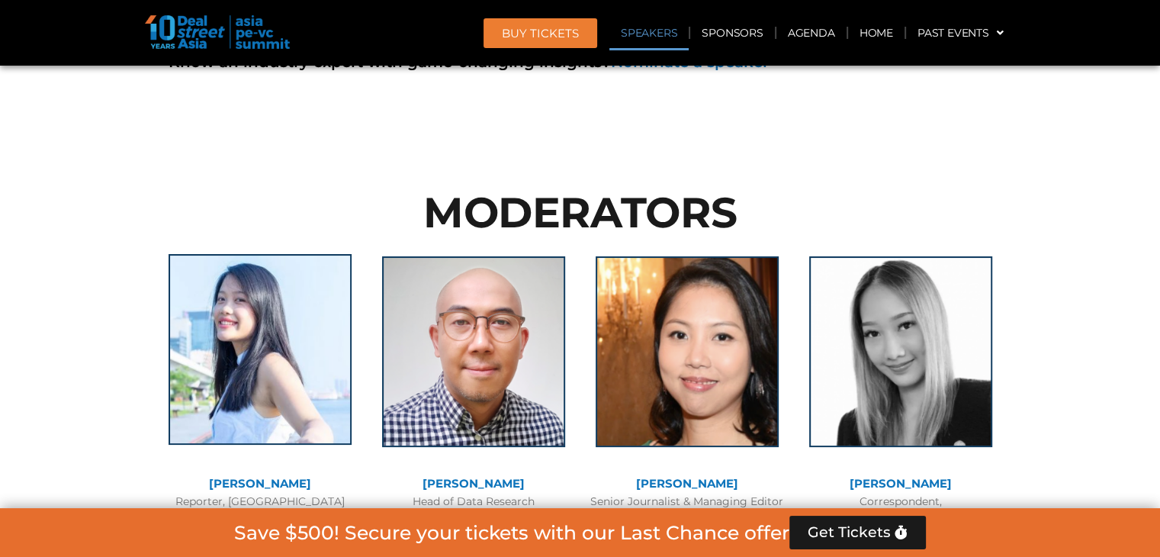
click at [298, 254] on img at bounding box center [260, 349] width 183 height 191
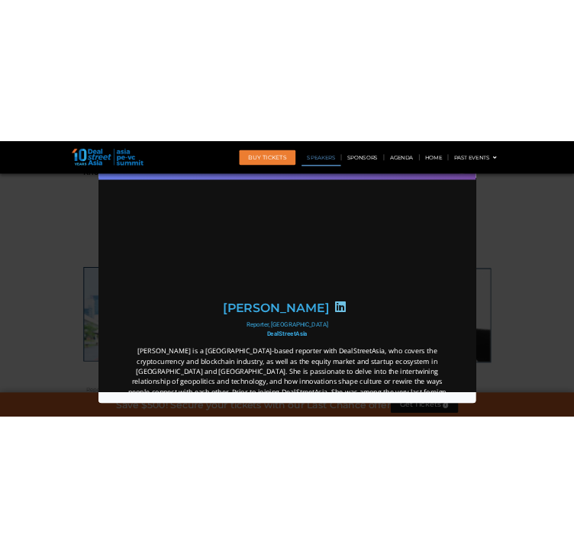
scroll to position [0, 0]
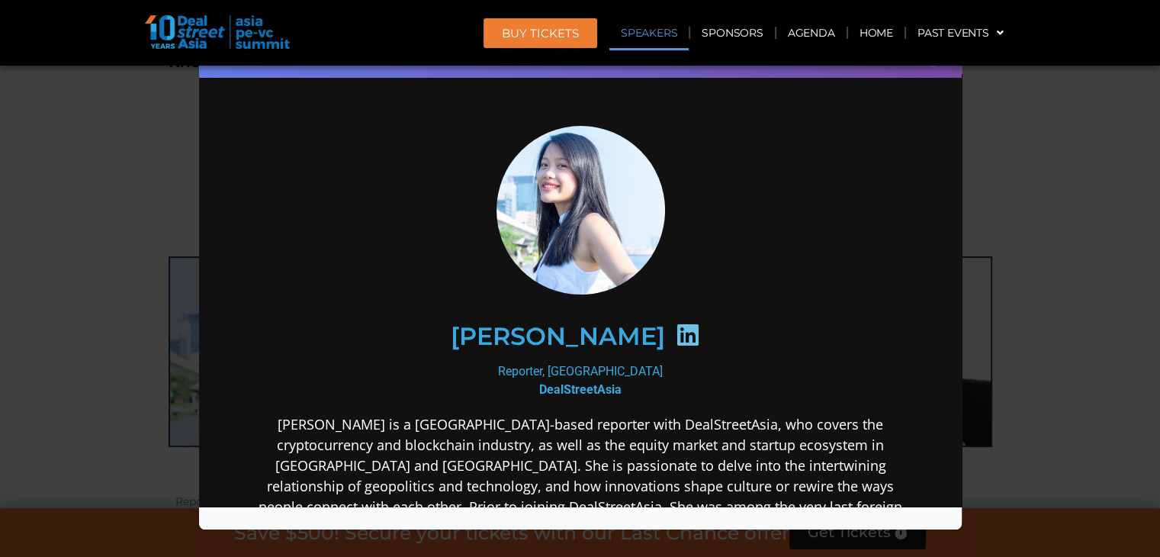
drag, startPoint x: 1023, startPoint y: 294, endPoint x: 493, endPoint y: 5, distance: 602.7
click at [573, 293] on div "Speaker Profile ×" at bounding box center [580, 278] width 1160 height 557
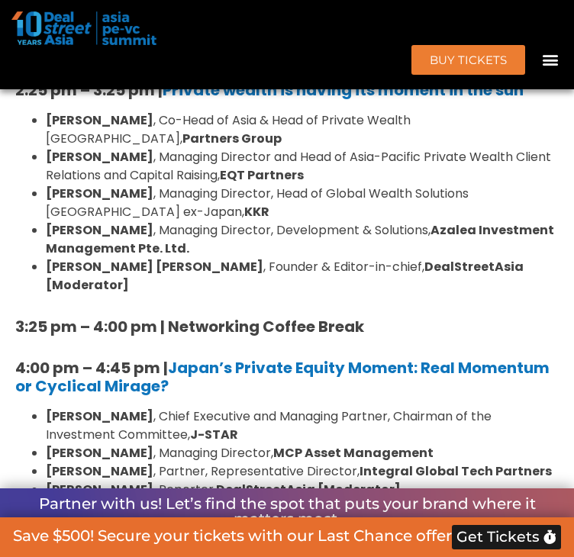
scroll to position [10304, 0]
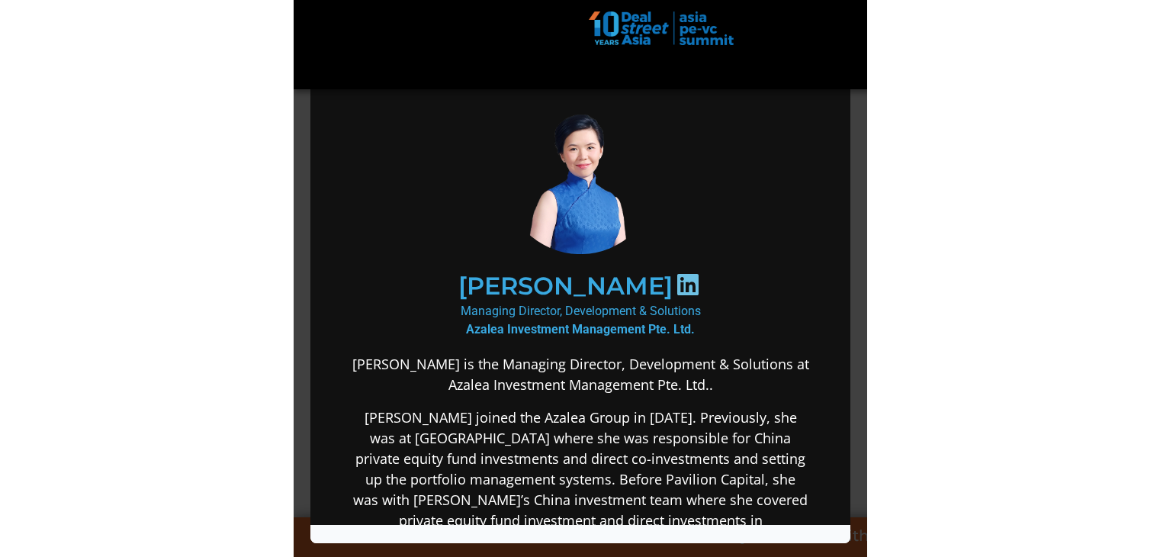
scroll to position [10266, 0]
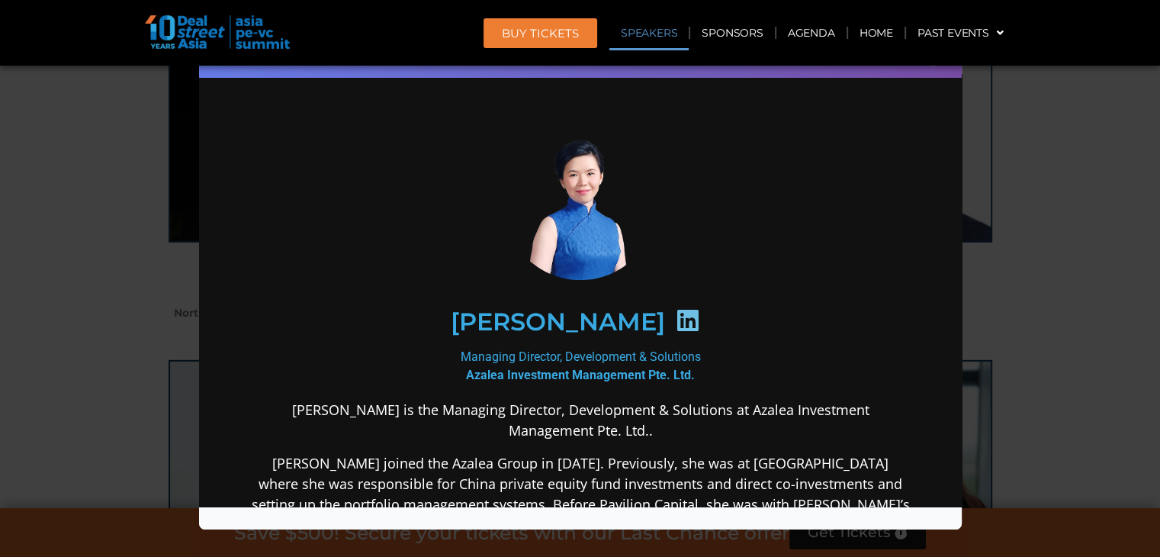
click at [573, 238] on div "Speaker Profile ×" at bounding box center [580, 278] width 1160 height 557
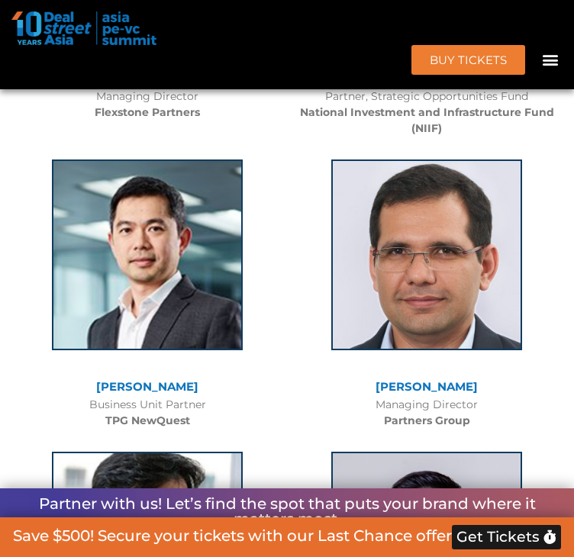
scroll to position [7319, 0]
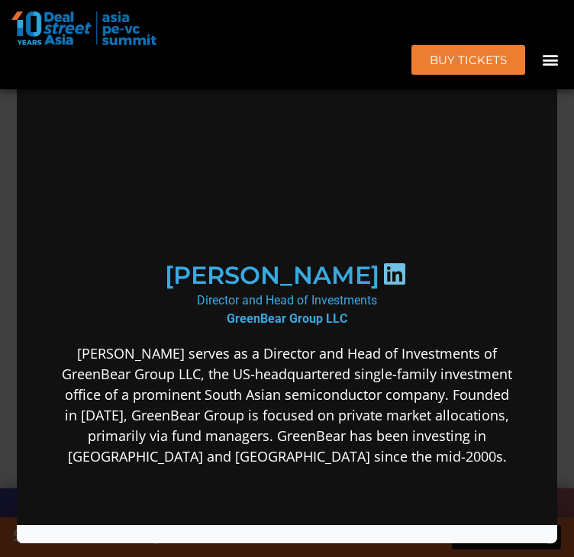
scroll to position [0, 0]
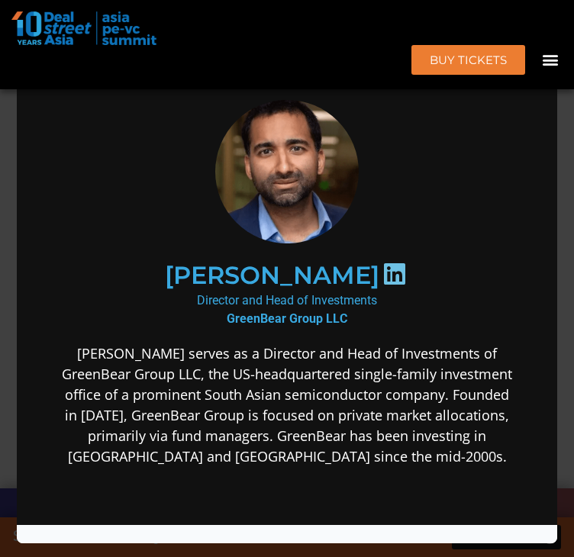
click at [571, 146] on div "Speaker Profile ×" at bounding box center [287, 278] width 574 height 557
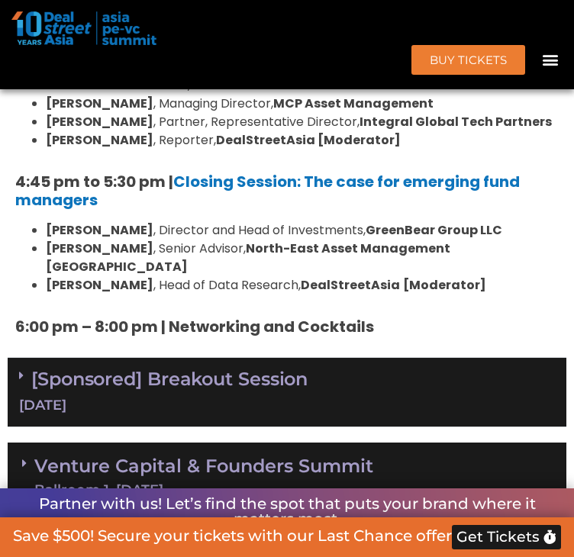
scroll to position [10644, 0]
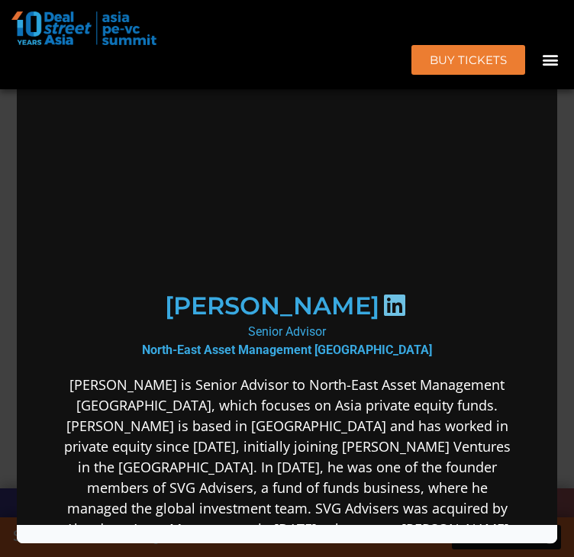
scroll to position [0, 0]
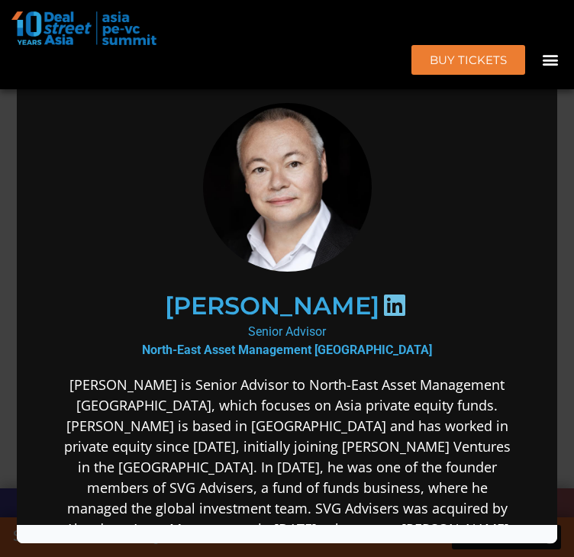
drag, startPoint x: 124, startPoint y: 228, endPoint x: 268, endPoint y: 201, distance: 146.7
click at [566, 173] on div "Speaker Profile ×" at bounding box center [287, 278] width 574 height 557
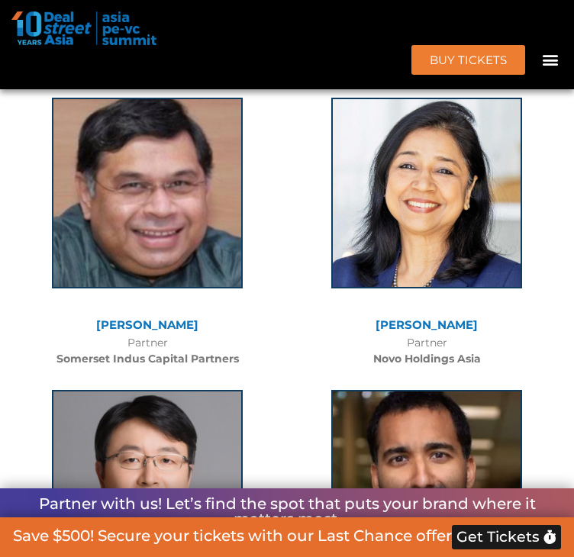
scroll to position [12187, 0]
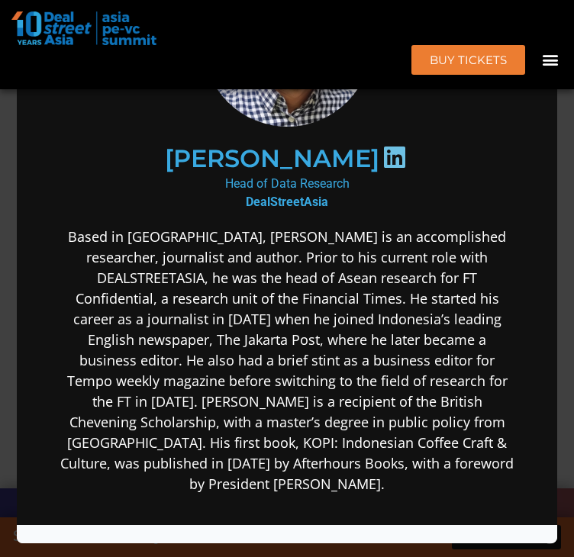
scroll to position [153, 0]
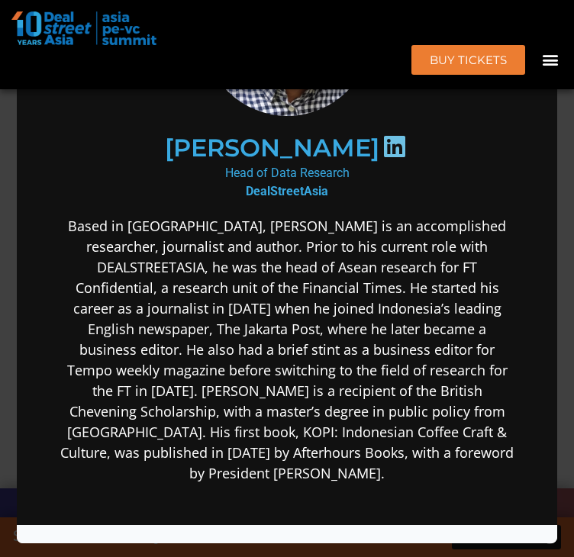
click at [22, 127] on section "Andi Haswidi Head of Data Research DealStreetAsia" at bounding box center [287, 336] width 540 height 859
click at [12, 137] on div "Speaker Profile ×" at bounding box center [287, 278] width 574 height 557
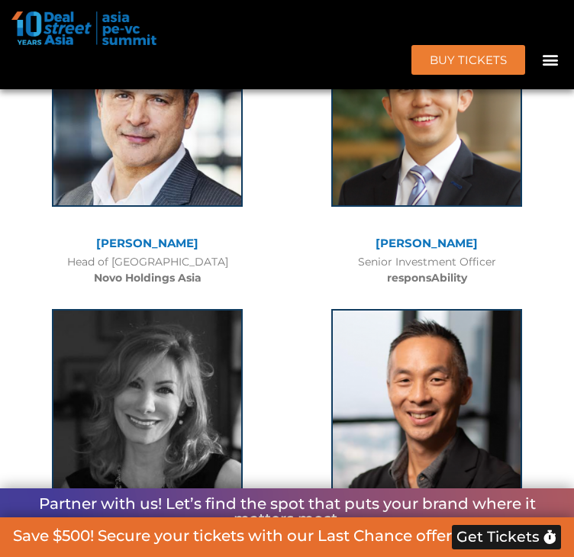
scroll to position [3280, 0]
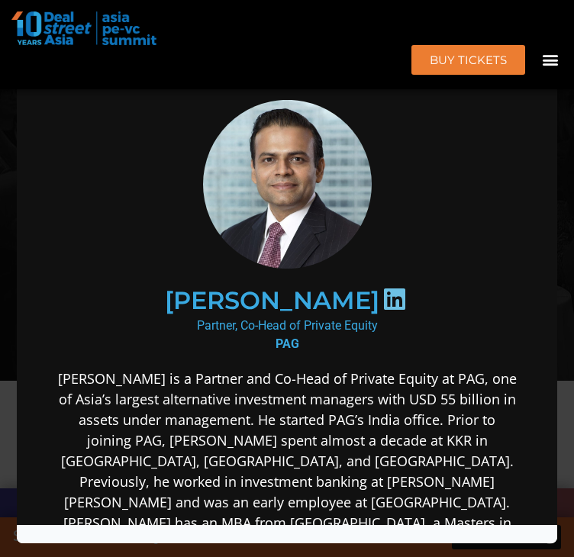
scroll to position [0, 0]
click at [0, 159] on div "Speaker Profile ×" at bounding box center [287, 278] width 574 height 557
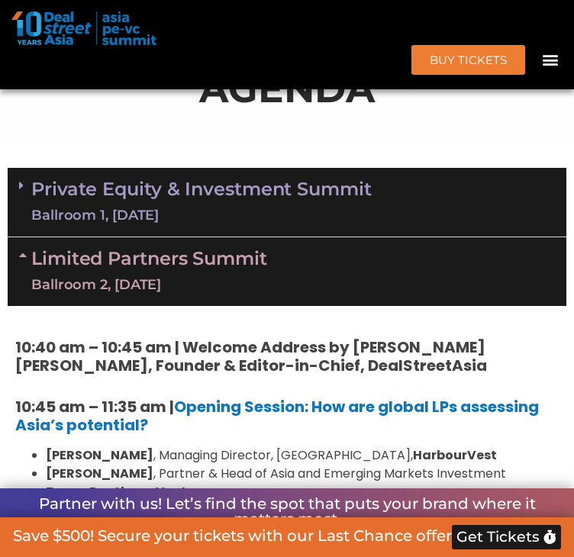
scroll to position [916, 0]
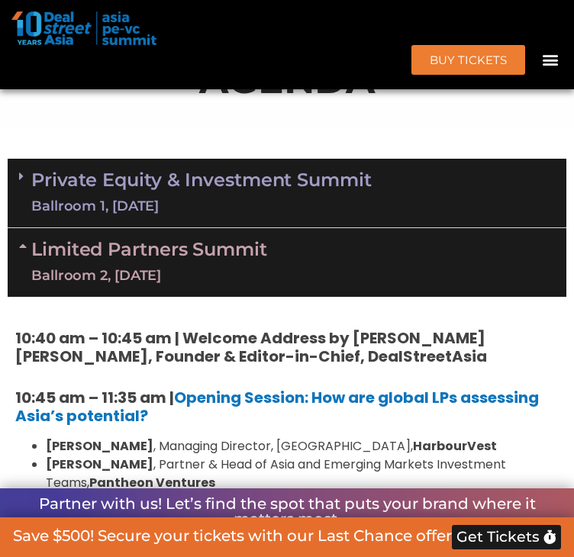
click at [61, 285] on link "Limited Partners [GEOGRAPHIC_DATA] 2, [DATE]" at bounding box center [149, 262] width 236 height 46
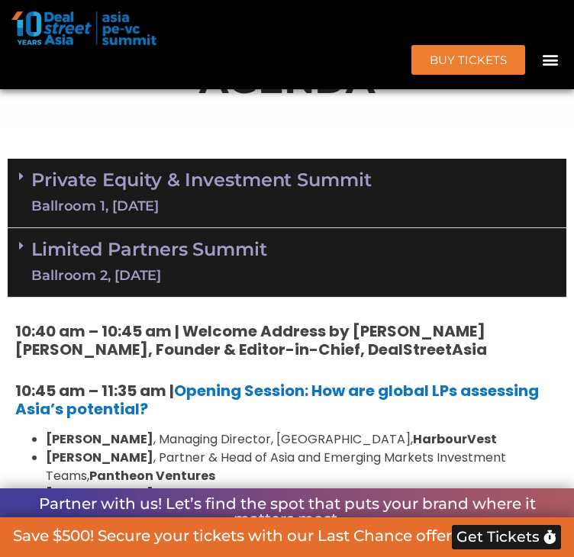
click at [67, 216] on link "Private Equity & Investment Summit Ballroom 1, [DATE]" at bounding box center [201, 193] width 340 height 46
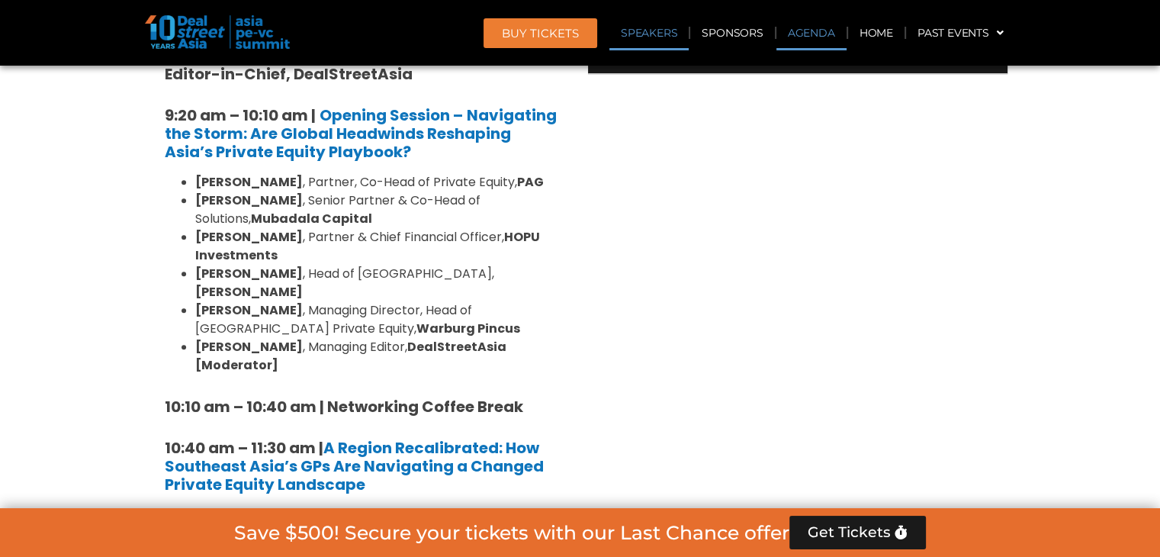
scroll to position [4156, 0]
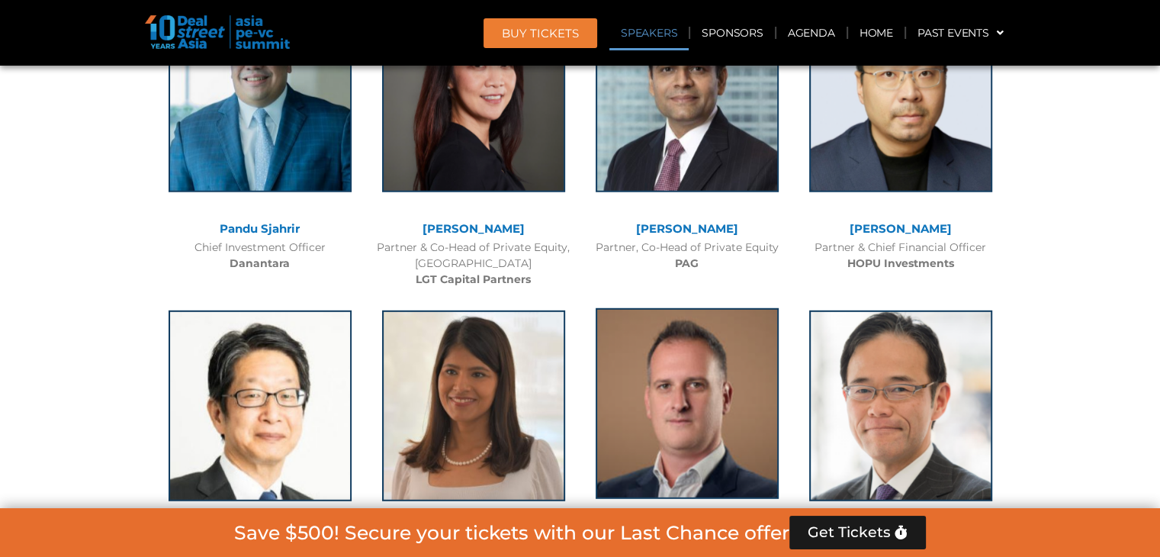
click at [573, 308] on img at bounding box center [687, 403] width 183 height 191
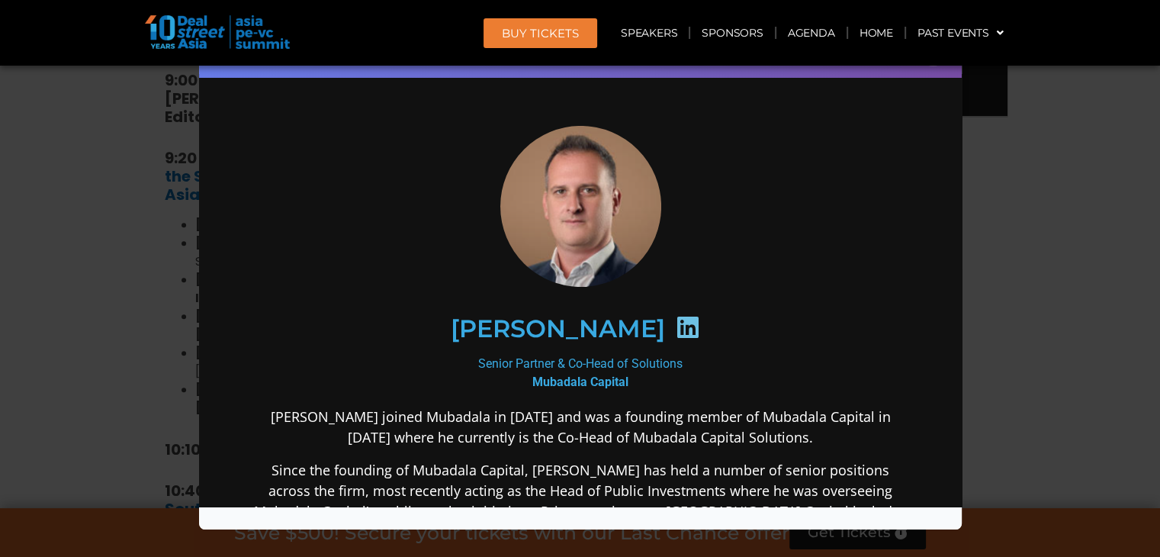
scroll to position [3848, 0]
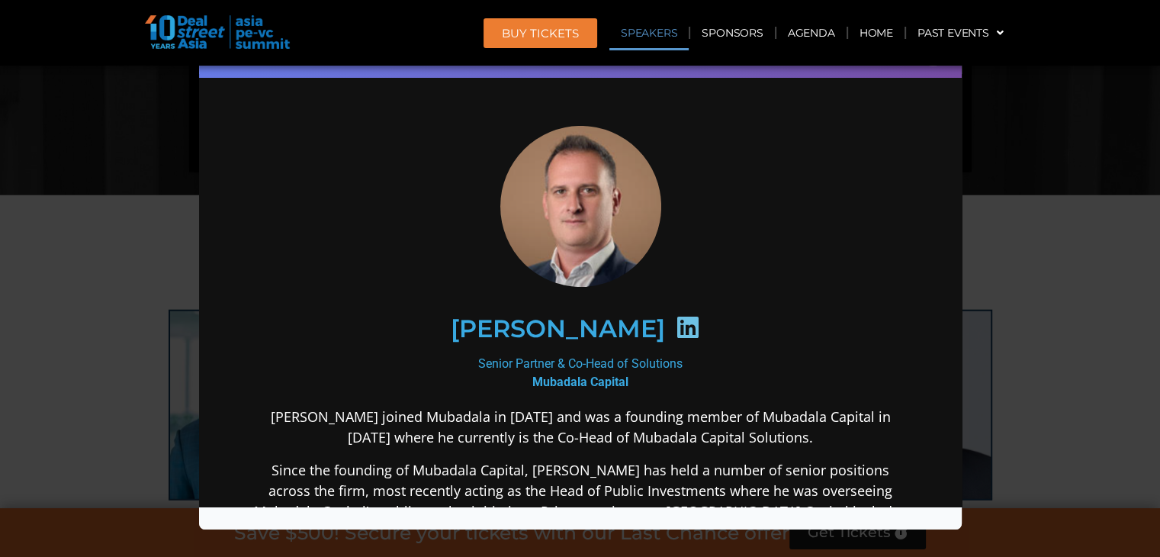
click at [573, 432] on div "Speaker Profile ×" at bounding box center [580, 278] width 1160 height 557
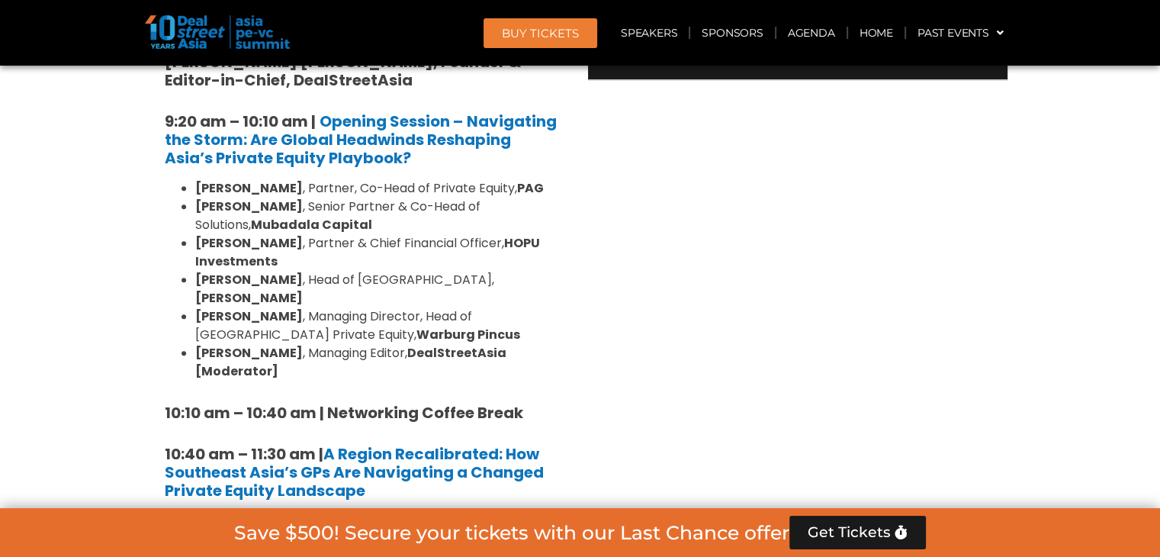
scroll to position [8508, 0]
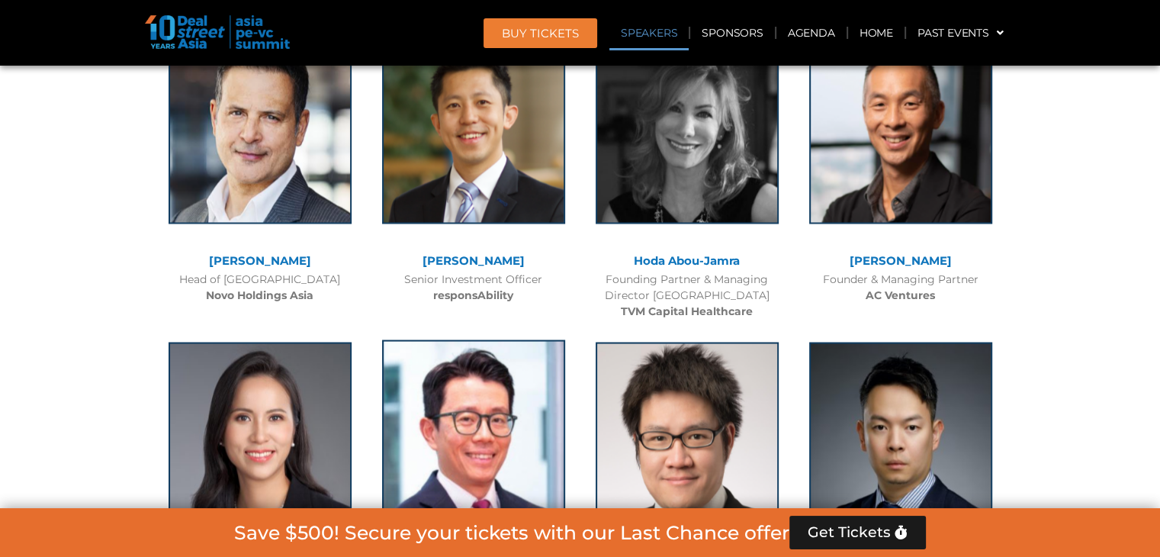
click at [384, 339] on img at bounding box center [473, 434] width 183 height 191
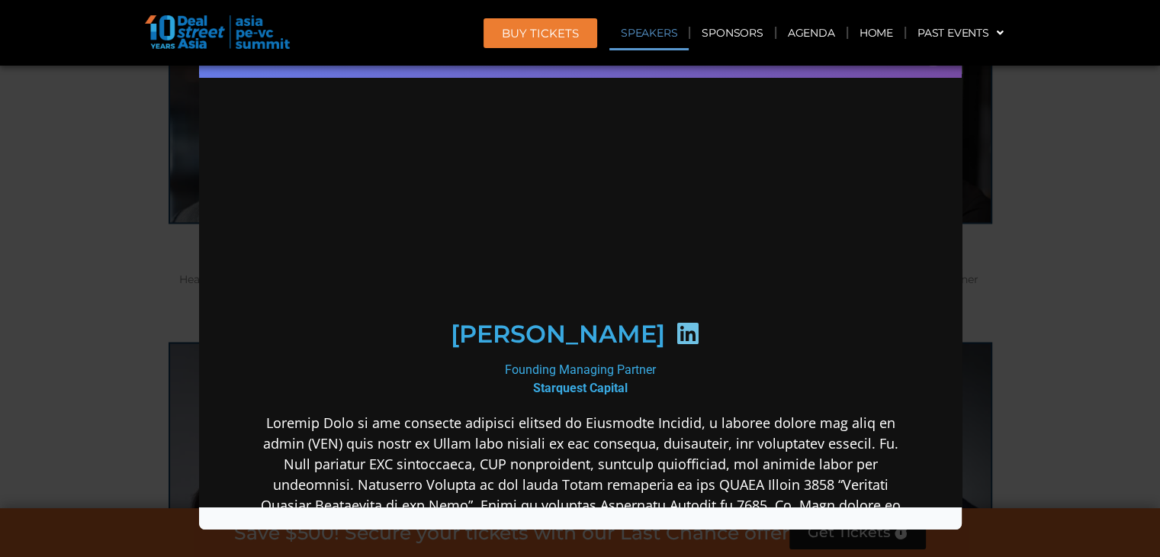
scroll to position [0, 0]
click at [573, 191] on div "Speaker Profile ×" at bounding box center [580, 278] width 1160 height 557
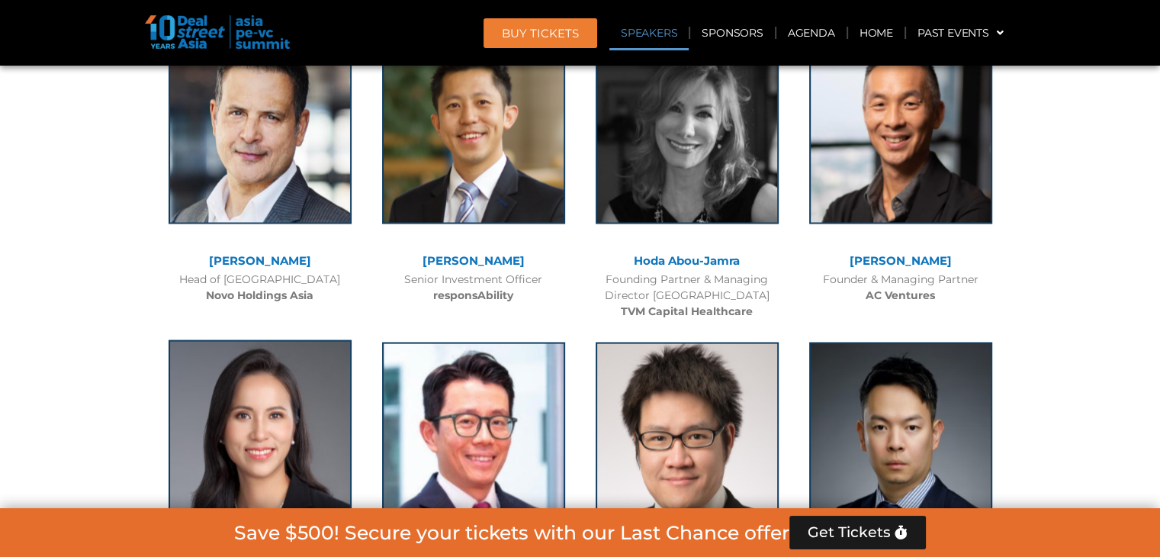
click at [307, 339] on img at bounding box center [260, 434] width 183 height 191
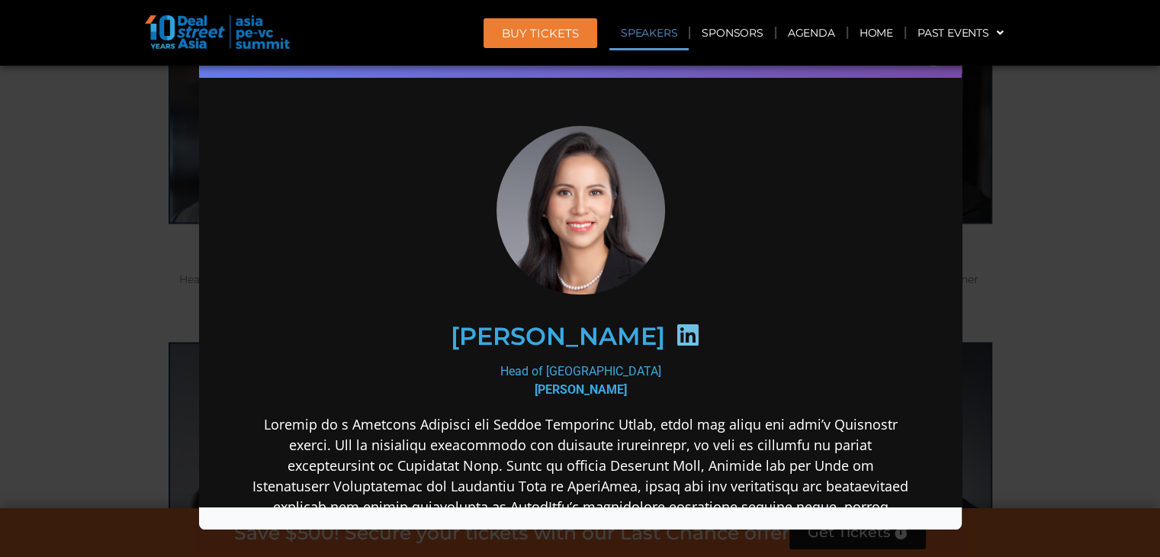
drag, startPoint x: 505, startPoint y: 238, endPoint x: 676, endPoint y: 233, distance: 170.9
click at [573, 233] on div at bounding box center [579, 209] width 659 height 169
click at [573, 162] on div "Speaker Profile ×" at bounding box center [580, 278] width 1160 height 557
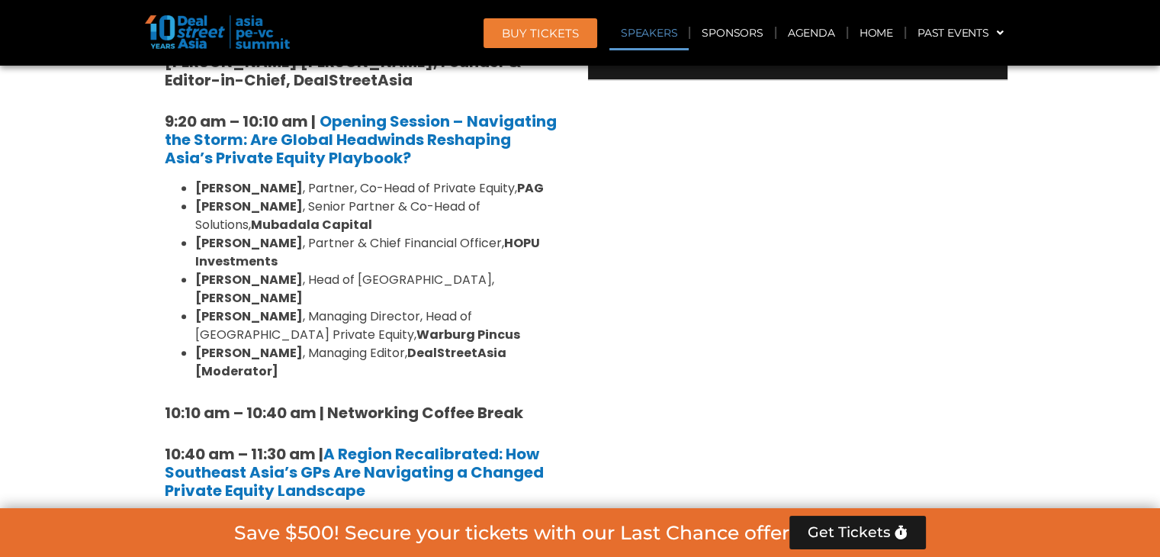
scroll to position [4497, 0]
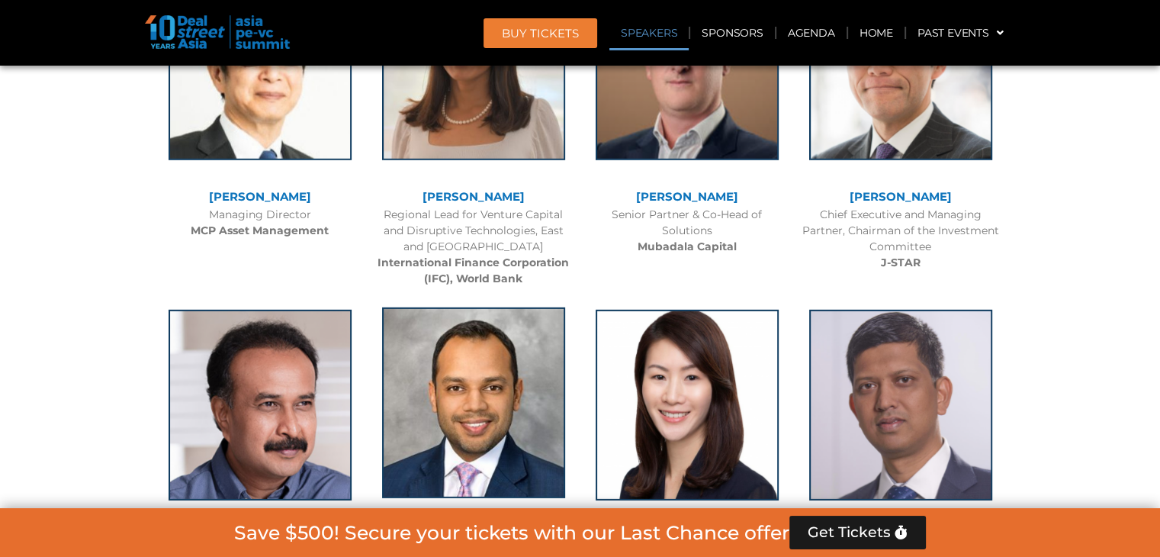
click at [521, 307] on img at bounding box center [473, 402] width 183 height 191
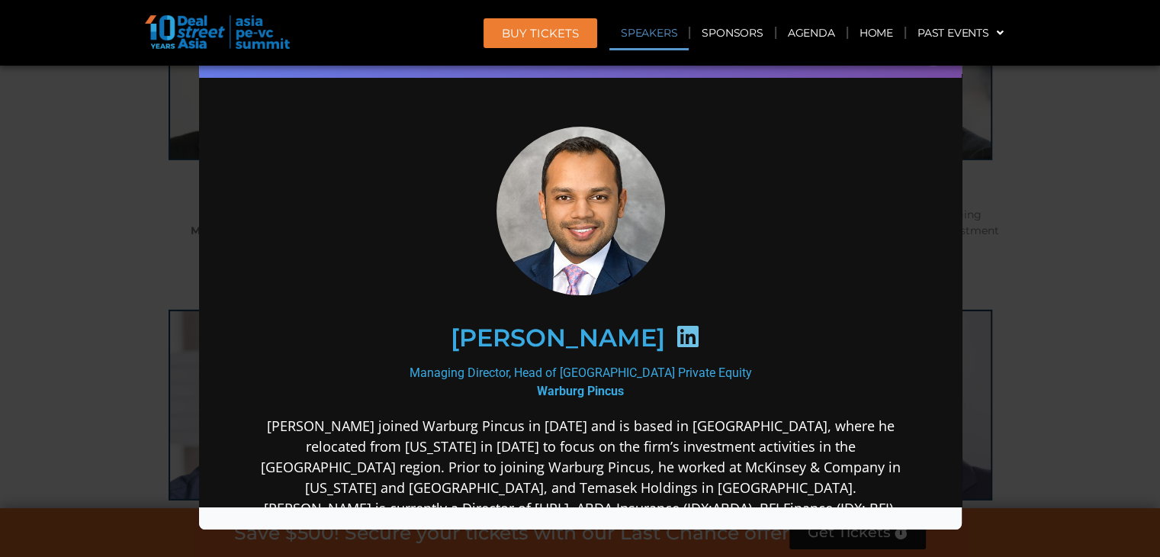
scroll to position [0, 0]
click at [573, 225] on div "Speaker Profile ×" at bounding box center [580, 278] width 1160 height 557
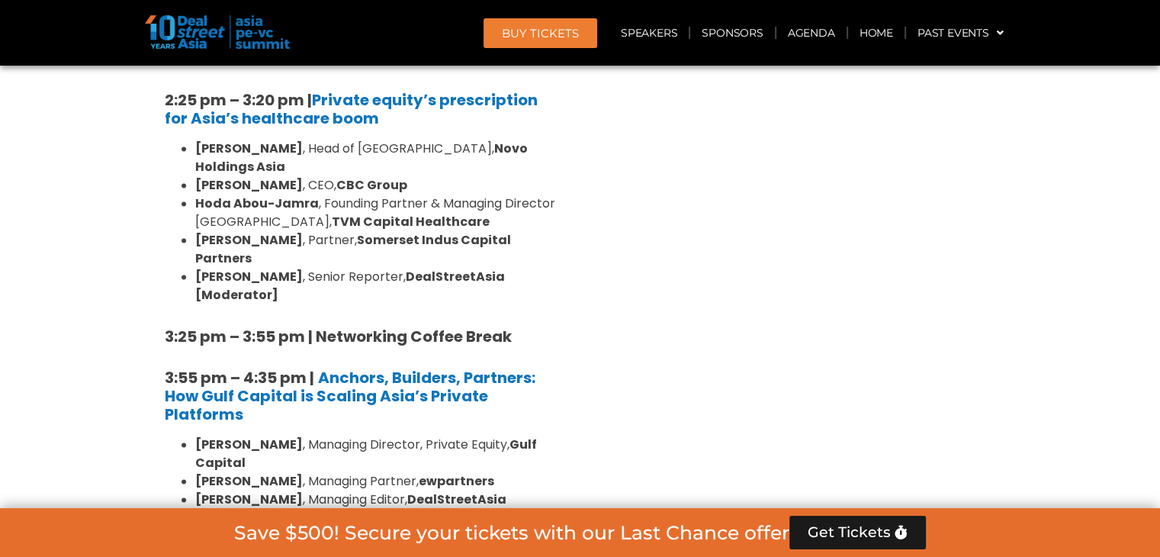
scroll to position [12091, 0]
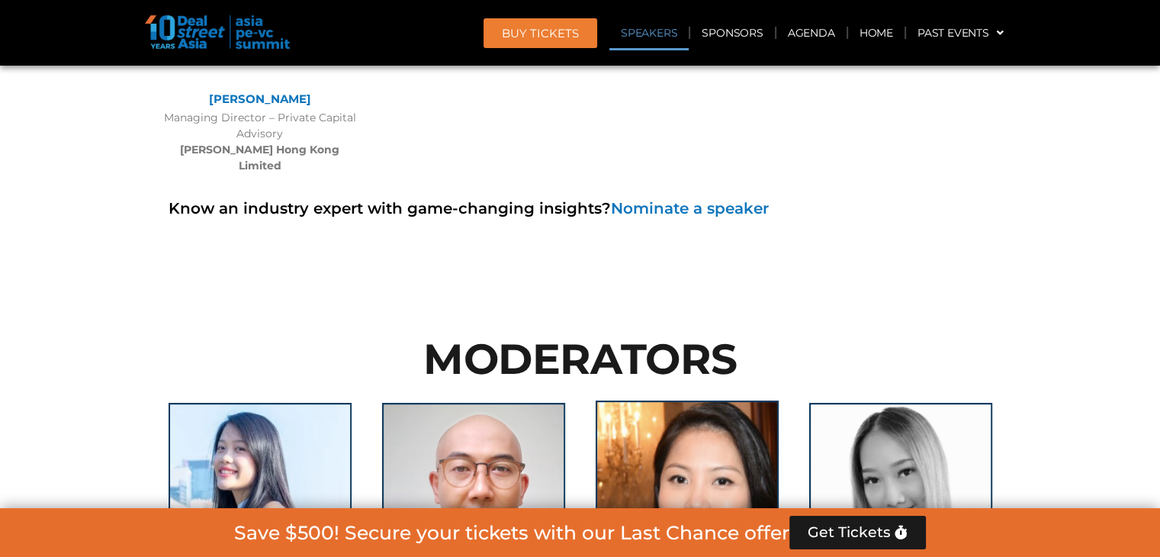
click at [573, 400] on img at bounding box center [687, 495] width 183 height 191
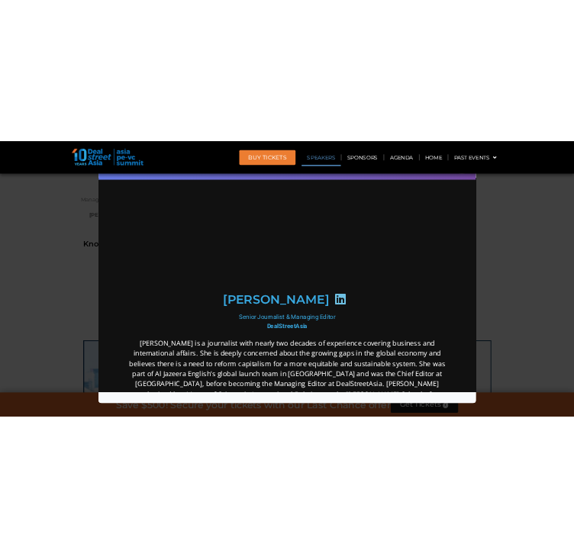
scroll to position [0, 0]
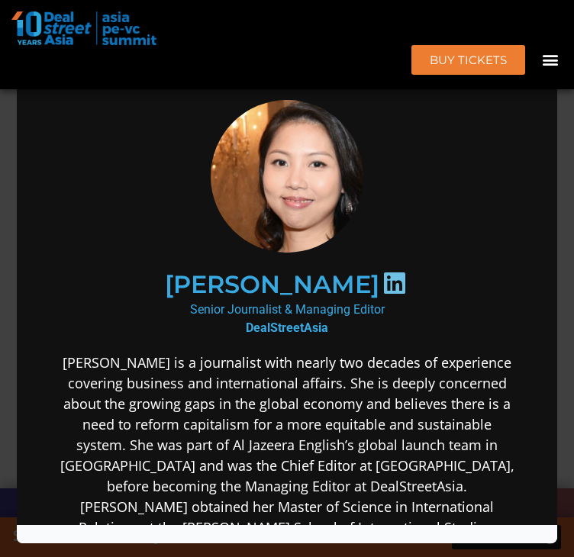
click at [13, 227] on div "Speaker Profile ×" at bounding box center [287, 278] width 574 height 557
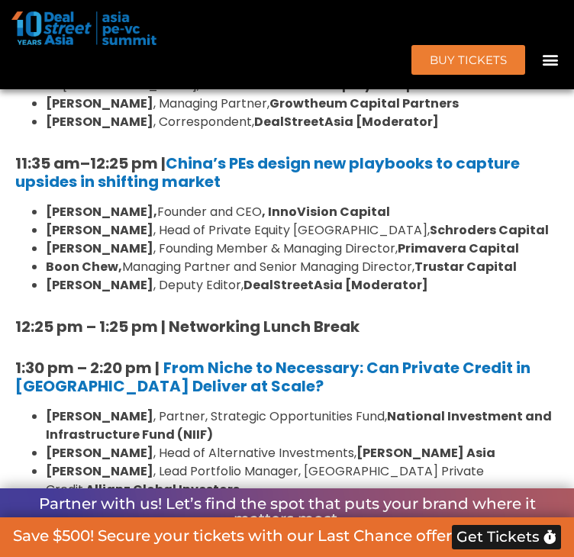
scroll to position [10095, 0]
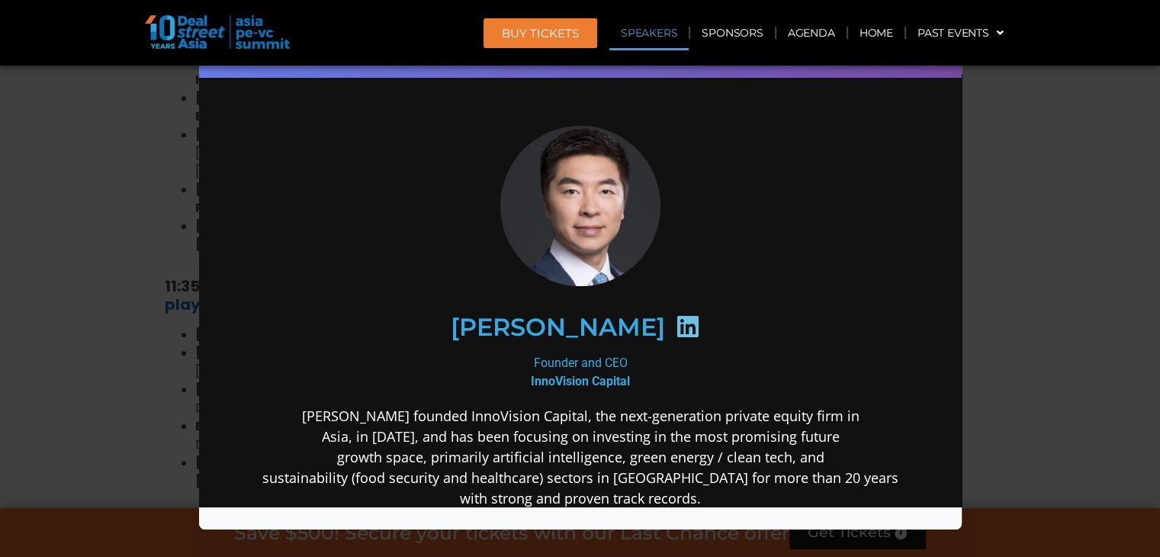
scroll to position [7614, 0]
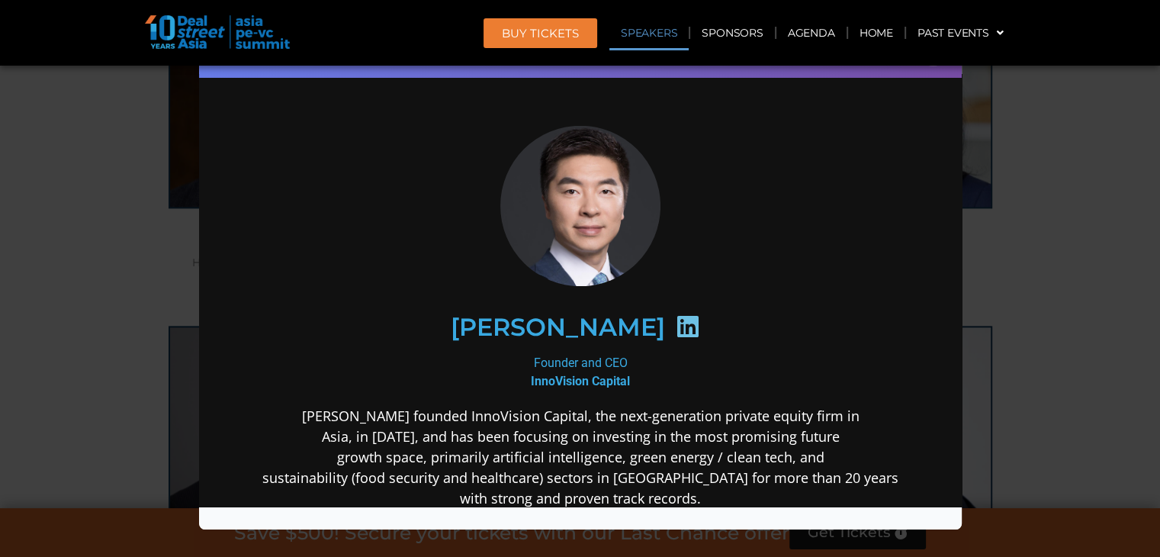
click at [22, 309] on div "Speaker Profile ×" at bounding box center [580, 278] width 1160 height 557
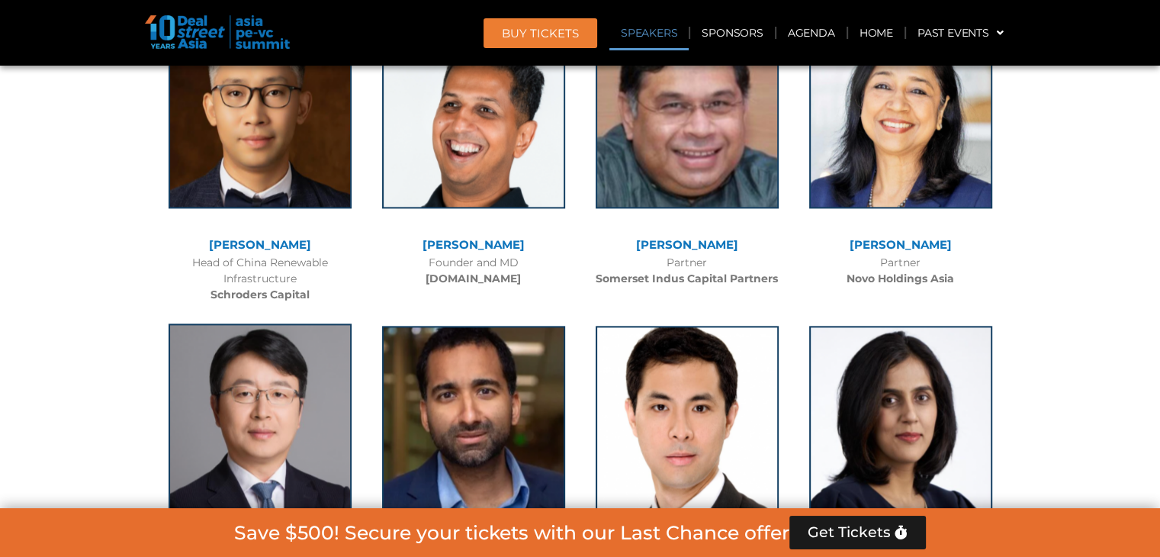
drag, startPoint x: 226, startPoint y: 110, endPoint x: 217, endPoint y: 119, distance: 12.9
click at [217, 323] on img at bounding box center [260, 418] width 183 height 191
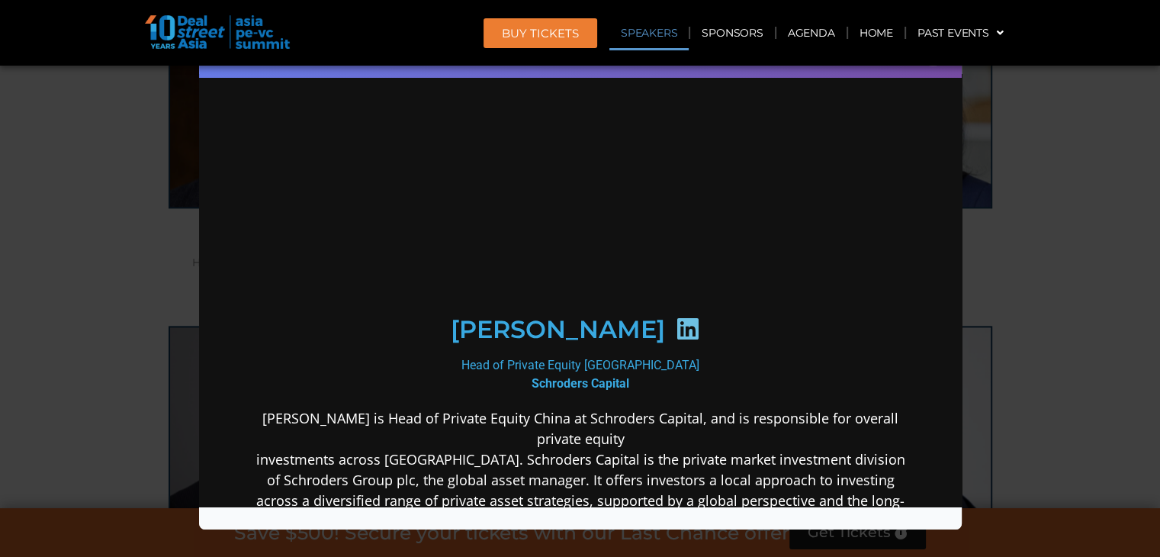
scroll to position [0, 0]
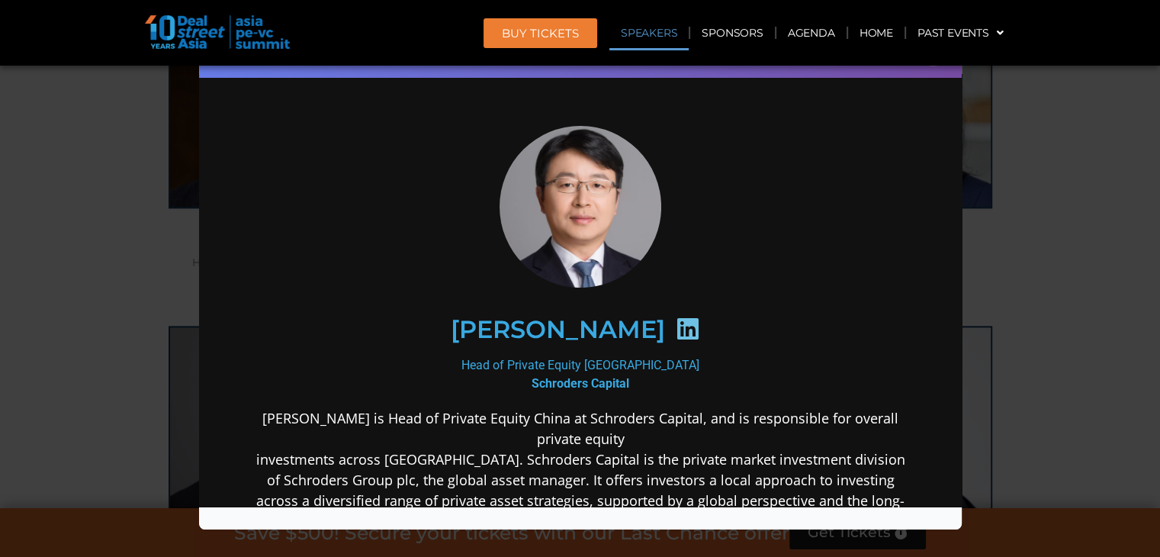
drag, startPoint x: 1114, startPoint y: 213, endPoint x: 1105, endPoint y: 217, distance: 10.2
click at [573, 213] on div "Speaker Profile ×" at bounding box center [580, 278] width 1160 height 557
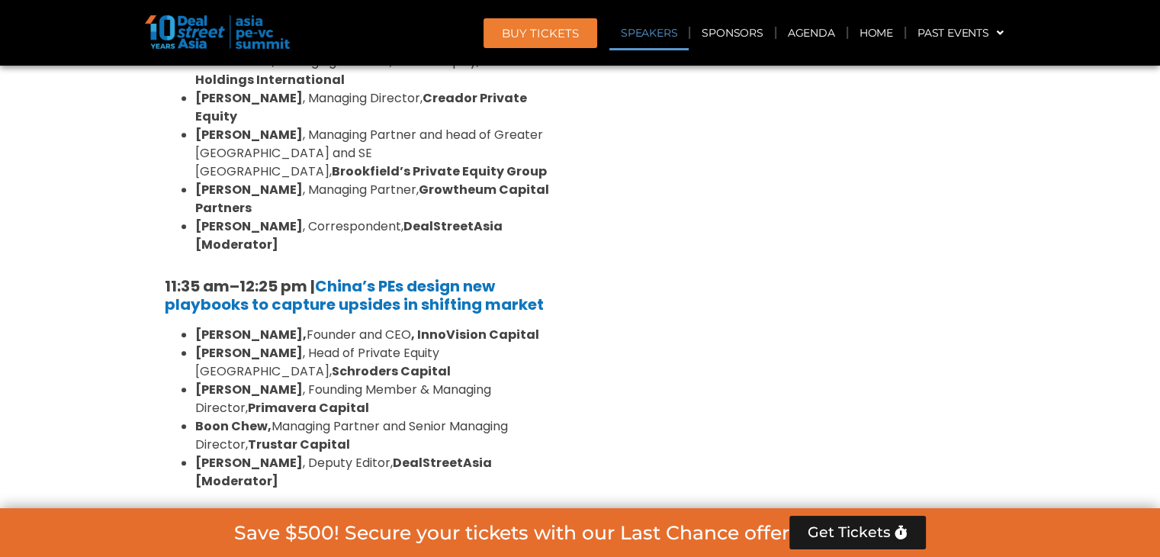
scroll to position [6657, 0]
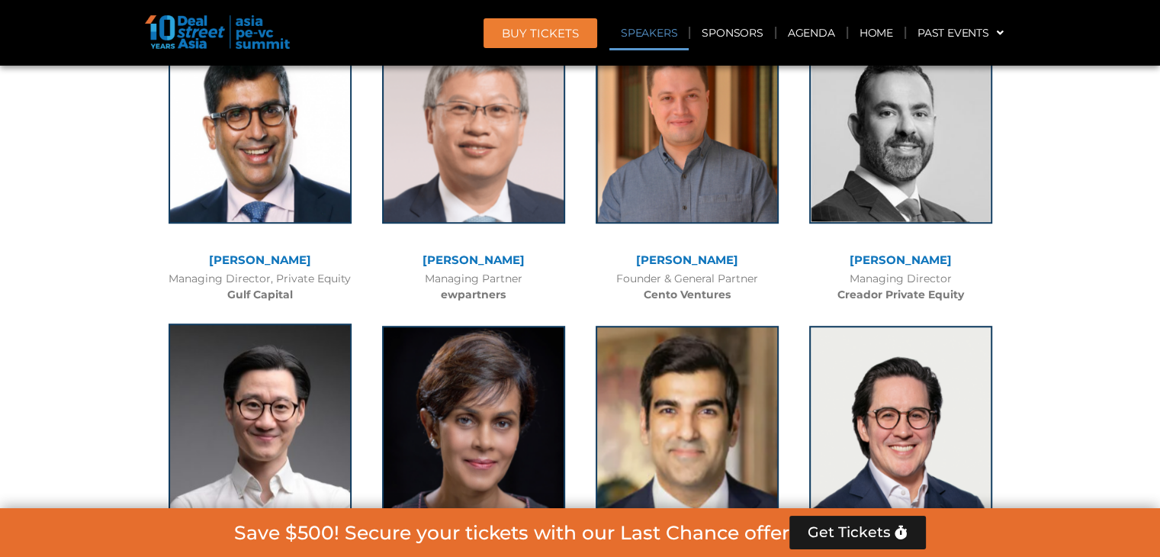
click at [316, 323] on img at bounding box center [260, 418] width 183 height 191
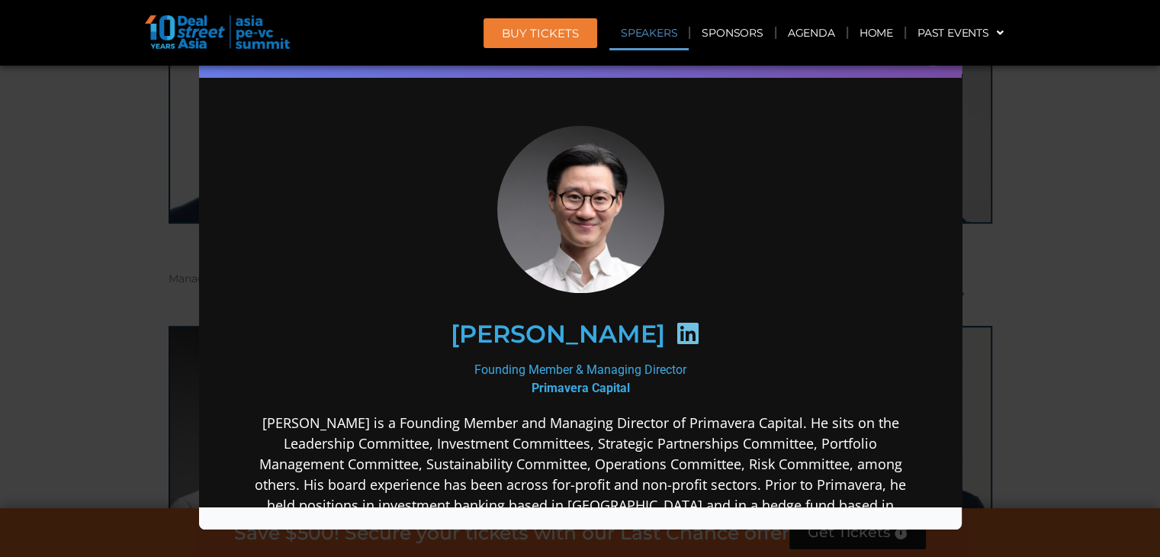
scroll to position [0, 0]
click at [573, 196] on div "Speaker Profile ×" at bounding box center [580, 278] width 1160 height 557
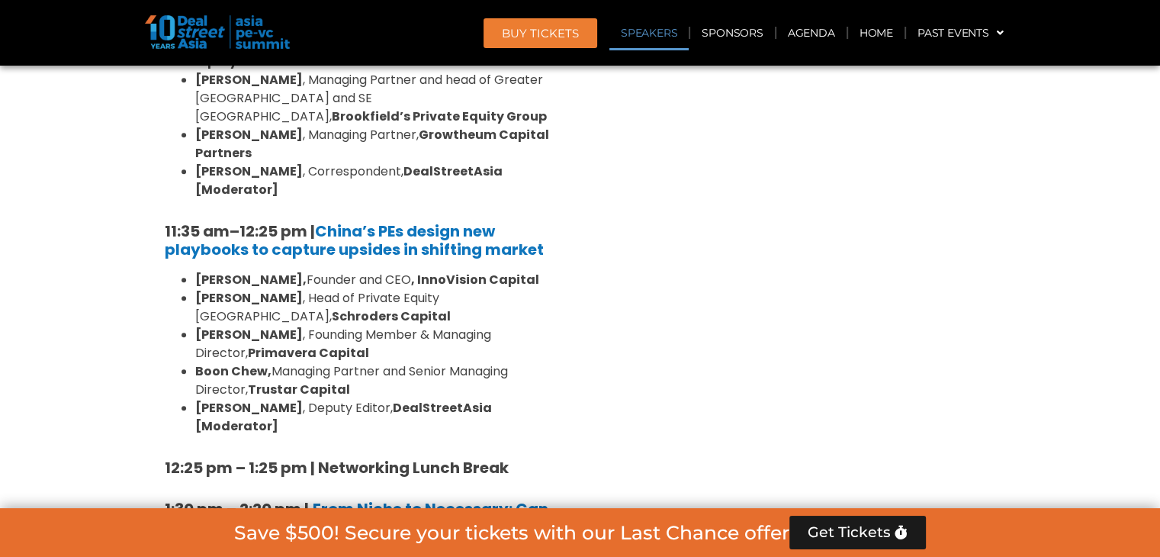
scroll to position [10050, 0]
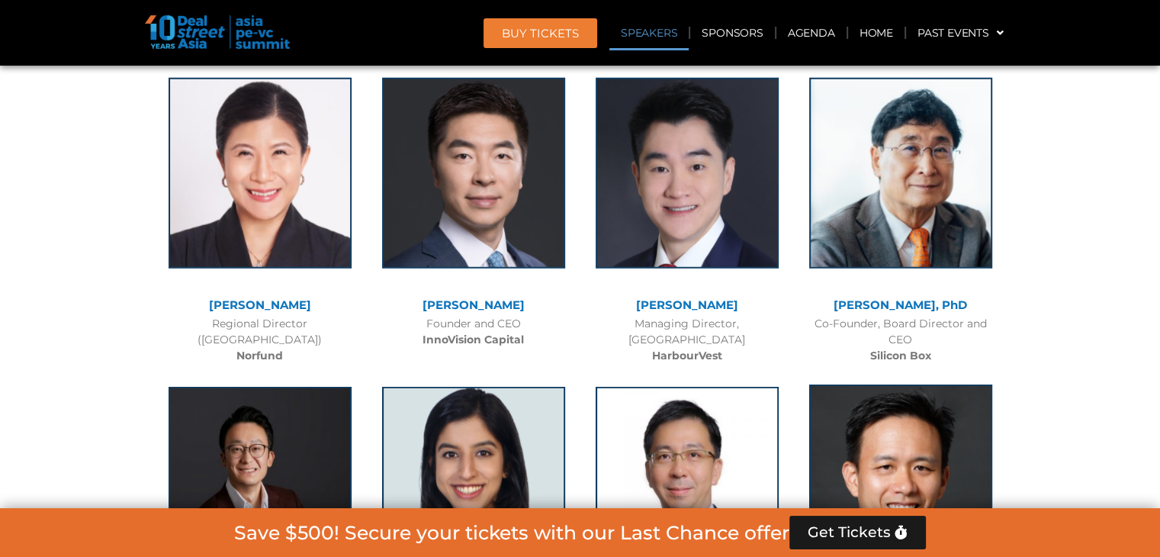
click at [573, 384] on img at bounding box center [900, 479] width 183 height 191
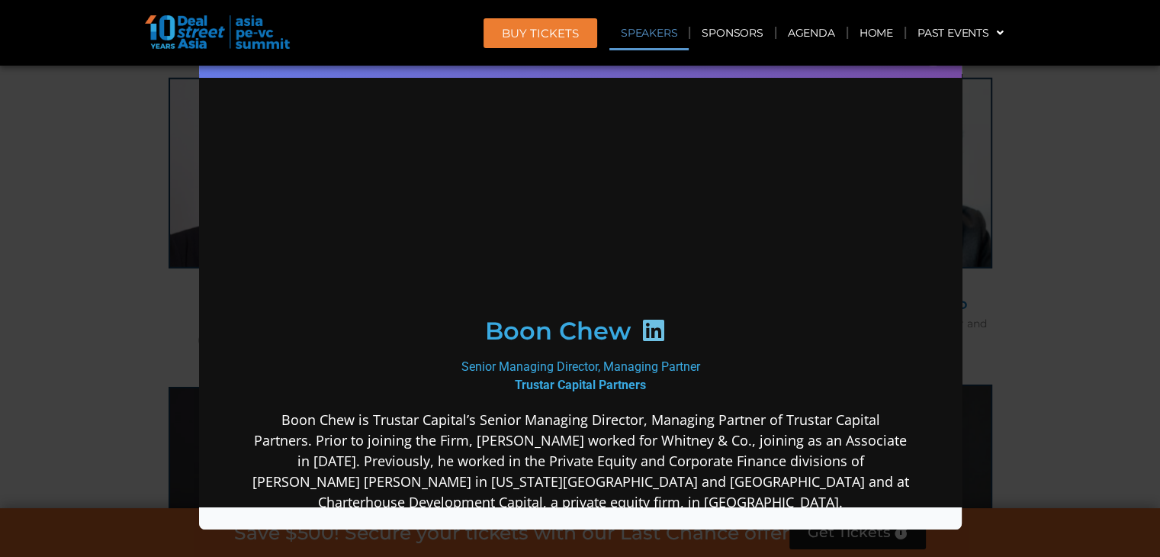
scroll to position [0, 0]
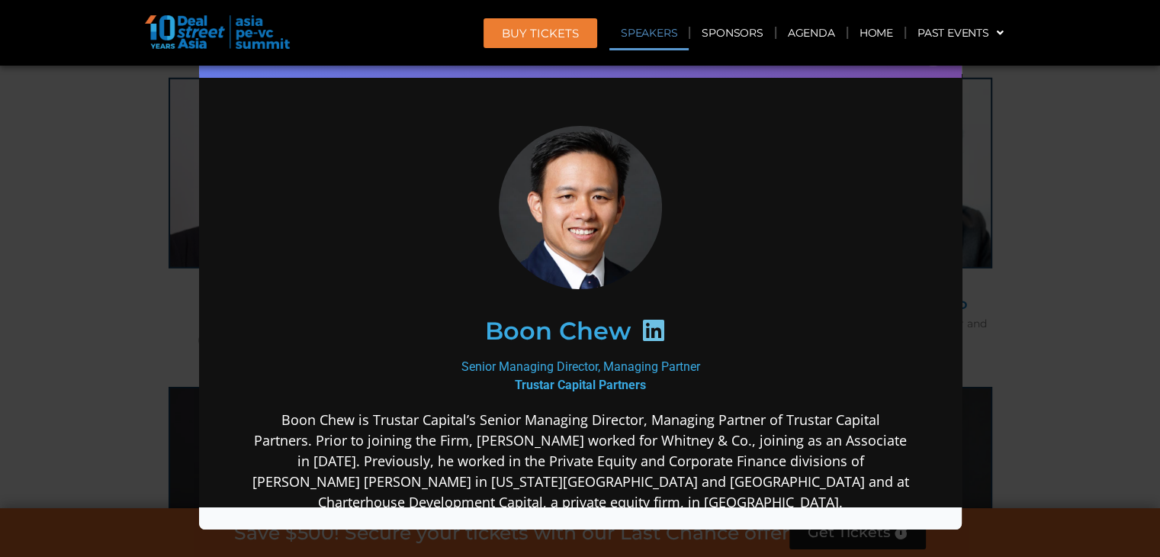
click at [573, 236] on div "Speaker Profile ×" at bounding box center [580, 278] width 1160 height 557
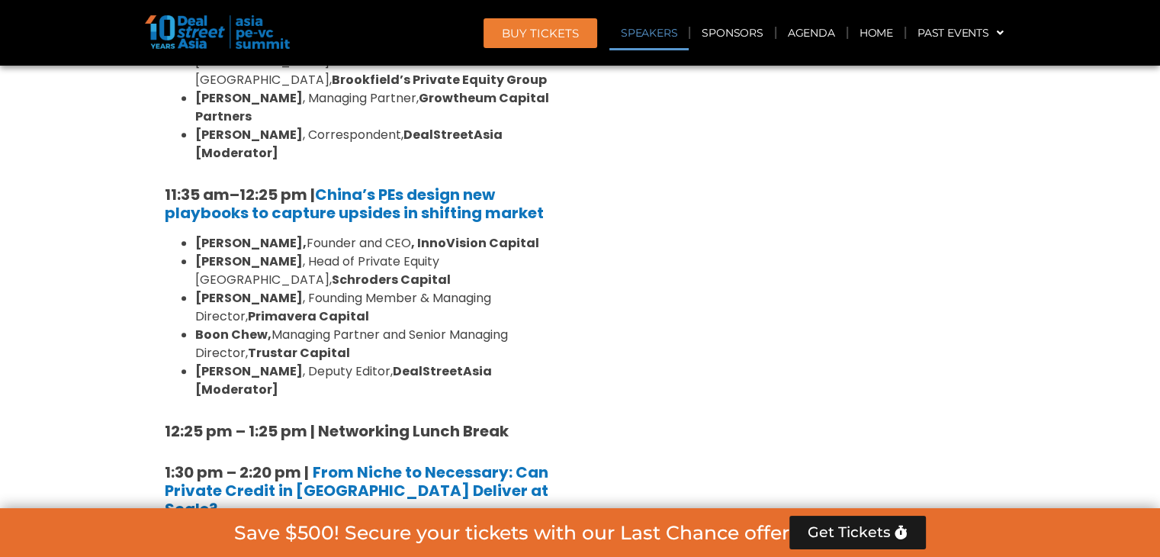
scroll to position [12383, 0]
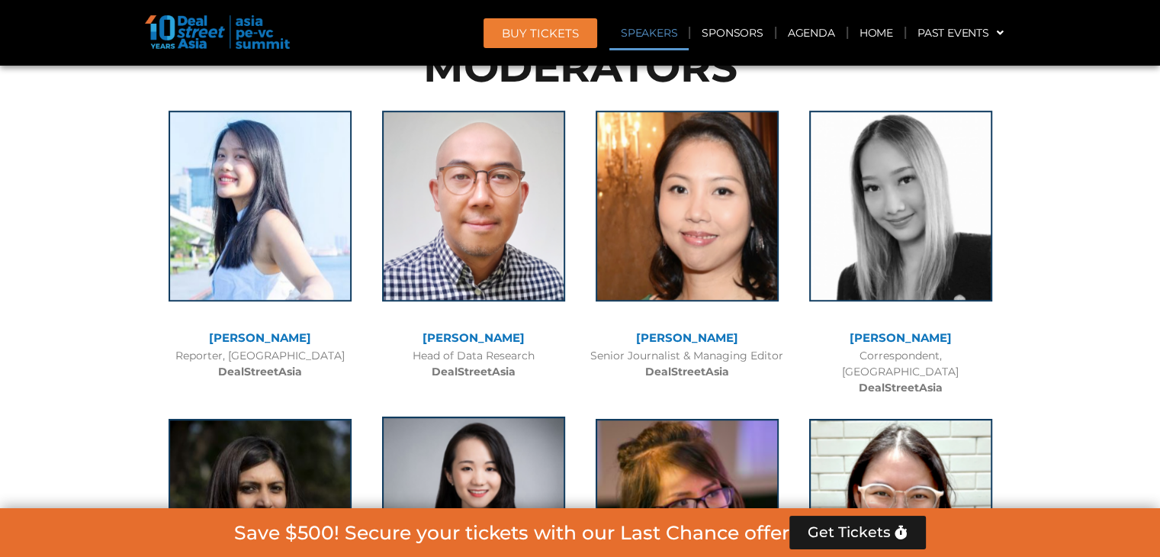
click at [446, 416] on img at bounding box center [473, 511] width 183 height 191
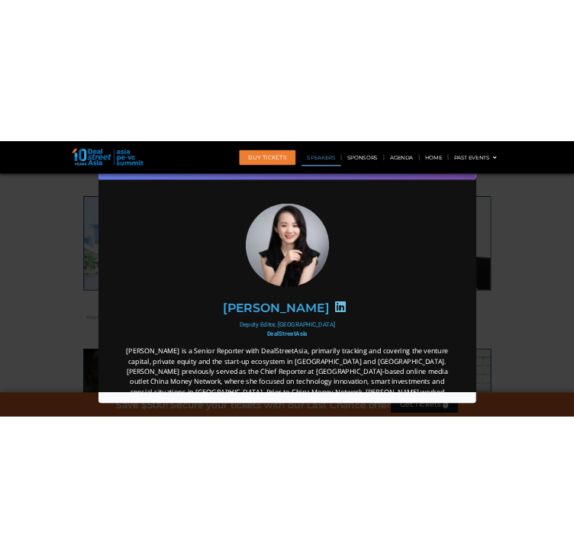
scroll to position [0, 0]
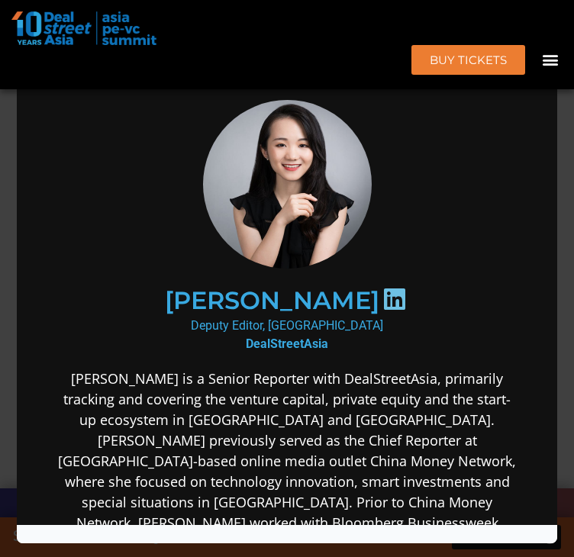
click at [567, 166] on div "Speaker Profile ×" at bounding box center [287, 278] width 574 height 557
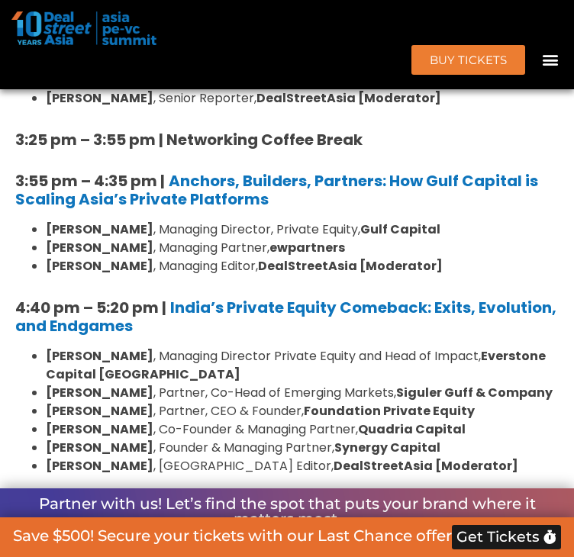
scroll to position [6429, 0]
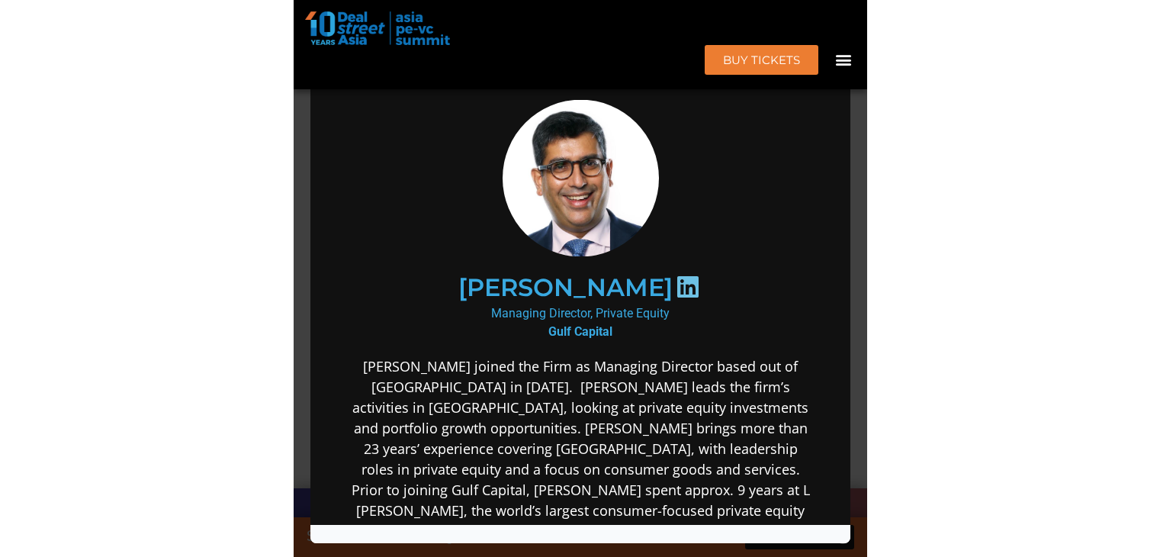
scroll to position [0, 0]
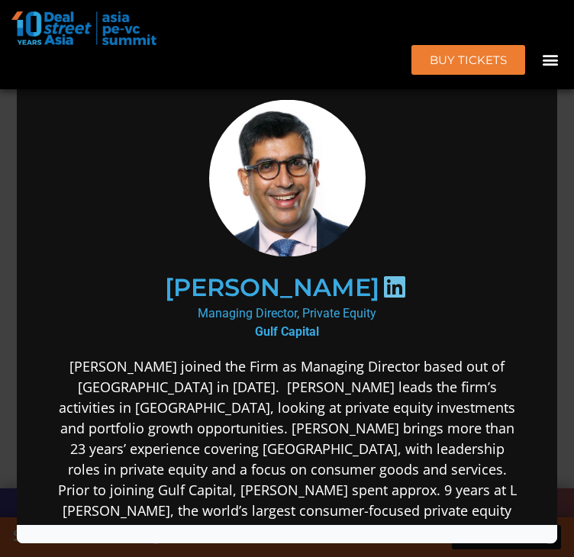
click at [304, 161] on img at bounding box center [287, 178] width 169 height 156
click at [276, 182] on img at bounding box center [287, 178] width 169 height 156
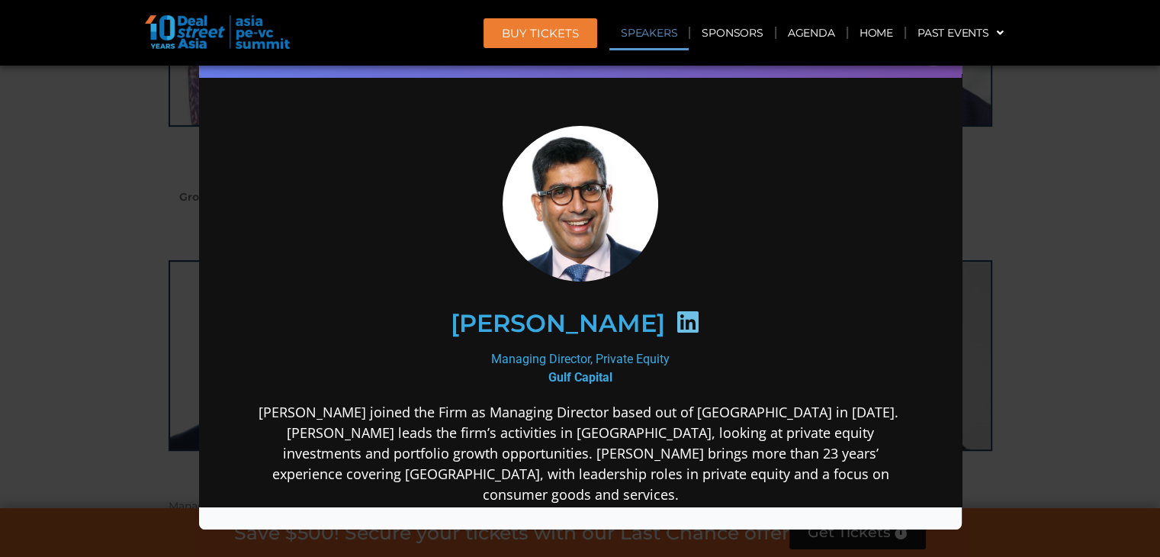
drag, startPoint x: 1074, startPoint y: 239, endPoint x: 1040, endPoint y: 220, distance: 38.2
click at [573, 239] on div "Speaker Profile ×" at bounding box center [580, 278] width 1160 height 557
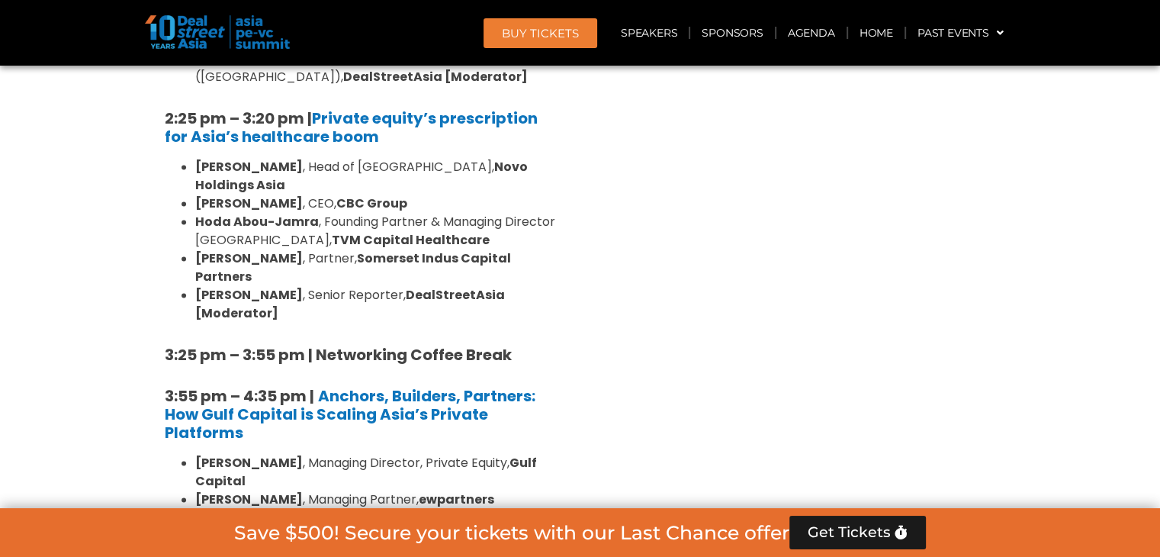
scroll to position [6364, 0]
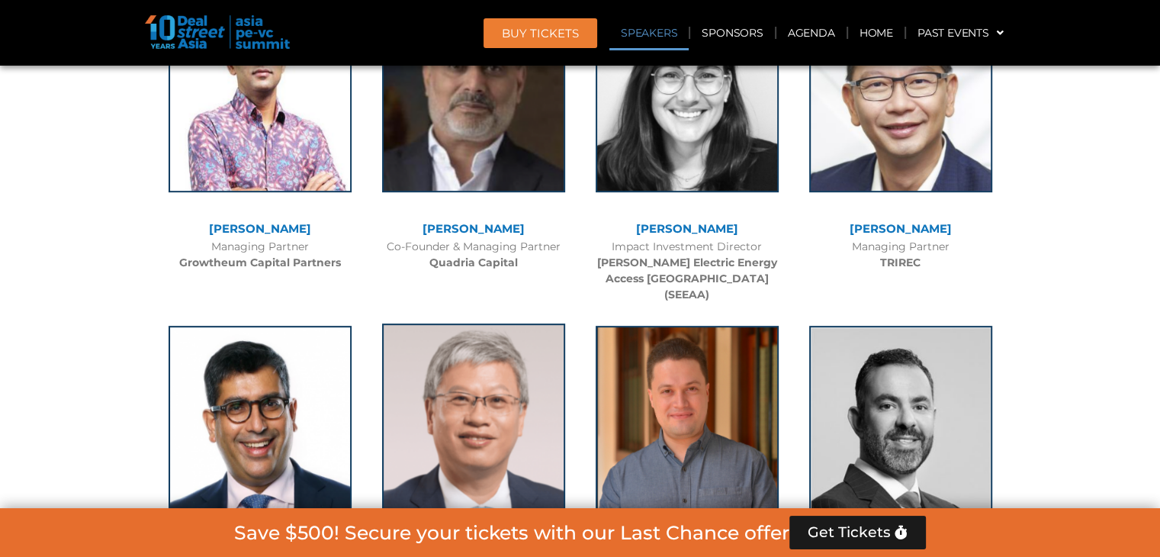
click at [531, 323] on img at bounding box center [473, 418] width 183 height 191
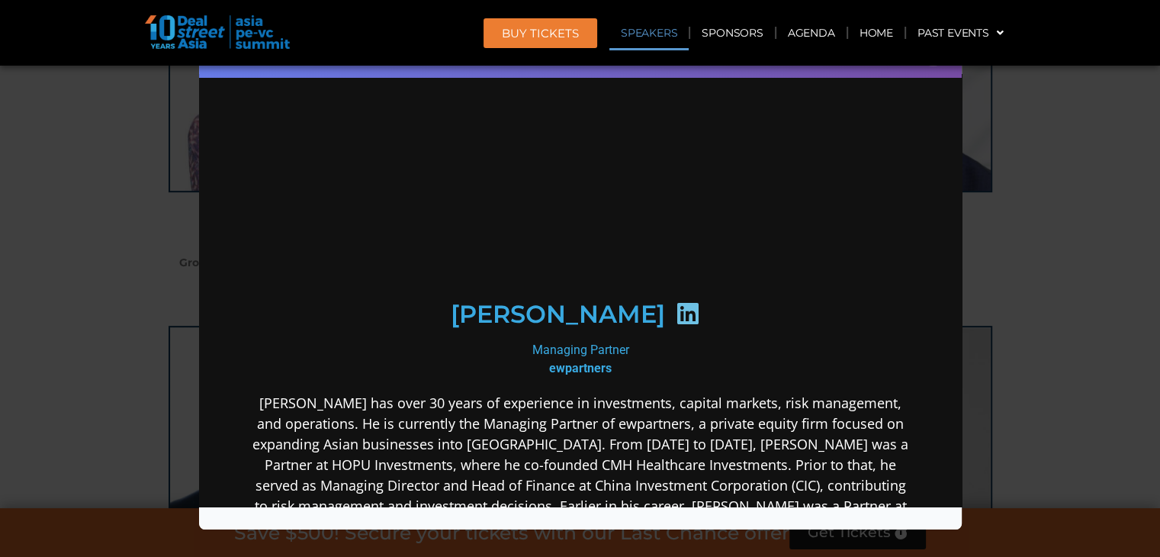
scroll to position [0, 0]
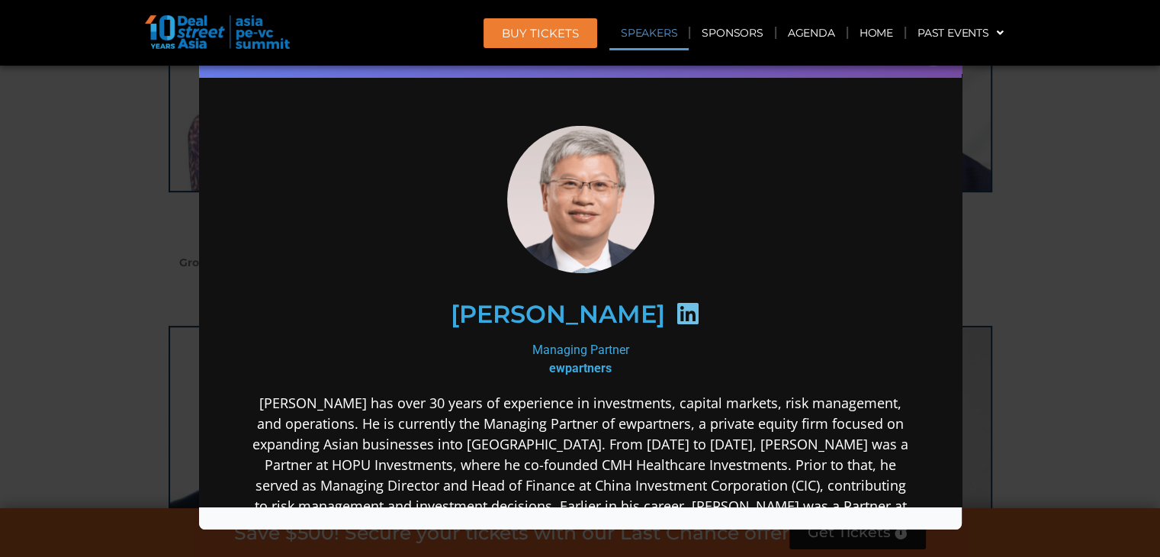
drag, startPoint x: 590, startPoint y: 268, endPoint x: 593, endPoint y: 246, distance: 22.3
click at [573, 134] on div "Speaker Profile ×" at bounding box center [580, 278] width 1160 height 557
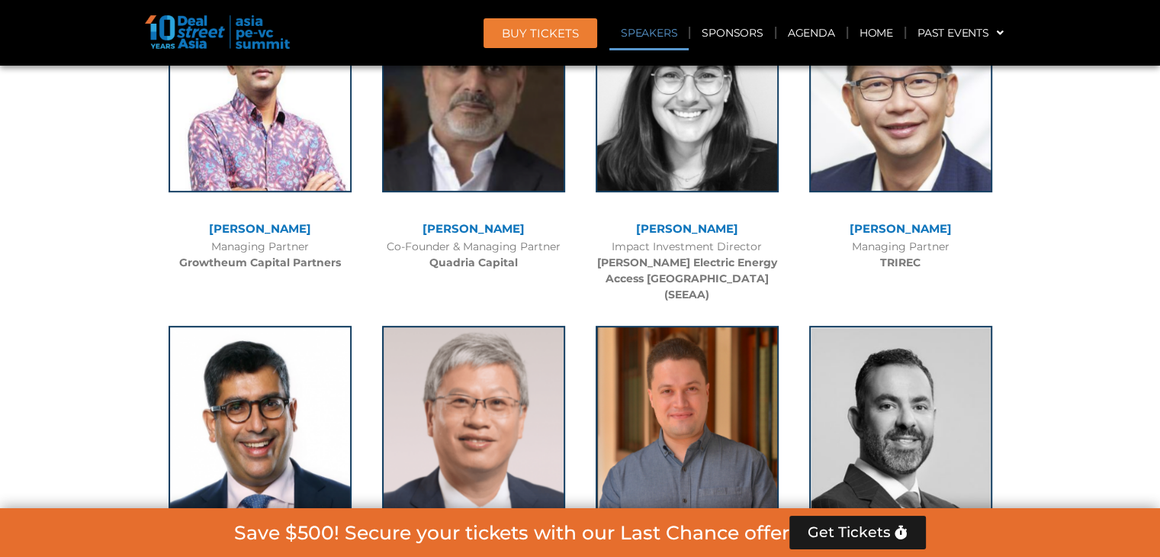
scroll to position [12091, 0]
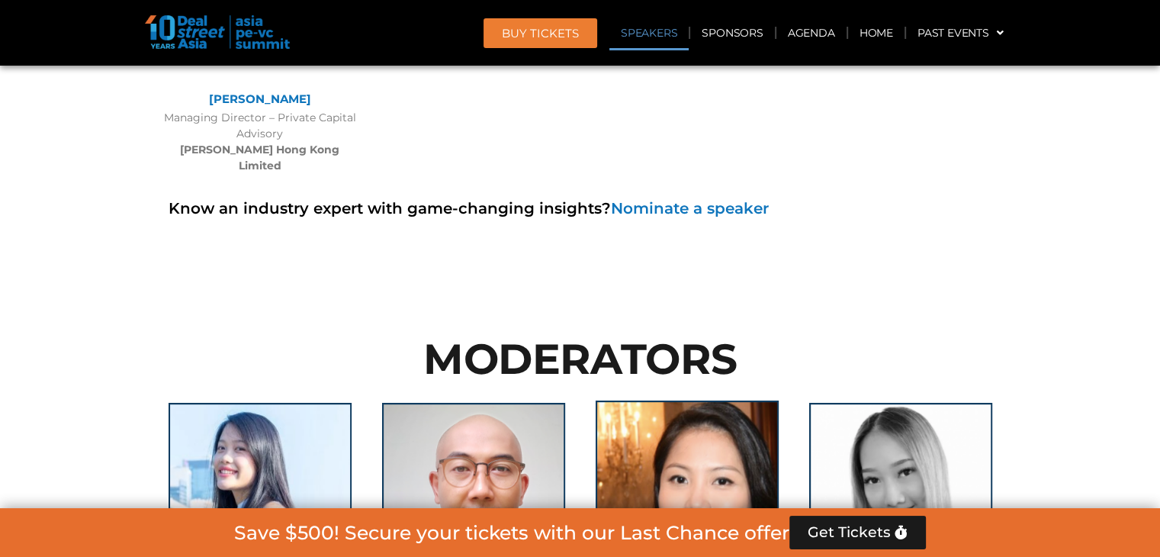
click at [573, 400] on img at bounding box center [687, 495] width 183 height 191
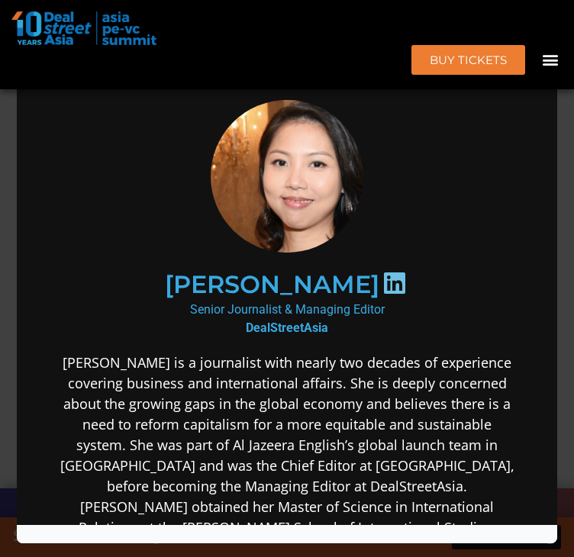
scroll to position [0, 0]
drag, startPoint x: 564, startPoint y: 124, endPoint x: 499, endPoint y: 114, distance: 66.3
click at [564, 124] on div "Speaker Profile ×" at bounding box center [287, 278] width 574 height 557
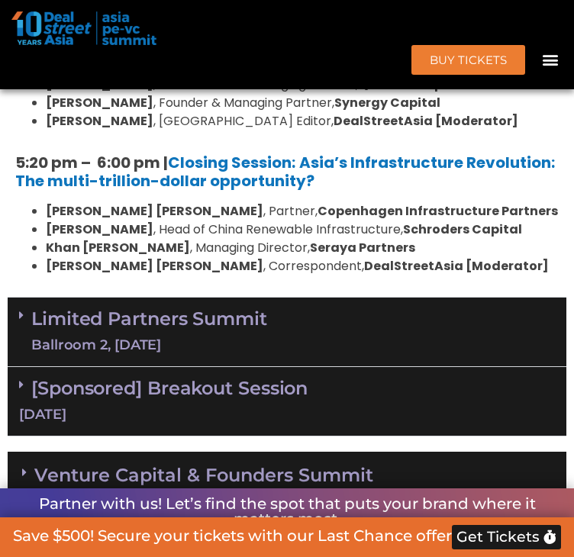
scroll to position [9771, 0]
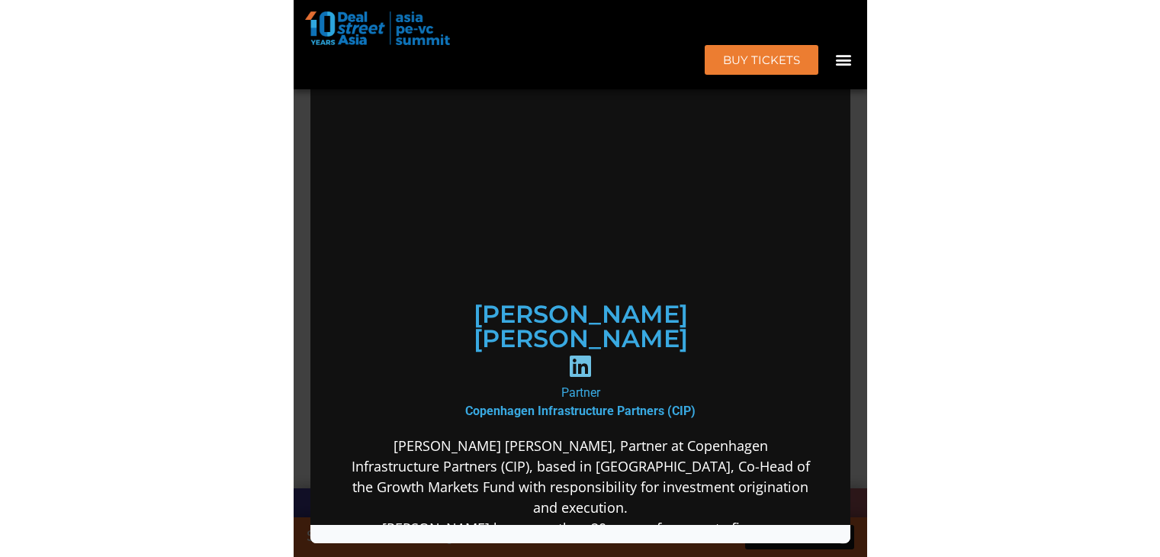
scroll to position [0, 0]
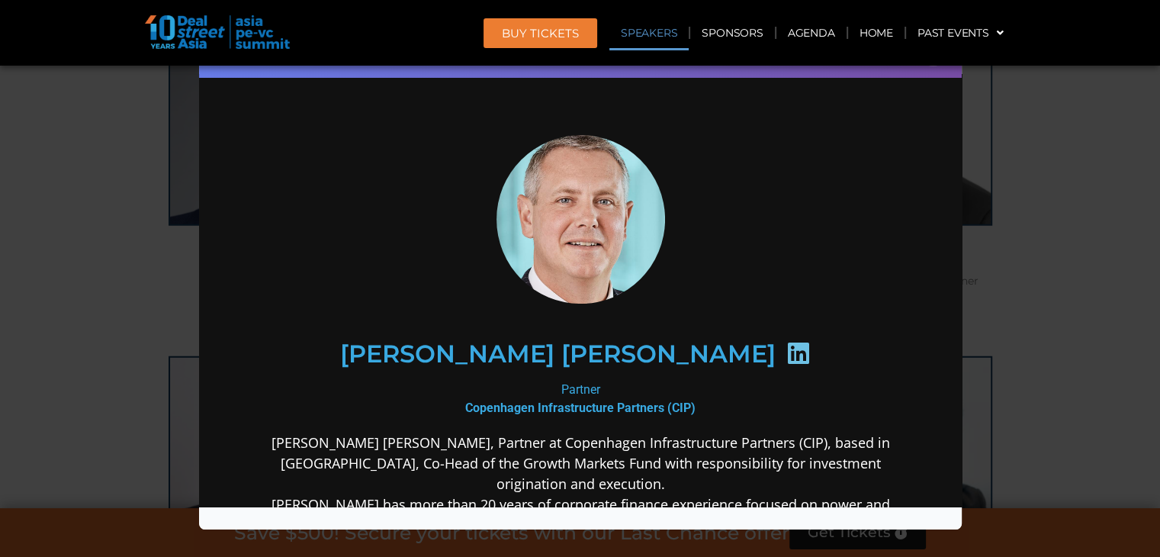
click at [573, 175] on div "Speaker Profile ×" at bounding box center [580, 278] width 1160 height 557
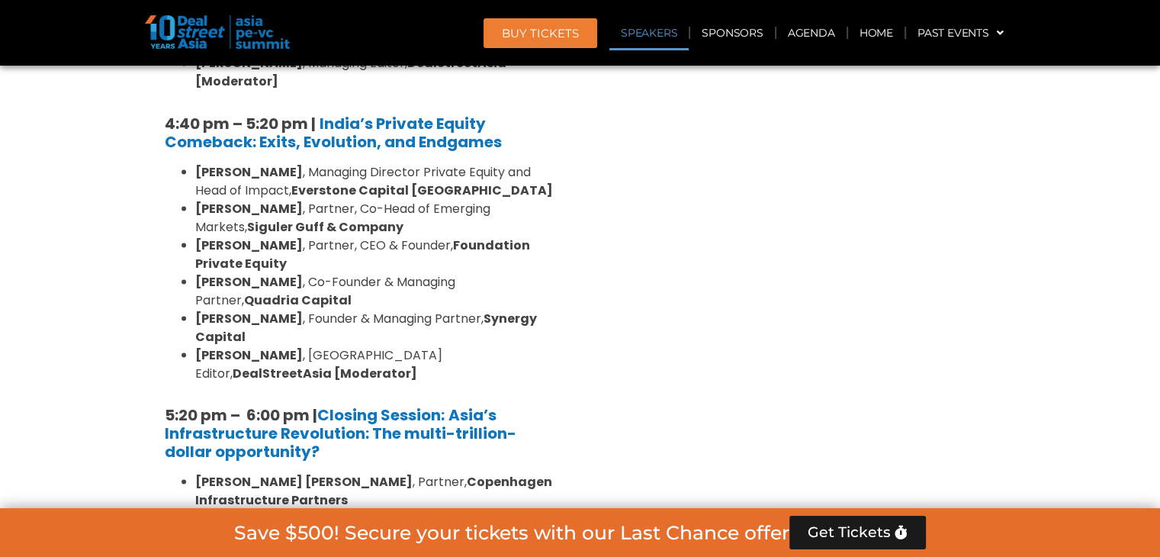
scroll to position [7306, 0]
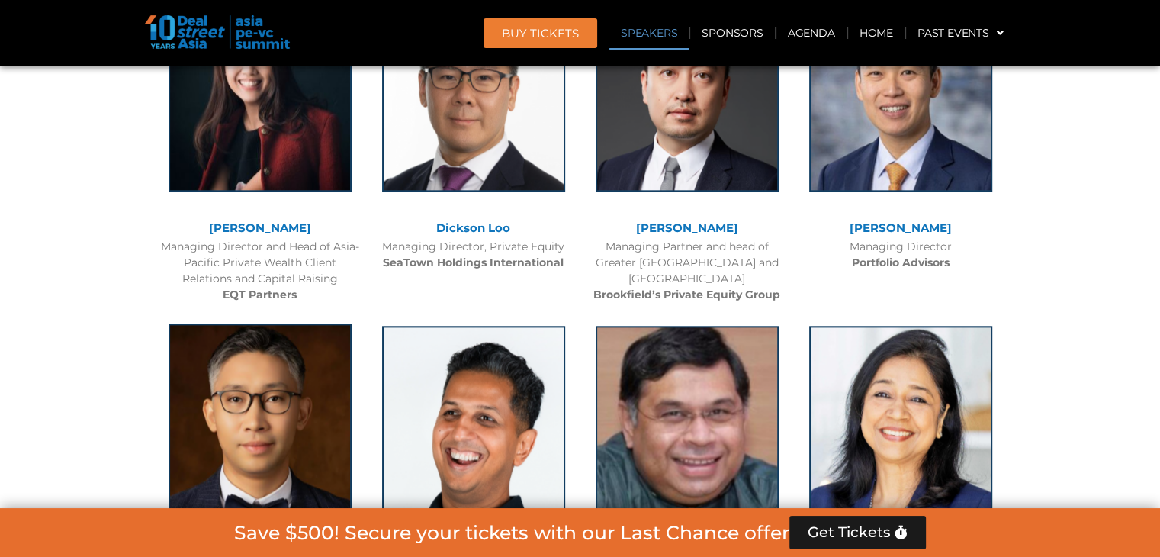
click at [275, 323] on img at bounding box center [260, 418] width 183 height 191
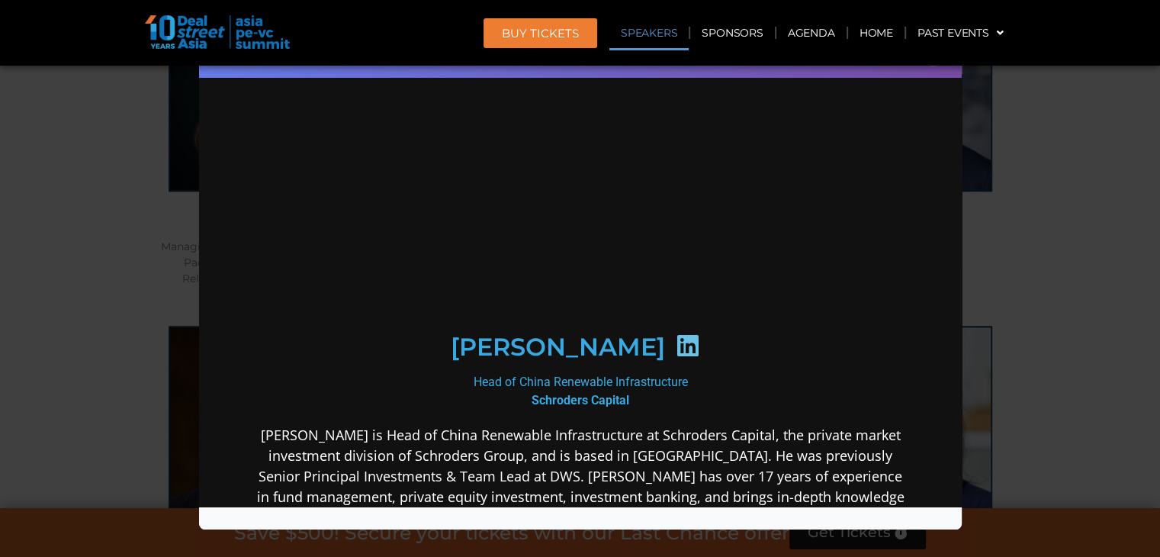
scroll to position [0, 0]
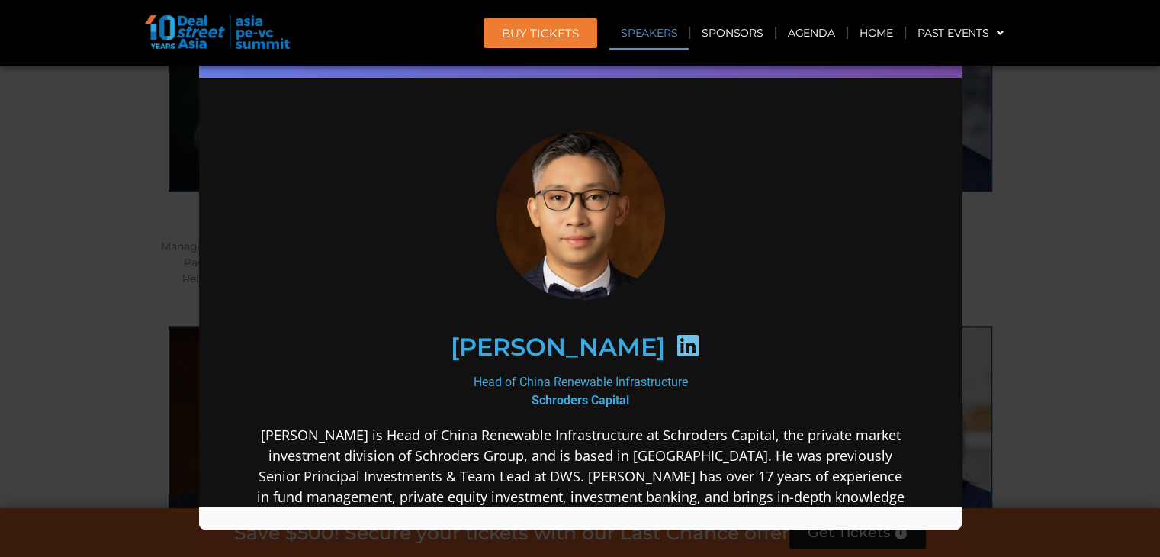
drag, startPoint x: 1101, startPoint y: 183, endPoint x: 1041, endPoint y: 172, distance: 61.3
click at [573, 185] on div "Speaker Profile ×" at bounding box center [580, 278] width 1160 height 557
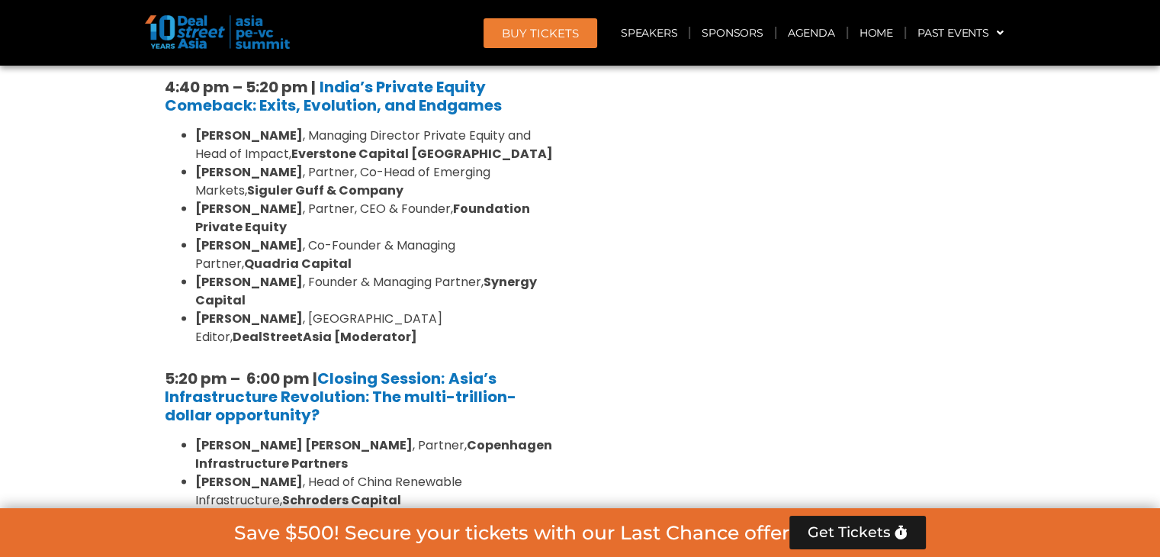
scroll to position [5455, 0]
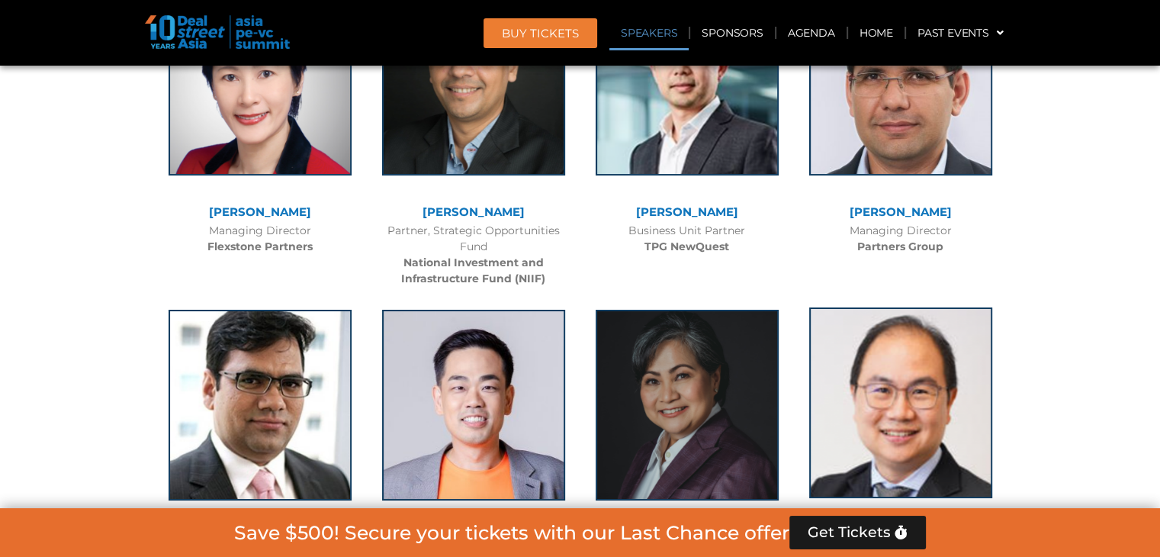
click at [573, 307] on img at bounding box center [900, 402] width 183 height 191
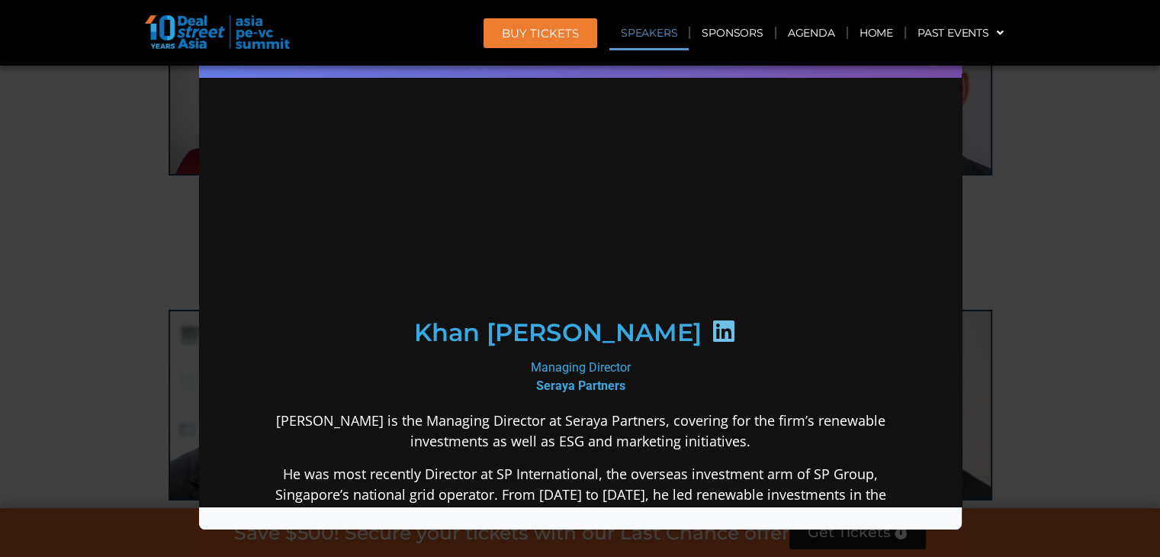
scroll to position [0, 0]
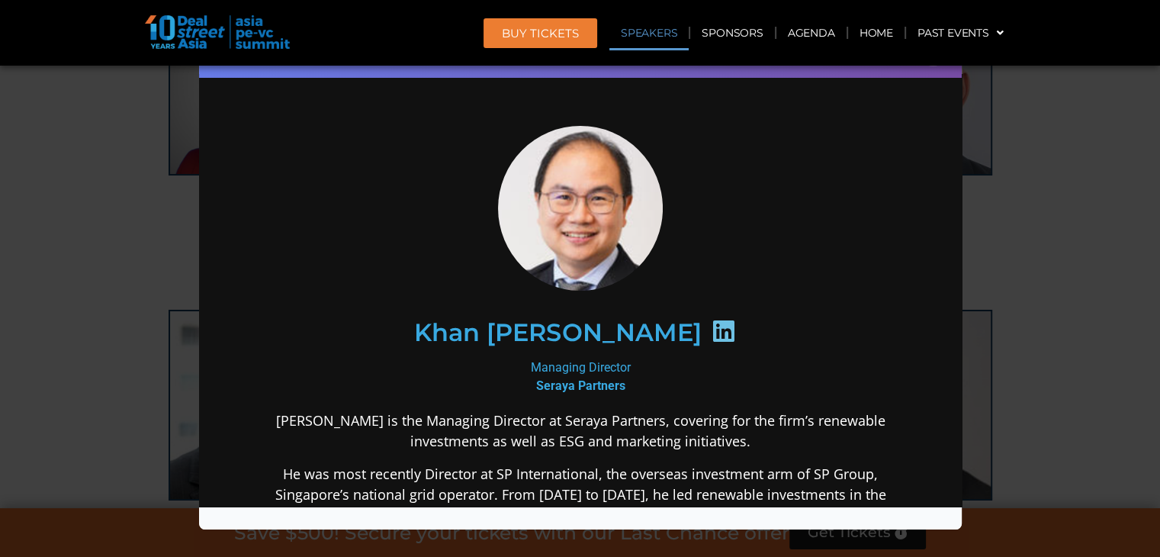
drag, startPoint x: 1123, startPoint y: 210, endPoint x: 1071, endPoint y: 172, distance: 65.0
click at [573, 214] on div "Speaker Profile ×" at bounding box center [580, 278] width 1160 height 557
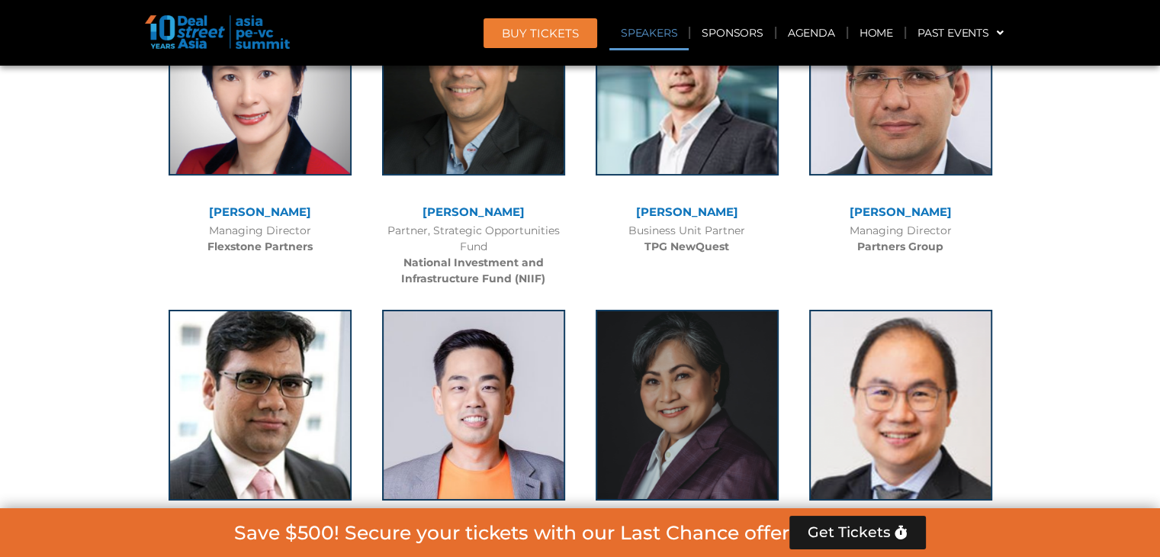
scroll to position [12383, 0]
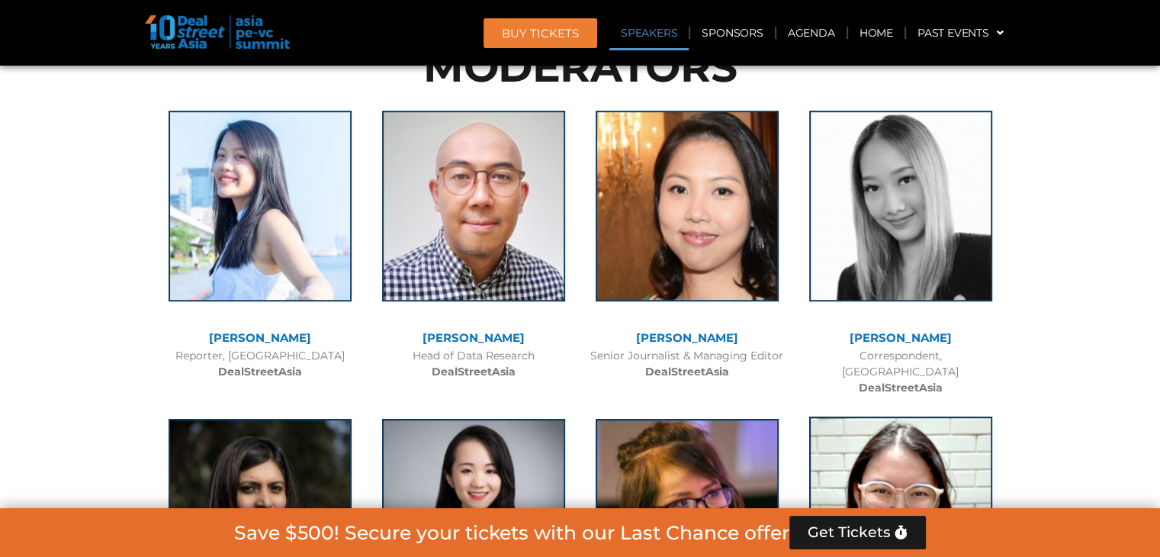
click at [573, 416] on img at bounding box center [900, 511] width 183 height 191
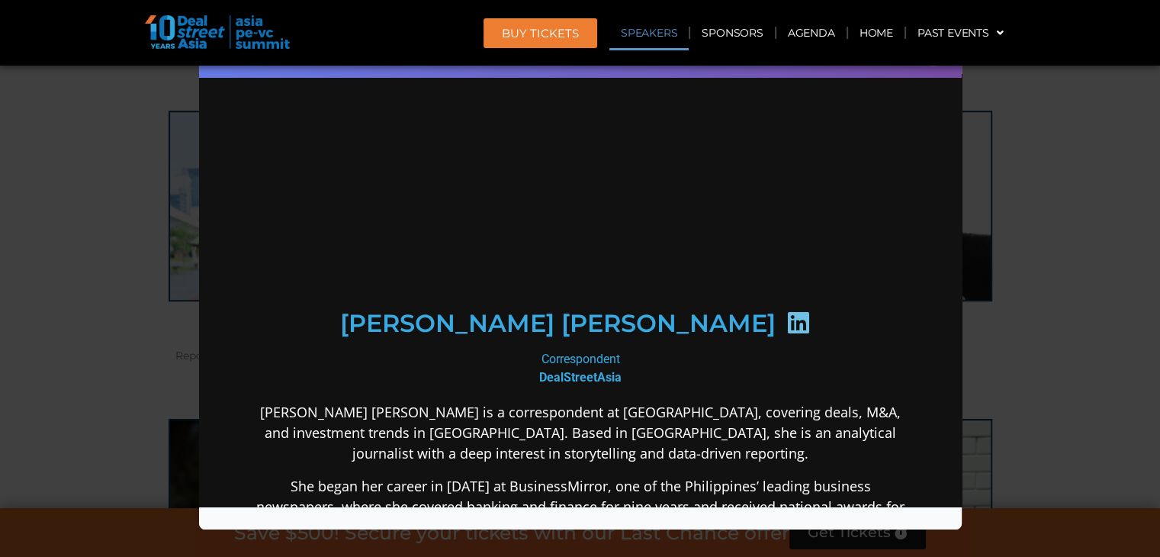
scroll to position [0, 0]
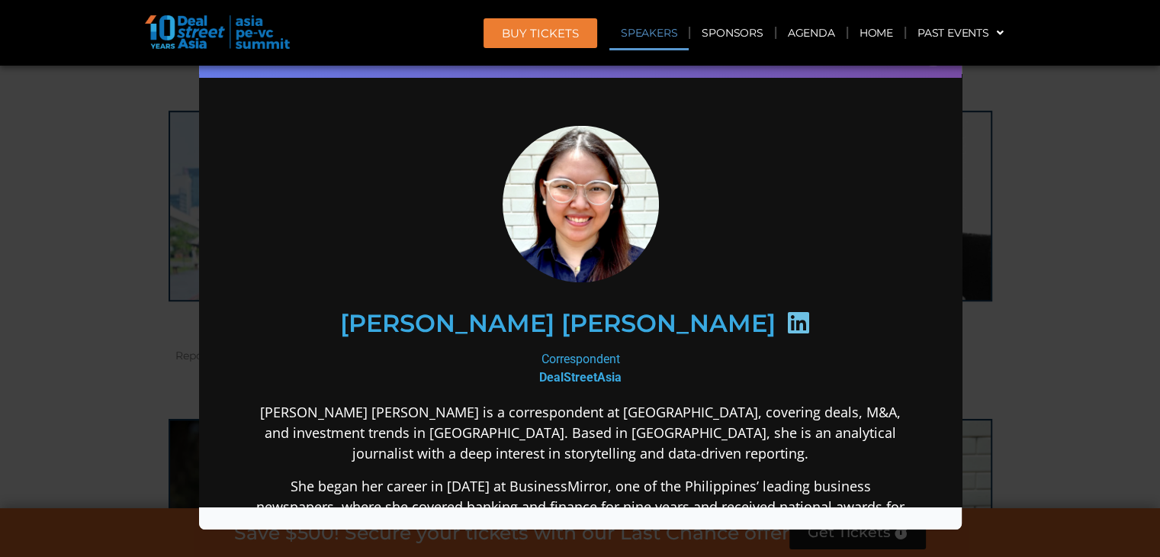
click at [573, 216] on div "Speaker Profile ×" at bounding box center [580, 278] width 1160 height 557
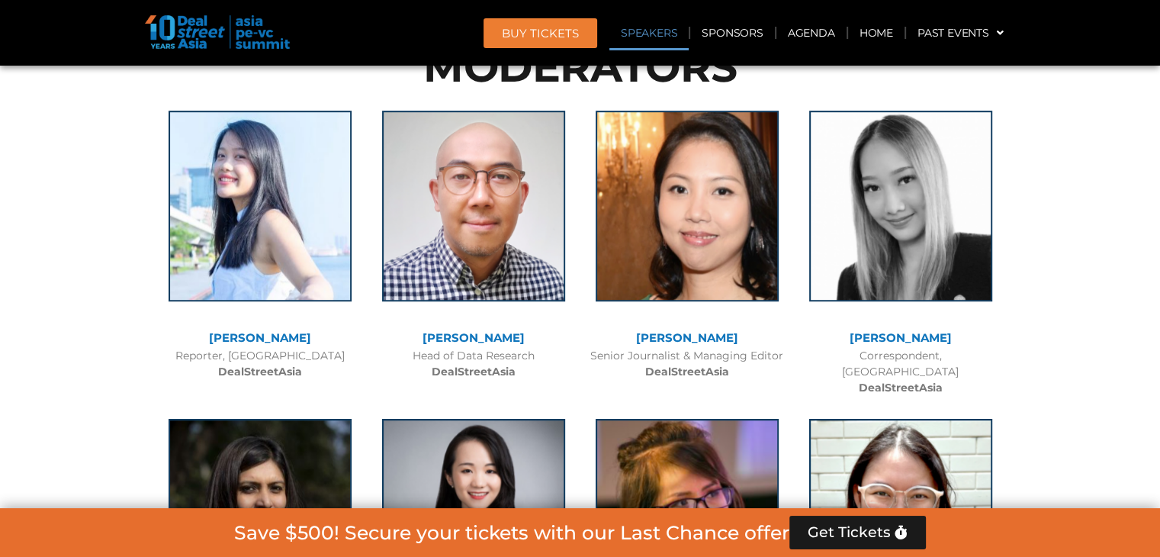
scroll to position [7907, 0]
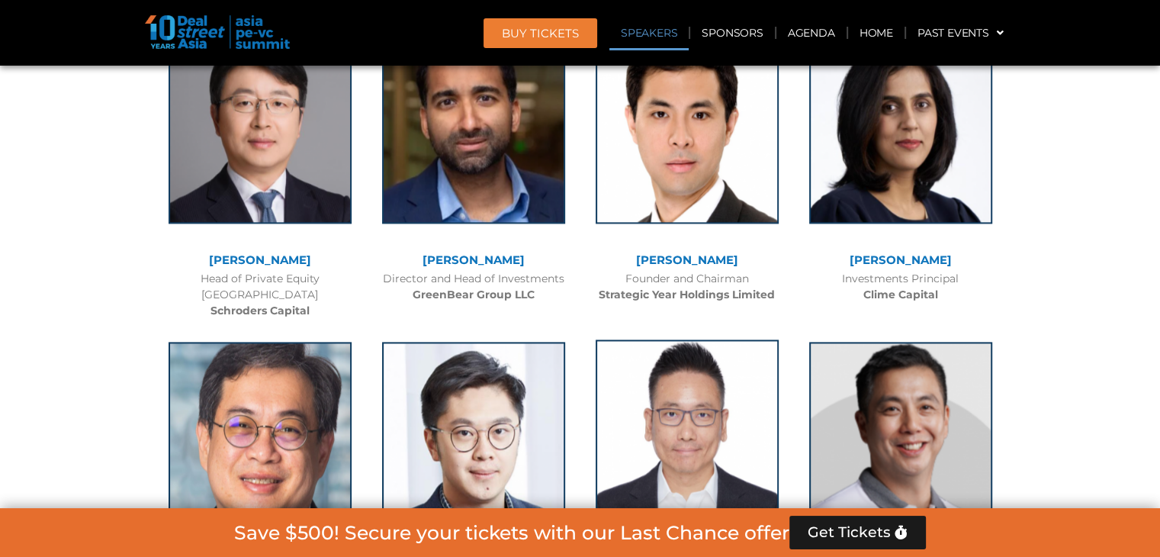
click at [573, 339] on img at bounding box center [687, 434] width 183 height 191
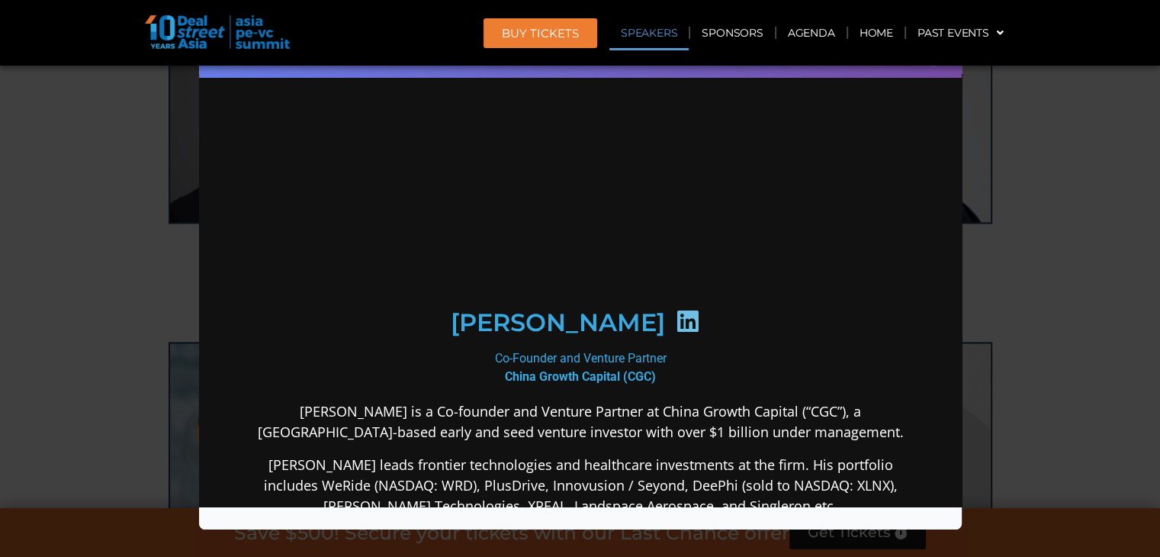
scroll to position [0, 0]
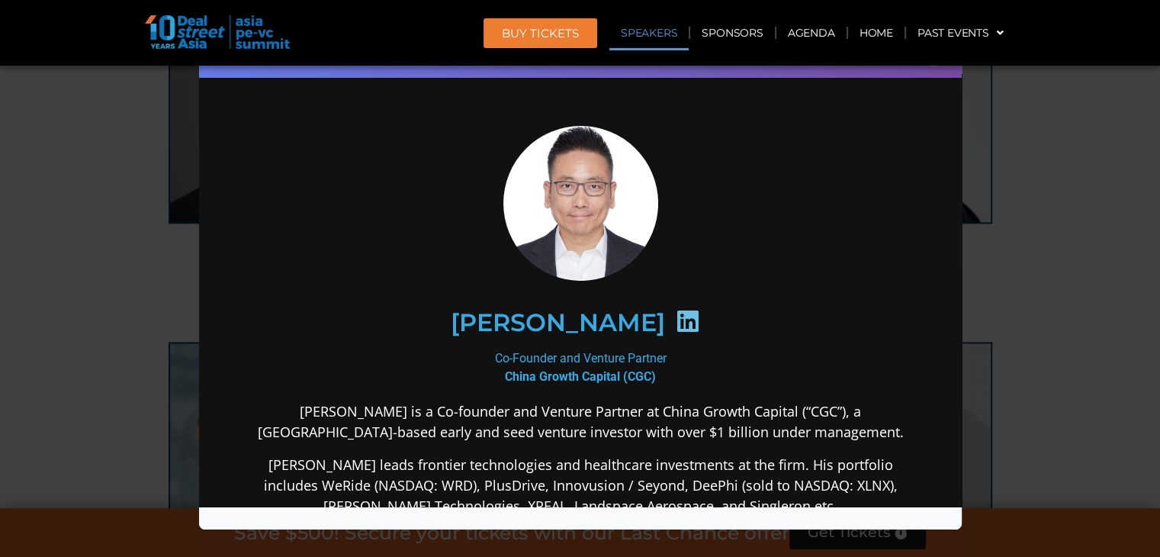
click at [573, 132] on div "Speaker Profile ×" at bounding box center [580, 278] width 1160 height 557
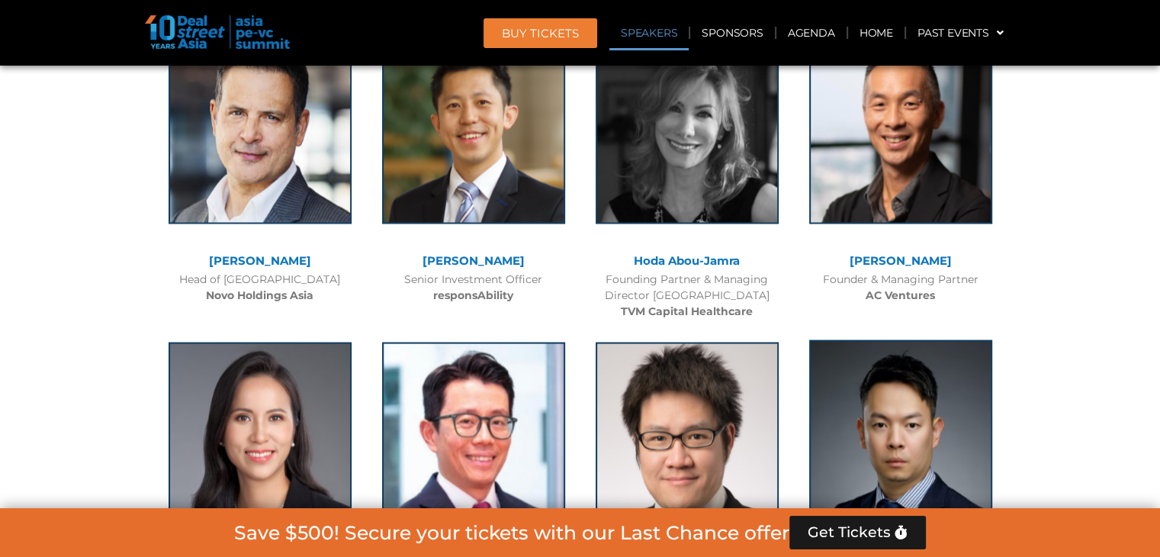
scroll to position [10992, 0]
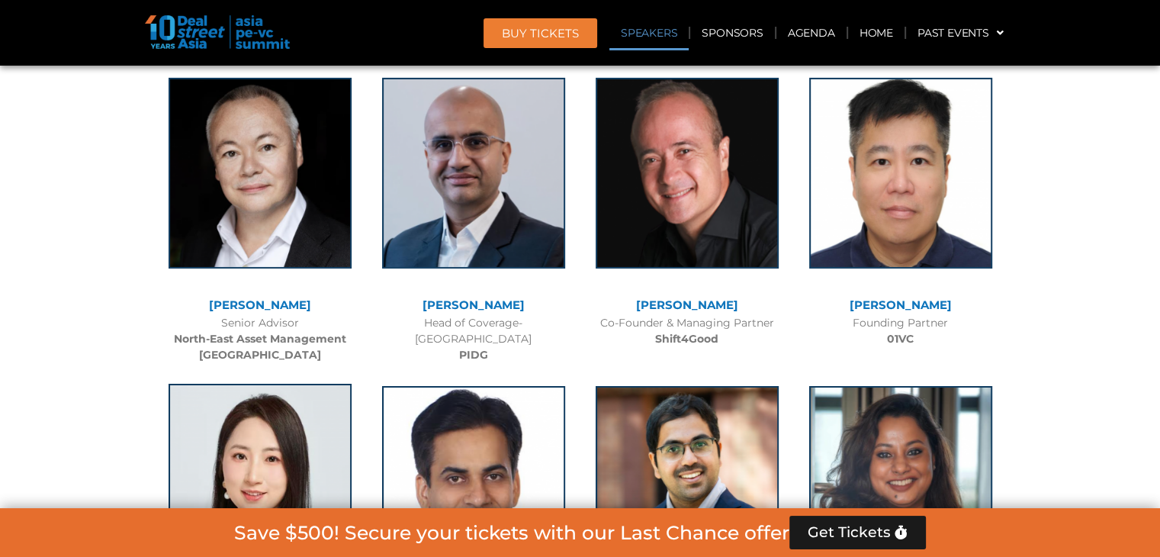
click at [245, 384] on img at bounding box center [260, 479] width 183 height 191
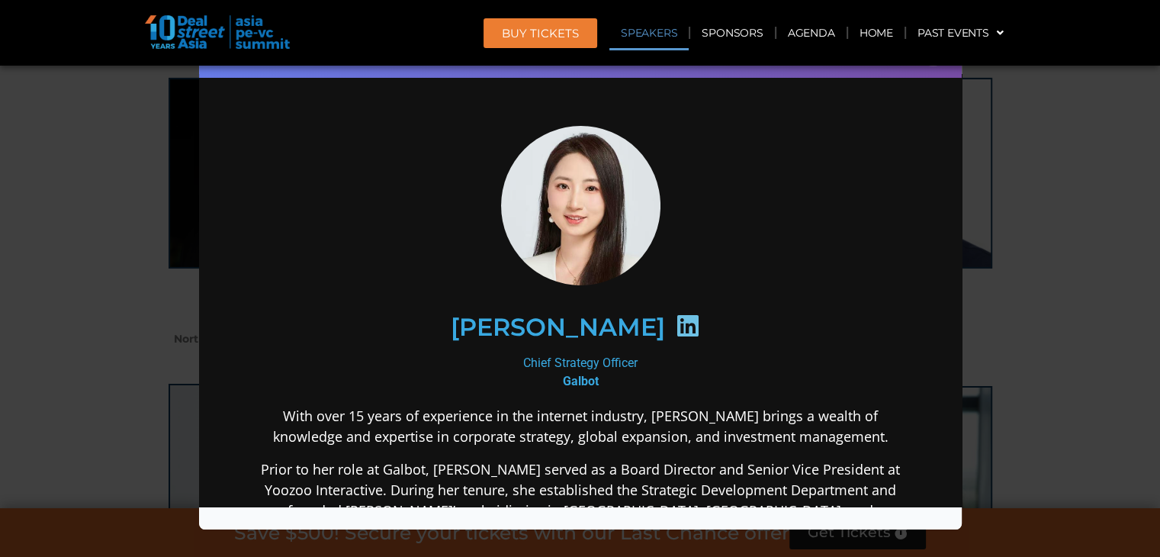
scroll to position [0, 0]
click at [573, 201] on div "Speaker Profile ×" at bounding box center [580, 278] width 1160 height 557
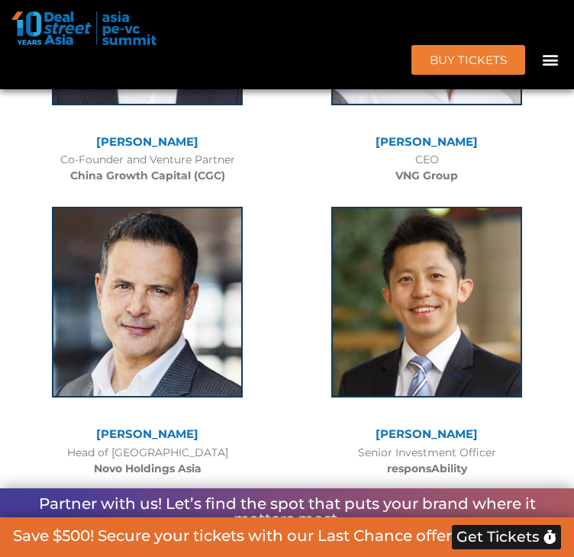
scroll to position [11410, 0]
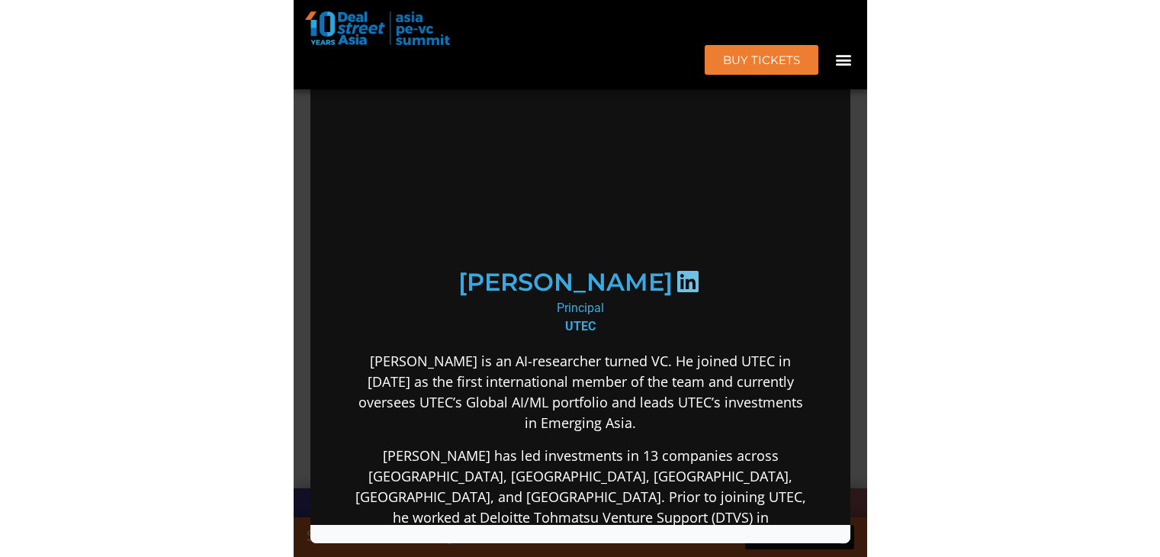
scroll to position [0, 0]
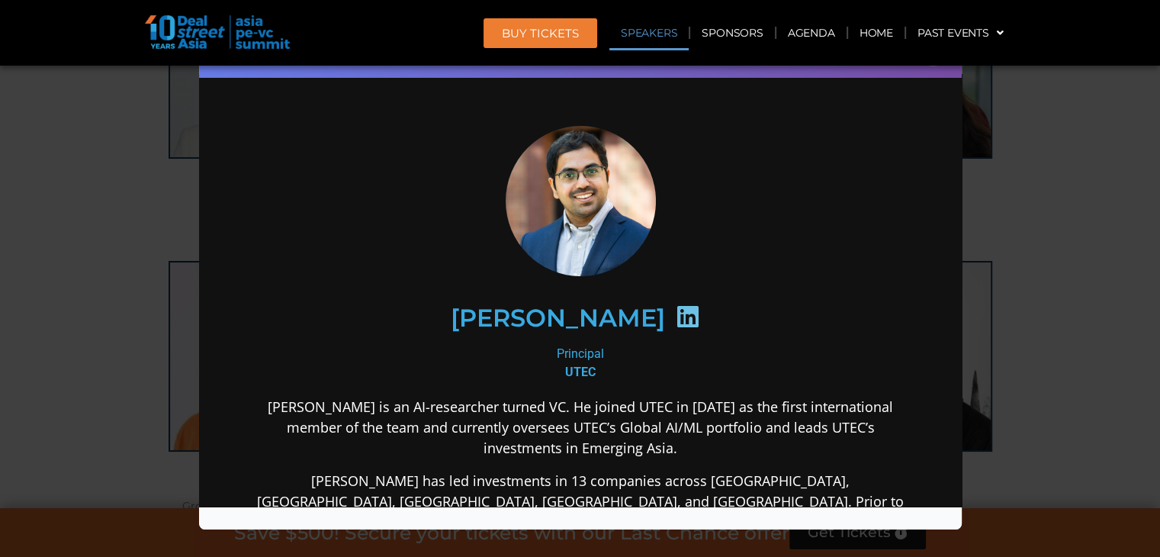
drag, startPoint x: 1151, startPoint y: 246, endPoint x: 1110, endPoint y: 230, distance: 43.2
click at [573, 246] on div "Speaker Profile ×" at bounding box center [580, 278] width 1160 height 557
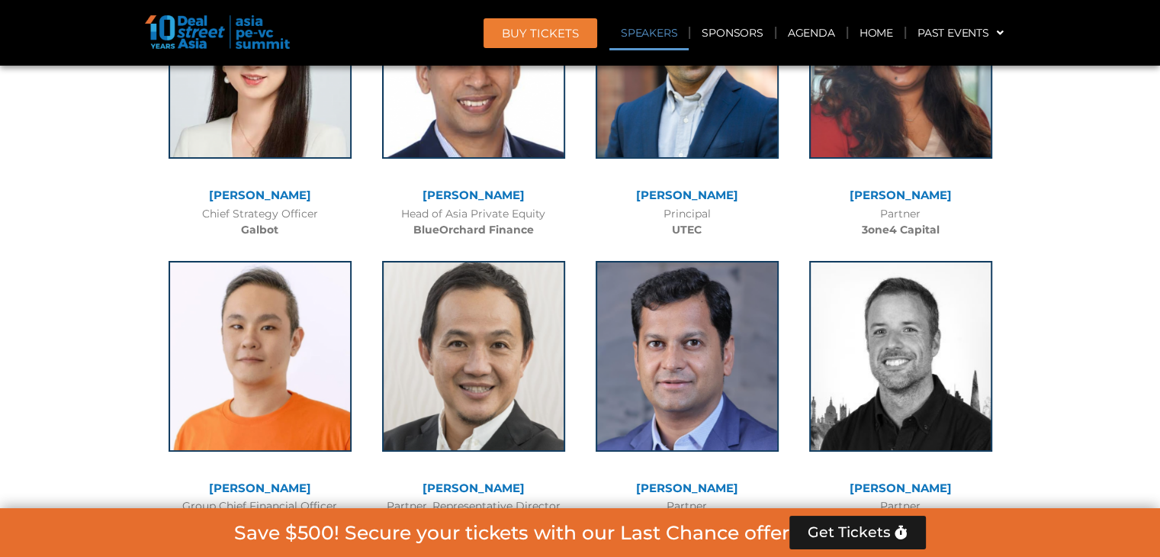
scroll to position [7306, 0]
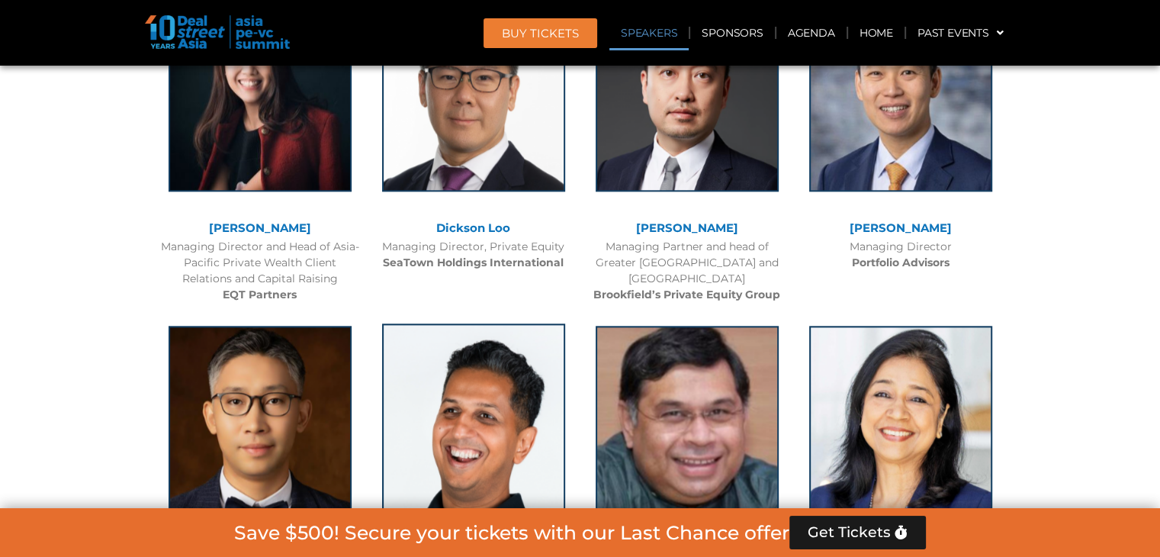
click at [555, 323] on img at bounding box center [473, 418] width 183 height 191
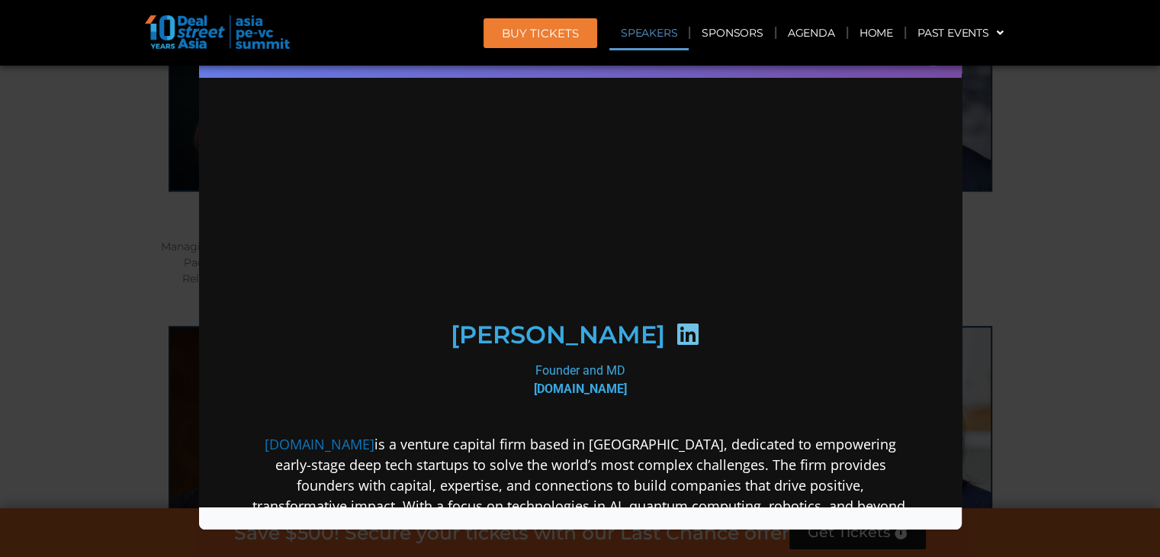
scroll to position [0, 0]
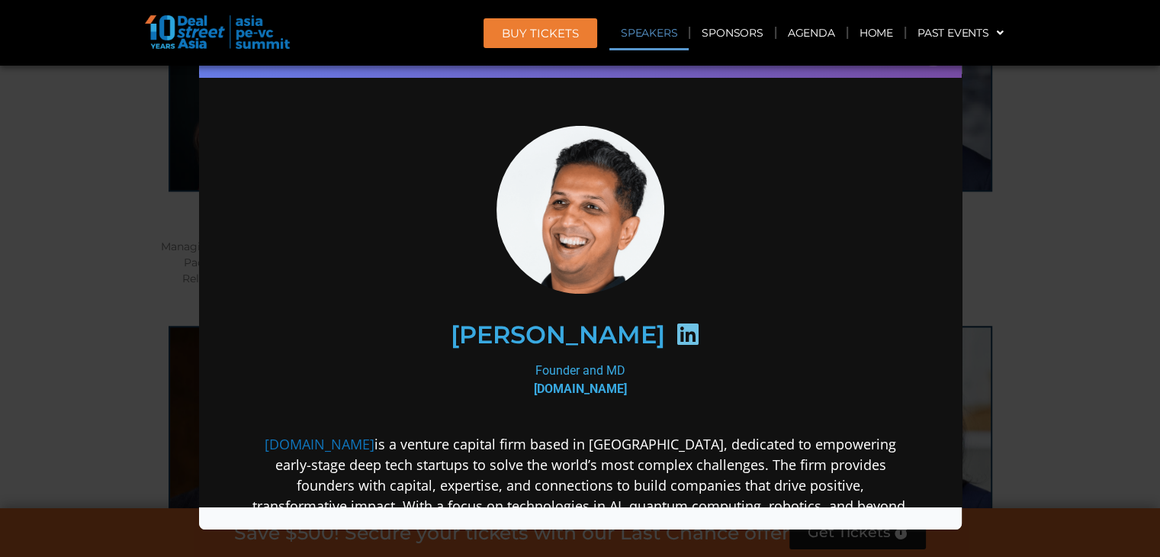
click at [573, 220] on div "Speaker Profile ×" at bounding box center [580, 278] width 1160 height 557
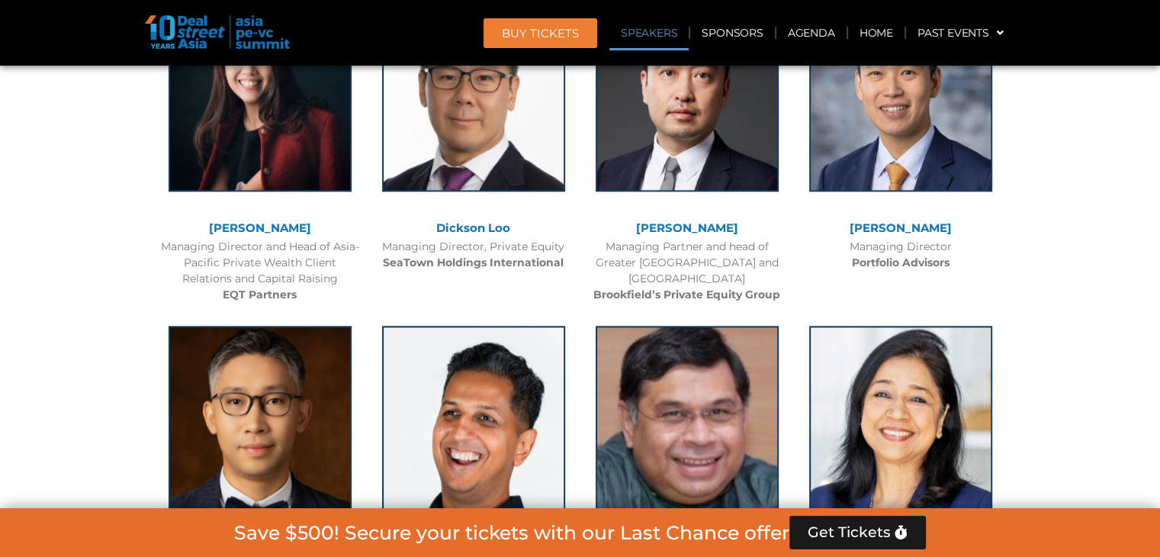
scroll to position [8832, 0]
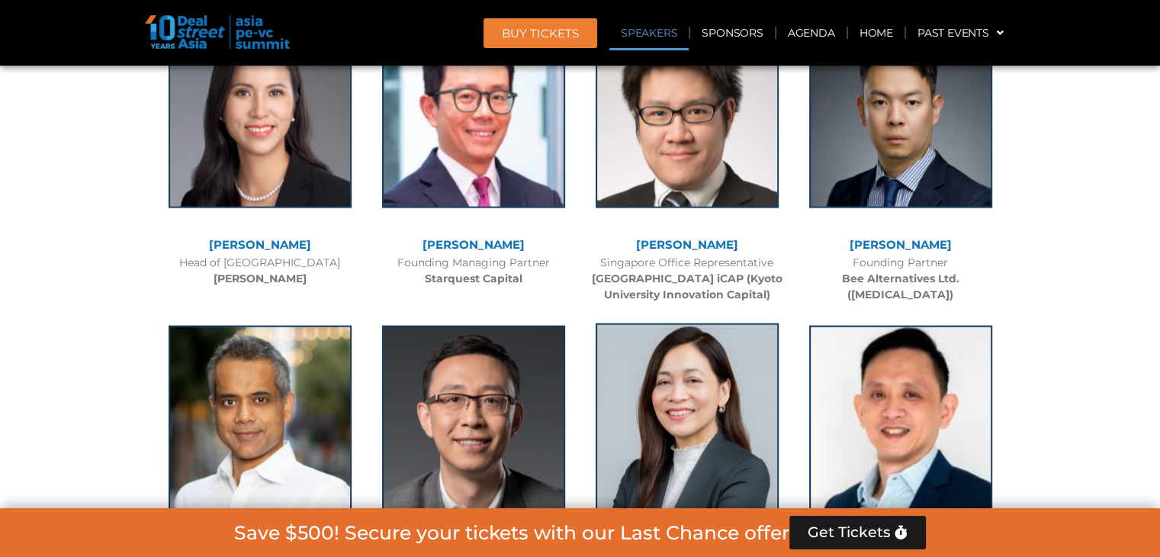
click at [573, 323] on img at bounding box center [687, 418] width 183 height 191
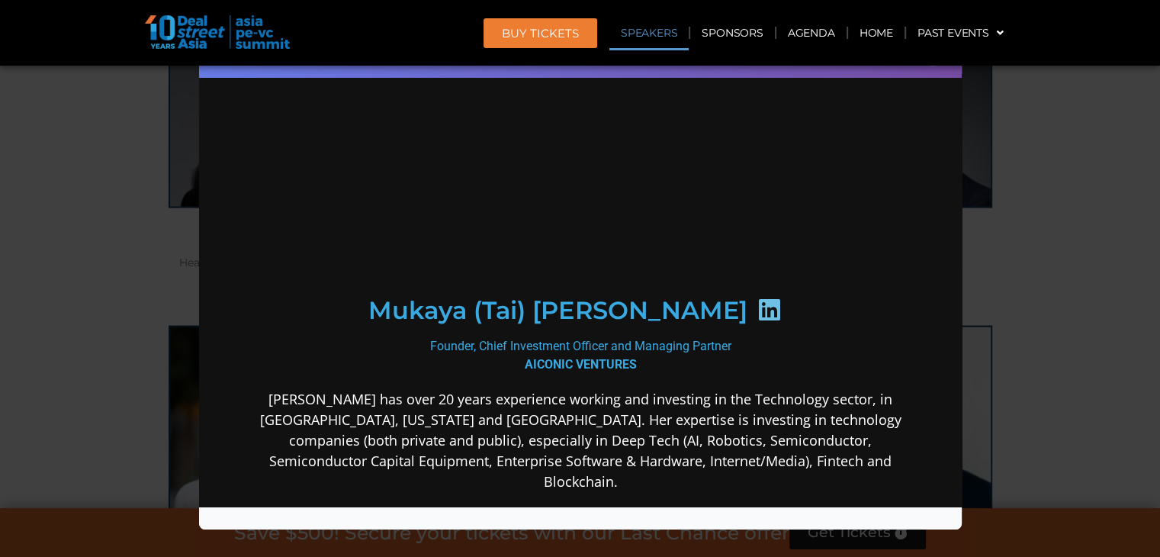
scroll to position [0, 0]
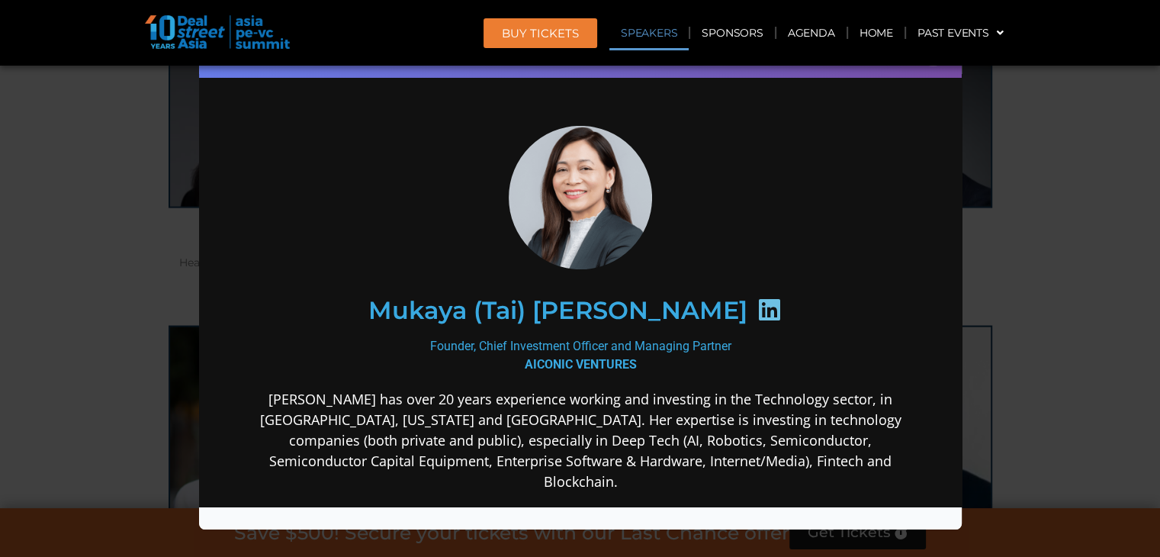
drag, startPoint x: 1092, startPoint y: 230, endPoint x: 1052, endPoint y: 198, distance: 50.5
click at [573, 230] on div "Speaker Profile ×" at bounding box center [580, 278] width 1160 height 557
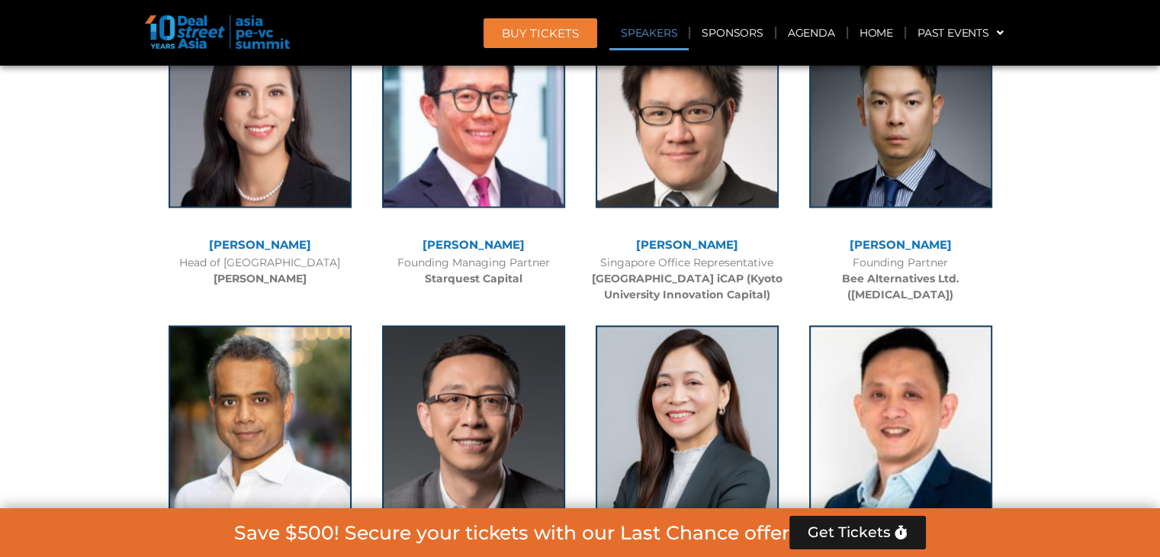
scroll to position [7306, 0]
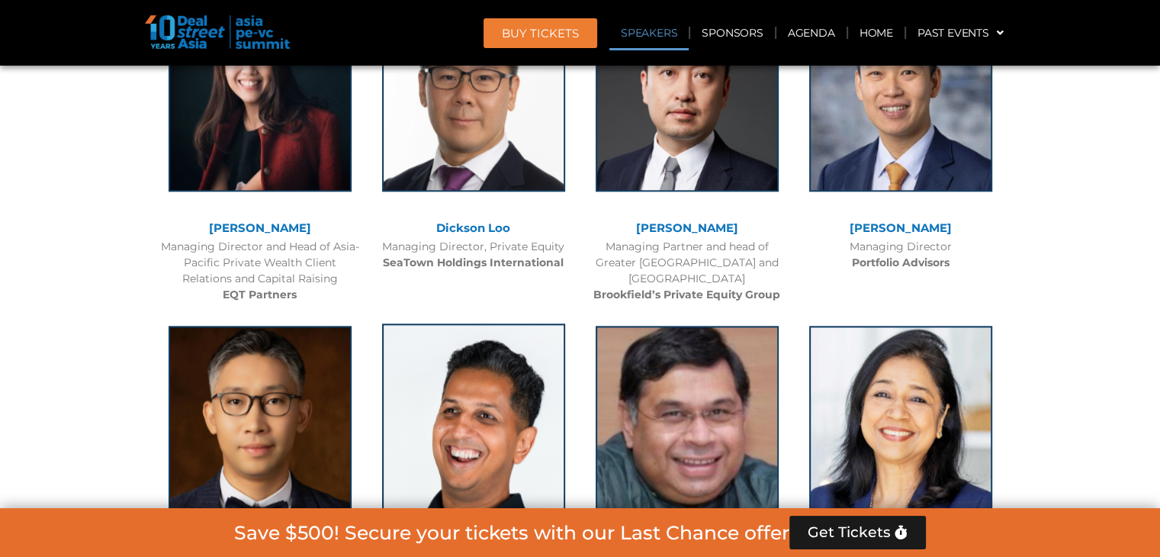
click at [430, 323] on img at bounding box center [473, 418] width 183 height 191
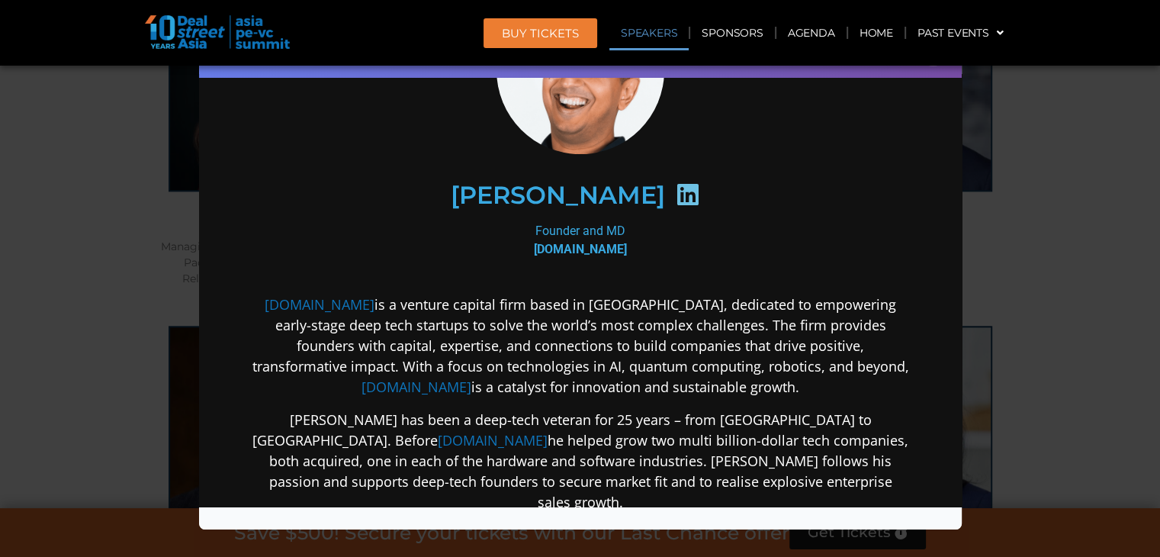
scroll to position [153, 0]
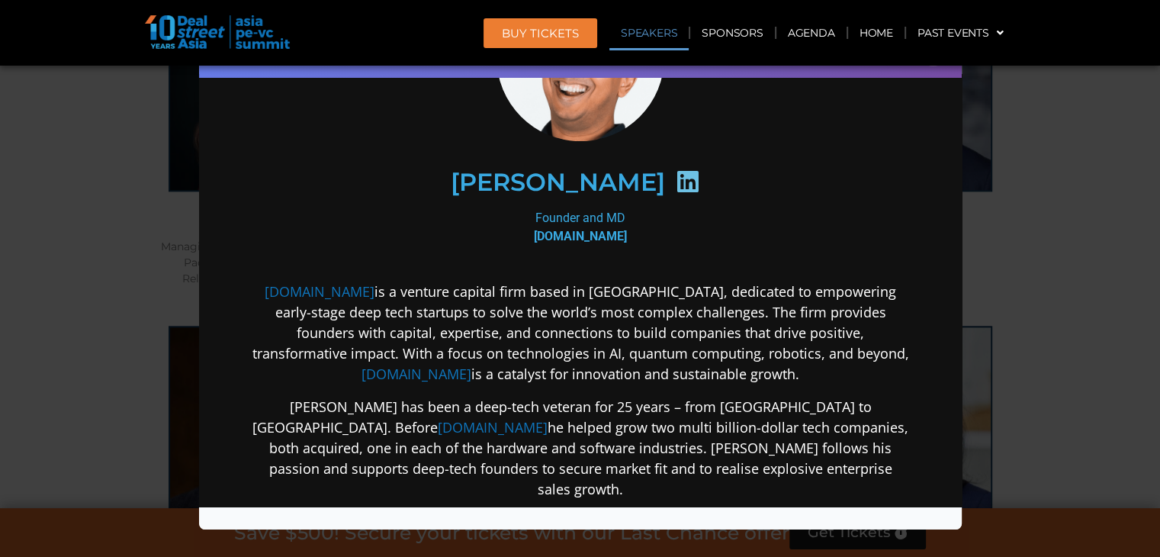
click at [573, 322] on div "Speaker Profile ×" at bounding box center [580, 278] width 1160 height 557
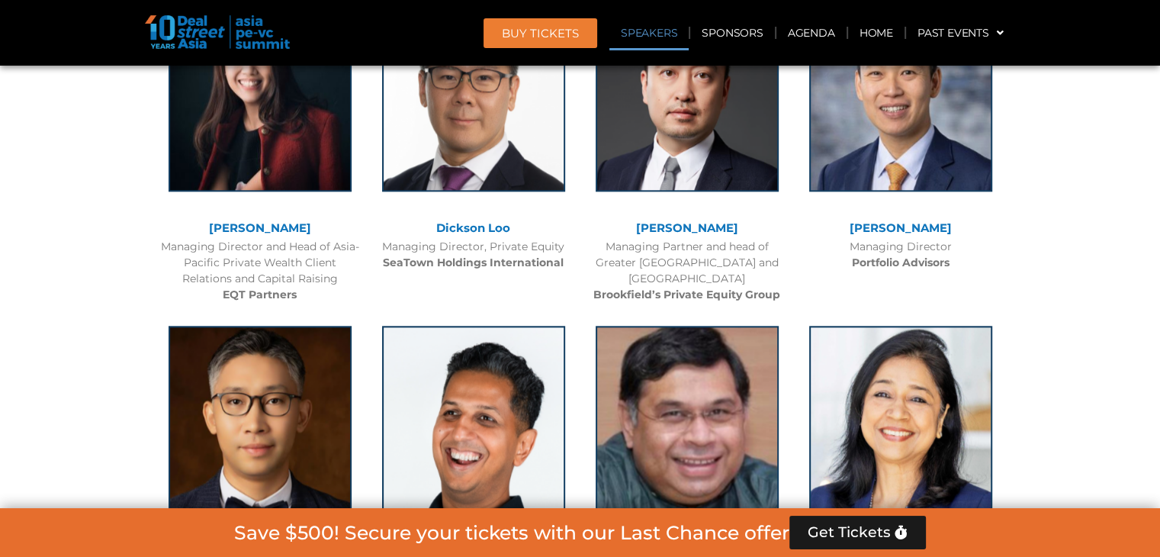
scroll to position [8508, 0]
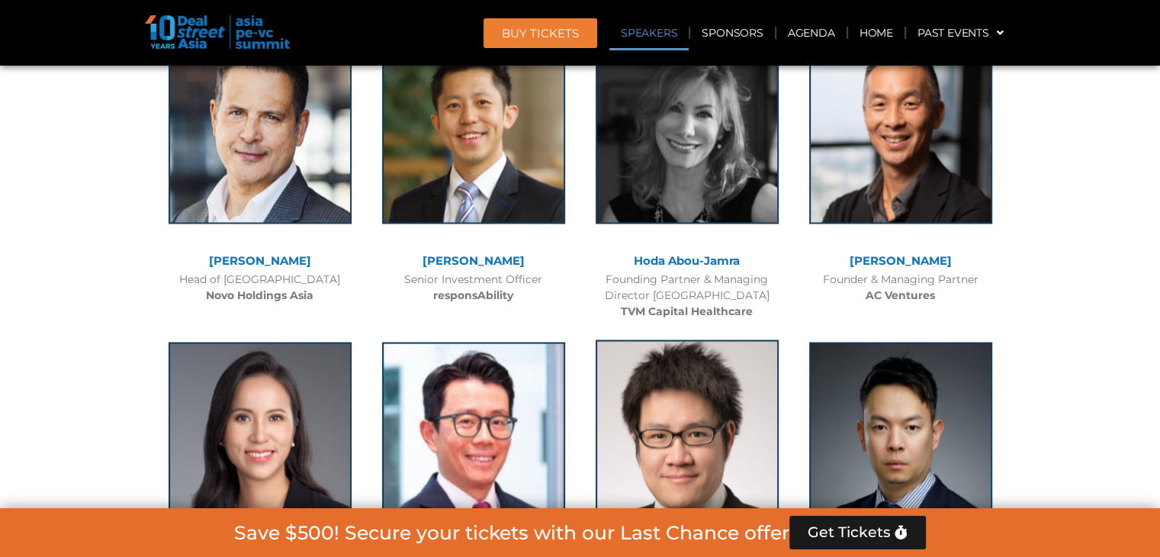
click at [573, 339] on img at bounding box center [687, 434] width 183 height 191
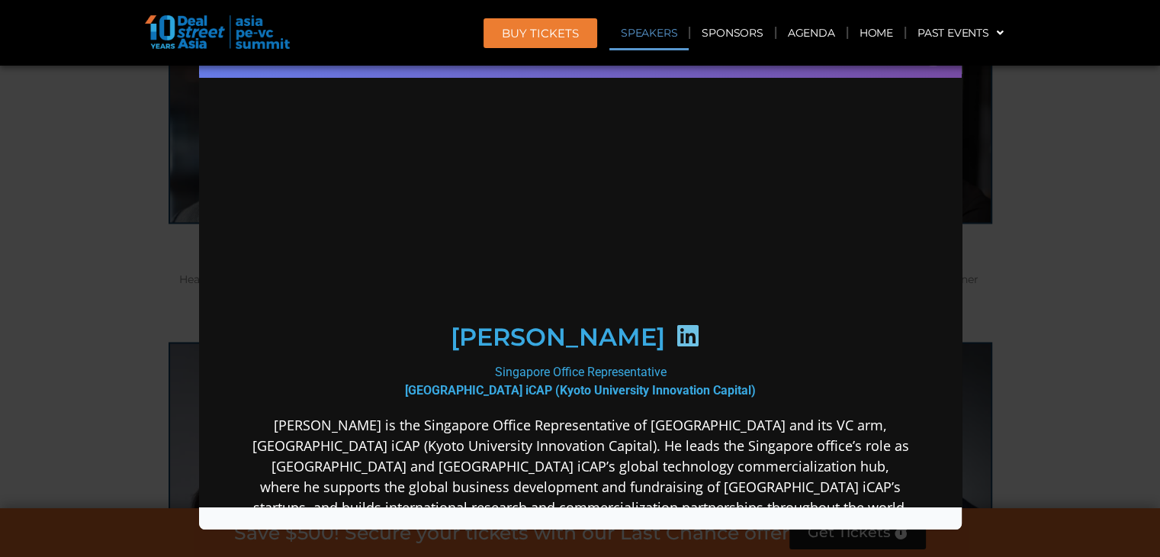
scroll to position [0, 0]
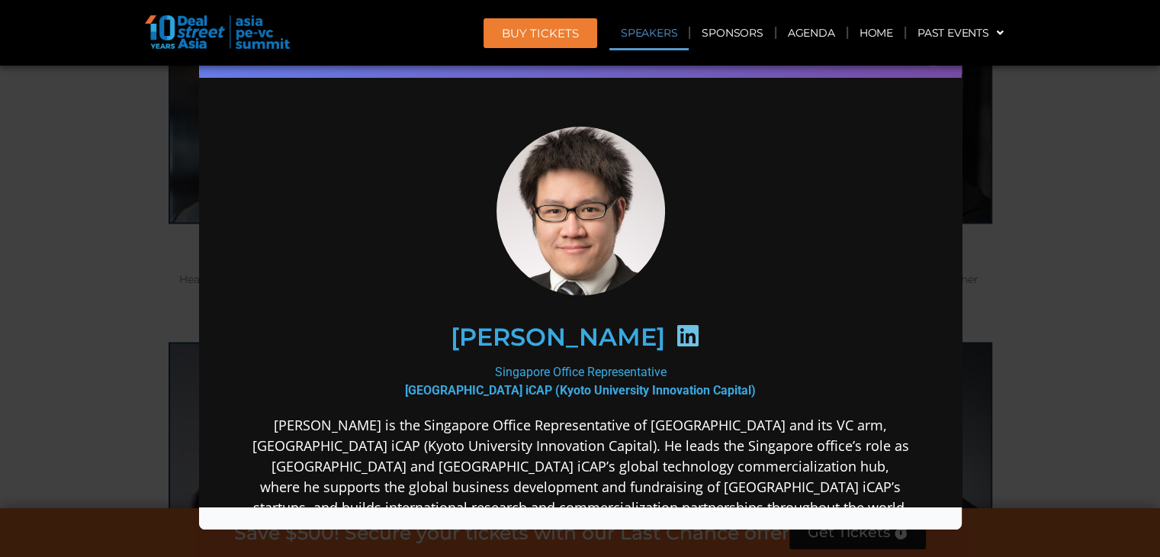
click at [573, 141] on div "Speaker Profile ×" at bounding box center [580, 278] width 1160 height 557
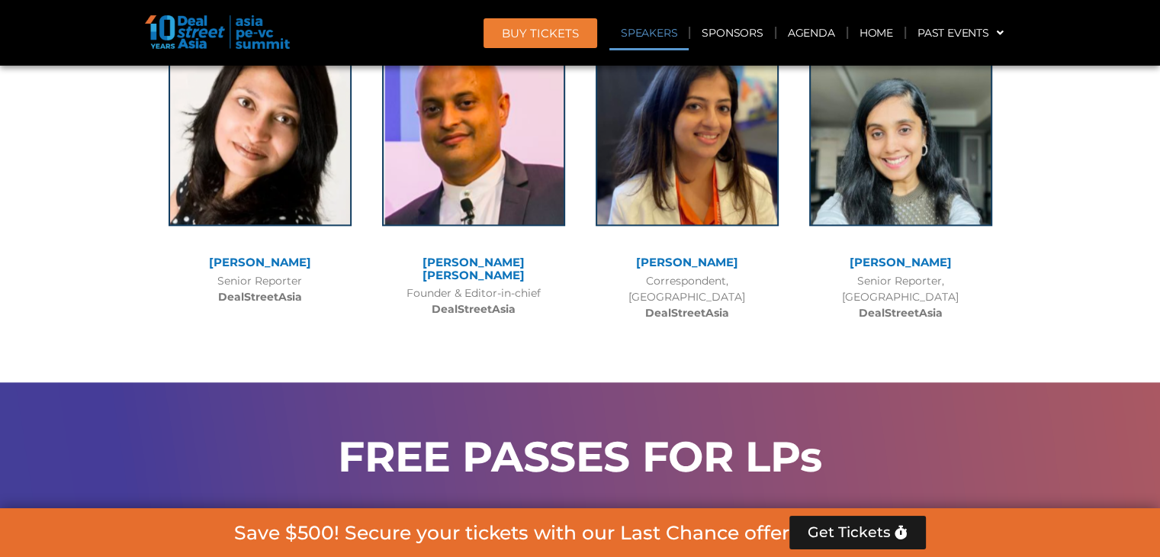
scroll to position [3848, 0]
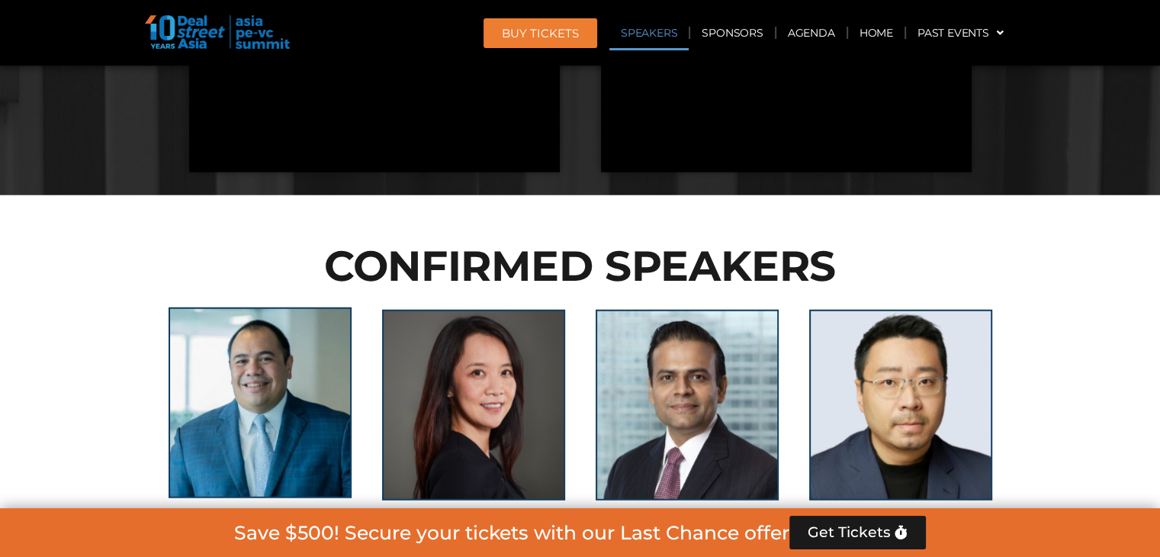
click at [243, 307] on img at bounding box center [260, 402] width 183 height 191
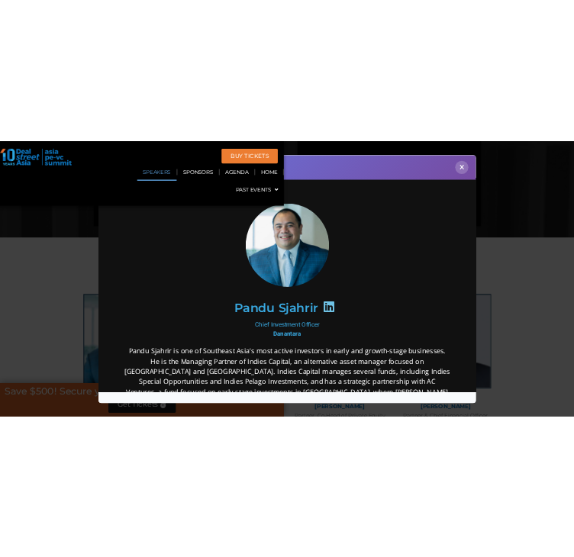
scroll to position [3722, 0]
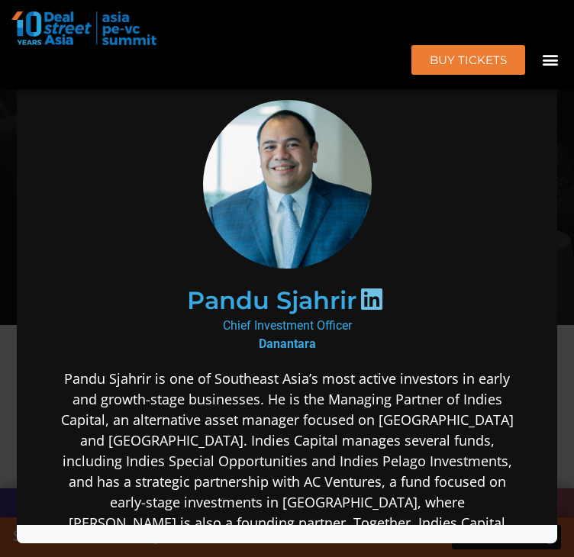
click at [561, 110] on div "Speaker Profile ×" at bounding box center [287, 278] width 574 height 557
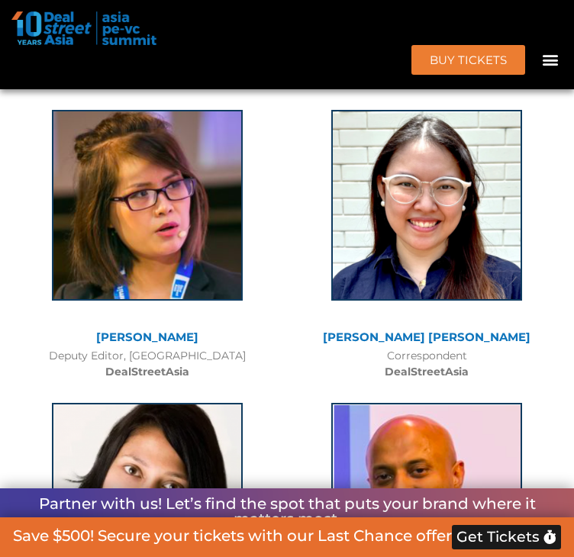
scroll to position [4434, 0]
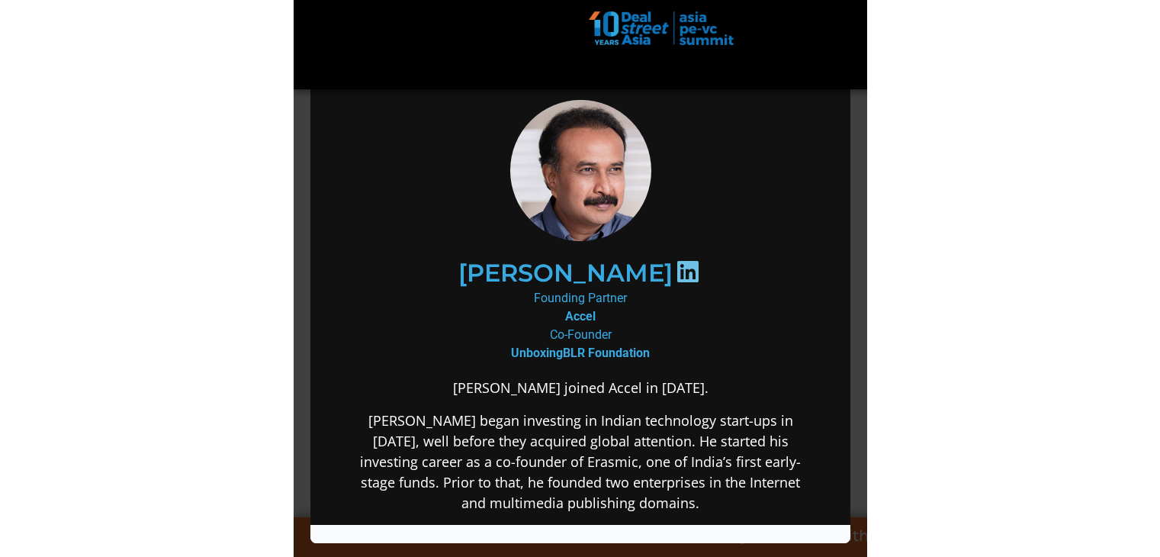
scroll to position [4561, 0]
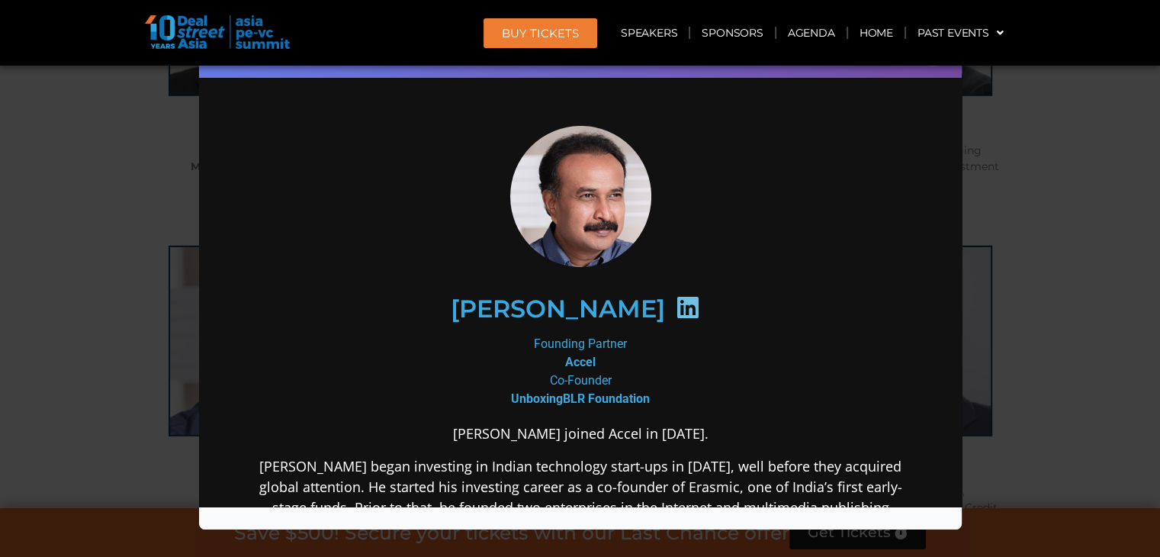
click at [573, 204] on div "Speaker Profile ×" at bounding box center [580, 278] width 1160 height 557
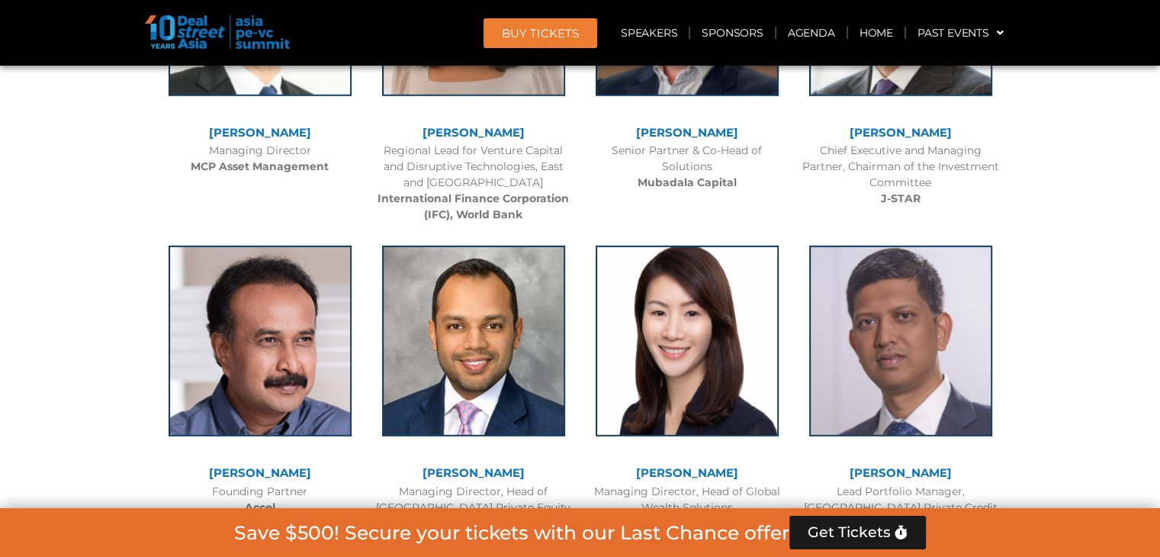
scroll to position [10358, 0]
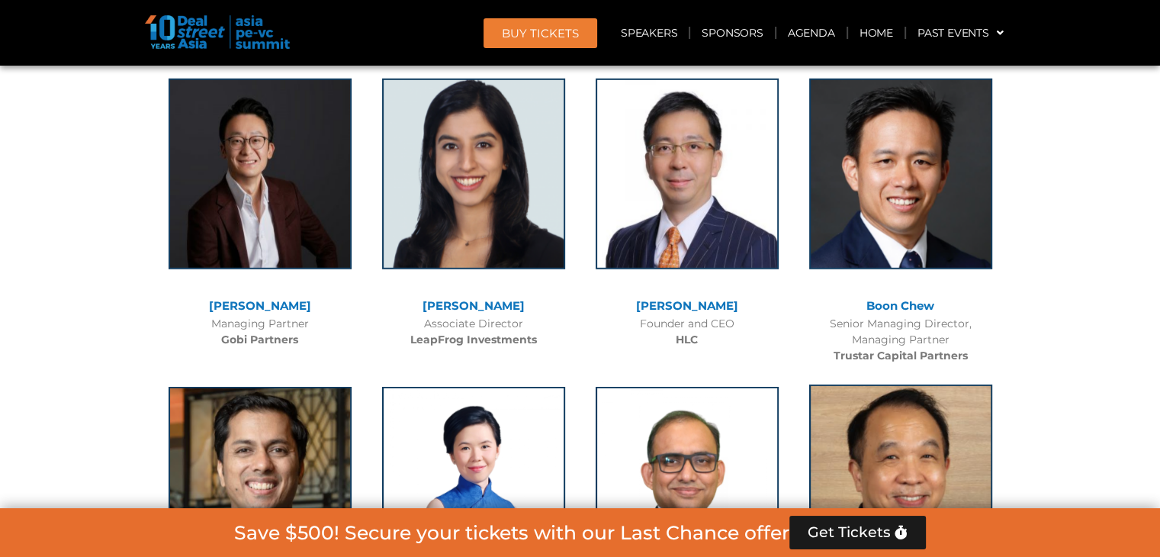
click at [573, 384] on img at bounding box center [900, 479] width 183 height 191
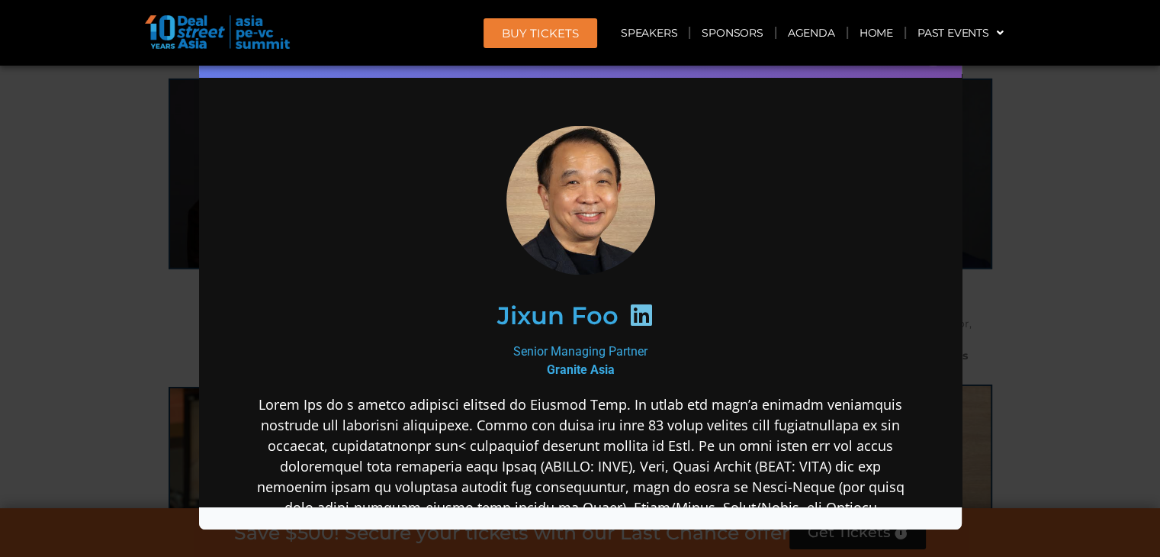
scroll to position [0, 0]
click at [573, 227] on div "Speaker Profile ×" at bounding box center [580, 278] width 1160 height 557
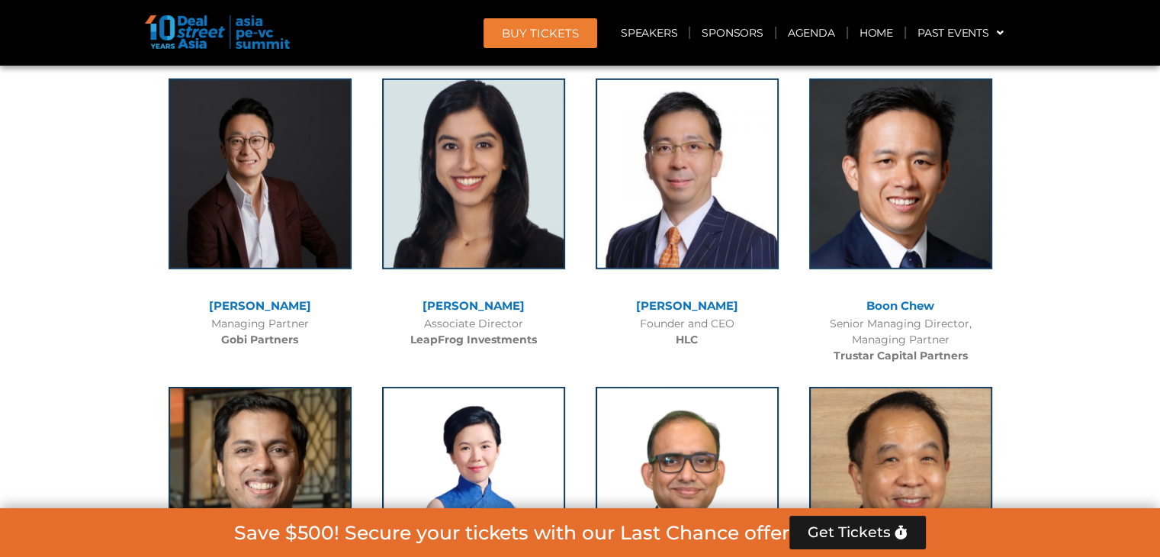
scroll to position [12091, 0]
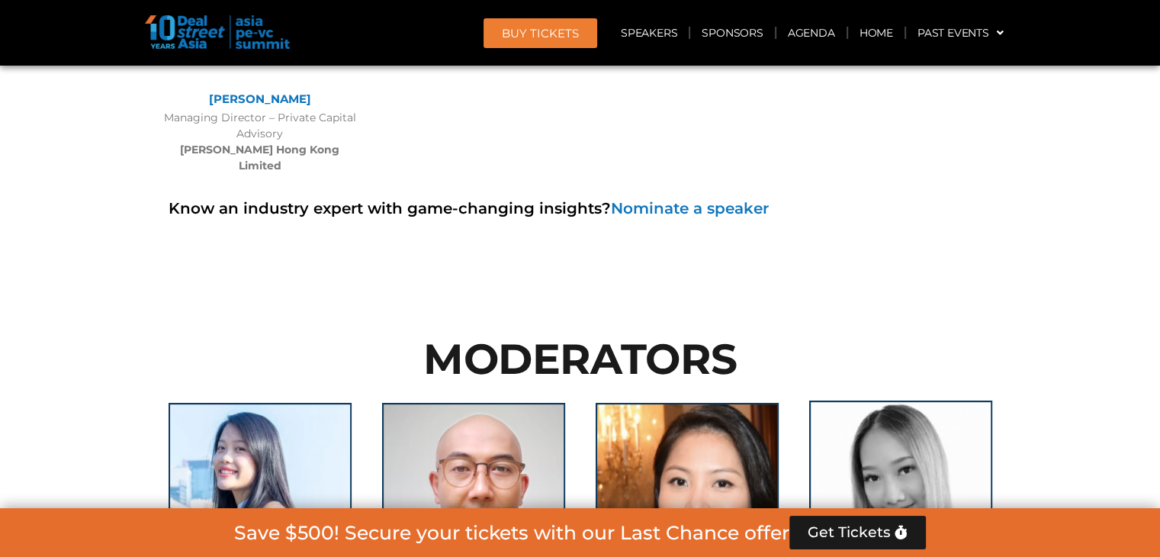
click at [573, 400] on img at bounding box center [900, 495] width 183 height 191
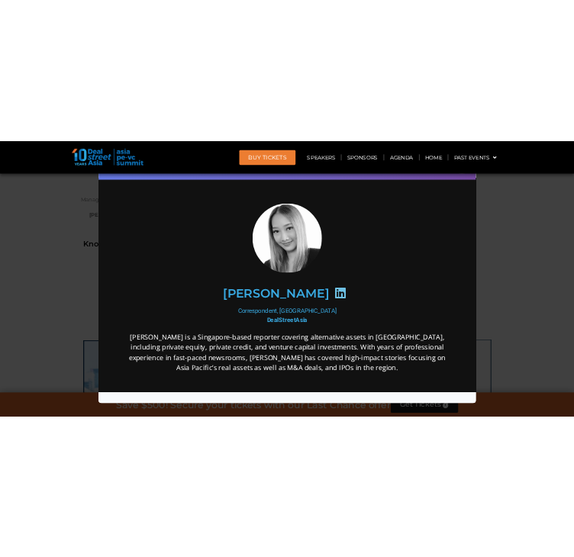
scroll to position [0, 0]
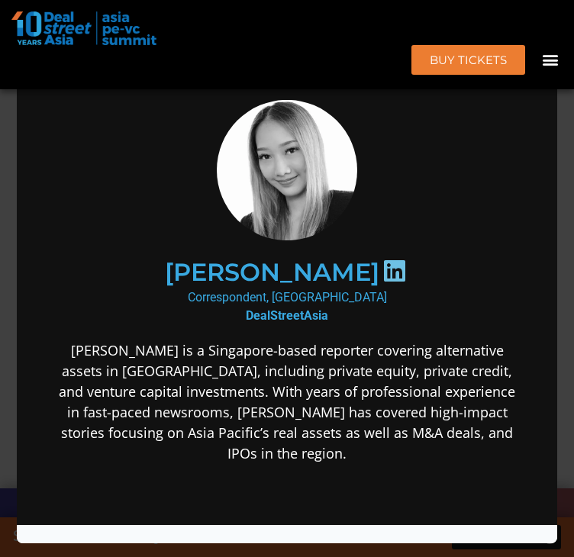
click at [3, 199] on div "Speaker Profile ×" at bounding box center [287, 278] width 574 height 557
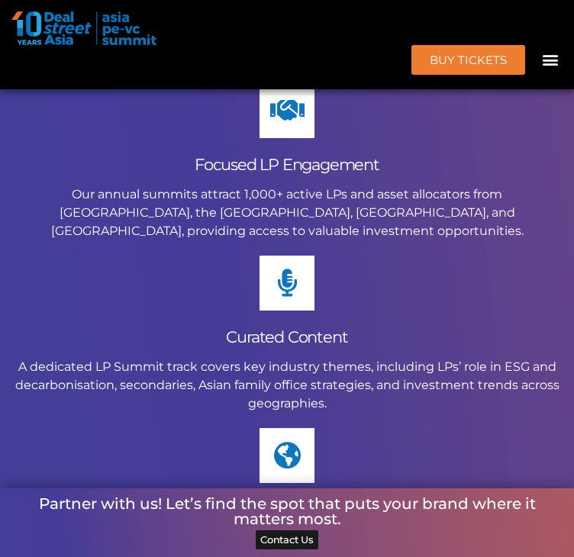
scroll to position [5439, 0]
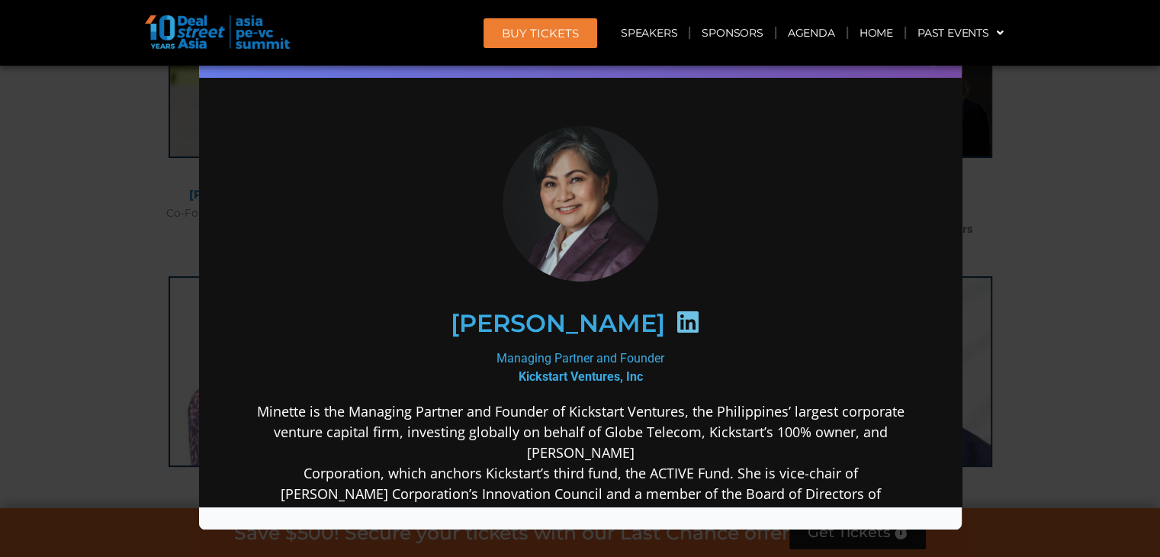
scroll to position [8199, 0]
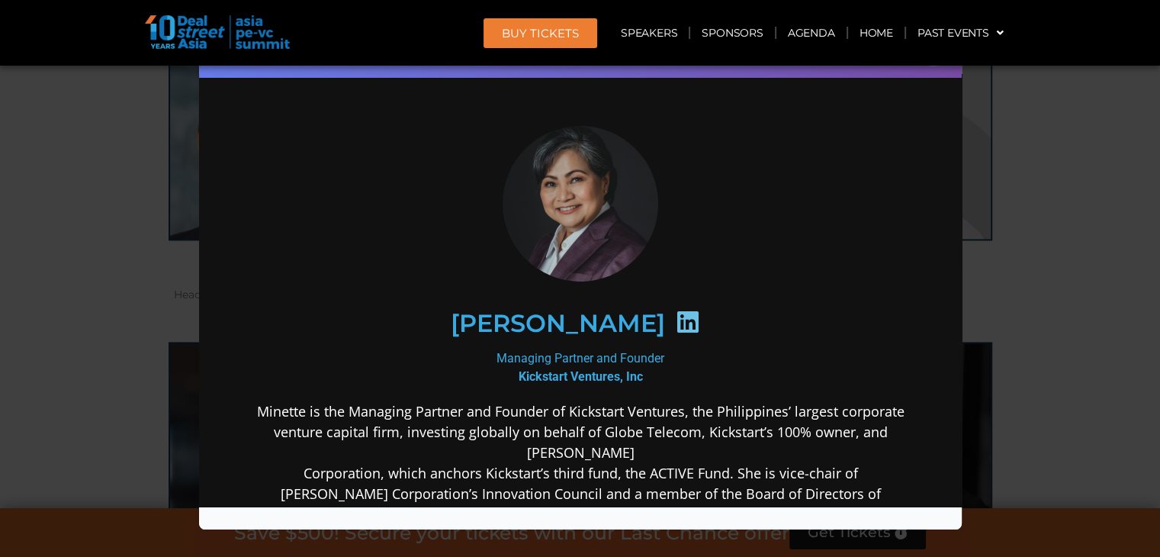
click at [573, 223] on div "Speaker Profile ×" at bounding box center [580, 278] width 1160 height 557
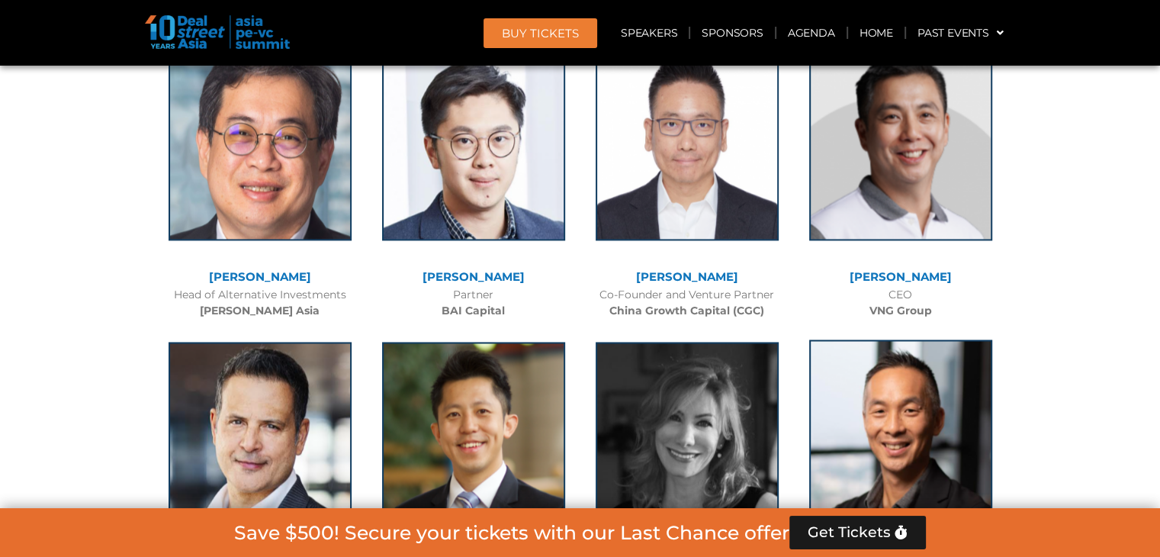
click at [573, 339] on img at bounding box center [900, 434] width 183 height 191
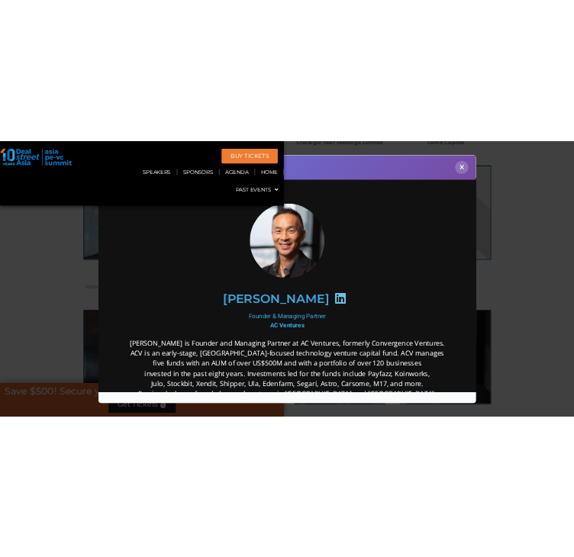
scroll to position [8072, 0]
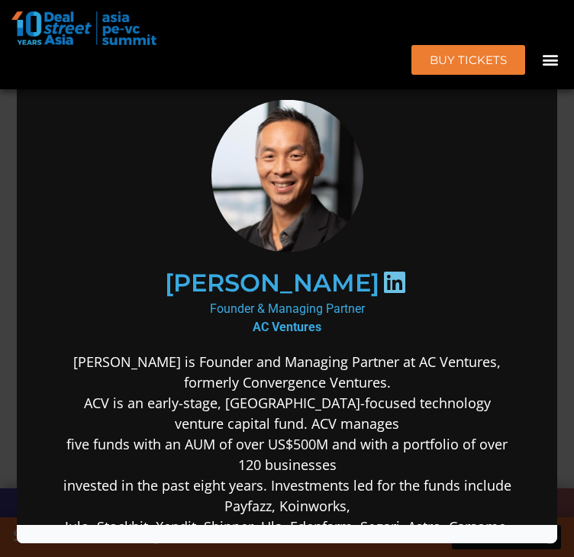
click at [565, 153] on div "Speaker Profile ×" at bounding box center [287, 278] width 574 height 557
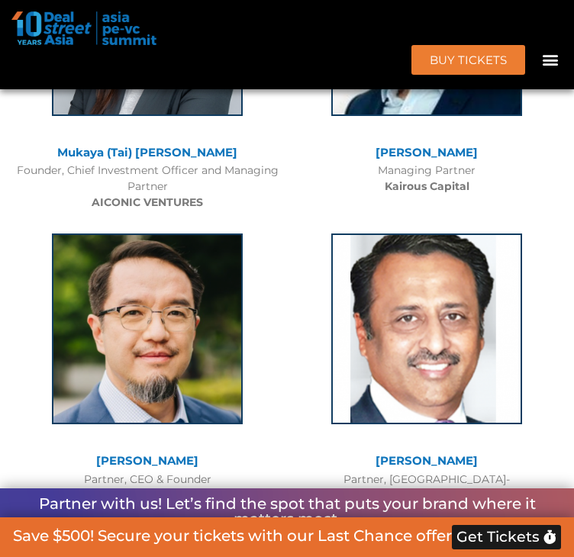
scroll to position [8084, 0]
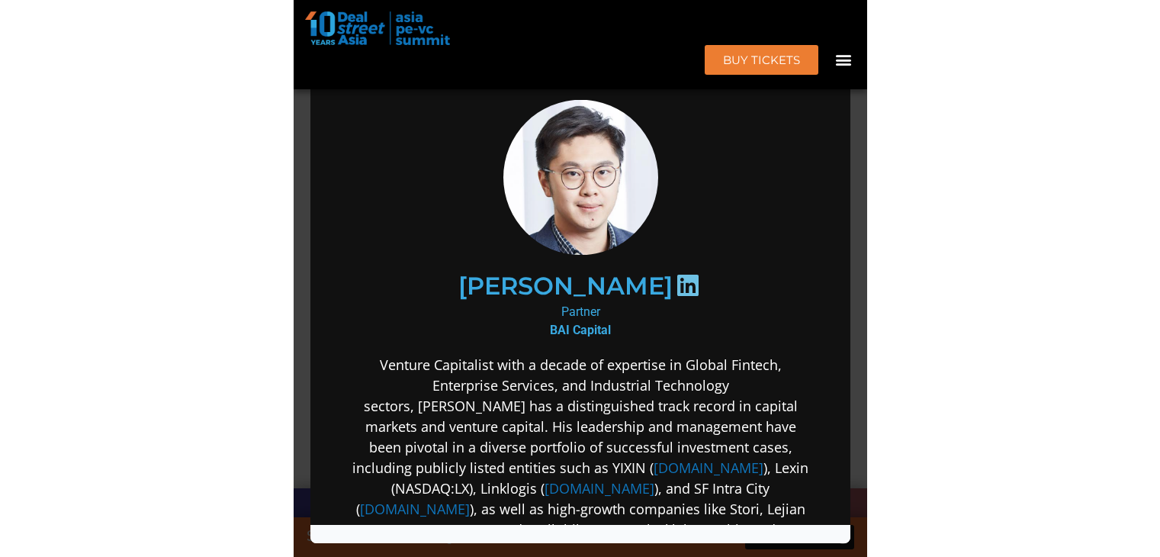
scroll to position [0, 0]
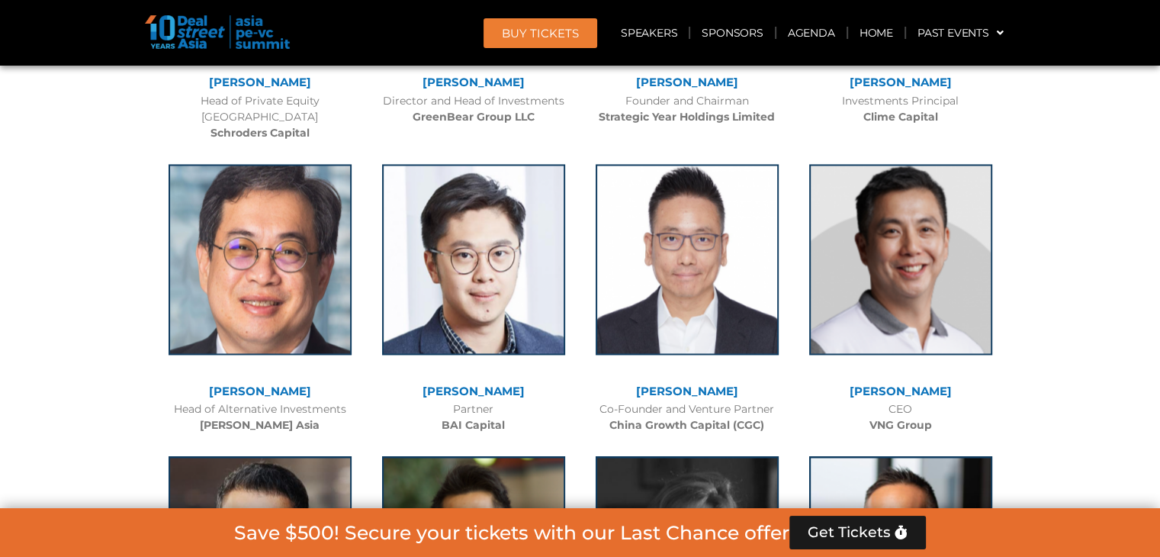
scroll to position [10050, 0]
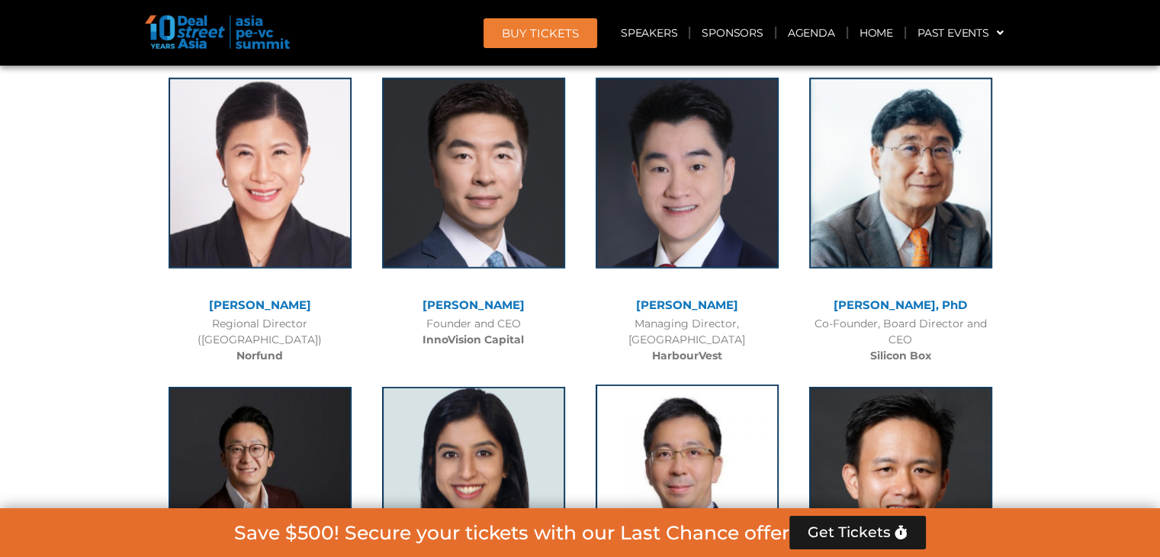
click at [715, 384] on img at bounding box center [687, 479] width 183 height 191
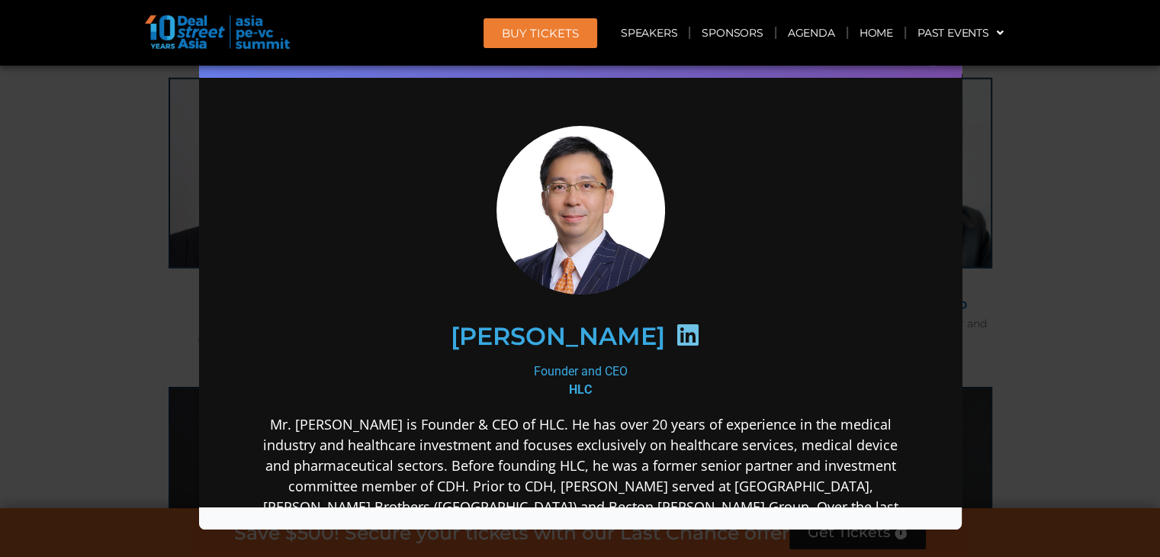
scroll to position [0, 0]
drag, startPoint x: 1052, startPoint y: 186, endPoint x: 1022, endPoint y: 111, distance: 81.4
click at [1053, 185] on div "Speaker Profile ×" at bounding box center [580, 278] width 1160 height 557
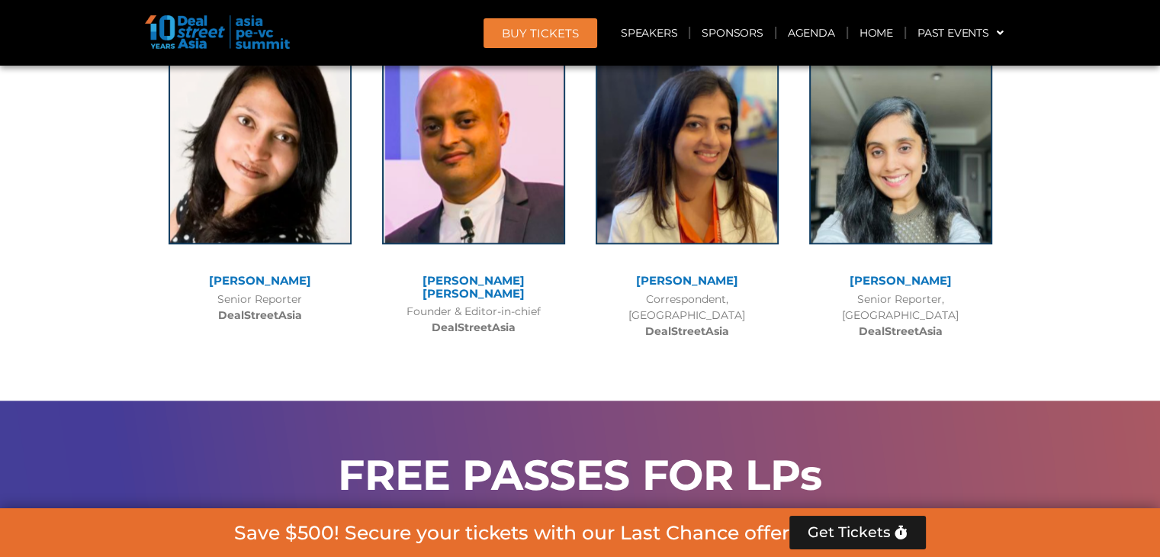
scroll to position [10683, 0]
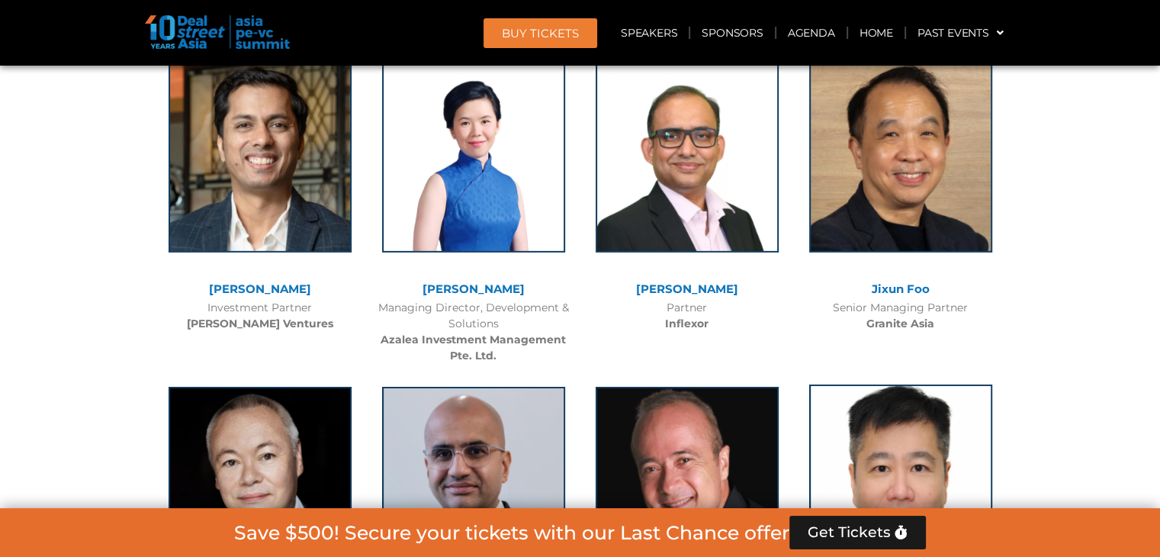
click at [967, 384] on img at bounding box center [900, 479] width 183 height 191
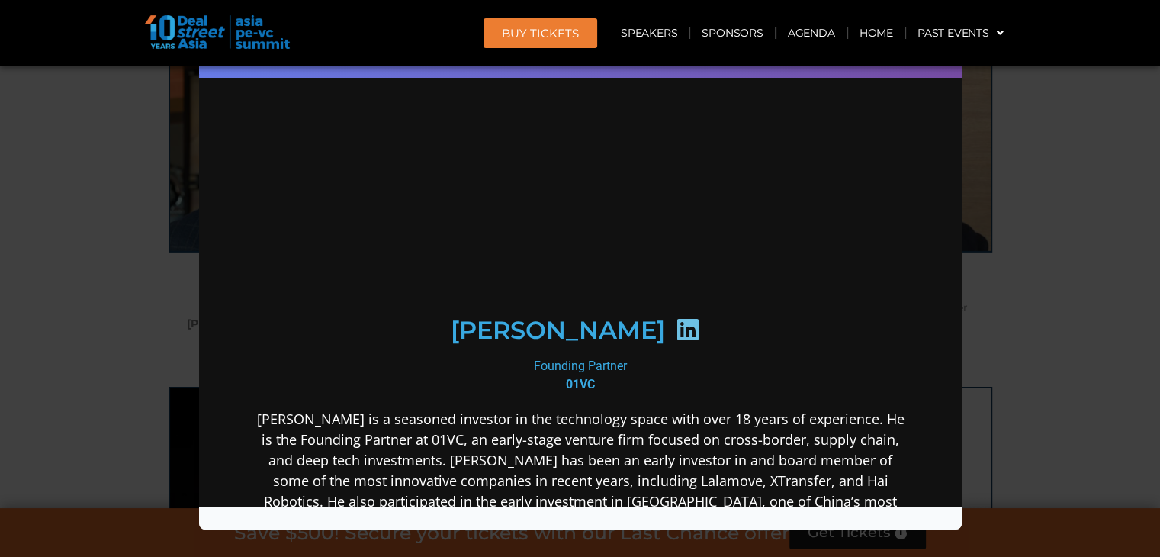
scroll to position [0, 0]
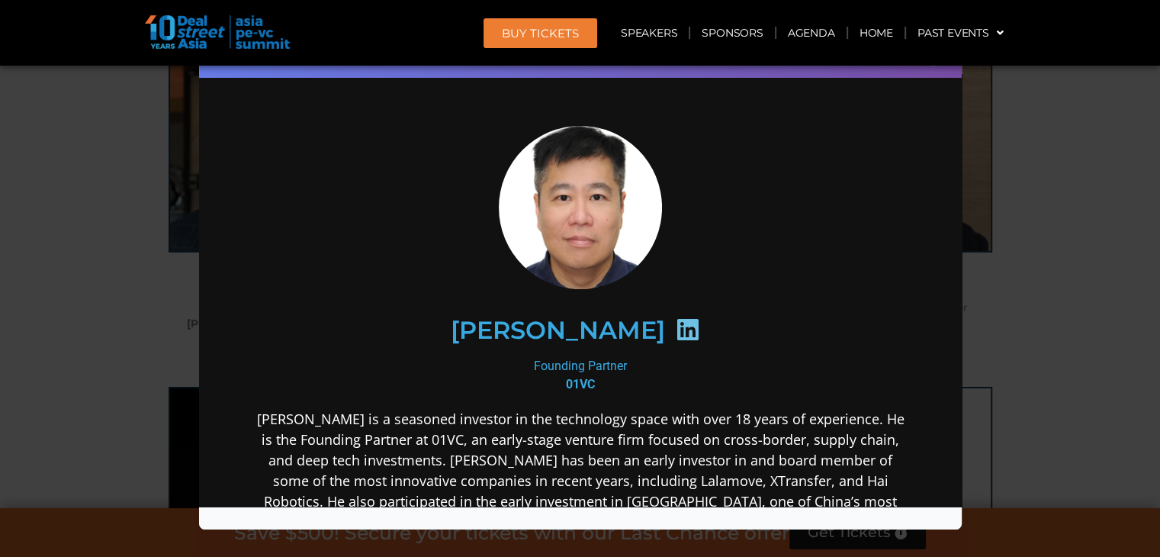
drag, startPoint x: 1162, startPoint y: 275, endPoint x: 499, endPoint y: 221, distance: 665.7
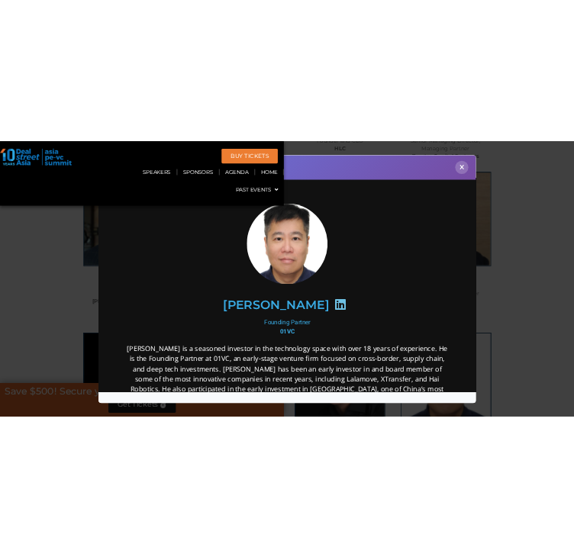
scroll to position [10556, 0]
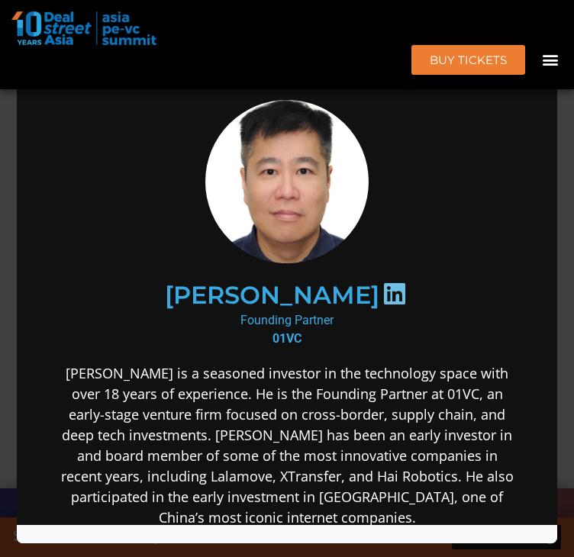
click at [567, 98] on div "Speaker Profile ×" at bounding box center [287, 278] width 574 height 557
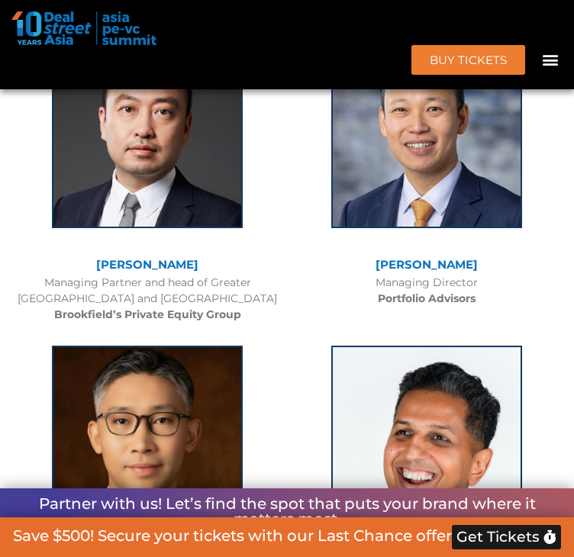
scroll to position [10404, 0]
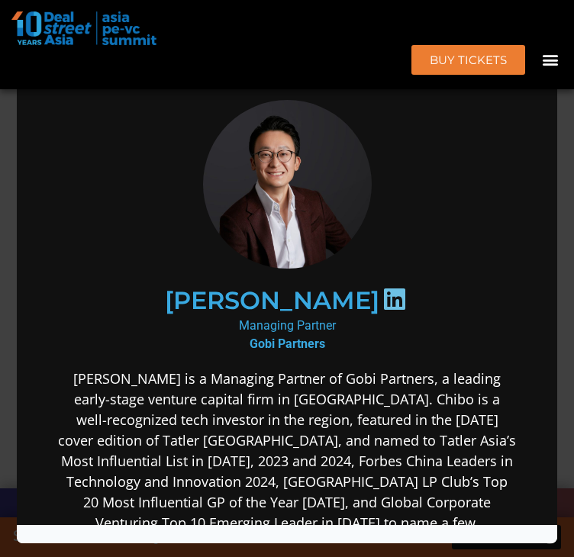
scroll to position [0, 0]
click at [570, 117] on div "Speaker Profile ×" at bounding box center [287, 278] width 574 height 557
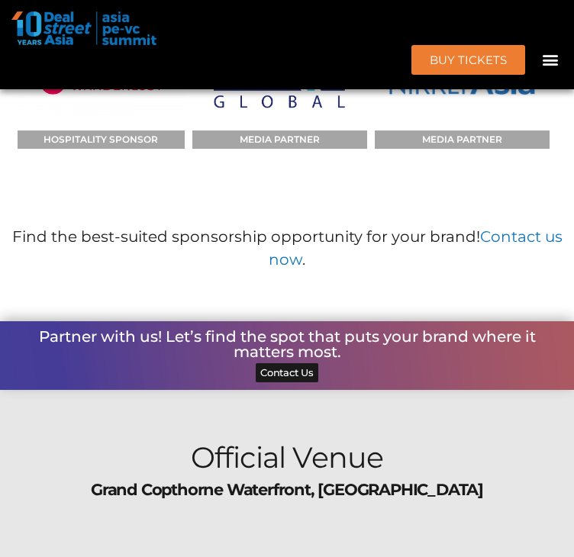
scroll to position [5439, 0]
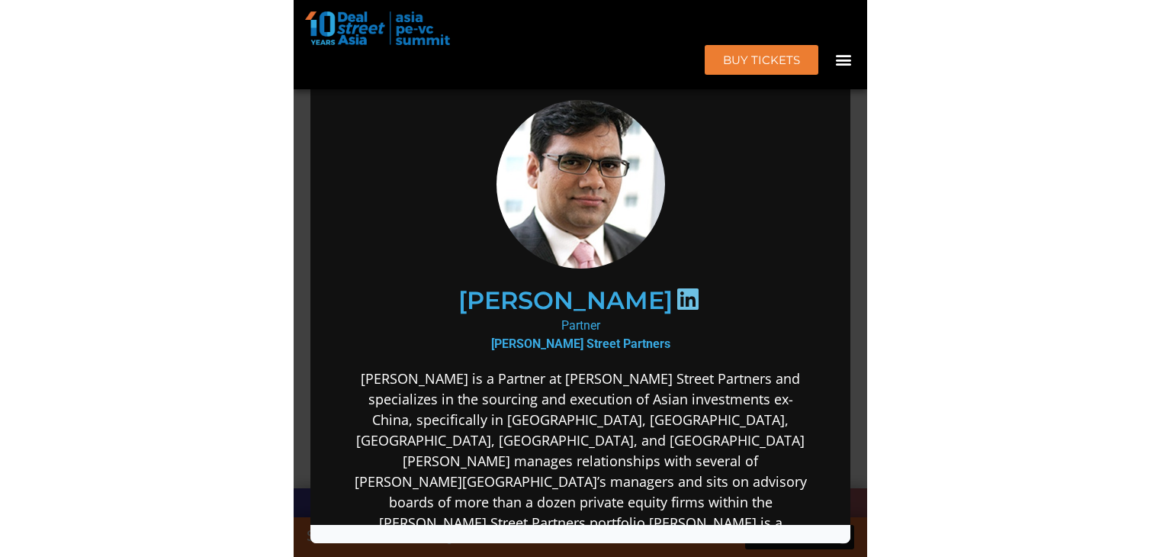
scroll to position [0, 0]
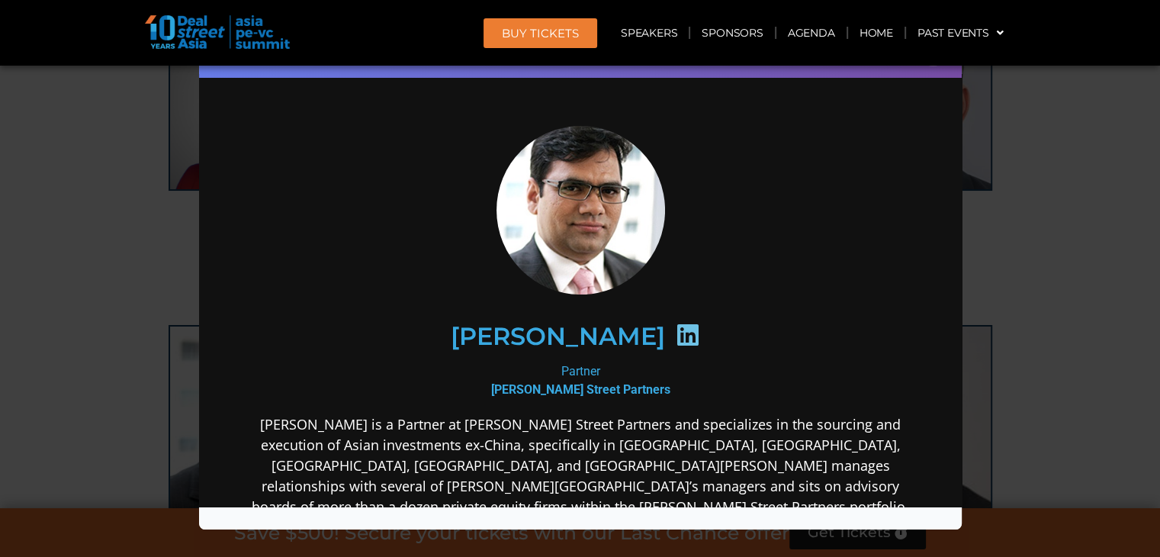
click at [1092, 207] on div "Speaker Profile ×" at bounding box center [580, 278] width 1160 height 557
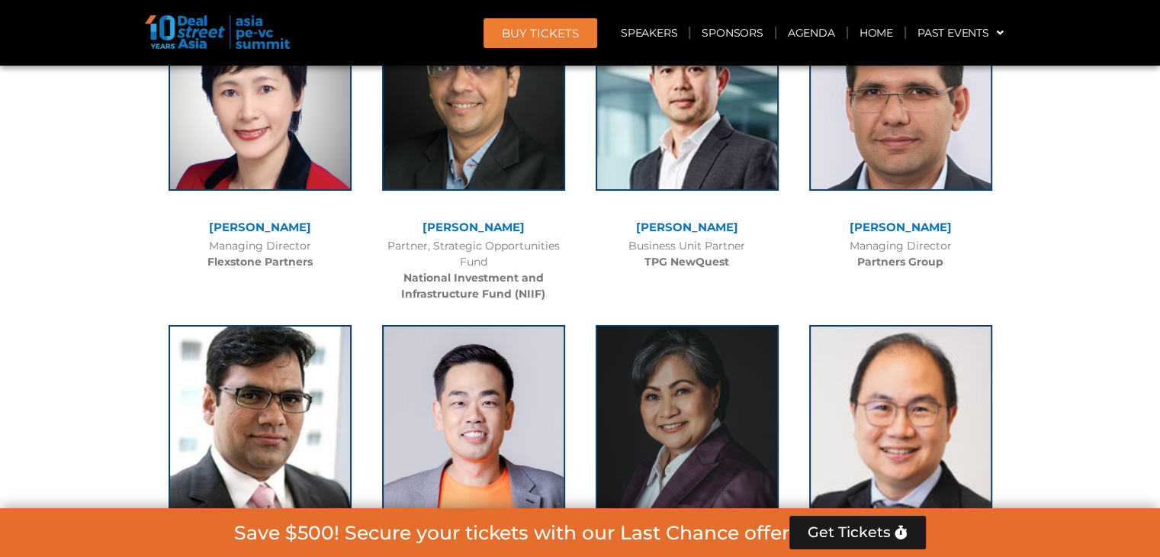
scroll to position [4156, 0]
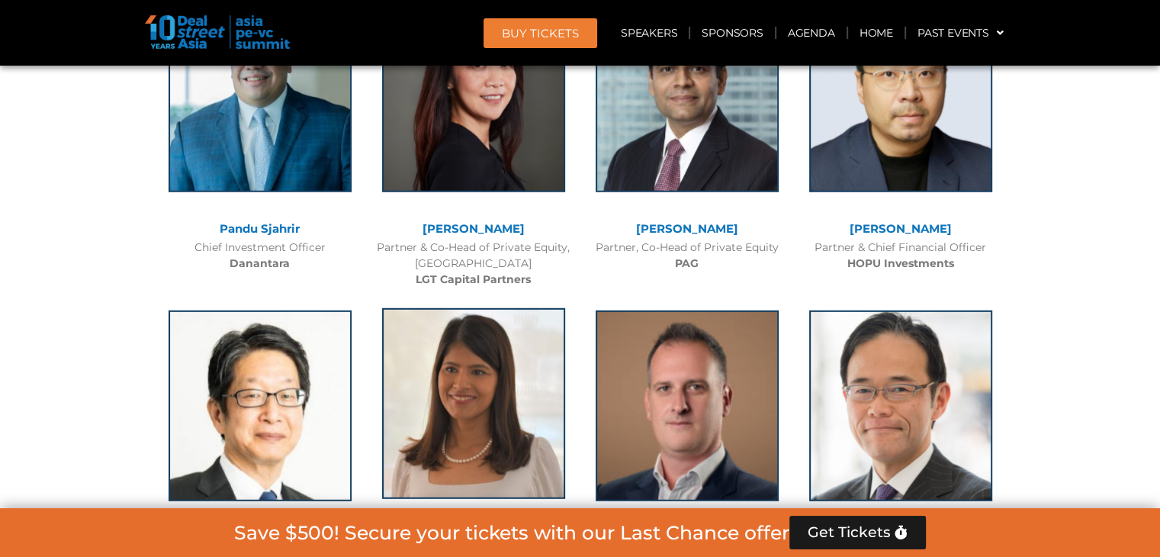
click at [407, 308] on img at bounding box center [473, 403] width 183 height 191
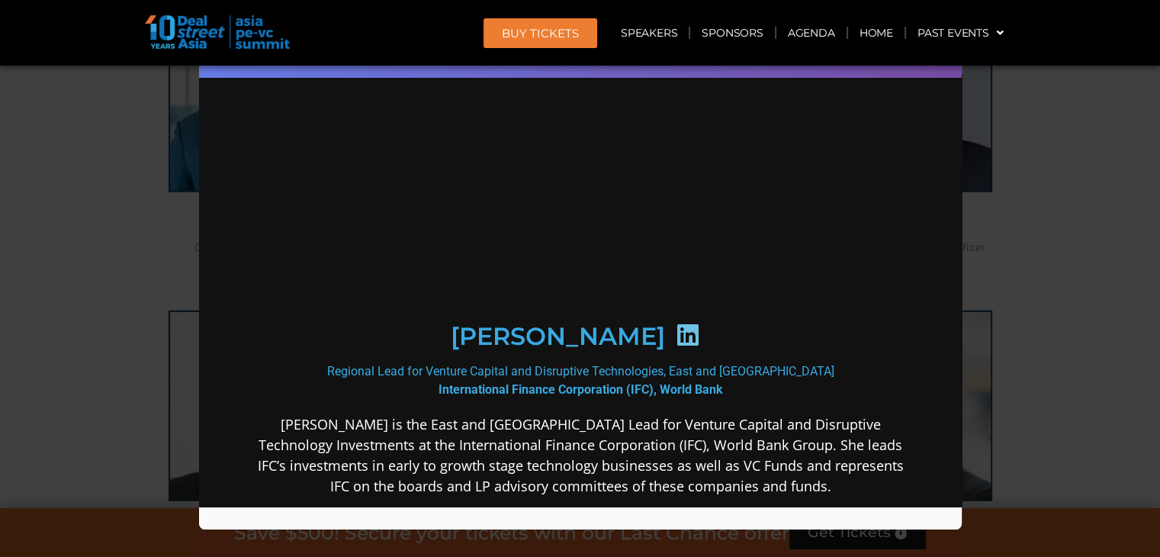
scroll to position [0, 0]
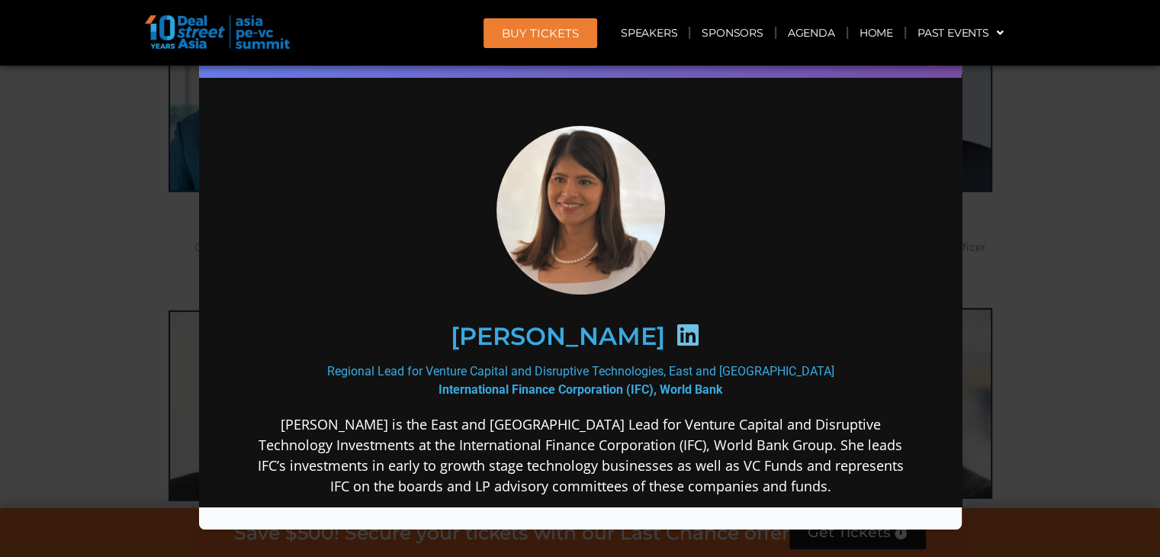
drag, startPoint x: 1078, startPoint y: 227, endPoint x: 912, endPoint y: 111, distance: 202.7
click at [1074, 224] on div "Speaker Profile ×" at bounding box center [580, 278] width 1160 height 557
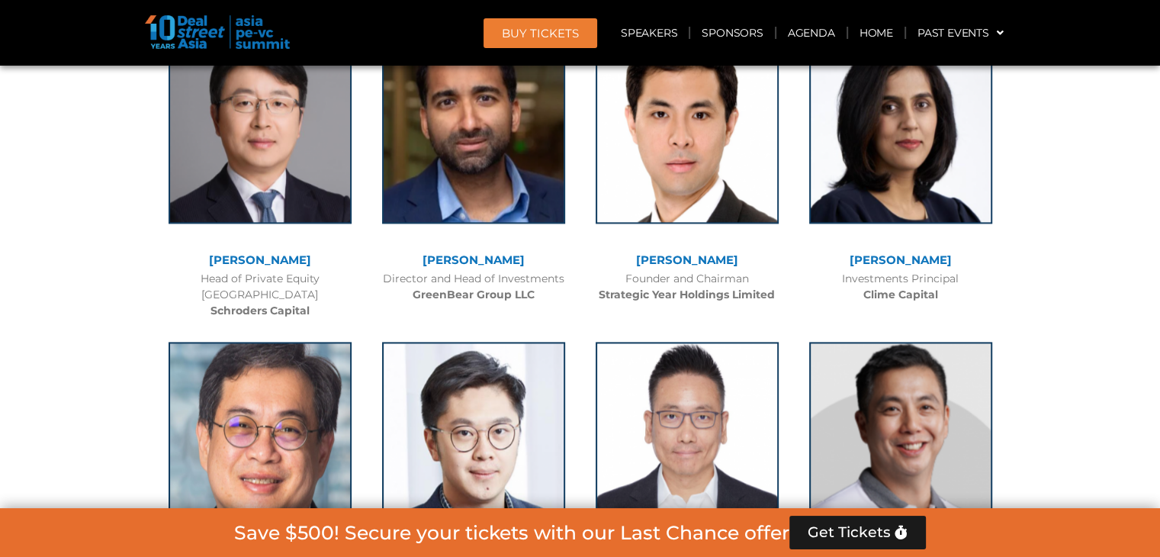
scroll to position [5747, 0]
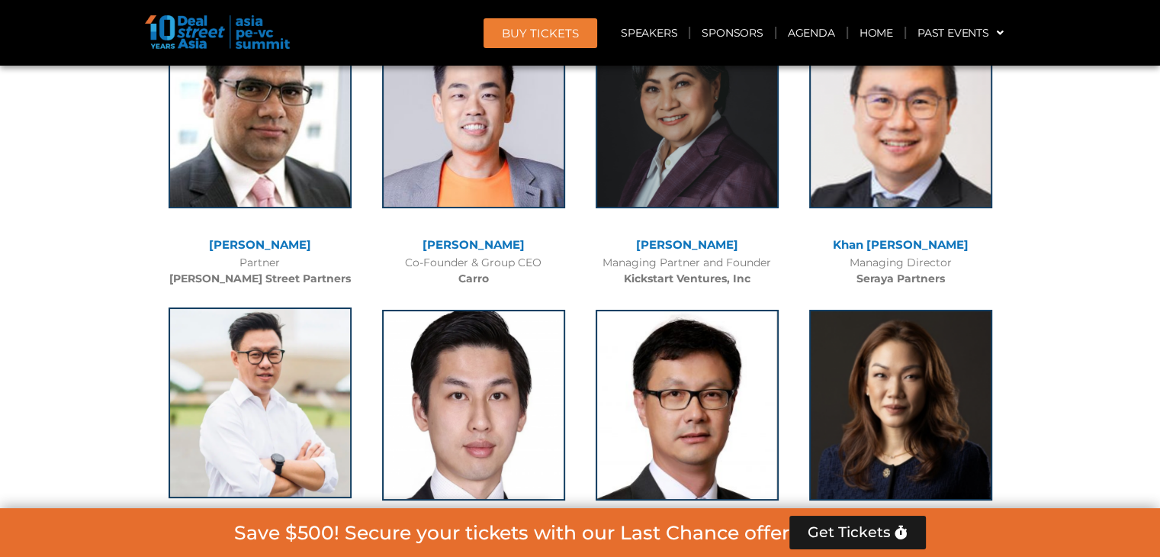
click at [252, 307] on img at bounding box center [260, 402] width 183 height 191
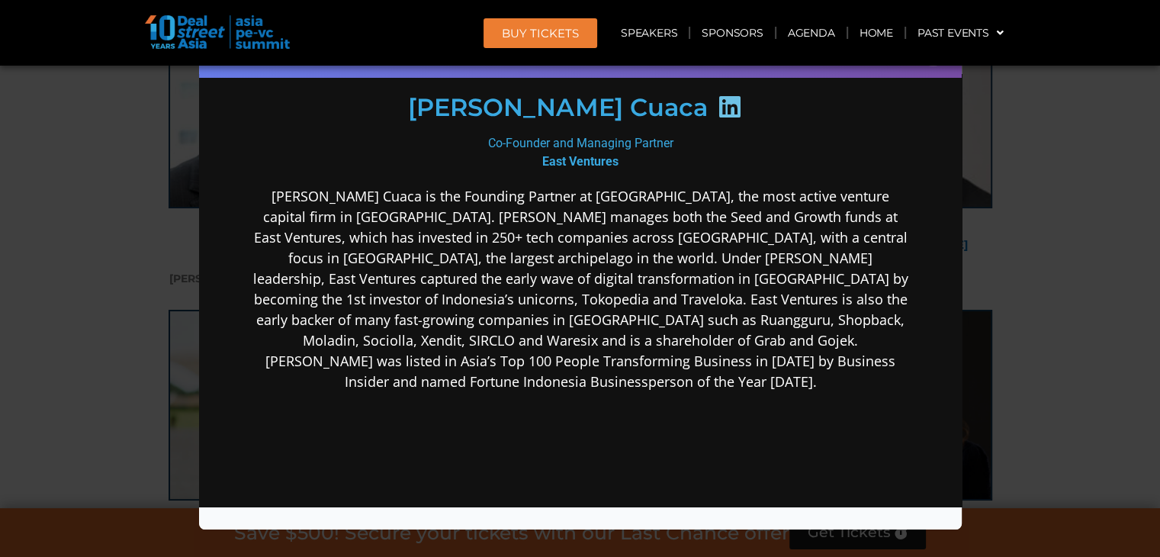
scroll to position [0, 0]
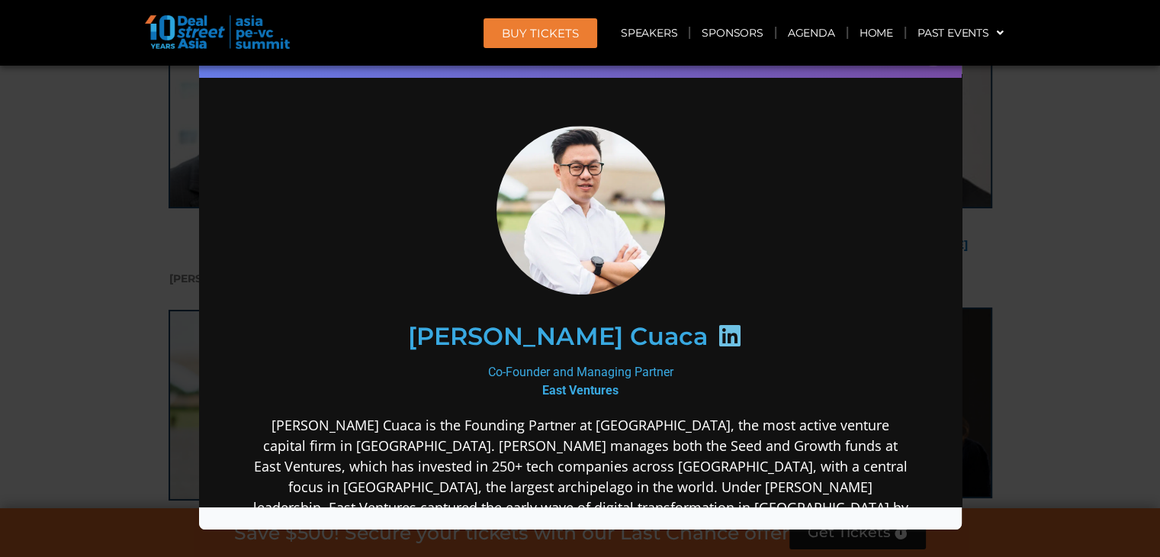
drag, startPoint x: 1044, startPoint y: 229, endPoint x: 927, endPoint y: 88, distance: 182.5
click at [1046, 230] on div "Speaker Profile ×" at bounding box center [580, 278] width 1160 height 557
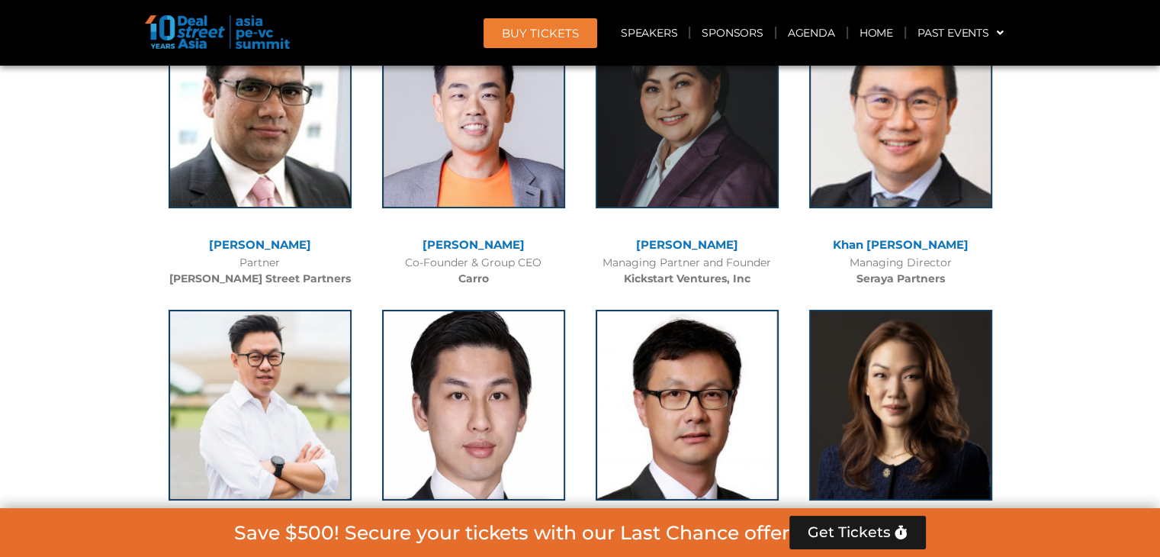
scroll to position [7614, 0]
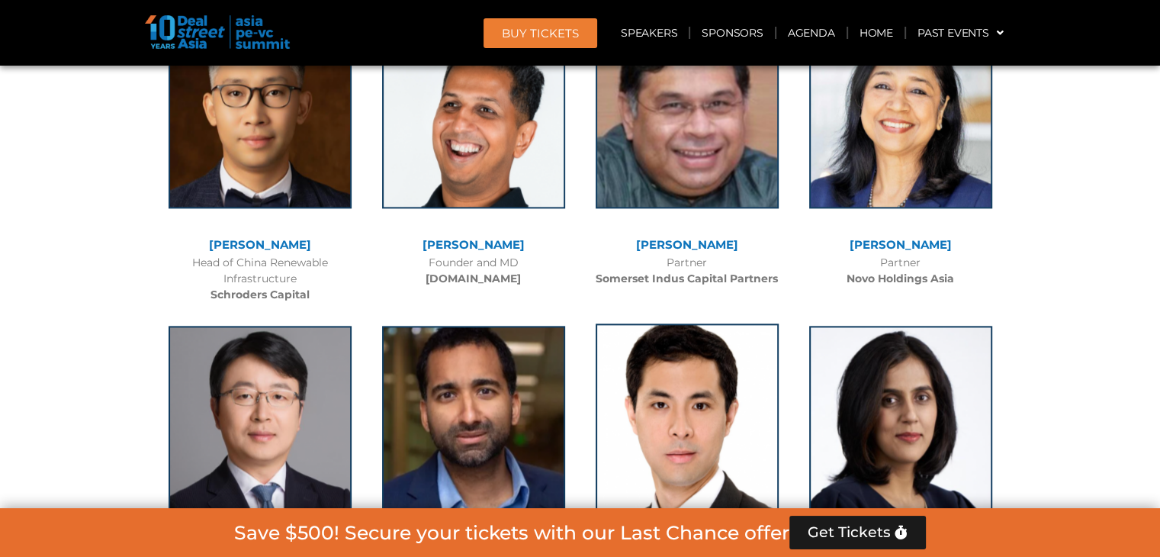
click at [710, 323] on img at bounding box center [687, 418] width 183 height 191
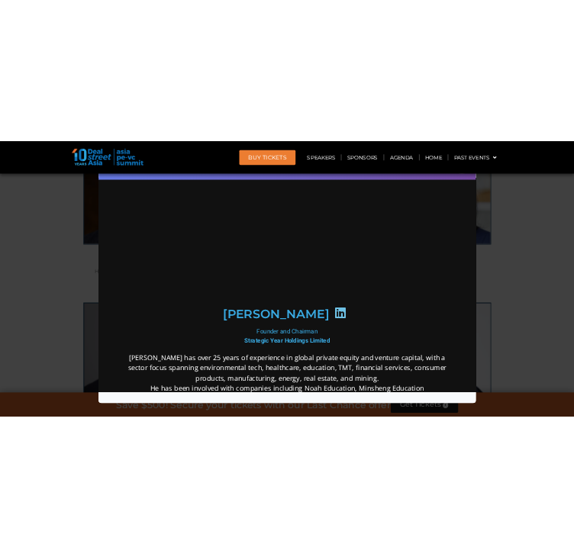
scroll to position [0, 0]
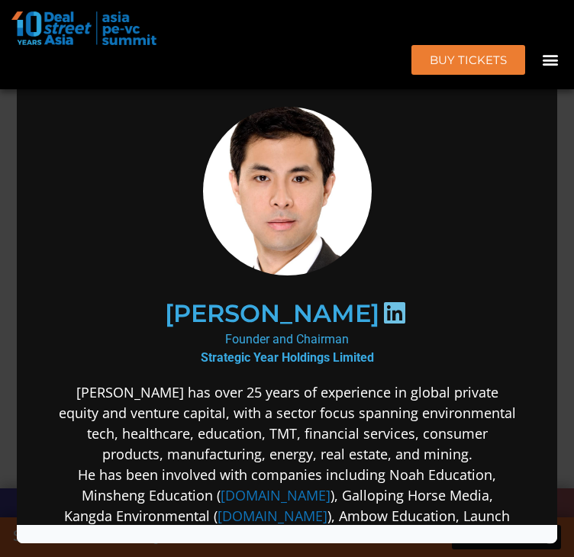
click at [566, 89] on div "Speaker Profile ×" at bounding box center [287, 278] width 574 height 557
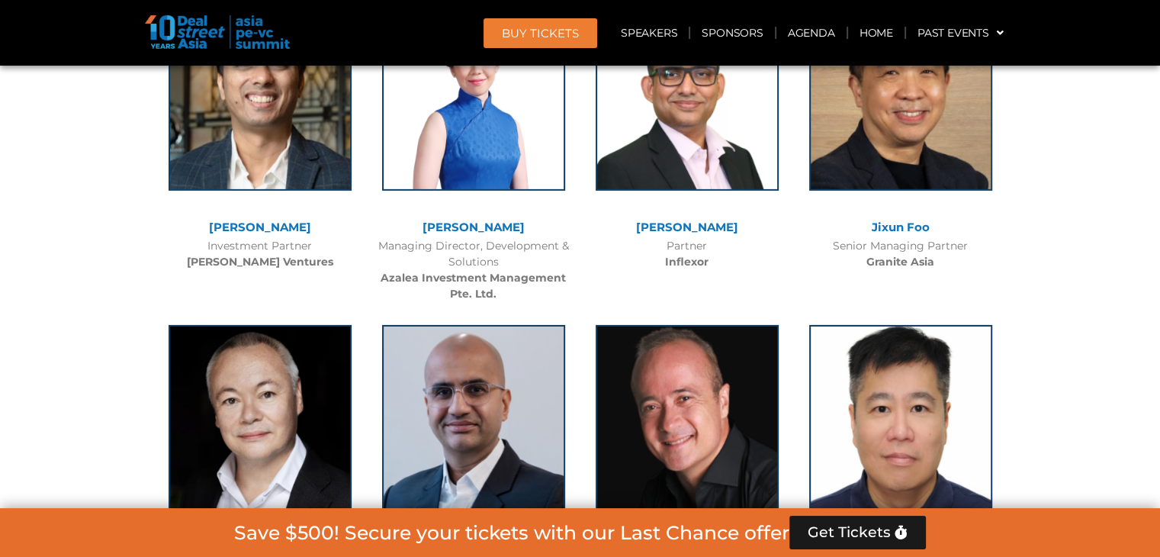
scroll to position [10358, 0]
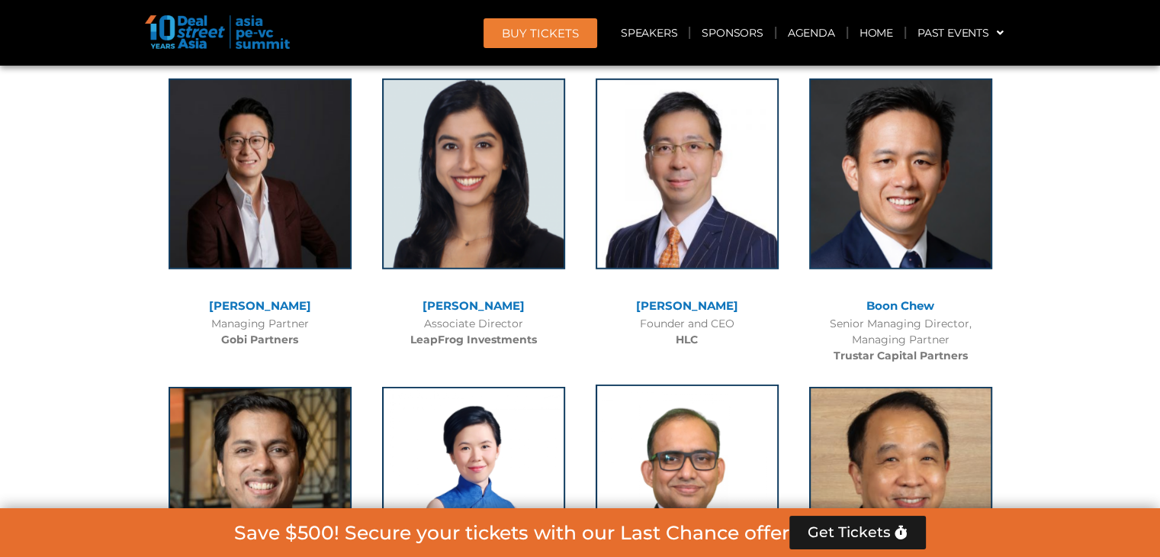
click at [739, 384] on img at bounding box center [687, 479] width 183 height 191
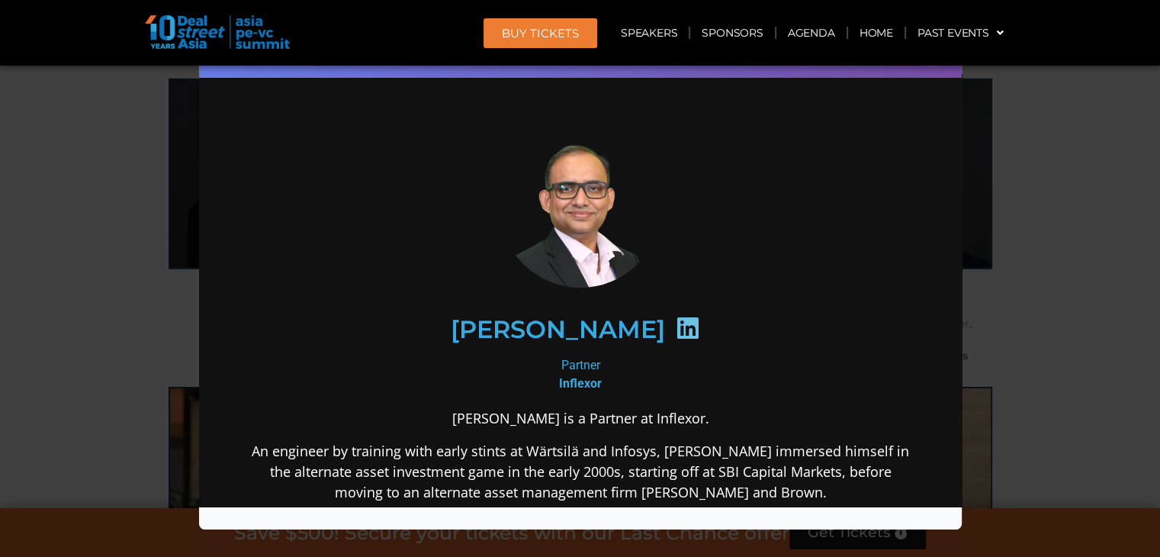
scroll to position [11284, 0]
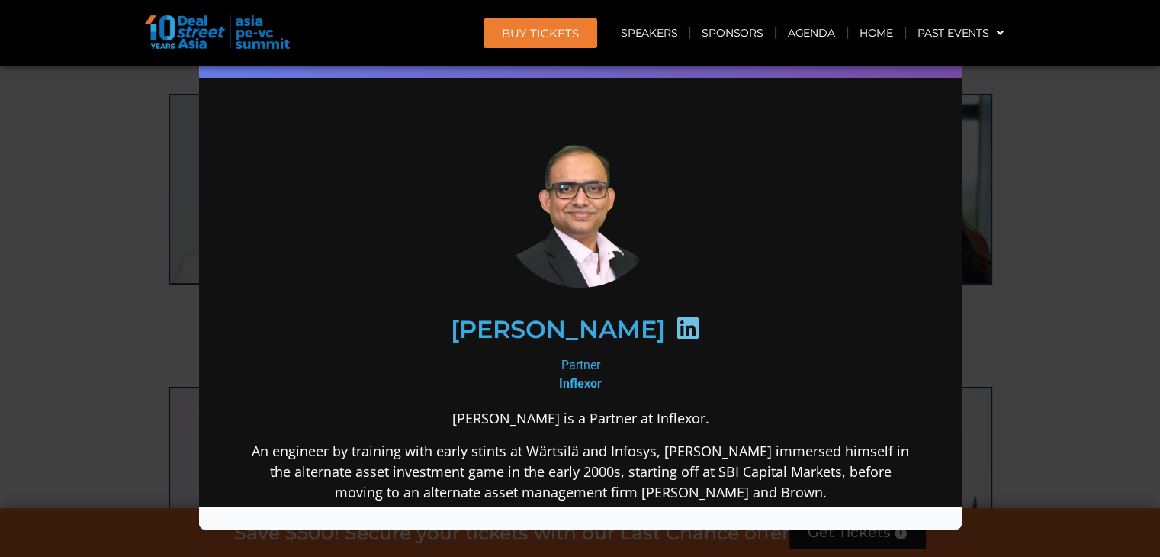
click at [1031, 349] on div "Speaker Profile ×" at bounding box center [580, 278] width 1160 height 557
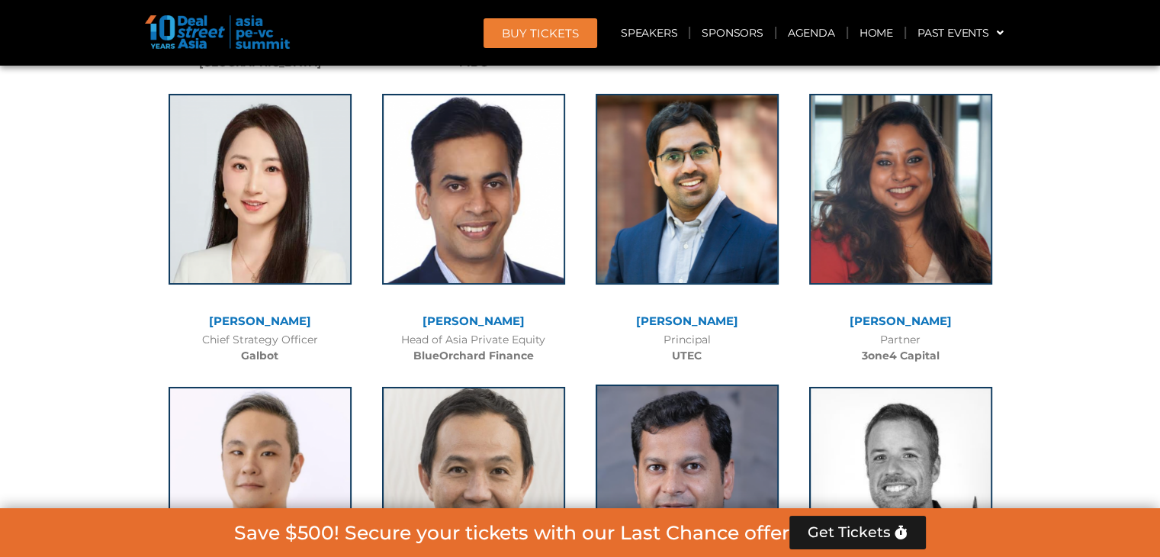
click at [643, 384] on img at bounding box center [687, 479] width 183 height 191
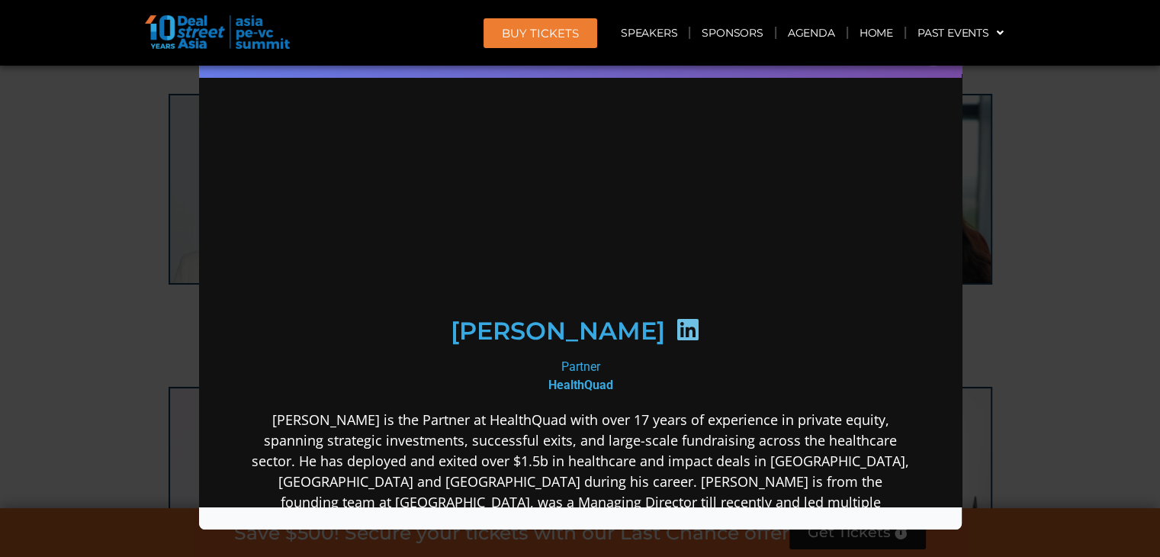
scroll to position [0, 0]
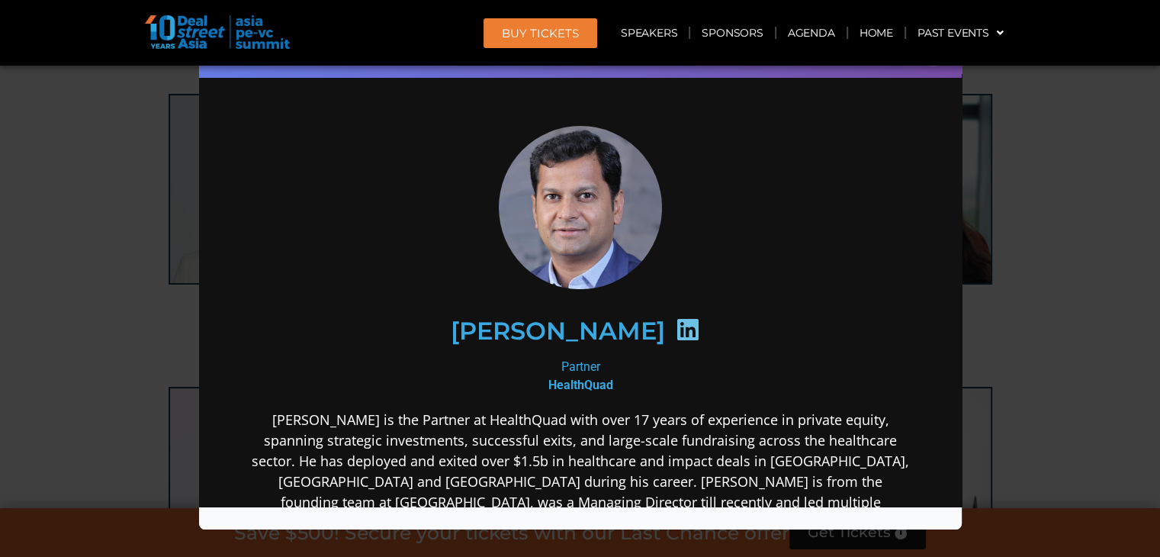
drag, startPoint x: 1032, startPoint y: 201, endPoint x: 918, endPoint y: 59, distance: 181.2
click at [1032, 201] on div "Speaker Profile ×" at bounding box center [580, 278] width 1160 height 557
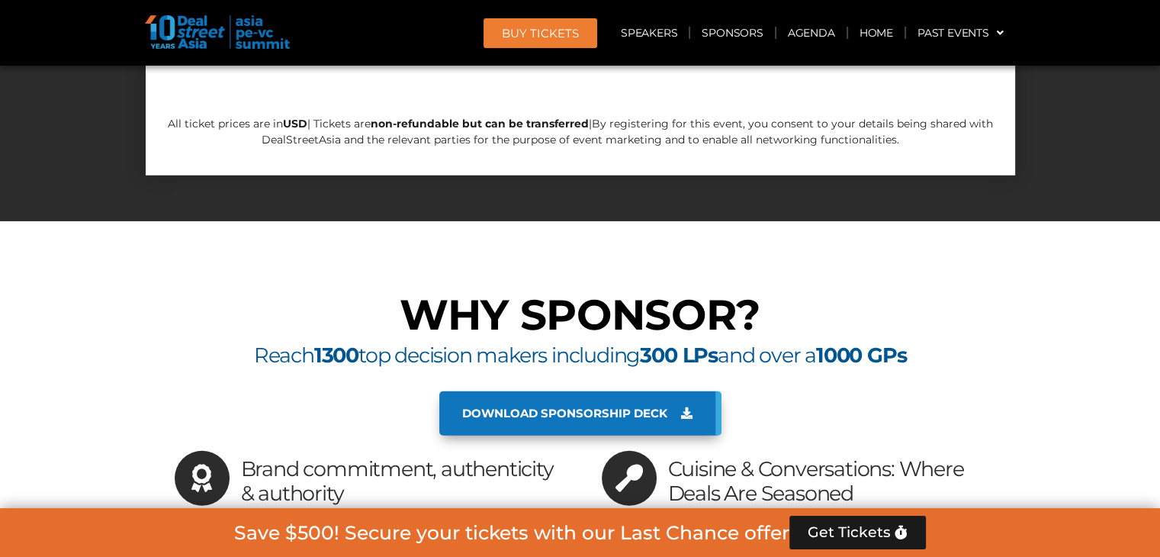
scroll to position [10992, 0]
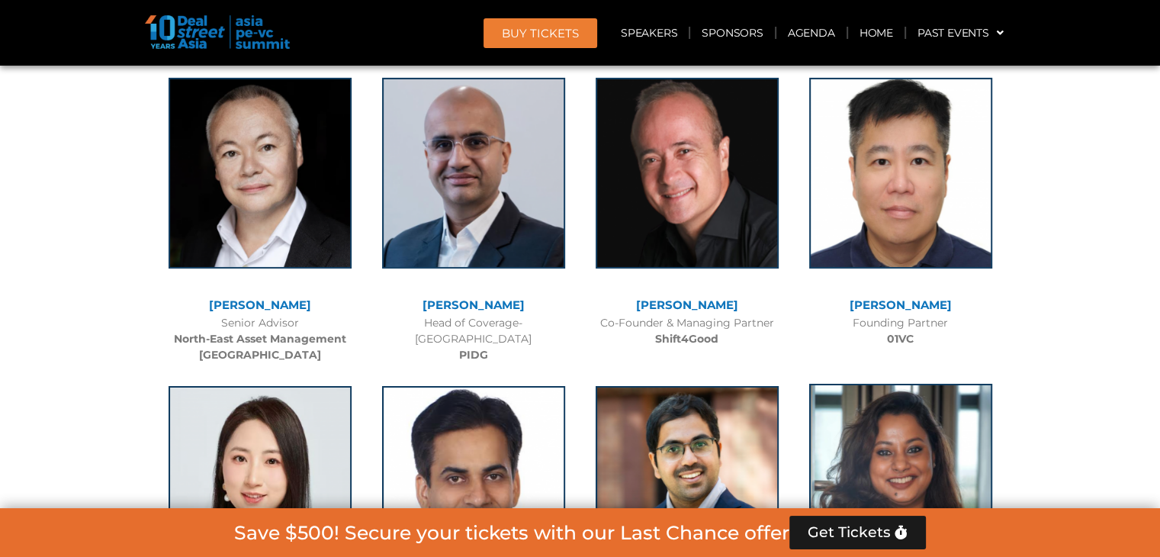
click at [943, 384] on img at bounding box center [900, 479] width 183 height 191
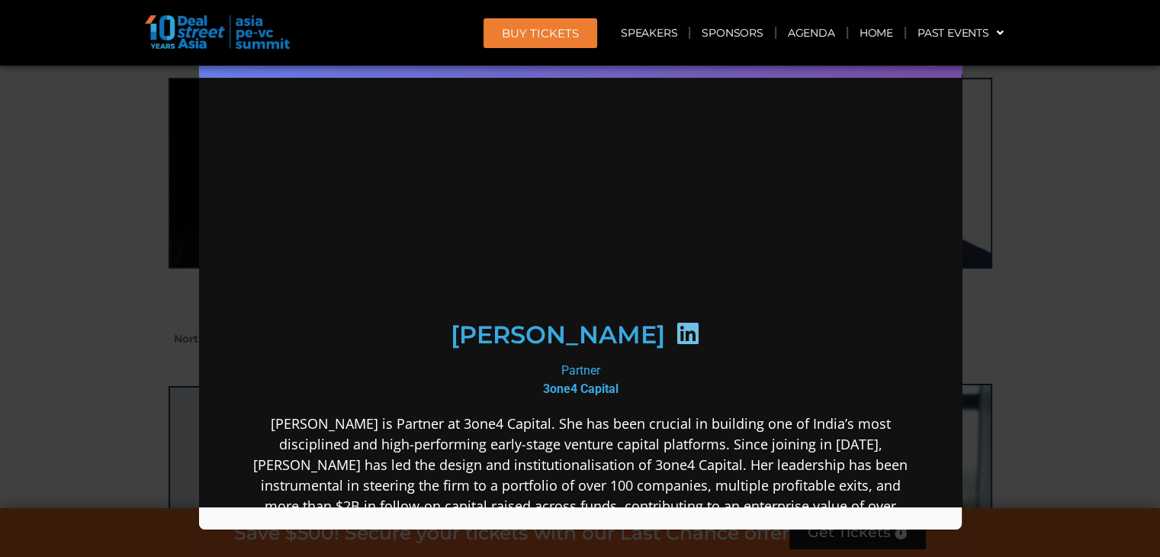
scroll to position [0, 0]
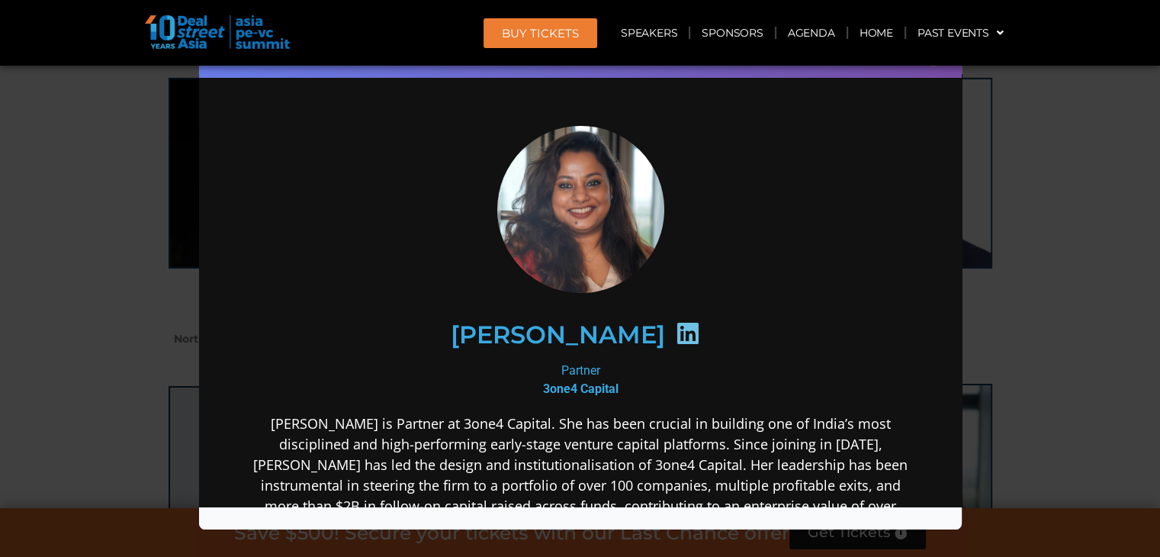
drag, startPoint x: 998, startPoint y: 154, endPoint x: 933, endPoint y: 95, distance: 88.5
click at [999, 155] on div "Speaker Profile ×" at bounding box center [580, 278] width 1160 height 557
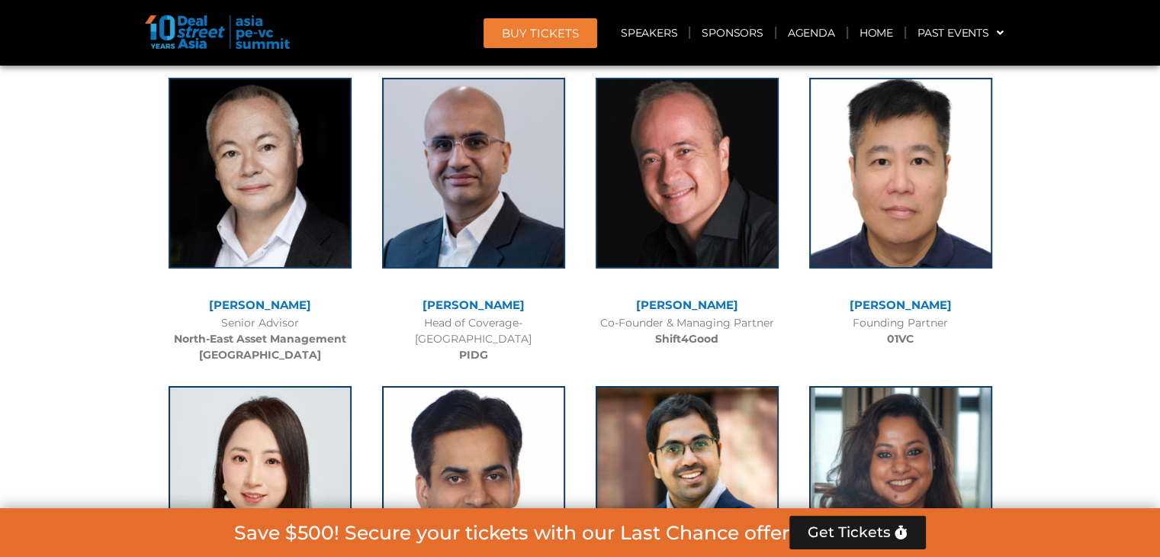
scroll to position [12676, 0]
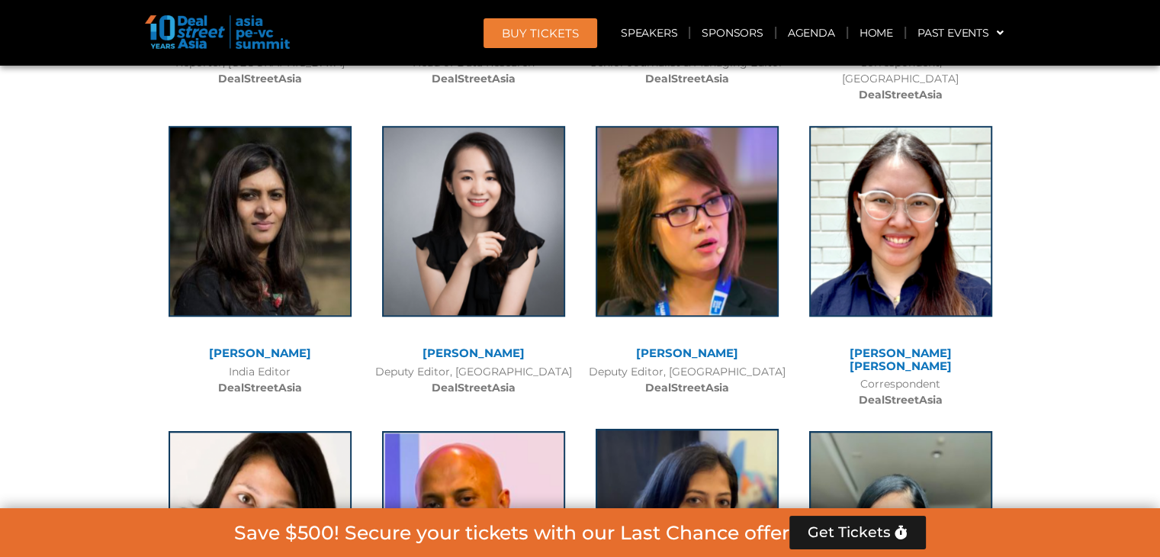
click at [696, 429] on img at bounding box center [687, 524] width 183 height 191
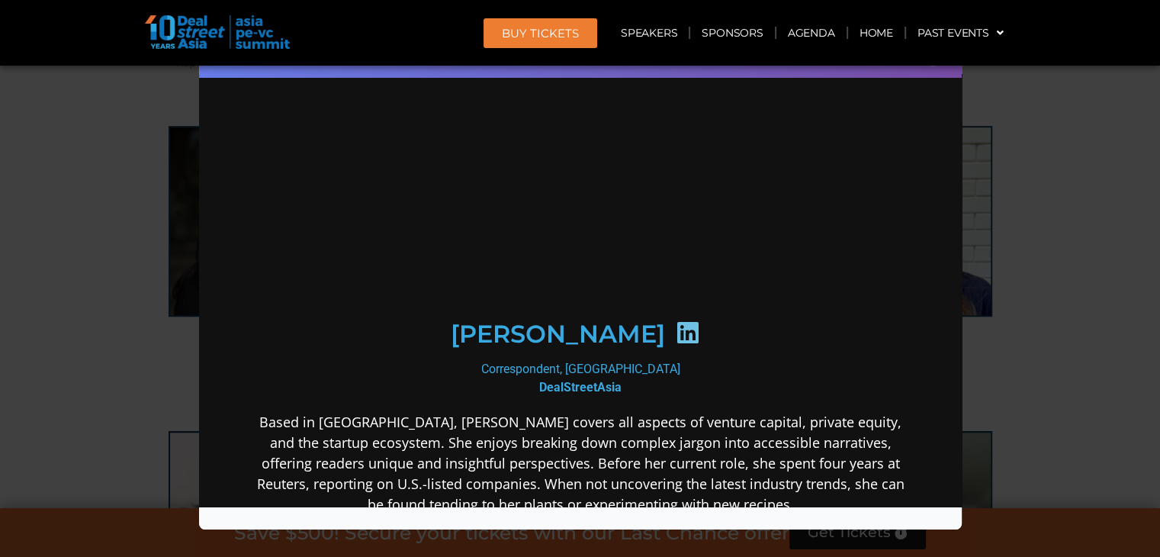
scroll to position [0, 0]
drag, startPoint x: 545, startPoint y: 252, endPoint x: 844, endPoint y: 300, distance: 302.8
click at [844, 300] on div "[PERSON_NAME]" at bounding box center [579, 333] width 593 height 79
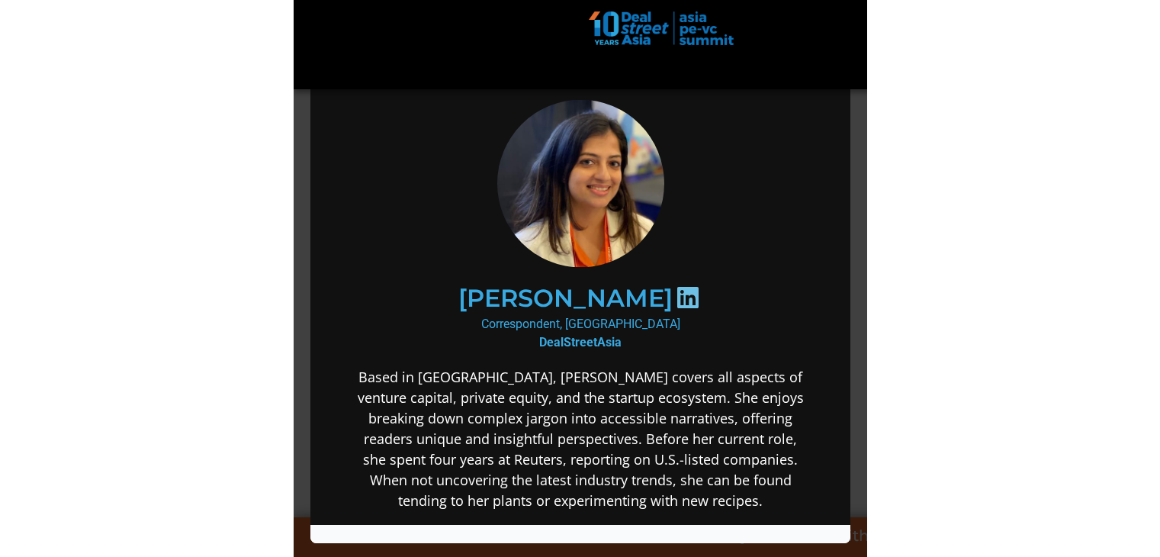
scroll to position [12676, 0]
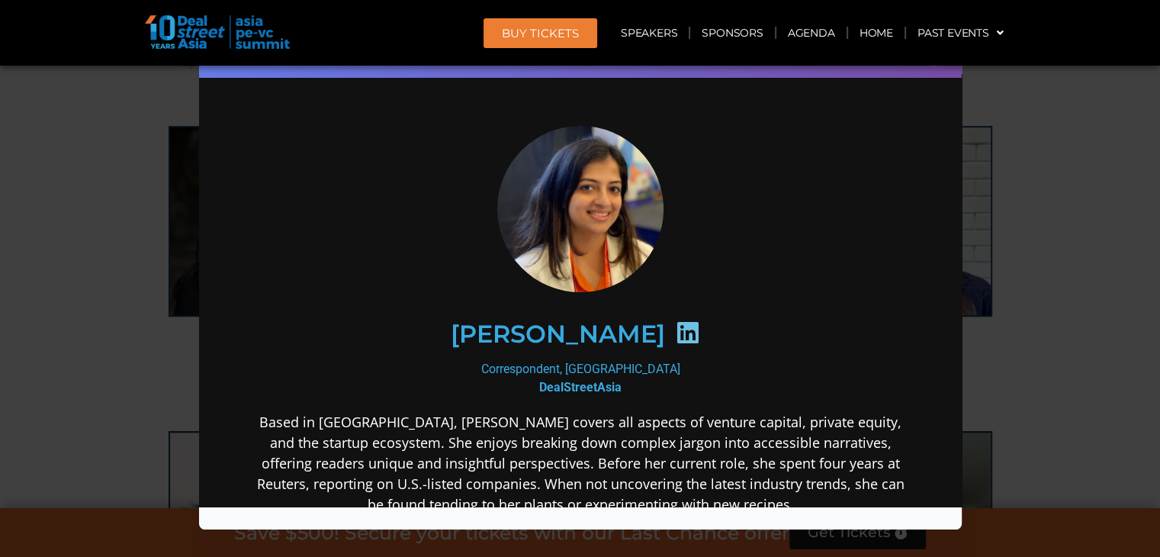
click at [77, 262] on div "Speaker Profile ×" at bounding box center [580, 278] width 1160 height 557
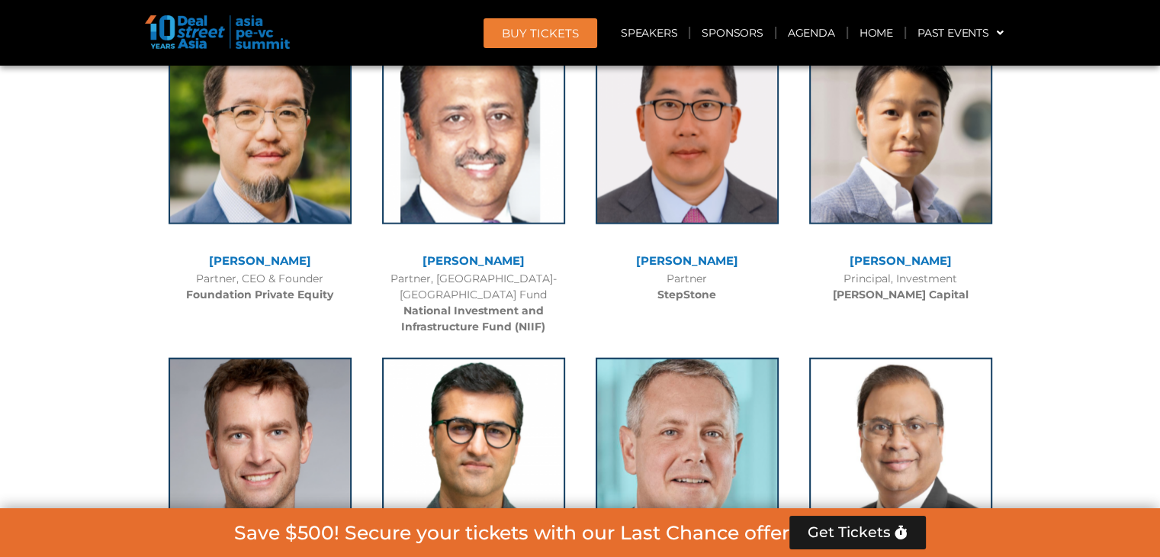
scroll to position [11284, 0]
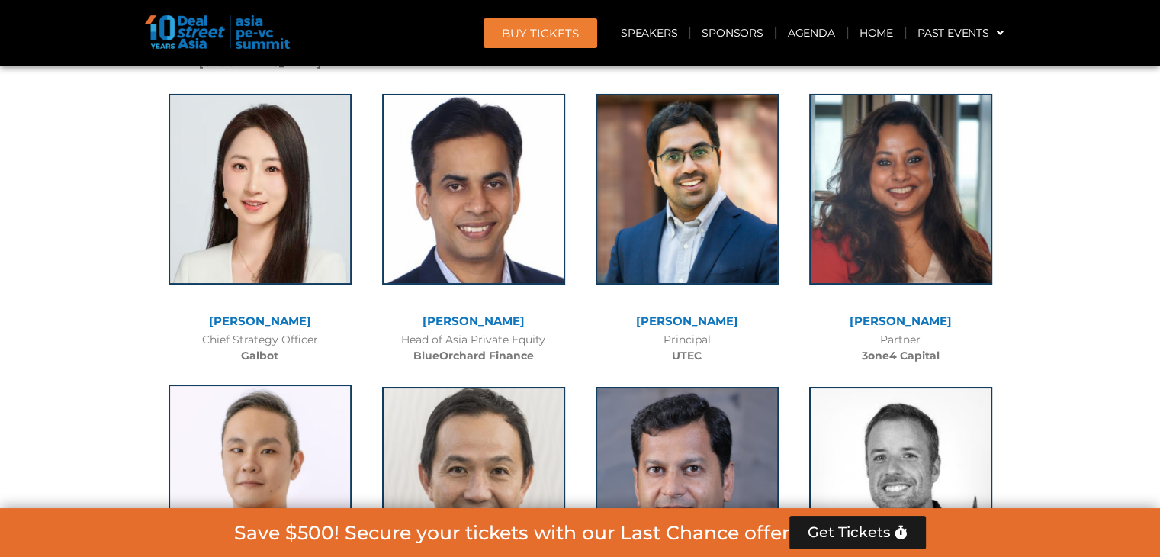
click at [294, 384] on img at bounding box center [260, 479] width 183 height 191
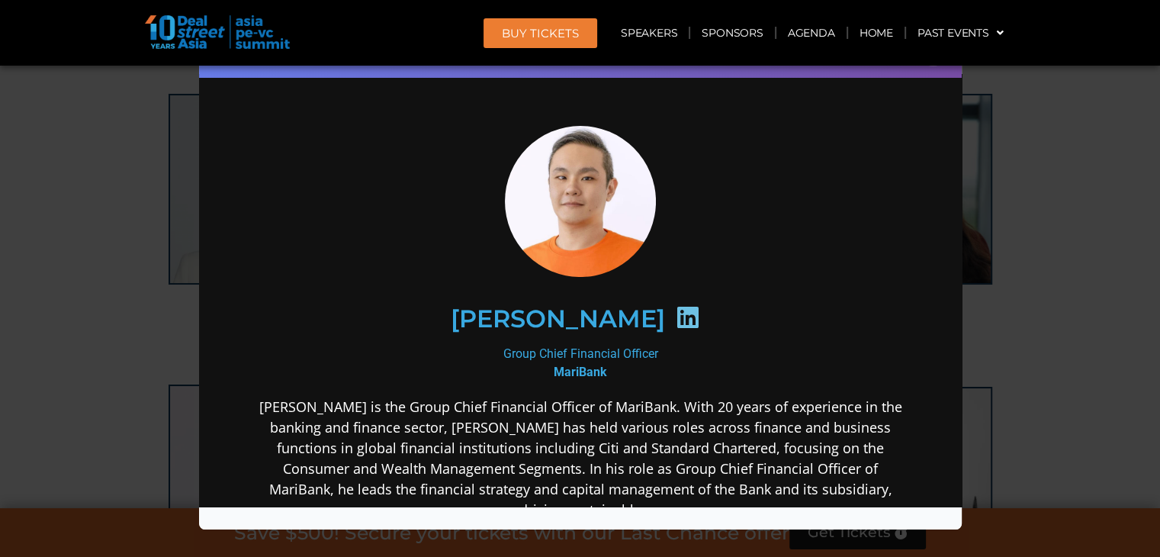
scroll to position [0, 0]
drag, startPoint x: 492, startPoint y: 178, endPoint x: 574, endPoint y: 232, distance: 97.5
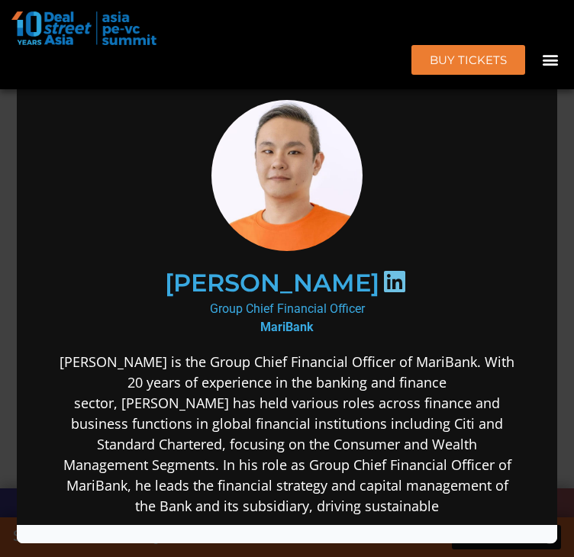
scroll to position [10852, 0]
click at [564, 134] on div "Speaker Profile ×" at bounding box center [287, 278] width 574 height 557
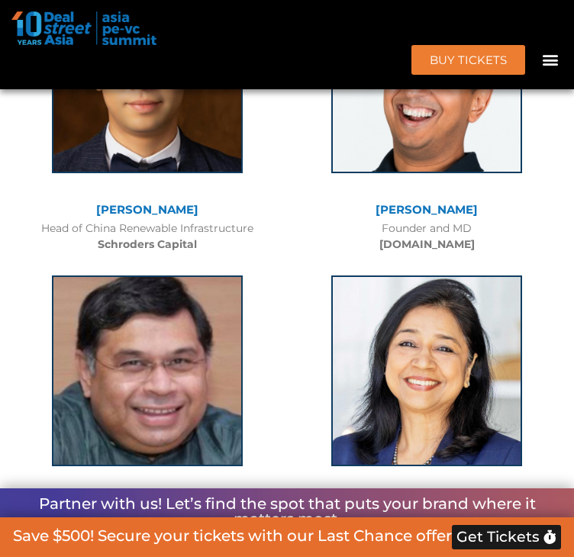
scroll to position [11718, 0]
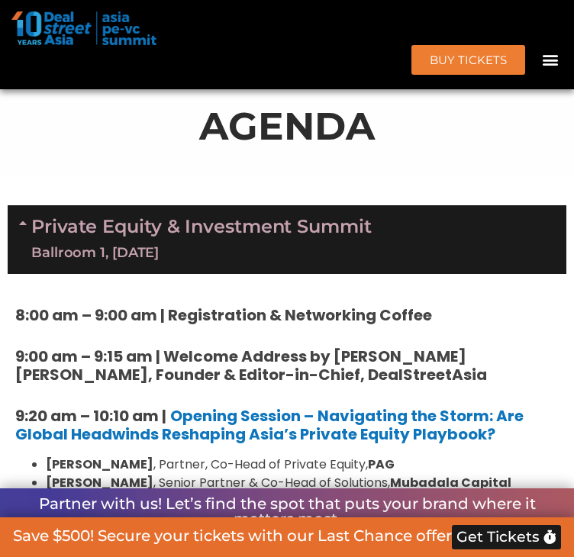
click at [244, 262] on link "Private Equity & Investment Summit Ballroom 1, [DATE]" at bounding box center [201, 240] width 340 height 46
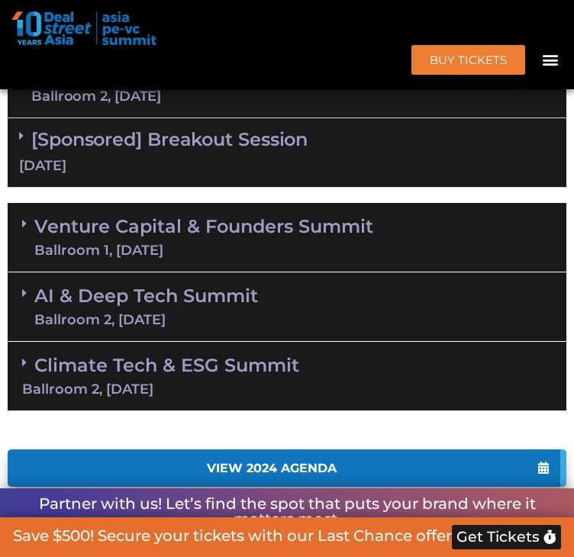
scroll to position [1098, 0]
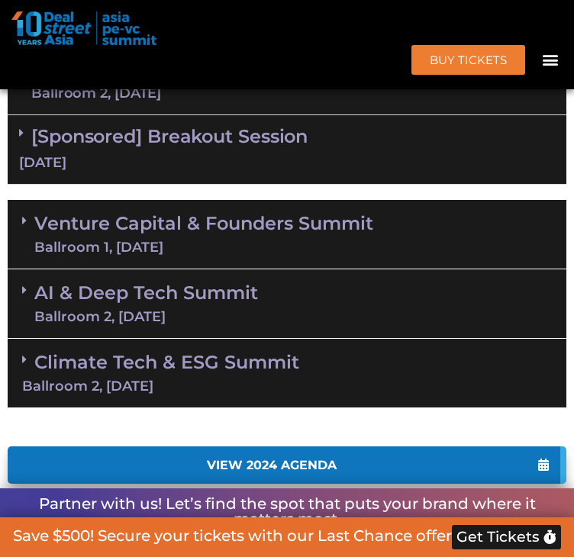
click at [241, 254] on link "Venture Capital & Founders​ Summit Ballroom 1, 11 Sept" at bounding box center [203, 234] width 339 height 40
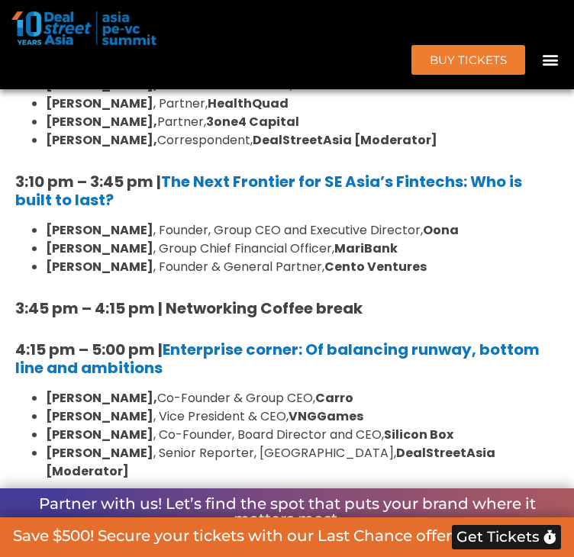
scroll to position [6200, 0]
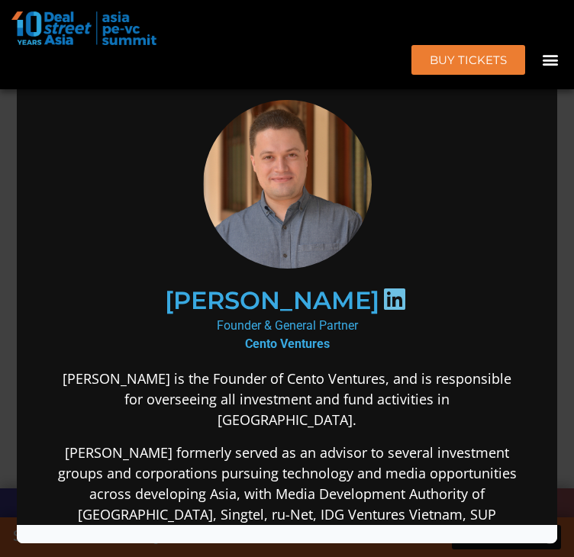
scroll to position [0, 0]
click at [10, 117] on div "Speaker Profile ×" at bounding box center [287, 278] width 574 height 557
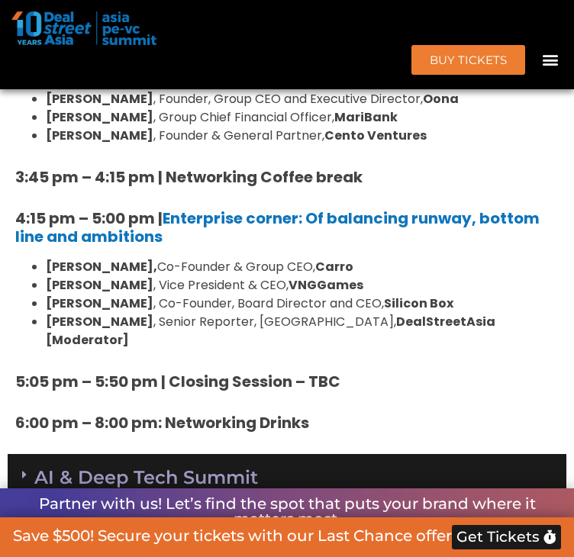
scroll to position [5211, 0]
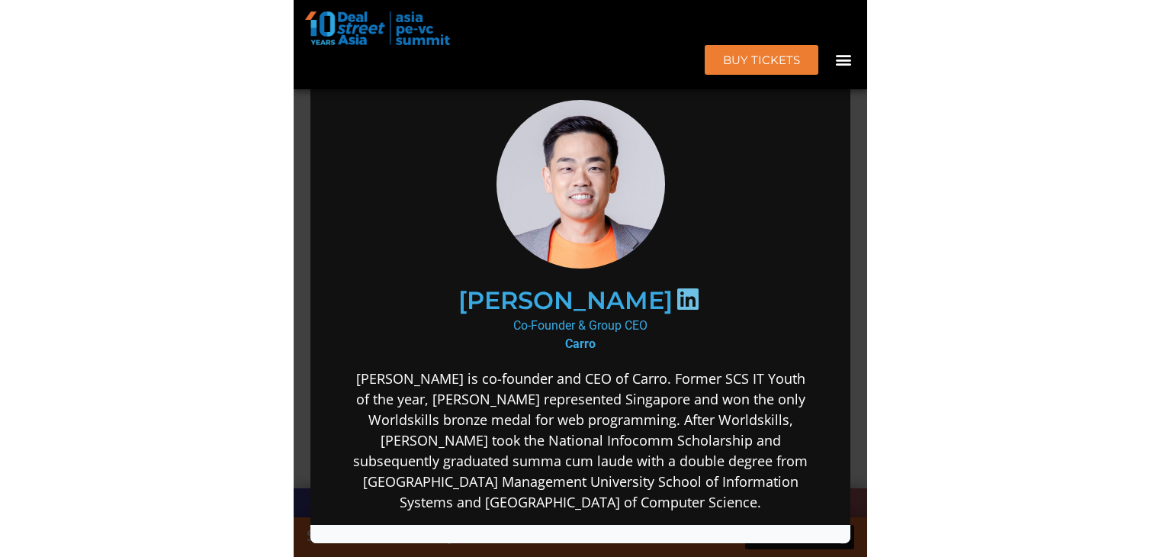
scroll to position [0, 0]
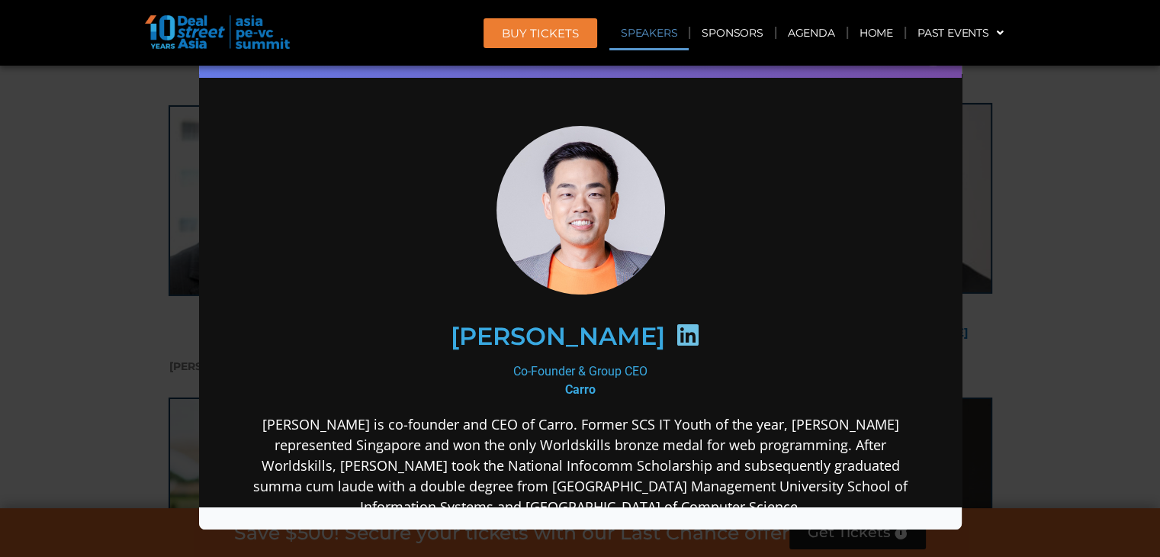
drag, startPoint x: 1019, startPoint y: 214, endPoint x: 961, endPoint y: 151, distance: 85.8
click at [1017, 214] on div "Speaker Profile ×" at bounding box center [580, 278] width 1160 height 557
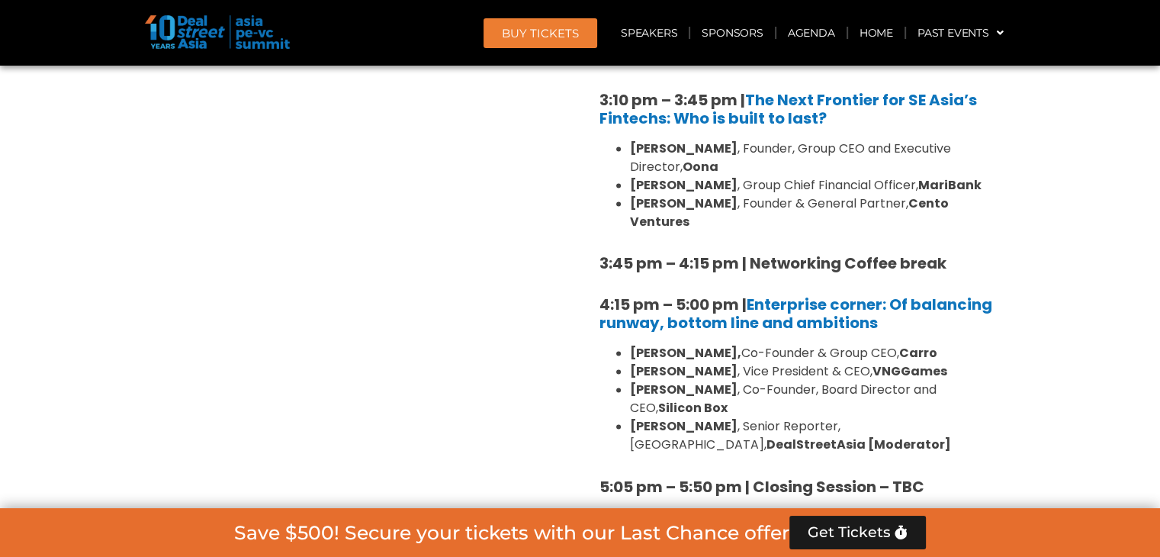
scroll to position [7605, 0]
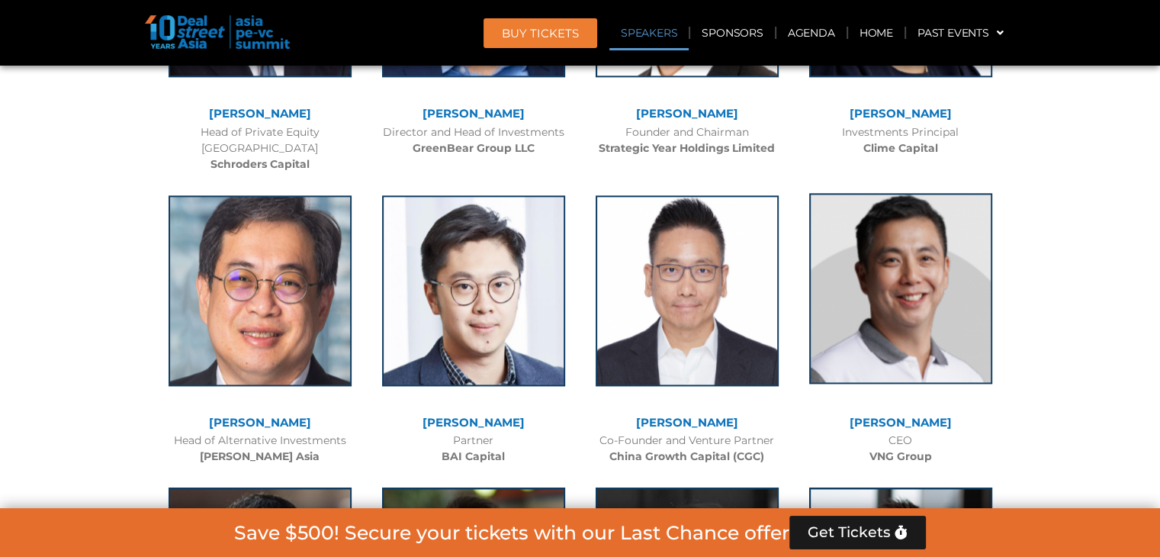
click at [962, 193] on img at bounding box center [900, 288] width 183 height 191
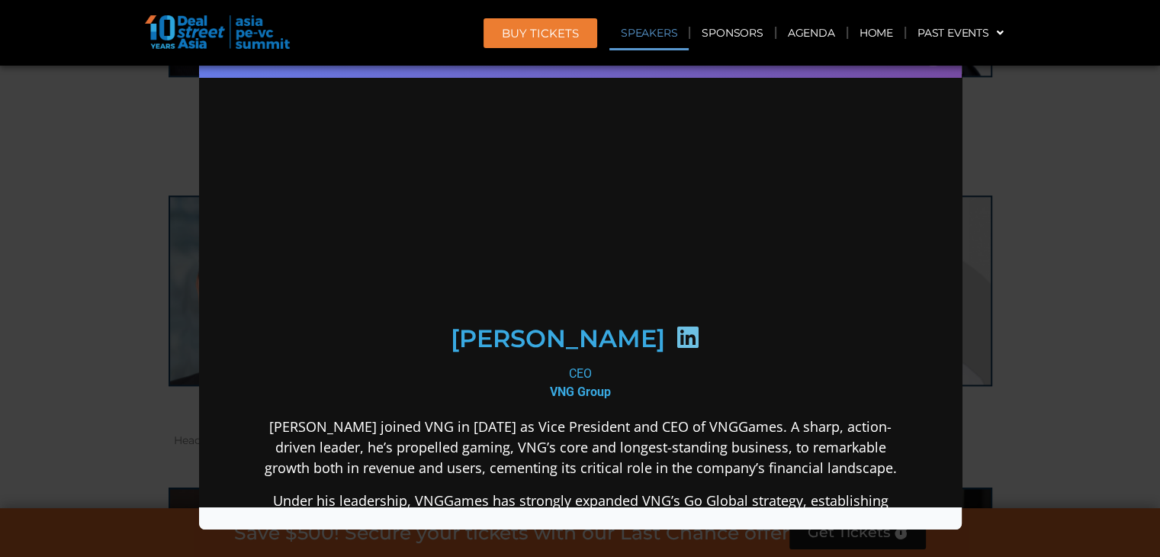
scroll to position [0, 0]
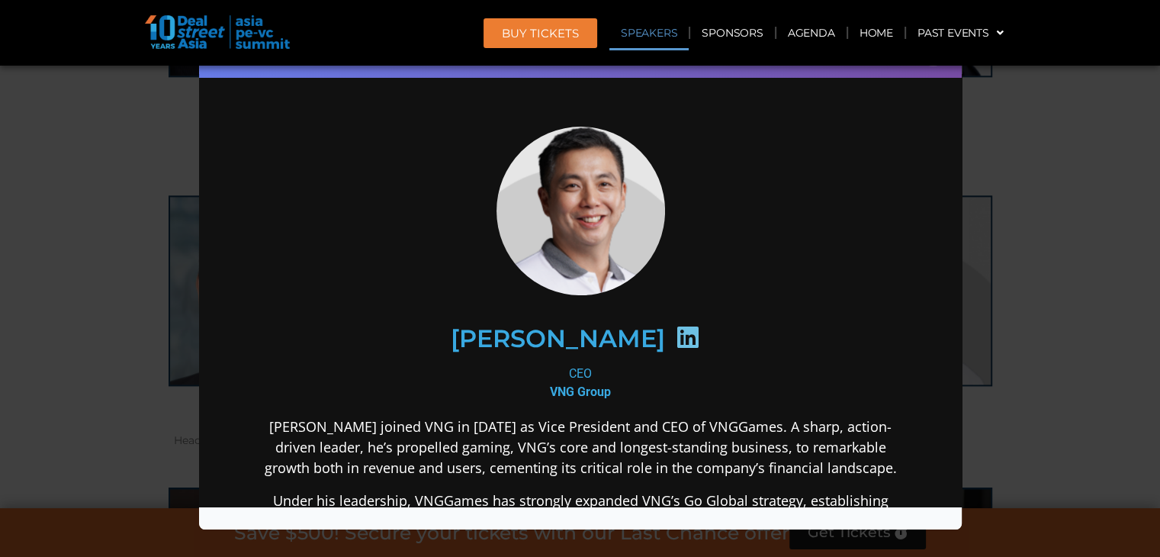
drag, startPoint x: 752, startPoint y: 89, endPoint x: 953, endPoint y: 73, distance: 201.2
click at [1129, 236] on div "Speaker Profile ×" at bounding box center [580, 278] width 1160 height 557
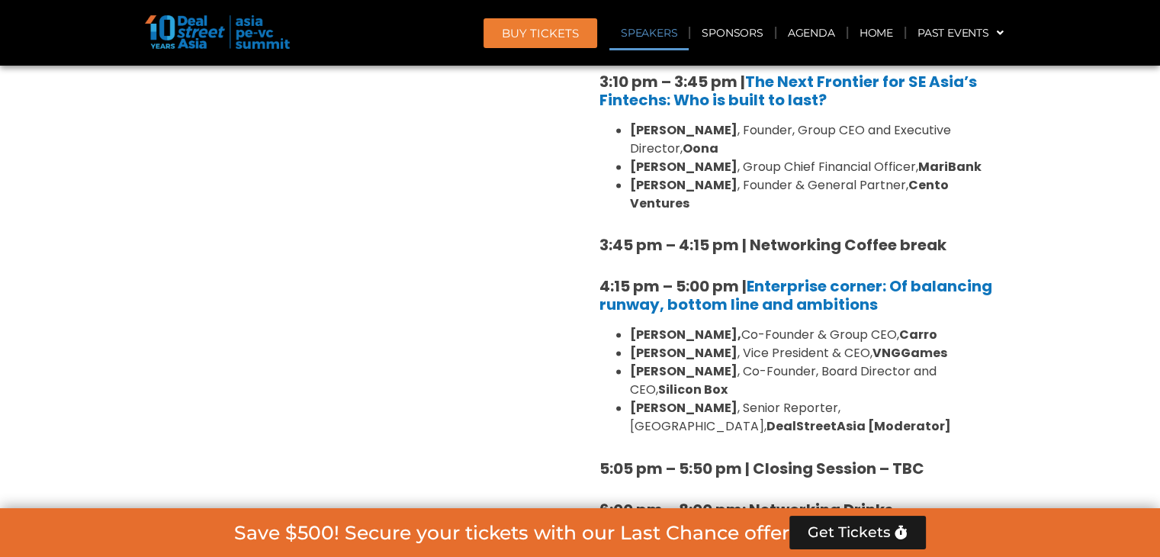
scroll to position [9455, 0]
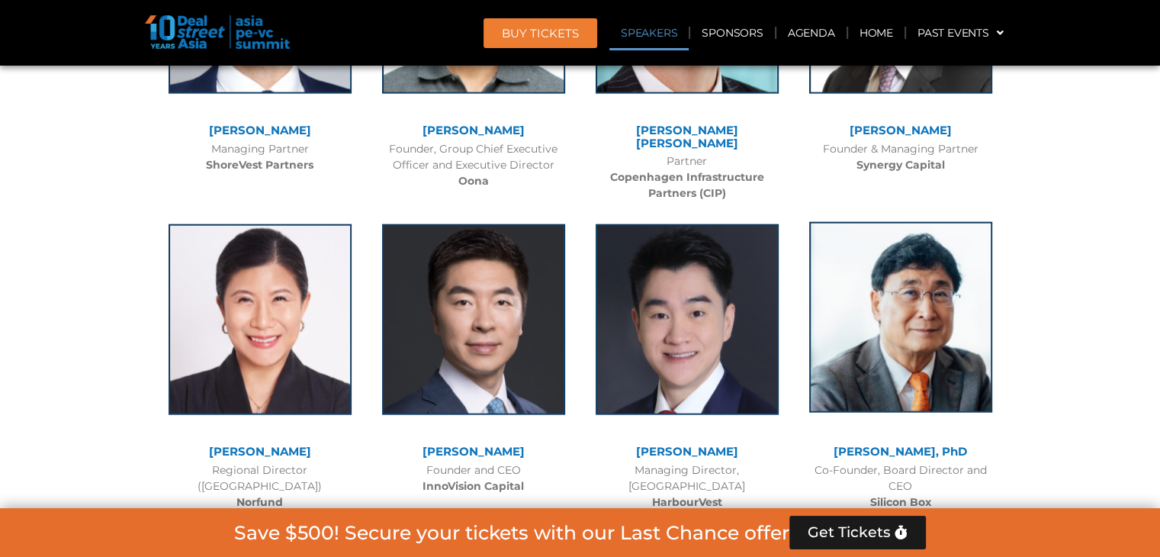
click at [959, 222] on img at bounding box center [900, 317] width 183 height 191
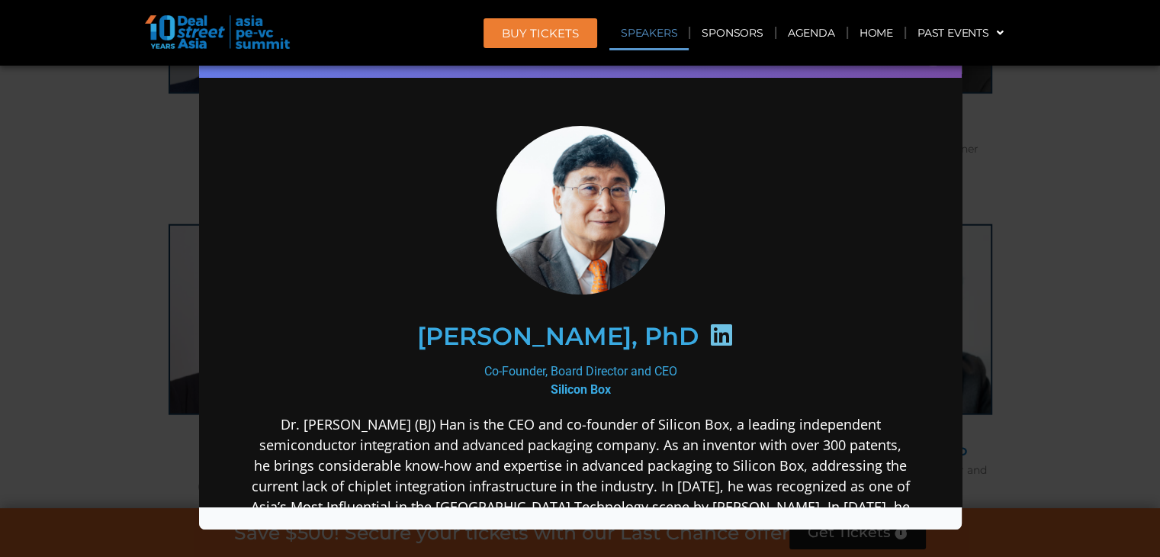
scroll to position [0, 0]
click at [1110, 297] on div "Speaker Profile ×" at bounding box center [580, 278] width 1160 height 557
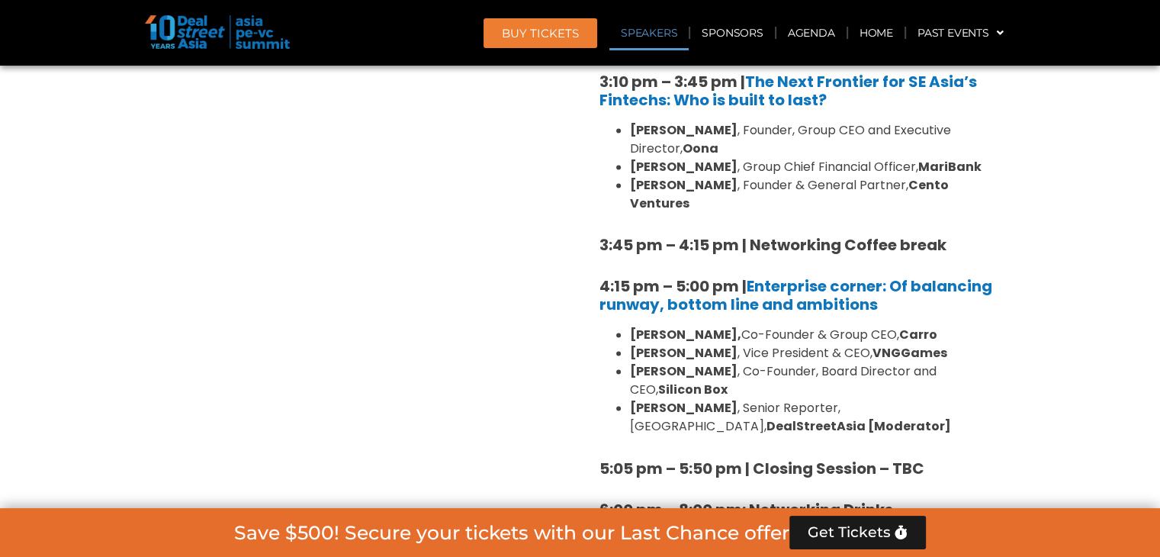
scroll to position [12374, 0]
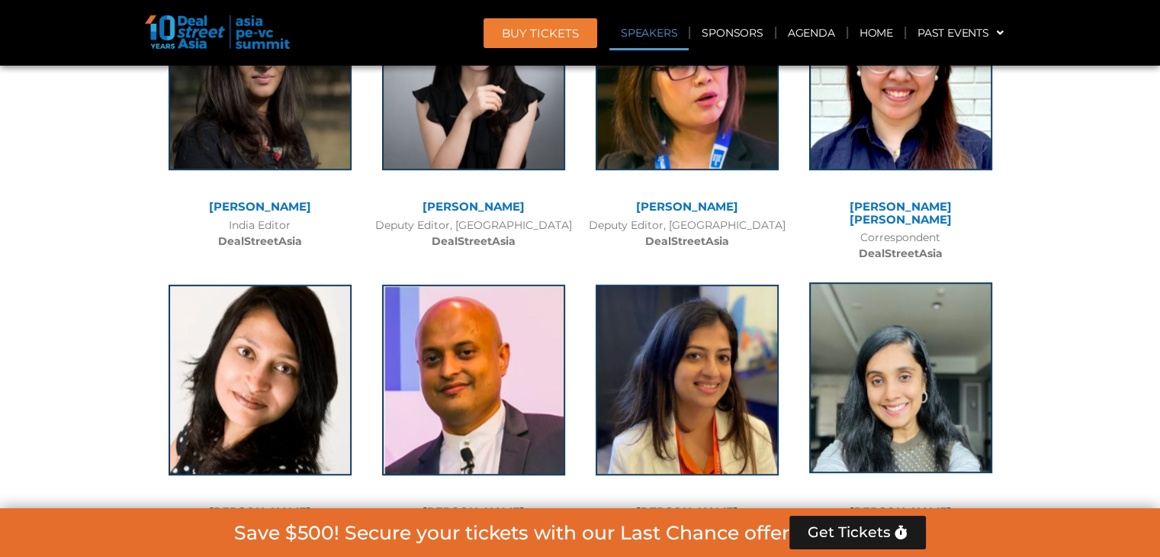
click at [955, 282] on img at bounding box center [900, 377] width 183 height 191
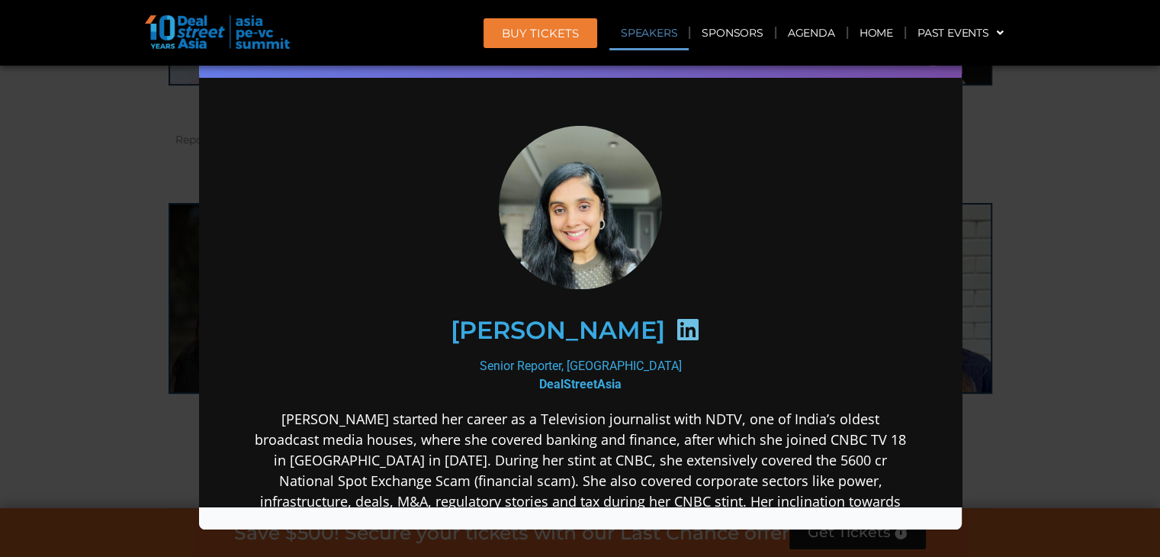
scroll to position [12145, 0]
